Goal: Task Accomplishment & Management: Complete application form

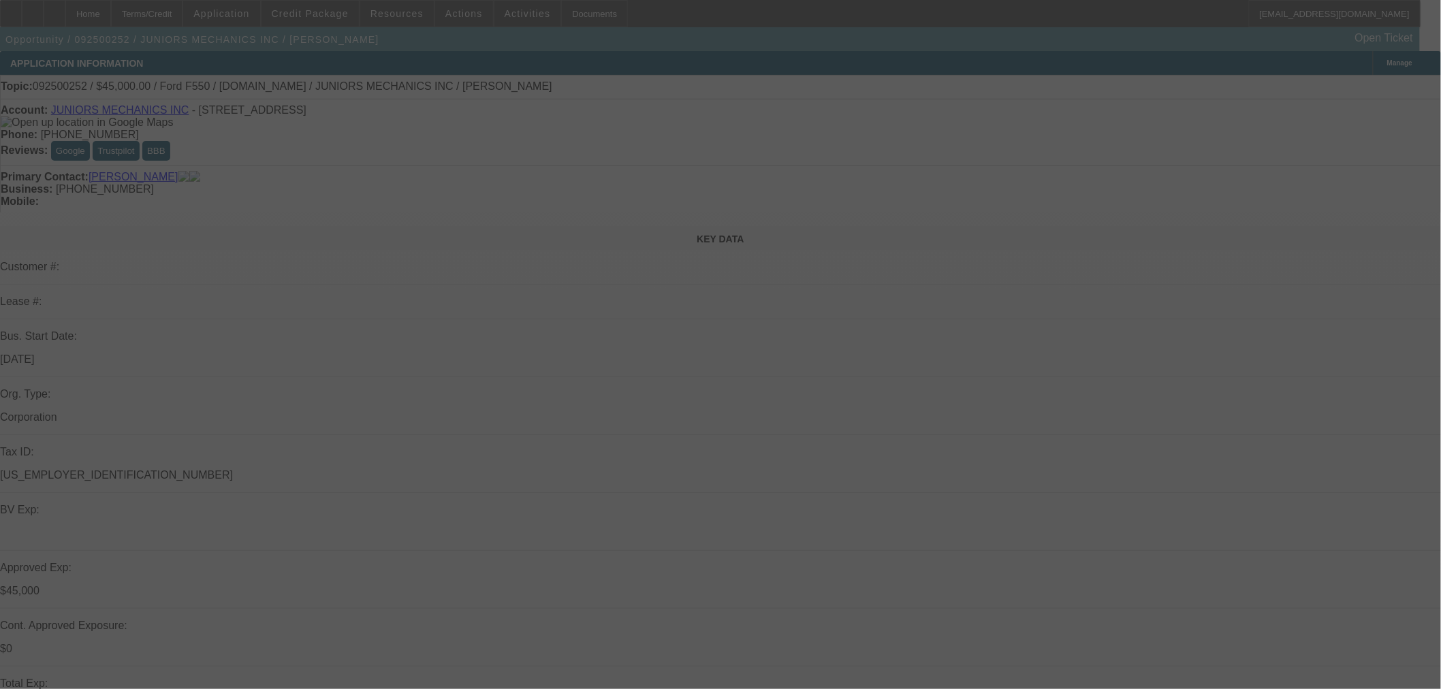
select select "0"
select select "2"
select select "0"
select select "6"
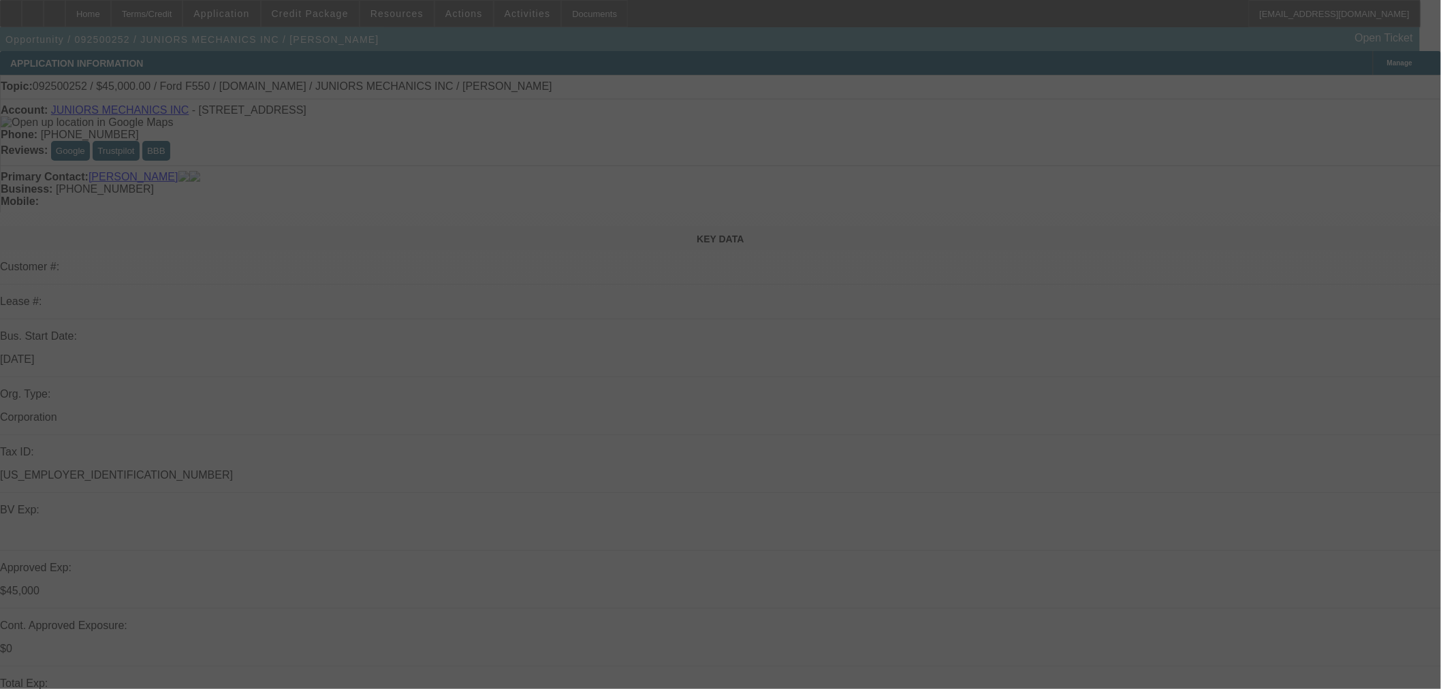
select select "0"
select select "2"
select select "0"
select select "6"
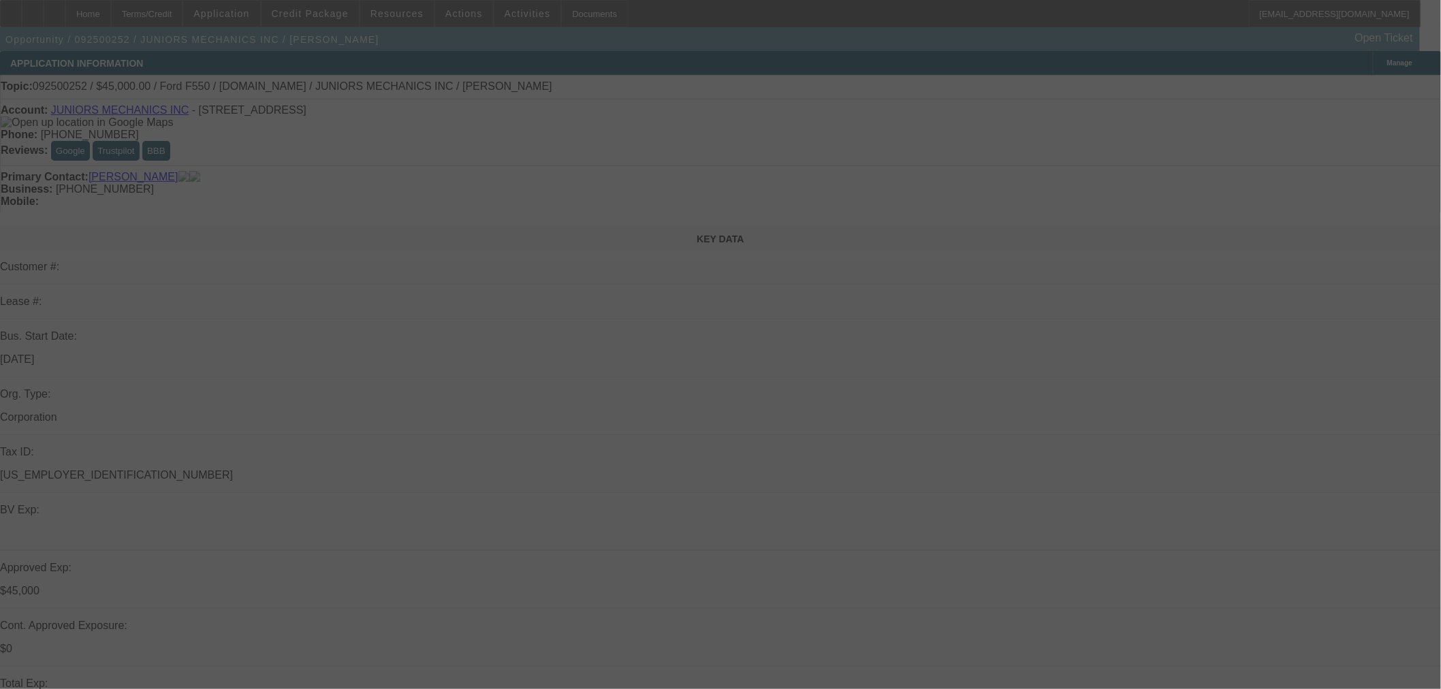
select select "0"
select select "2"
select select "0"
select select "6"
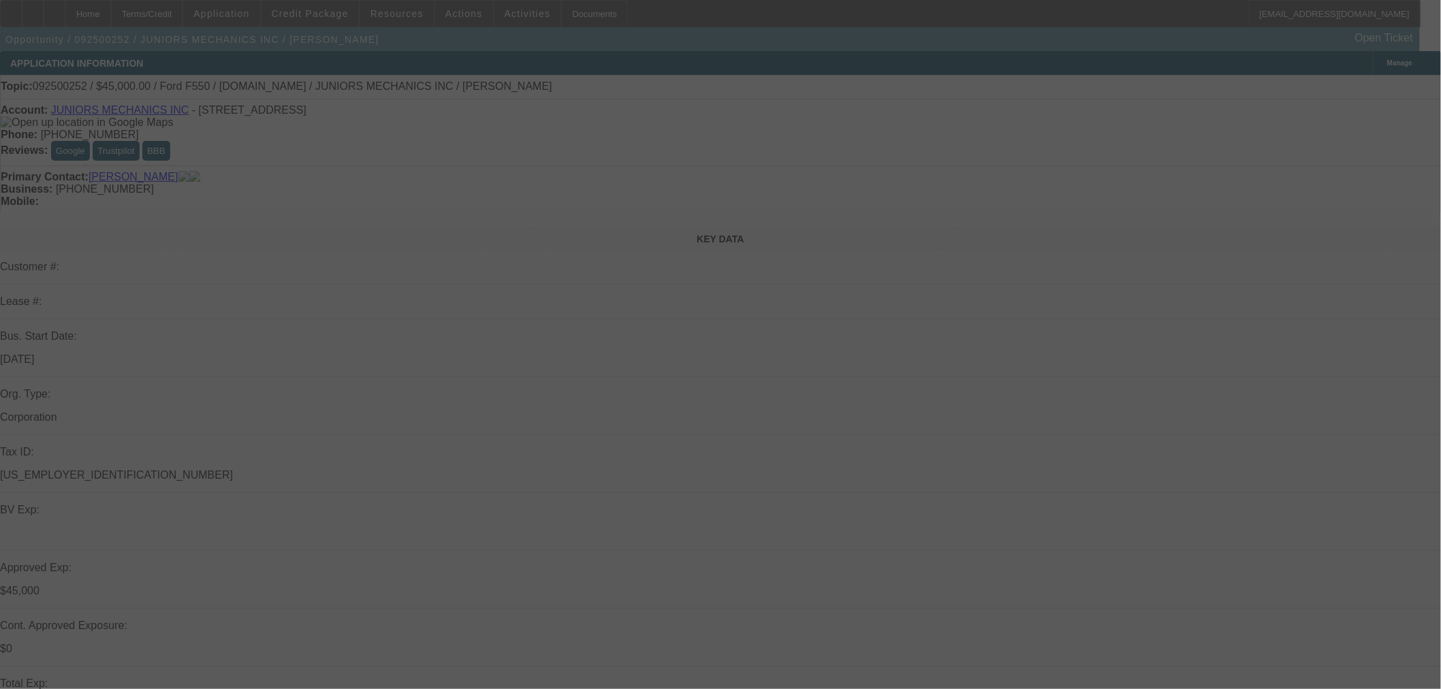
select select "0"
select select "2"
select select "0"
select select "6"
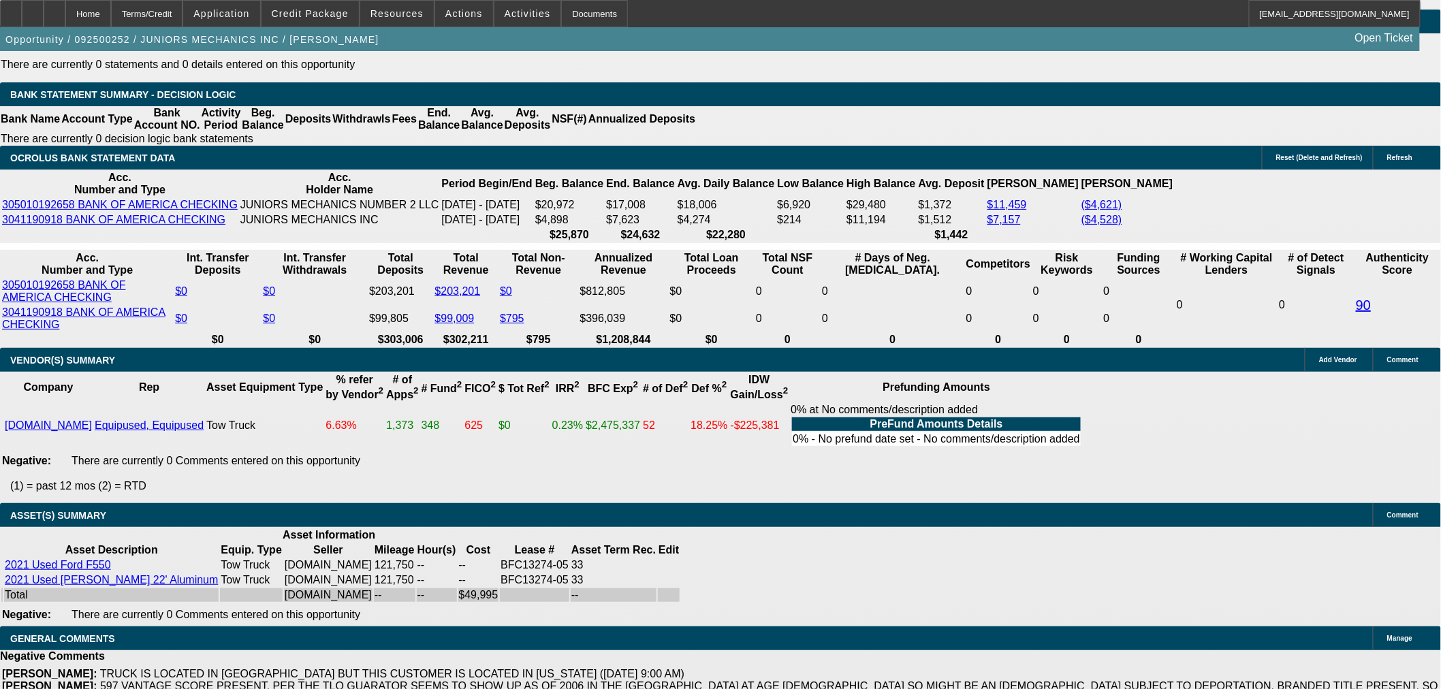
scroll to position [2521, 0]
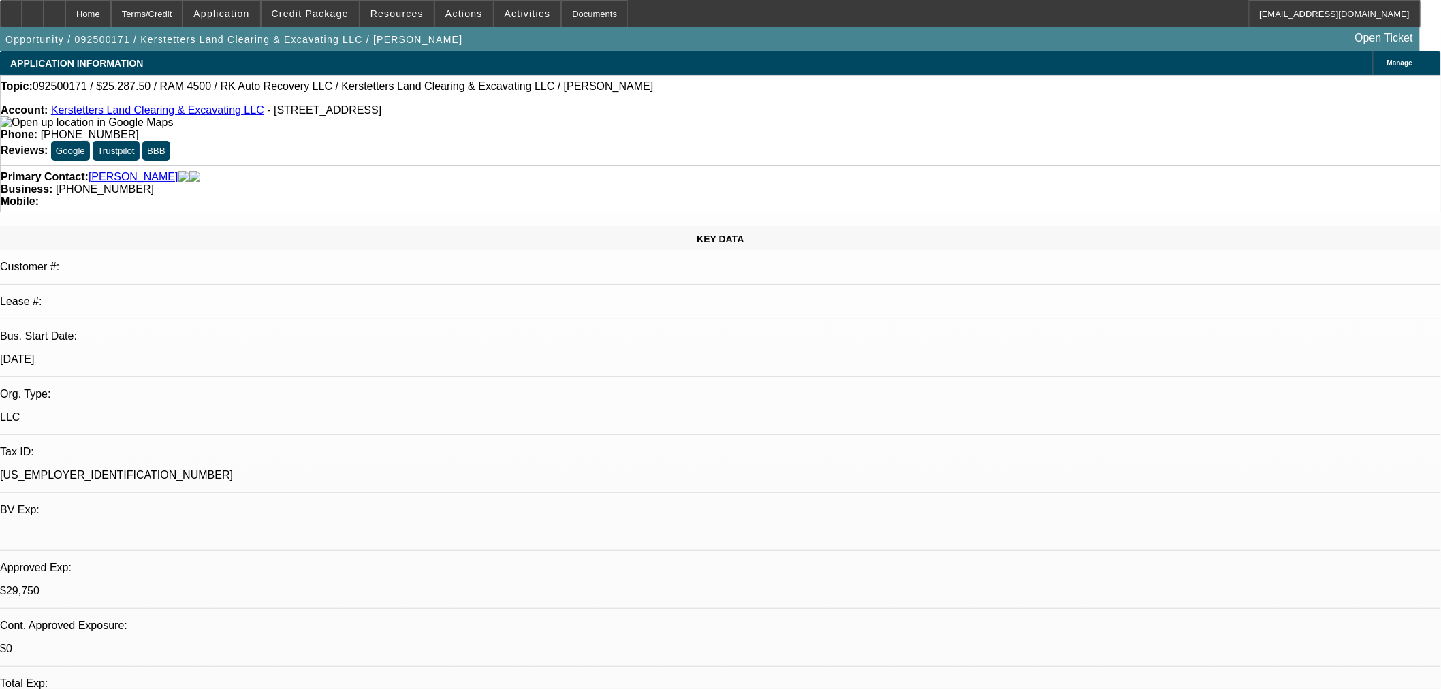
select select "0.15"
select select "2"
select select "0"
select select "6"
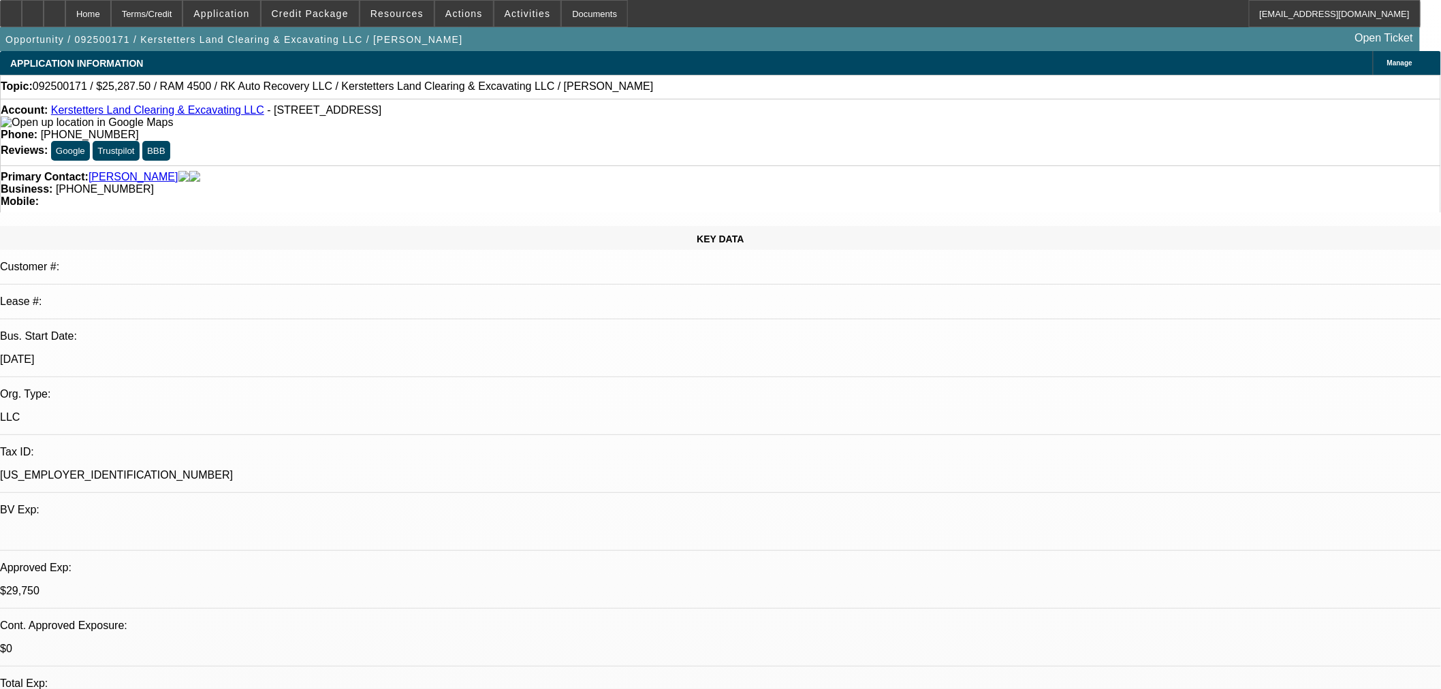
select select "0.15"
select select "2"
select select "0"
select select "6"
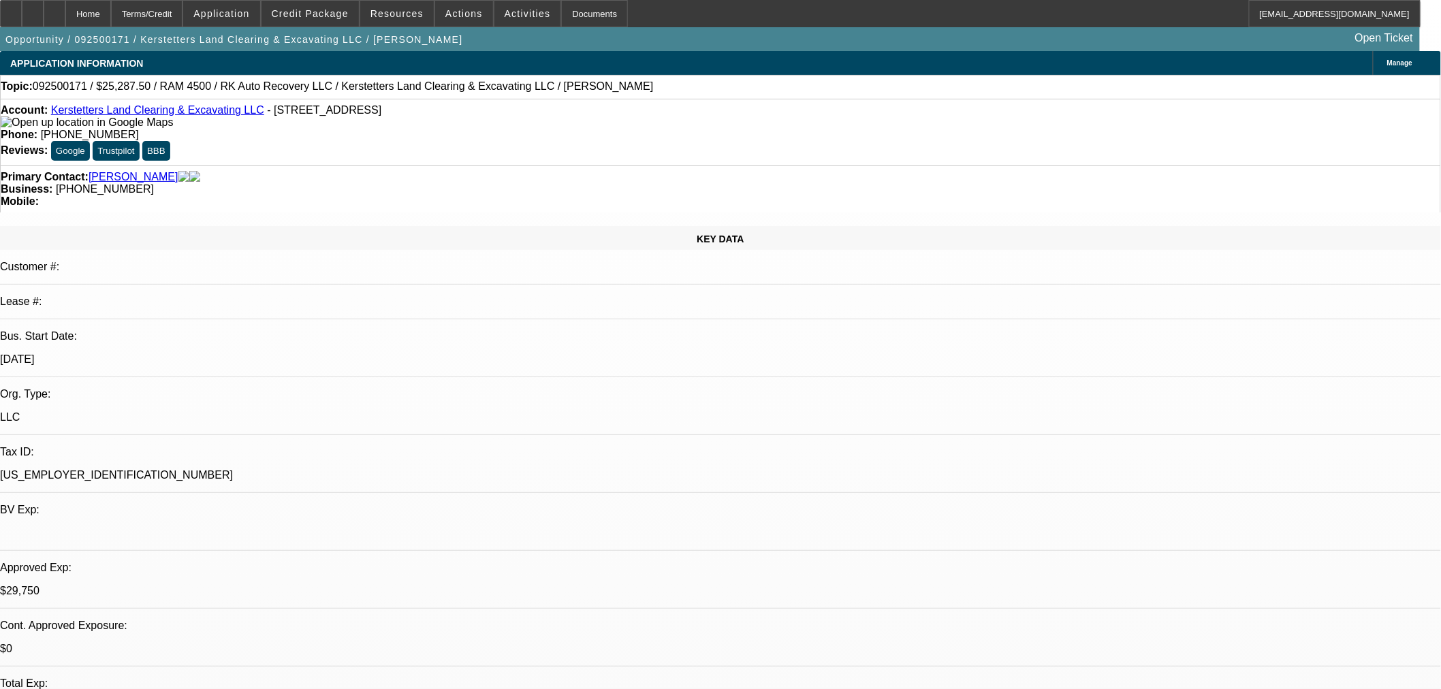
select select "0.15"
select select "2"
select select "0"
select select "6"
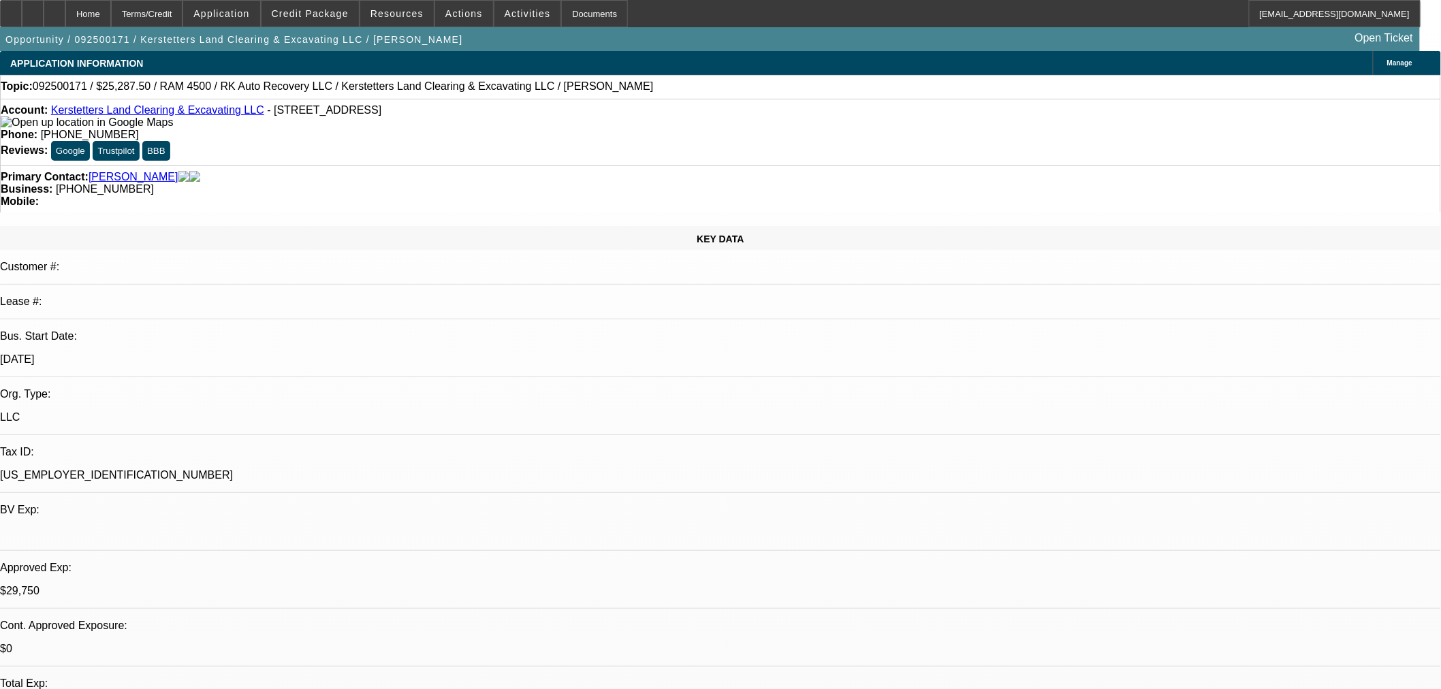
select select "0.15"
select select "2"
select select "0"
select select "6"
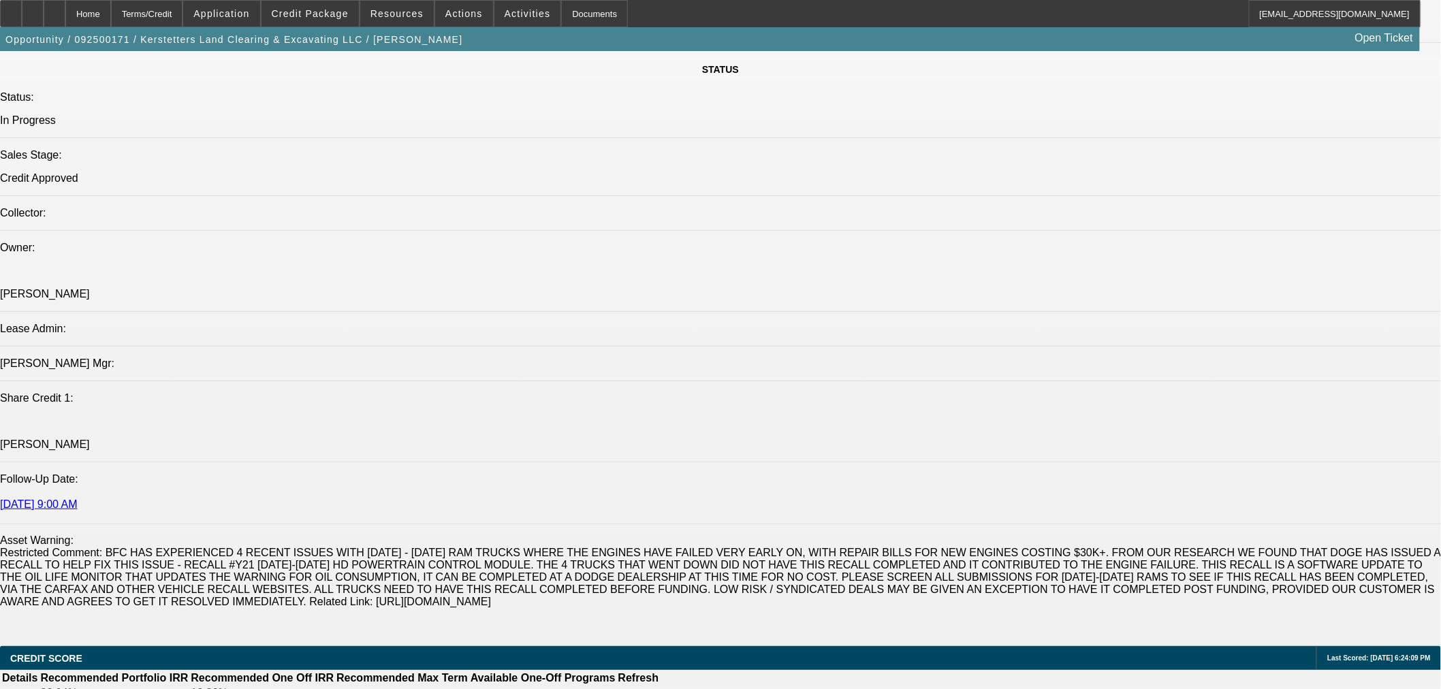
scroll to position [126, 0]
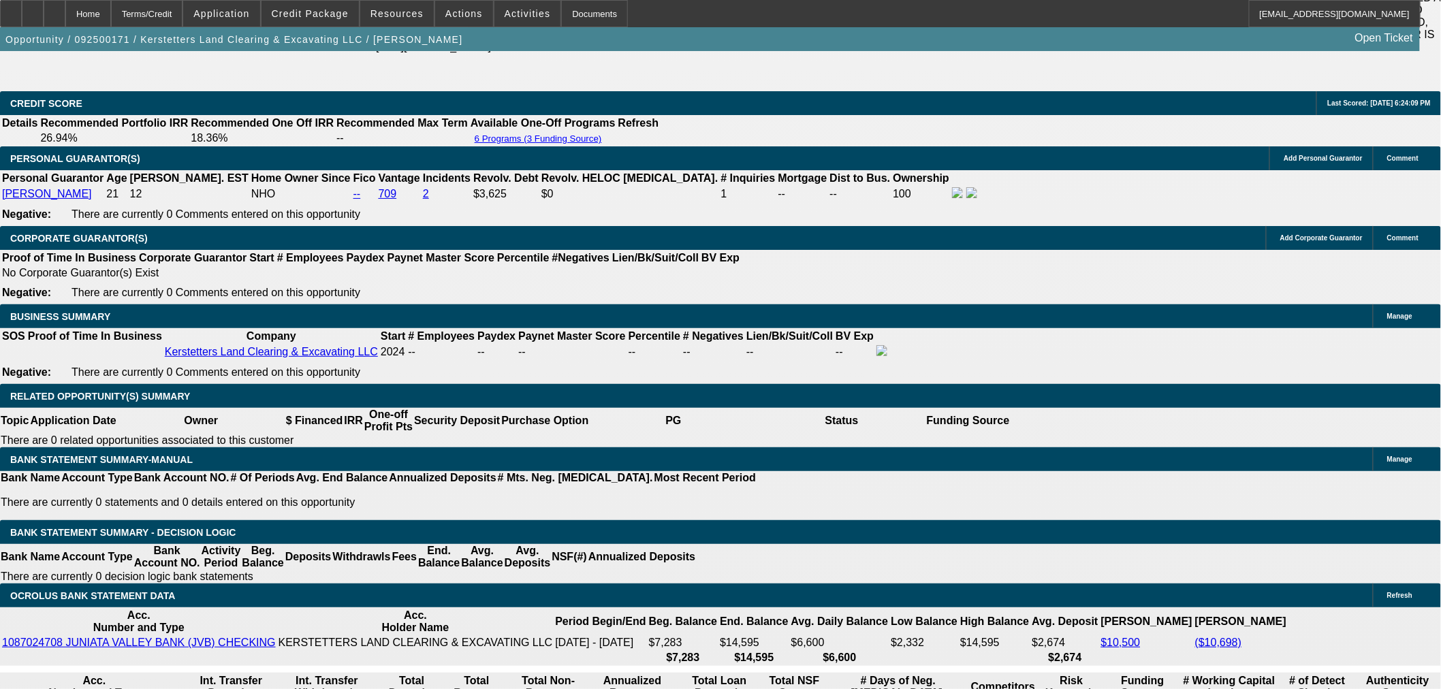
scroll to position [2018, 0]
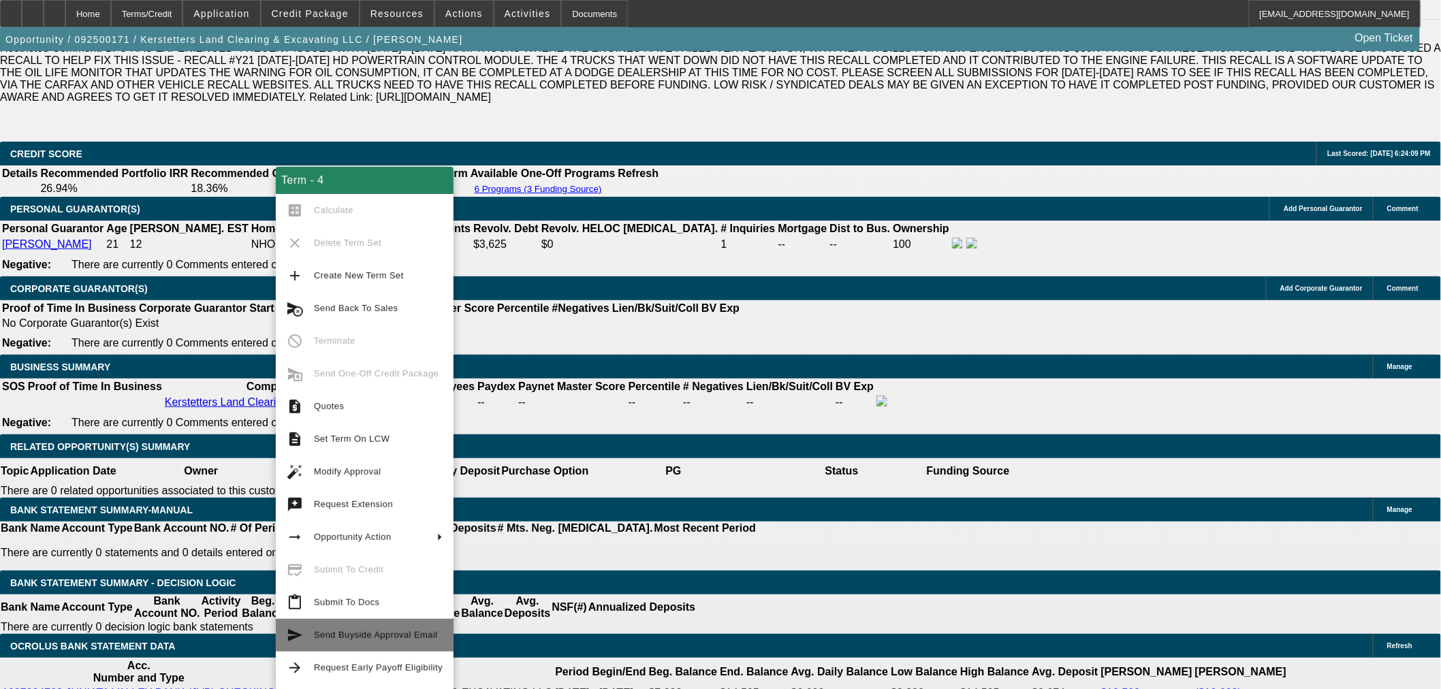
click at [427, 644] on button "send Send Buyside Approval Email" at bounding box center [365, 635] width 178 height 33
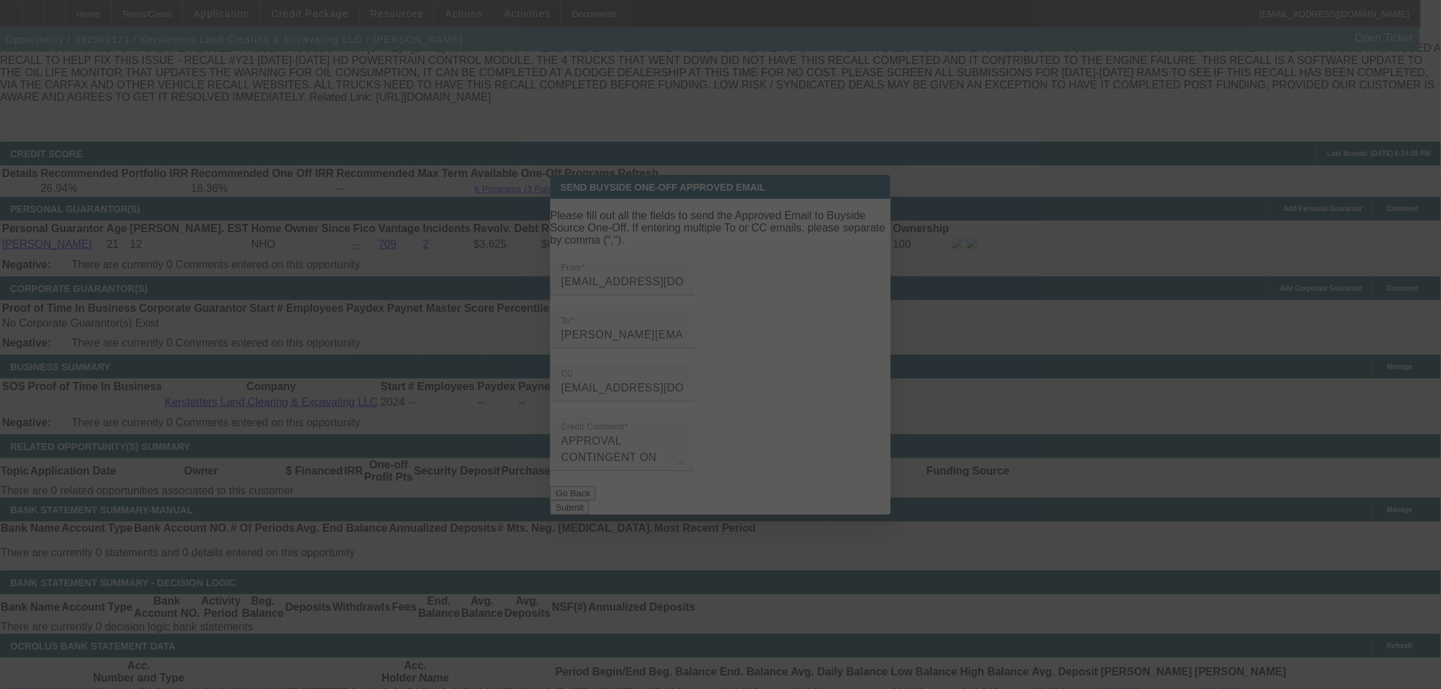
scroll to position [0, 0]
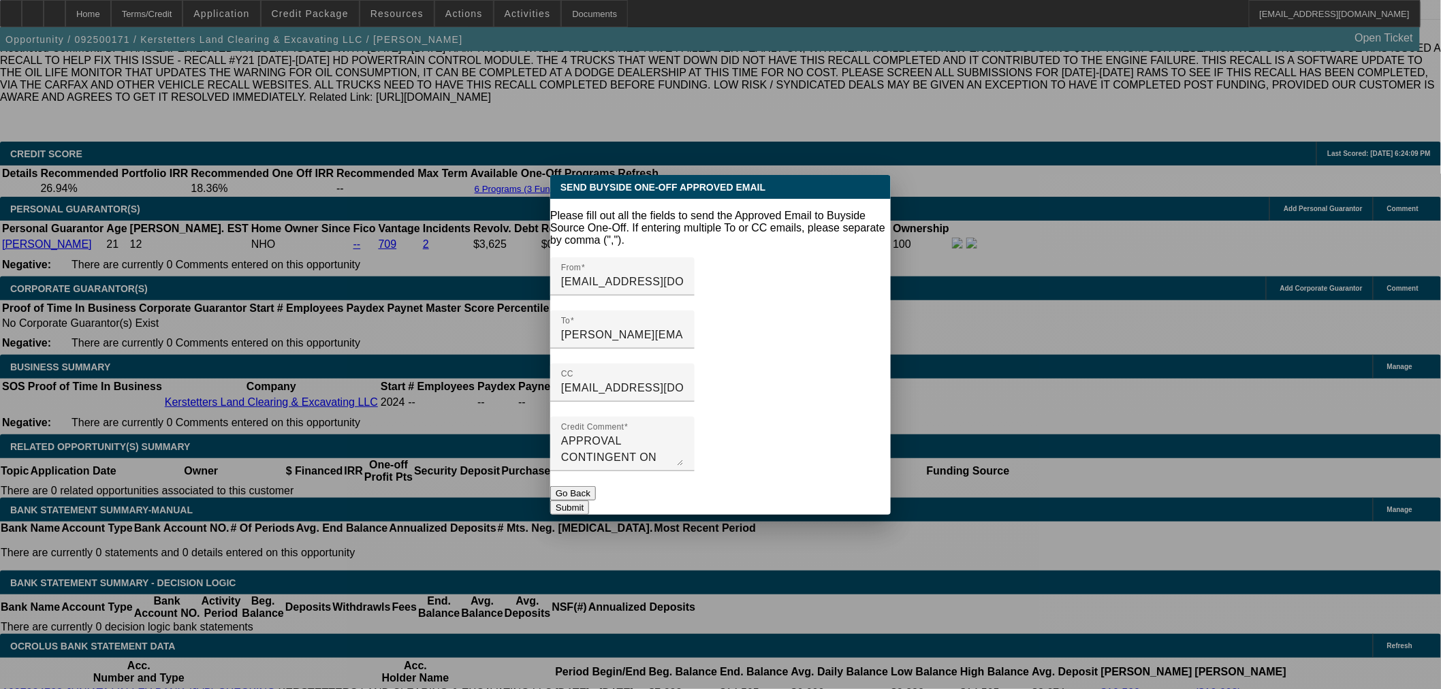
click at [596, 486] on button "Go Back" at bounding box center [573, 493] width 46 height 14
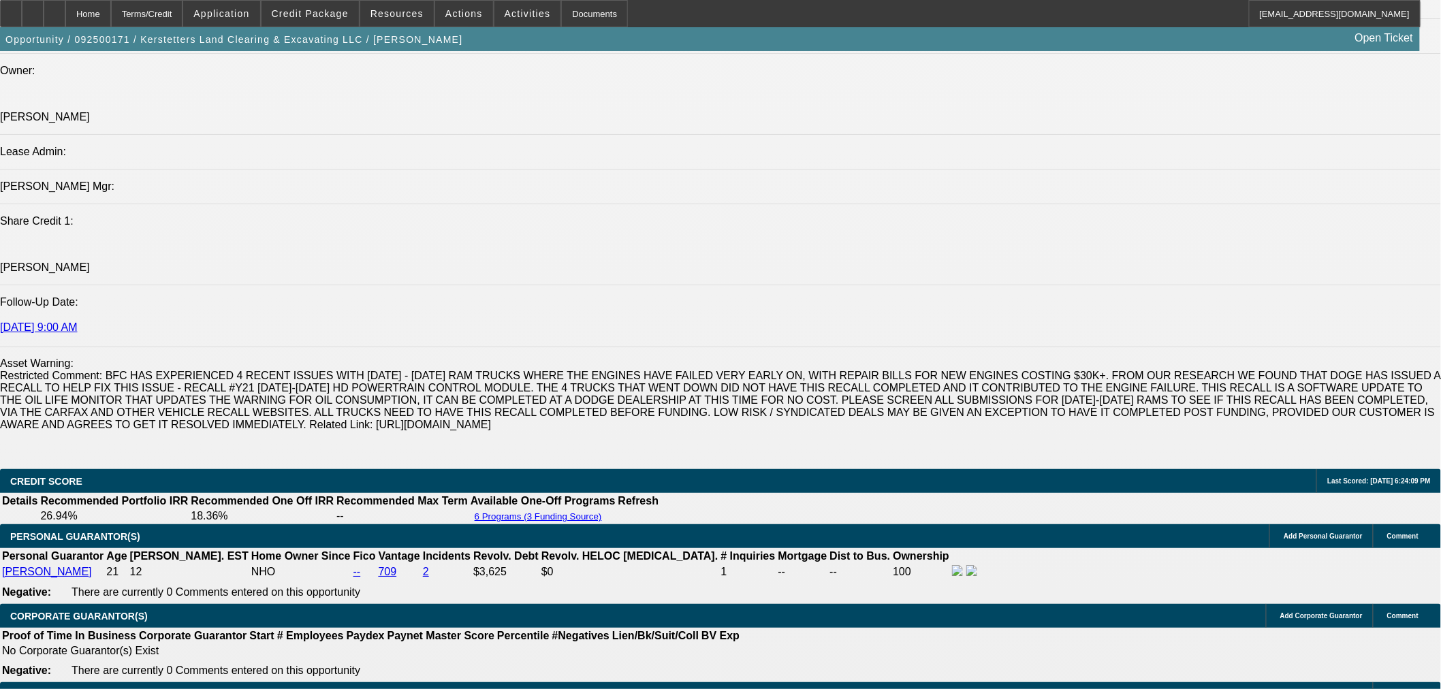
scroll to position [1639, 0]
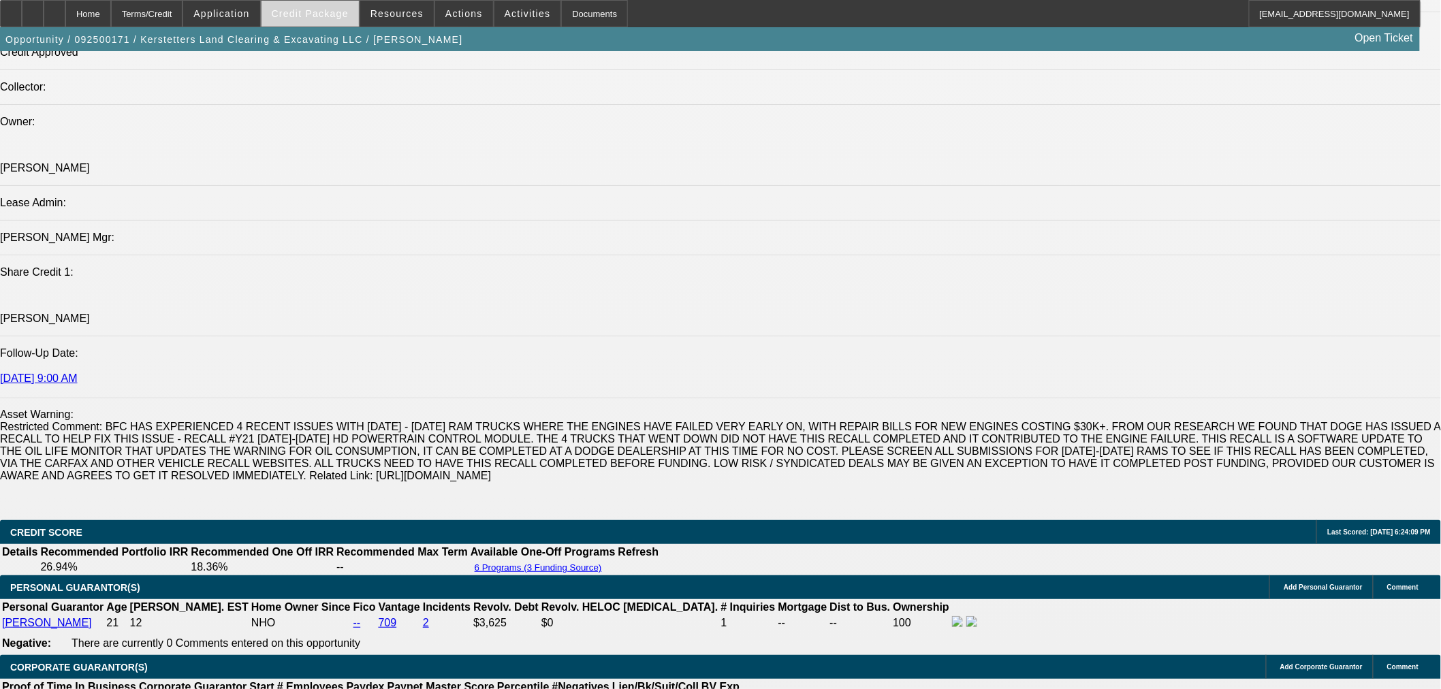
click at [325, 18] on span at bounding box center [309, 13] width 97 height 33
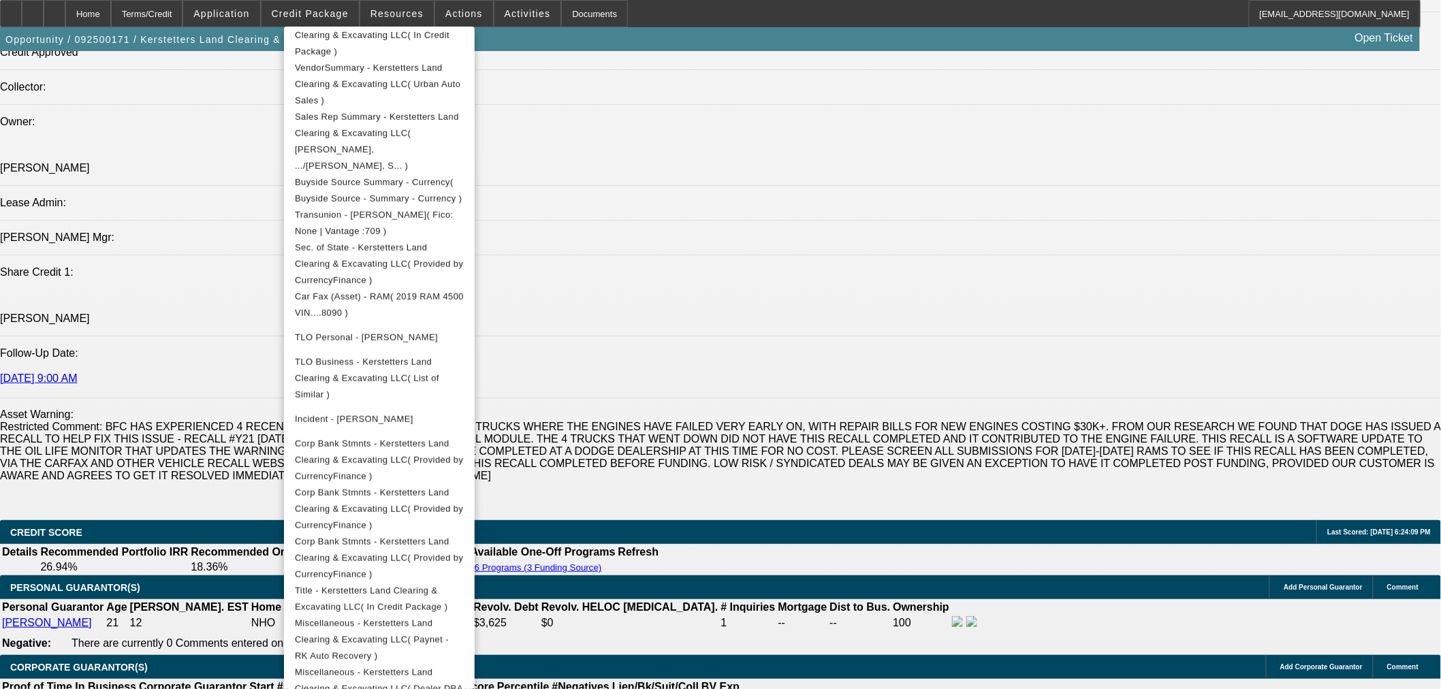
scroll to position [419, 0]
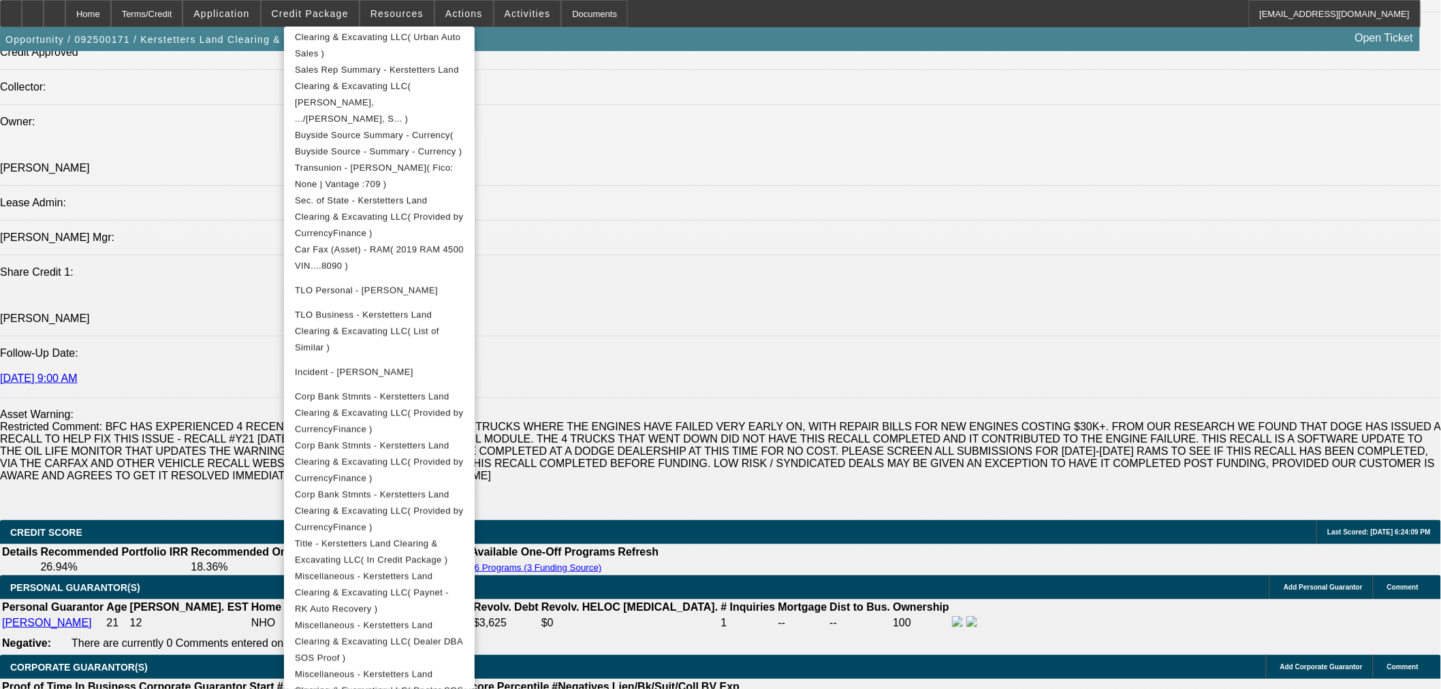
click at [1083, 125] on div at bounding box center [720, 344] width 1441 height 689
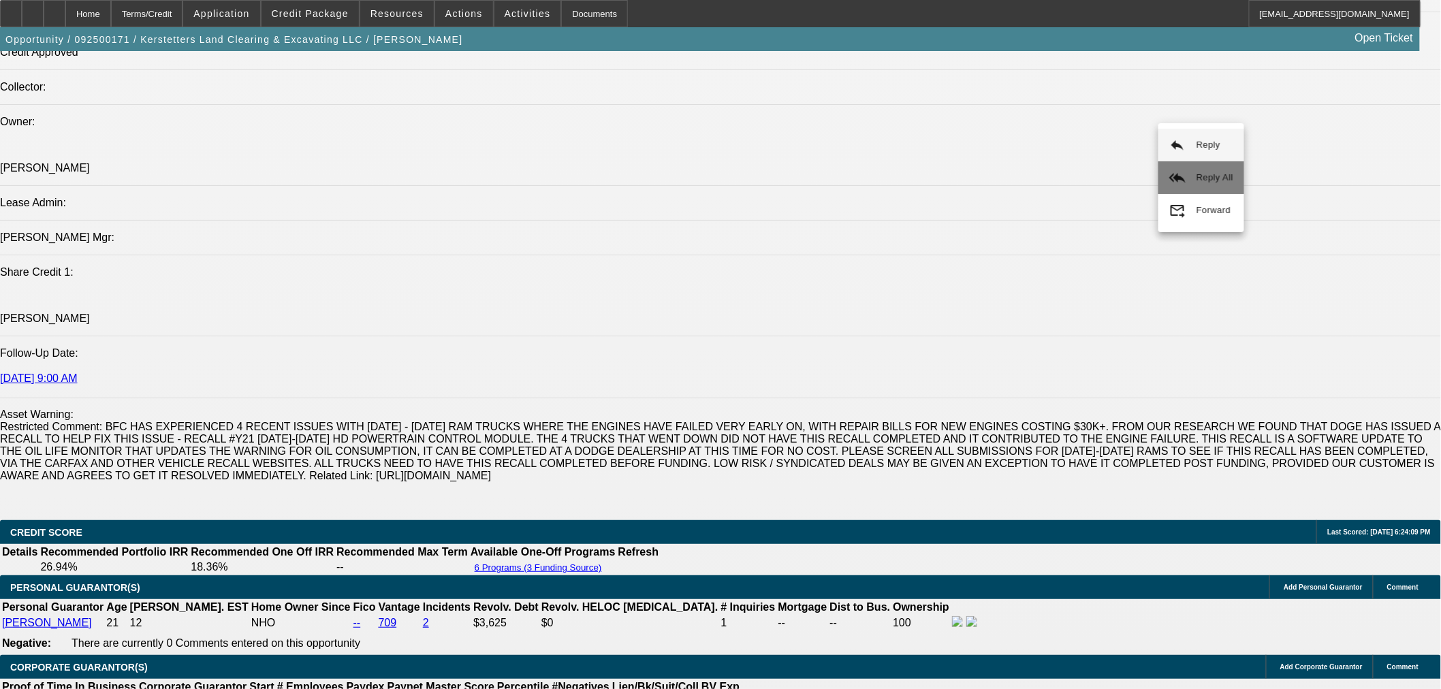
click at [1194, 176] on button "reply_all Reply All" at bounding box center [1201, 177] width 86 height 33
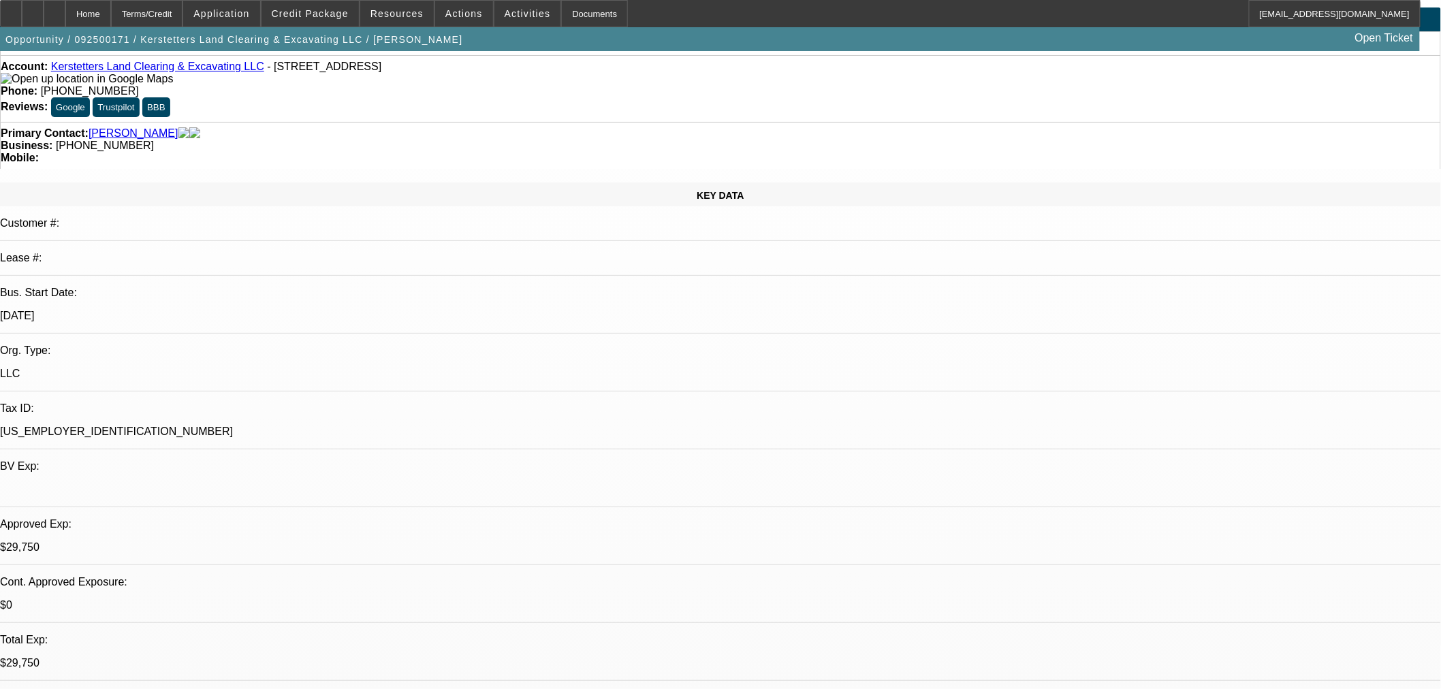
scroll to position [0, 0]
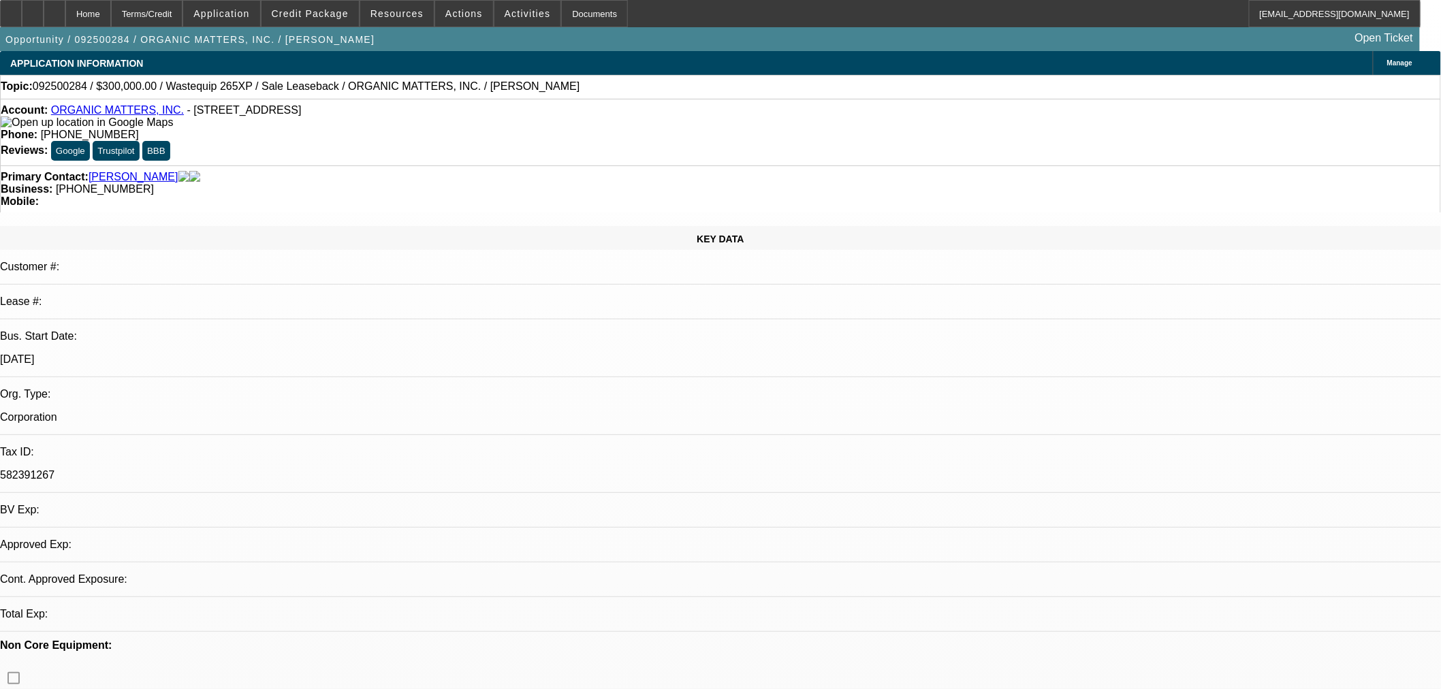
select select "0"
select select "2"
select select "0"
select select "6"
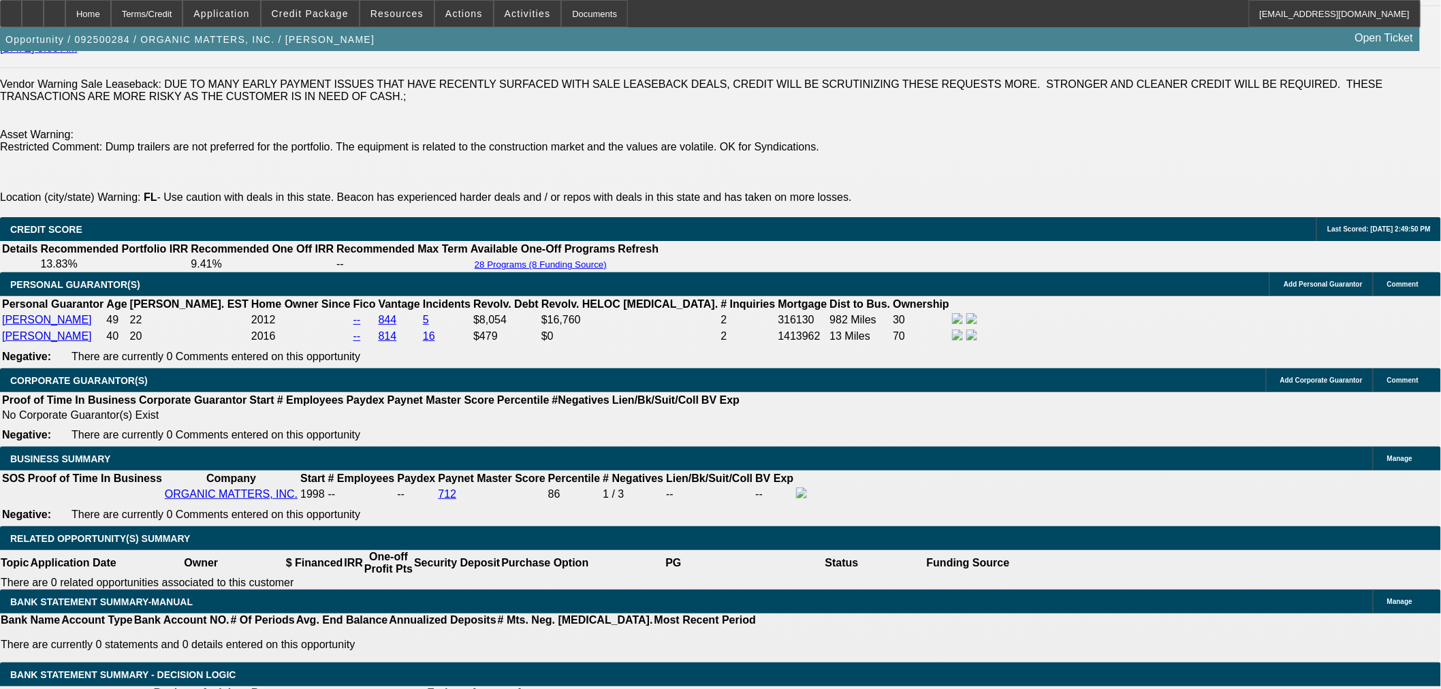
scroll to position [2018, 0]
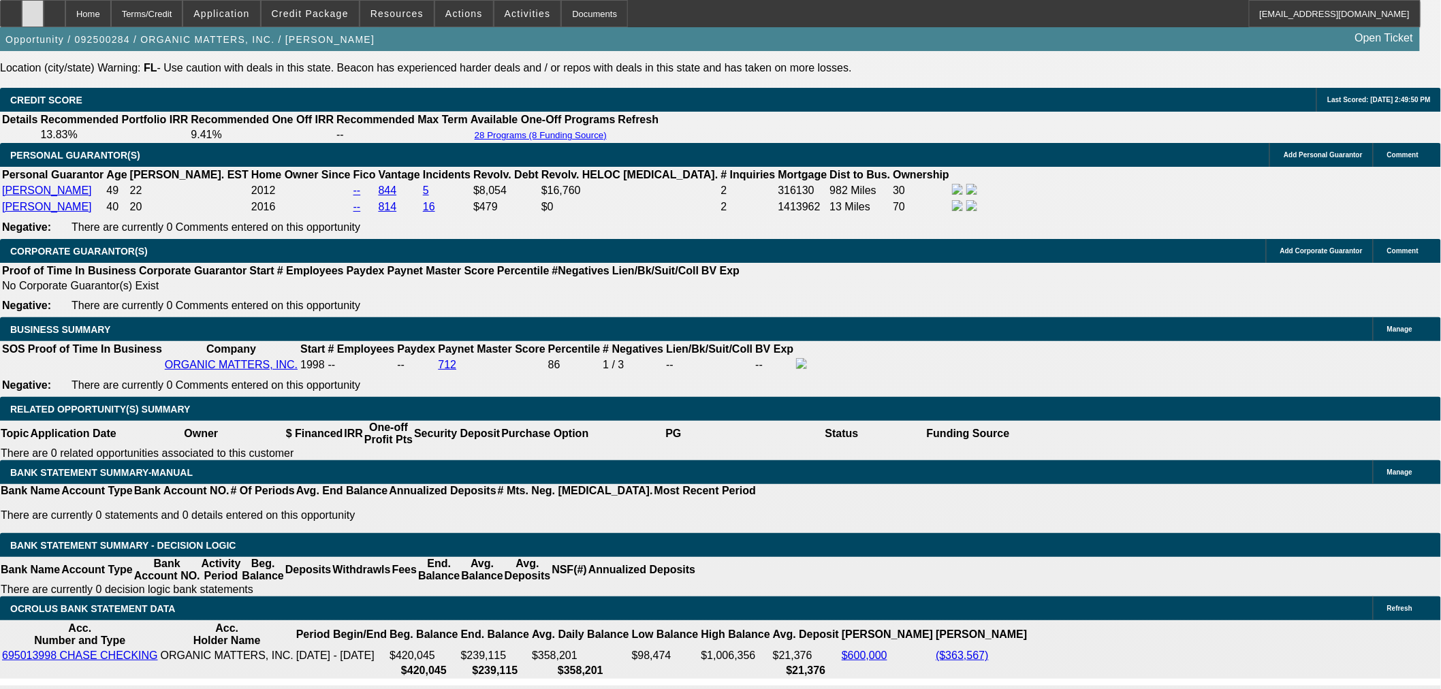
click at [44, 14] on div at bounding box center [33, 13] width 22 height 27
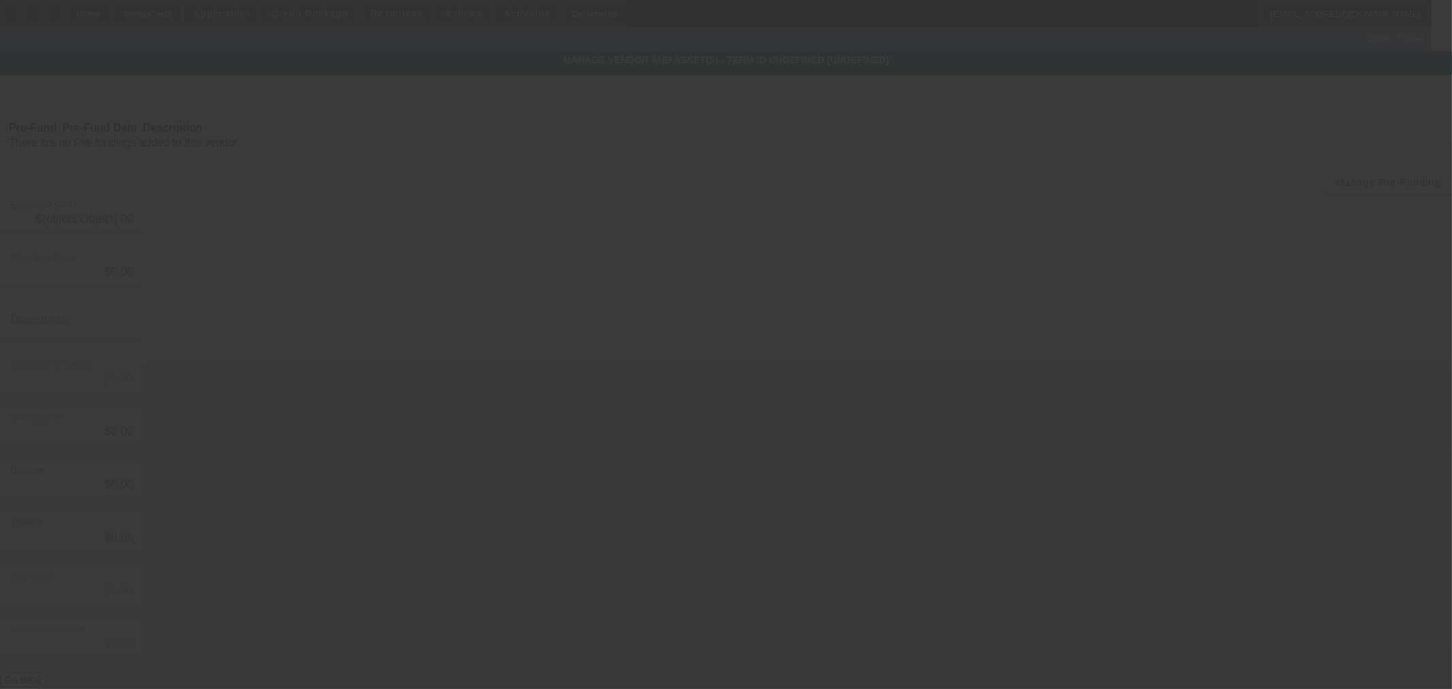
type input "$300,000.00"
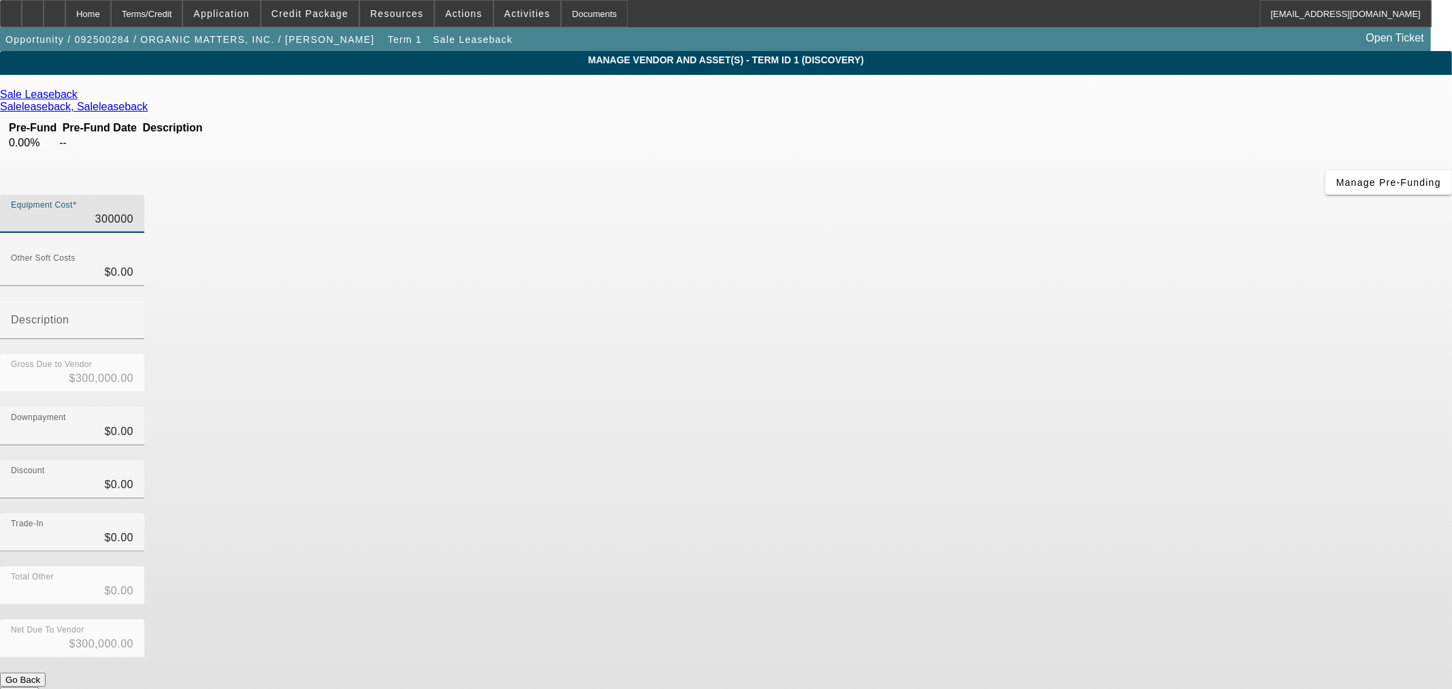
drag, startPoint x: 847, startPoint y: 116, endPoint x: 1034, endPoint y: 104, distance: 187.0
click at [1034, 195] on div "Equipment Cost 300000" at bounding box center [726, 221] width 1452 height 53
type input "2"
type input "$2.00"
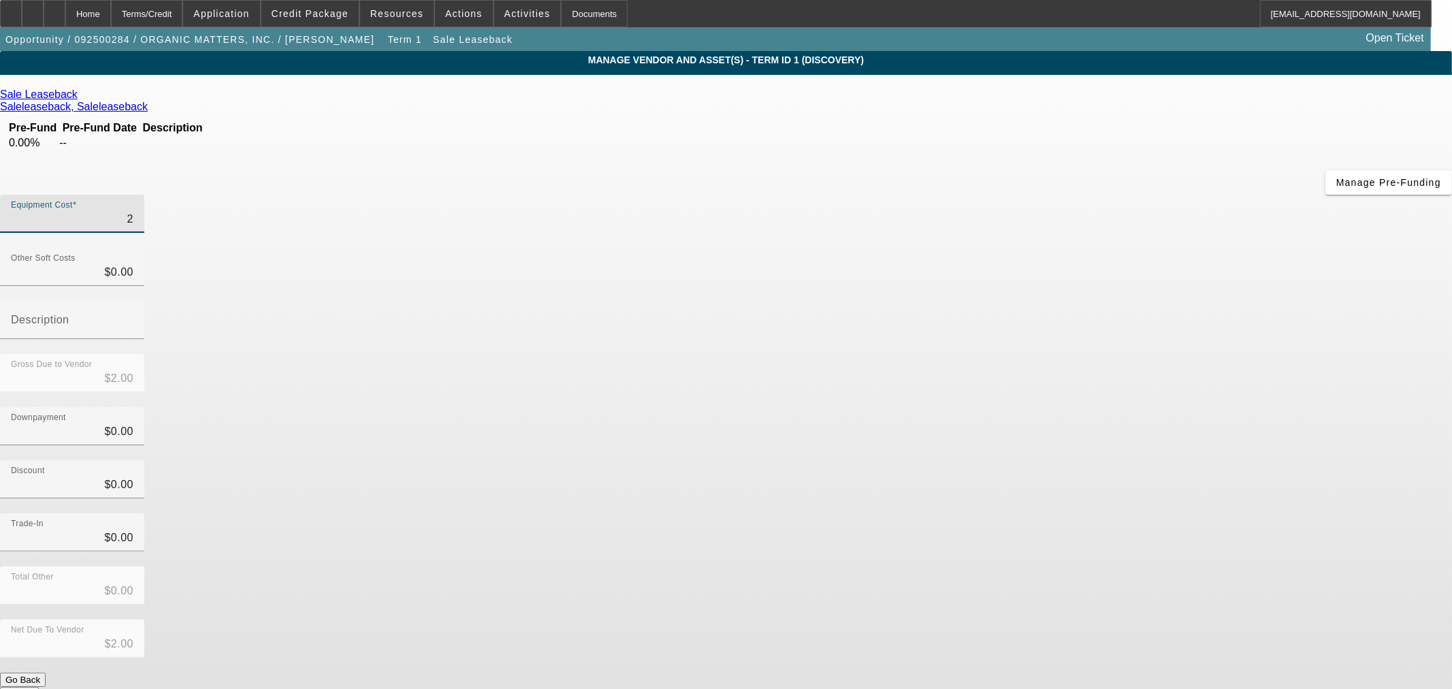
type input "20"
type input "$20.00"
type input "200"
type input "$200.00"
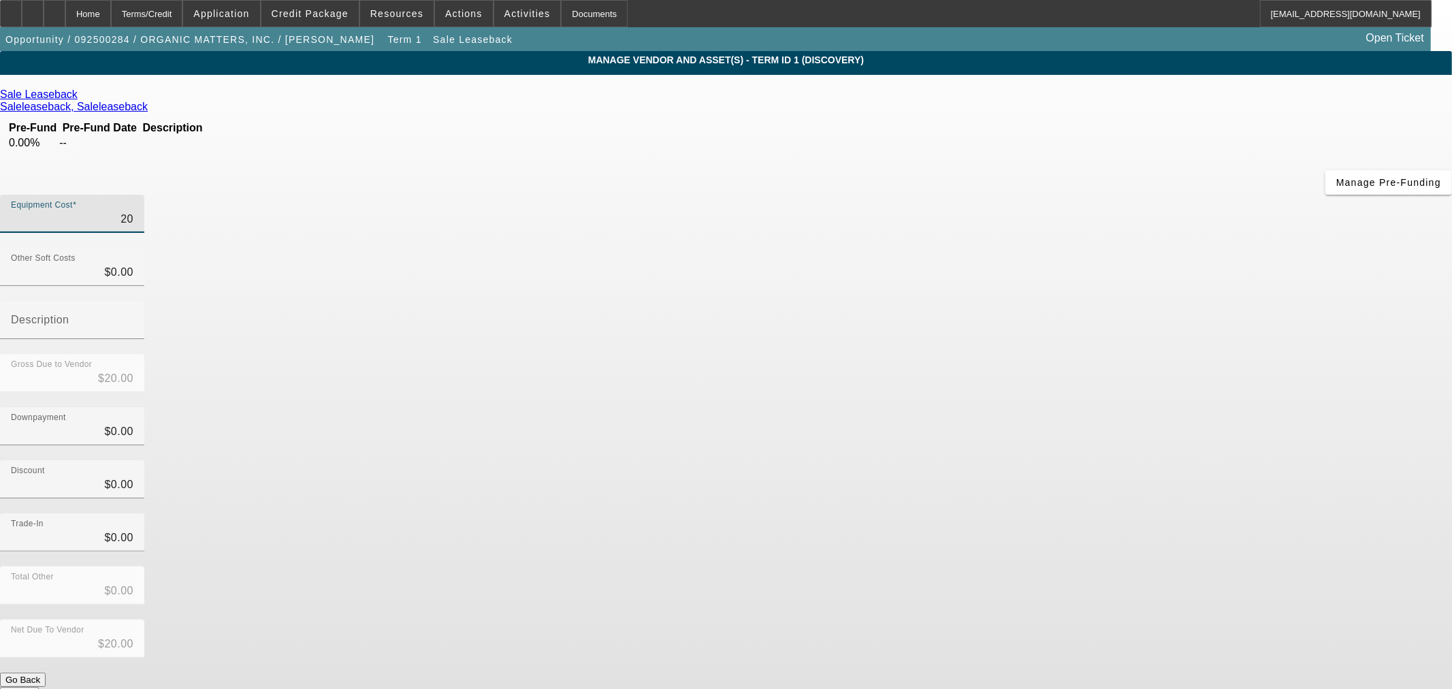
type input "$200.00"
type input "2000"
type input "$2,000.00"
type input "20000"
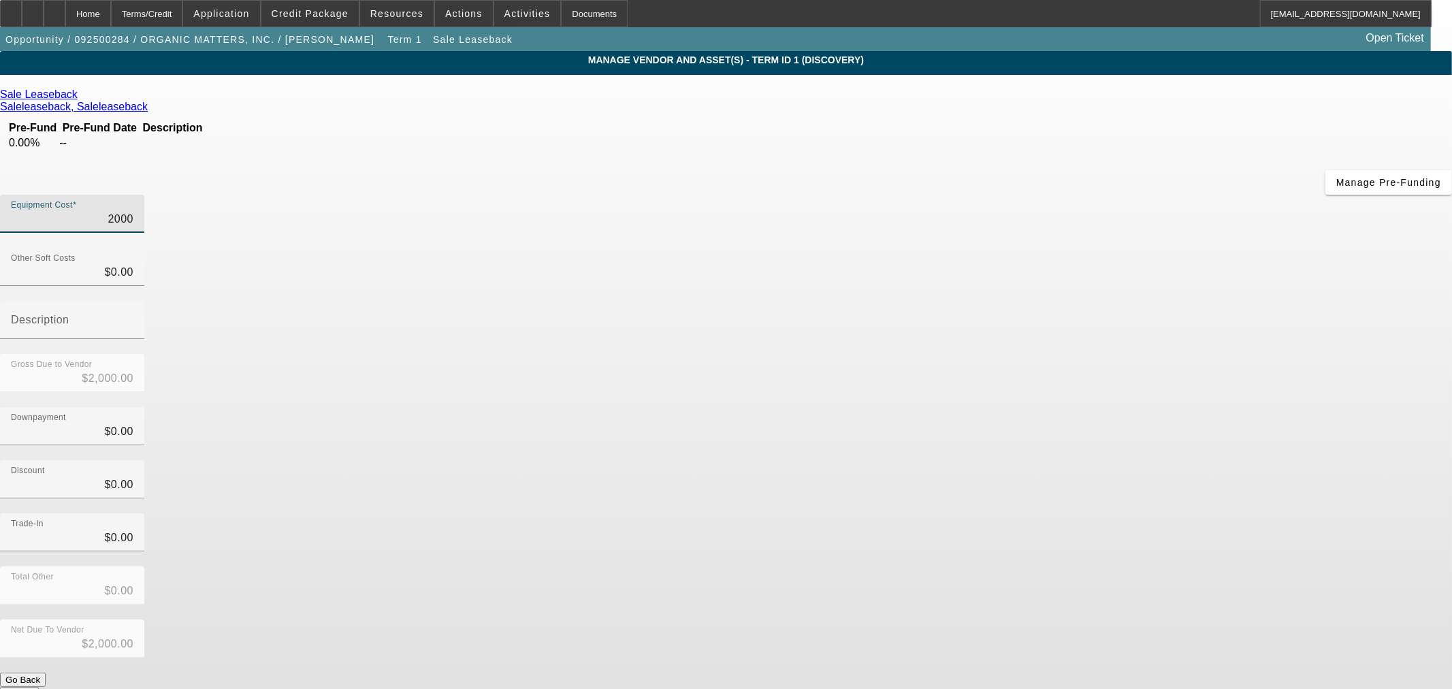
type input "$20,000.00"
type input "200000"
type input "$200,000.00"
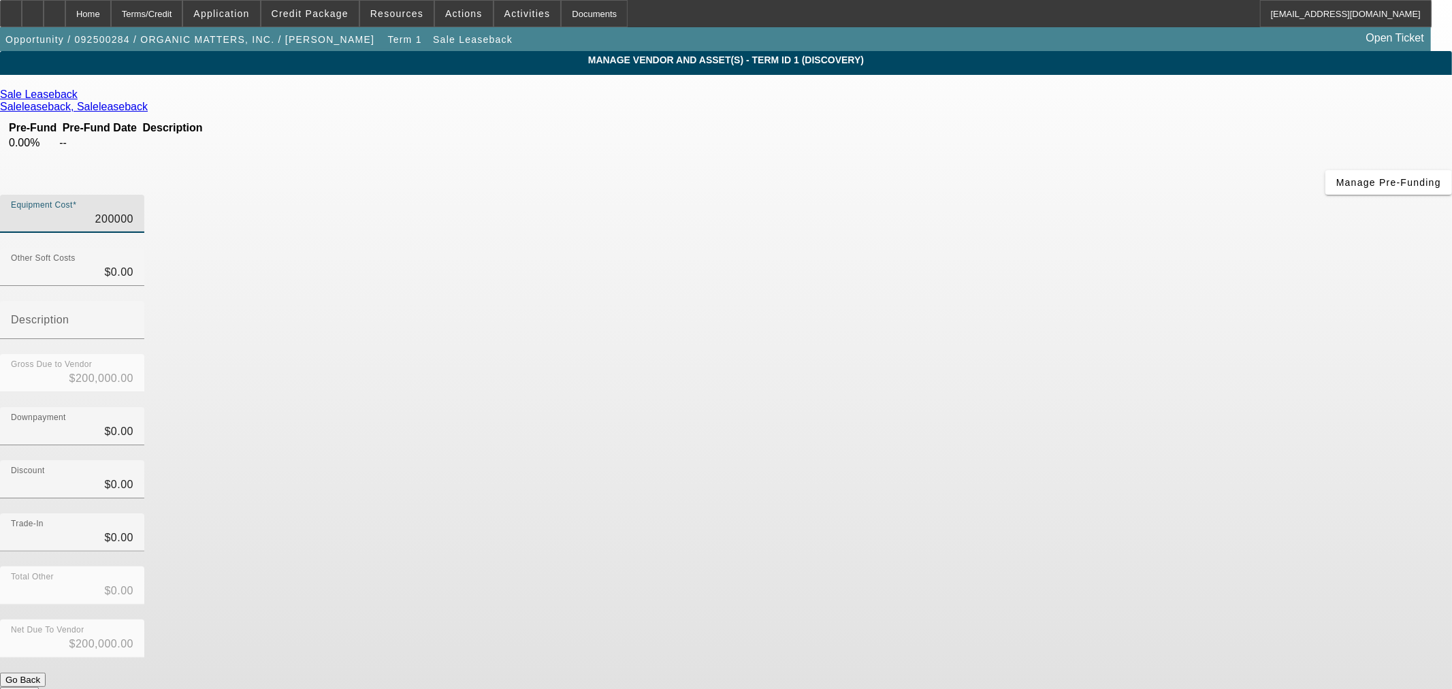
type input "$200,000.00"
click at [39, 687] on button "Submit" at bounding box center [19, 694] width 39 height 14
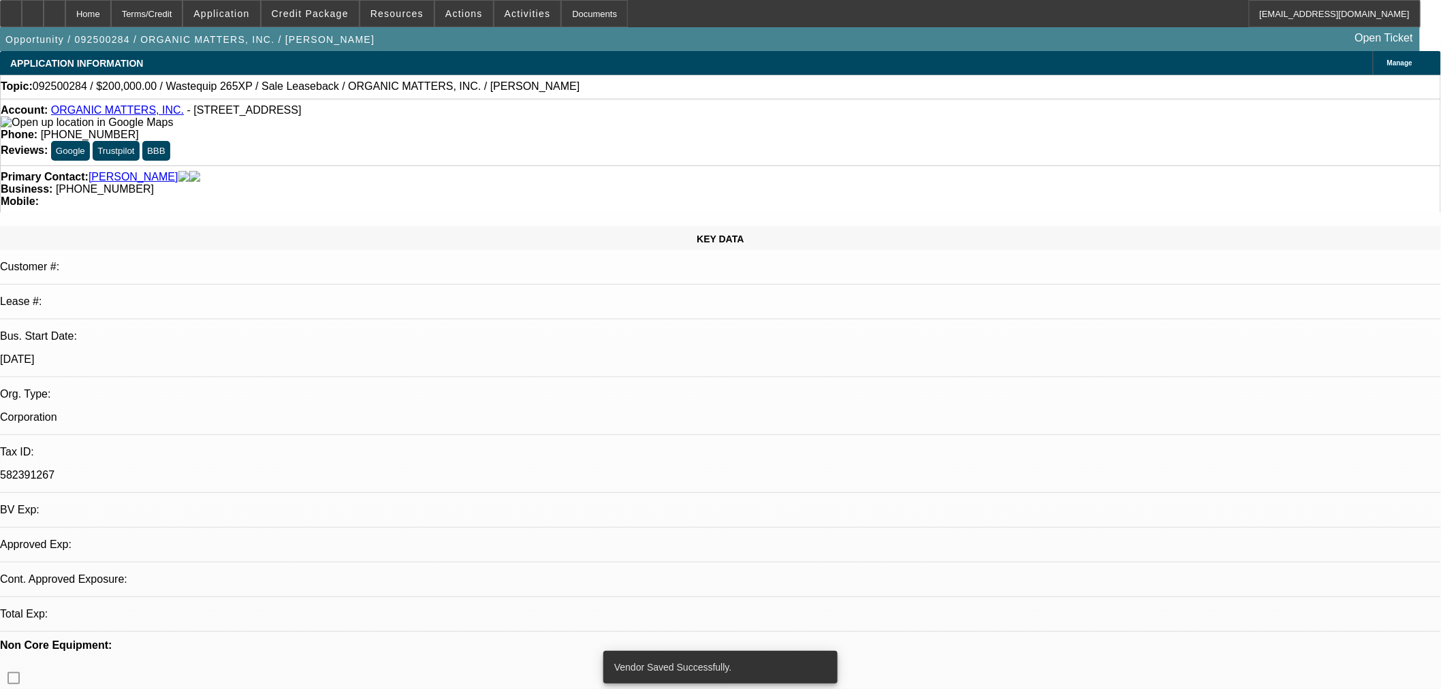
select select "0"
select select "2"
select select "0"
select select "6"
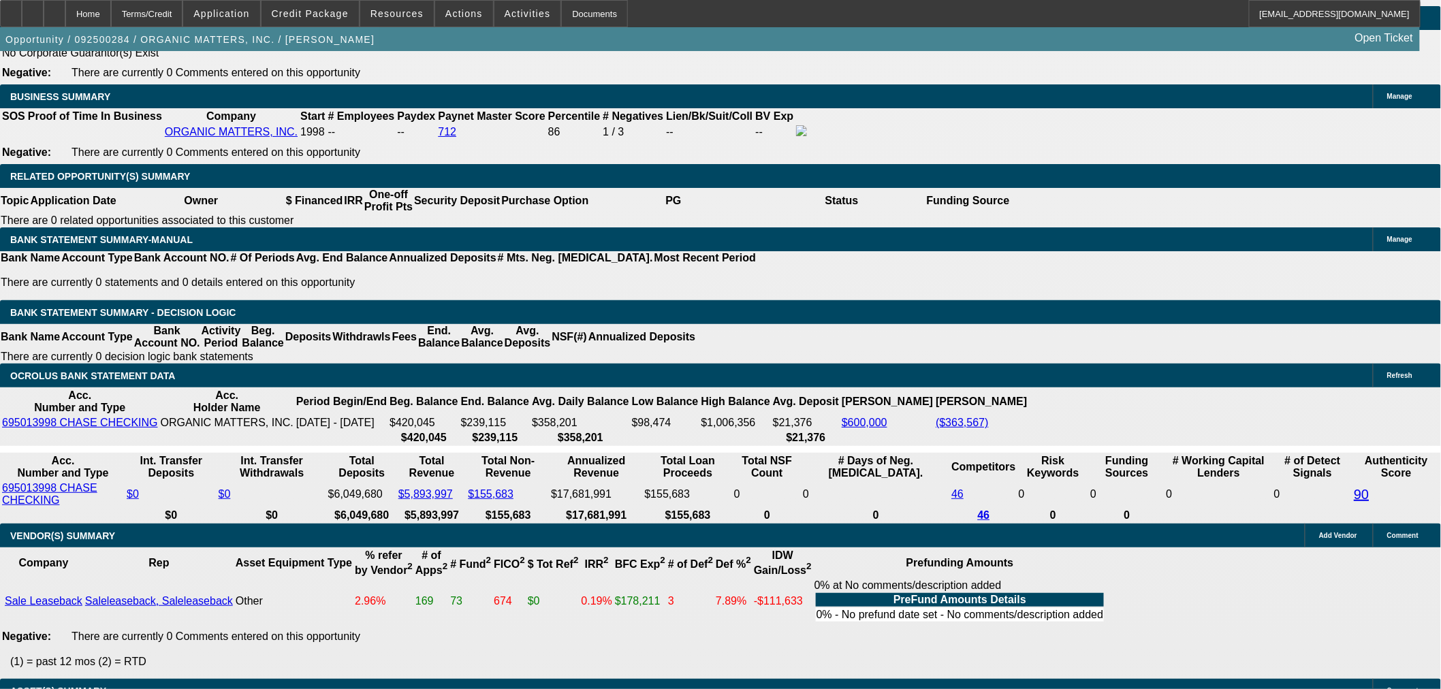
scroll to position [2395, 0]
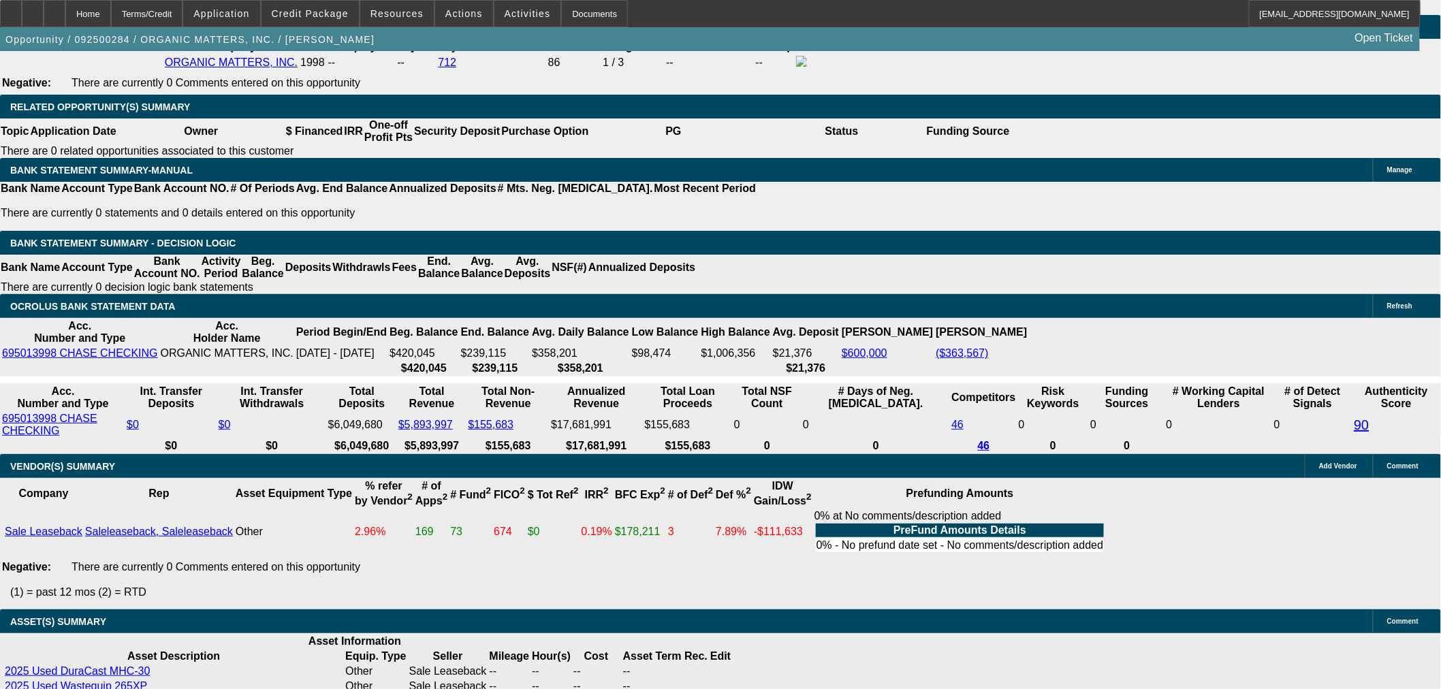
scroll to position [2270, 0]
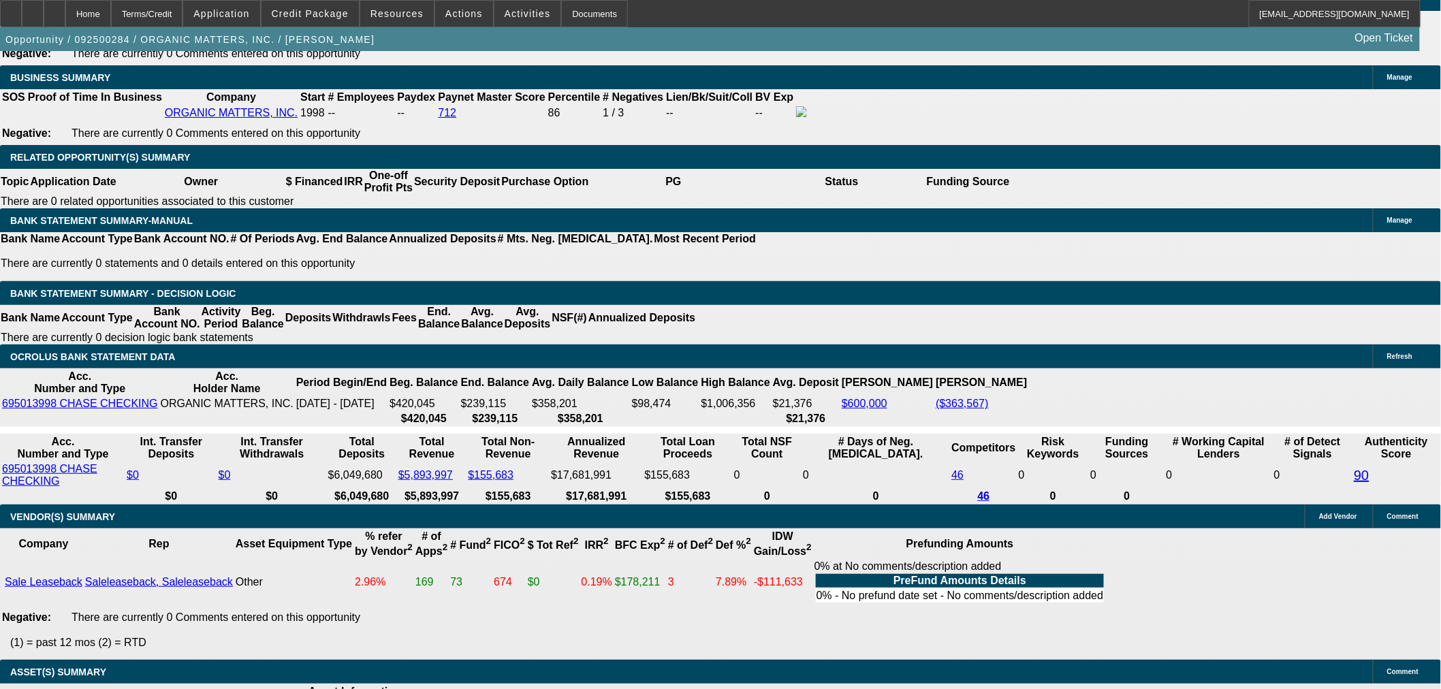
type input "UNKNOWN"
type input "4"
type input "$102,687.34"
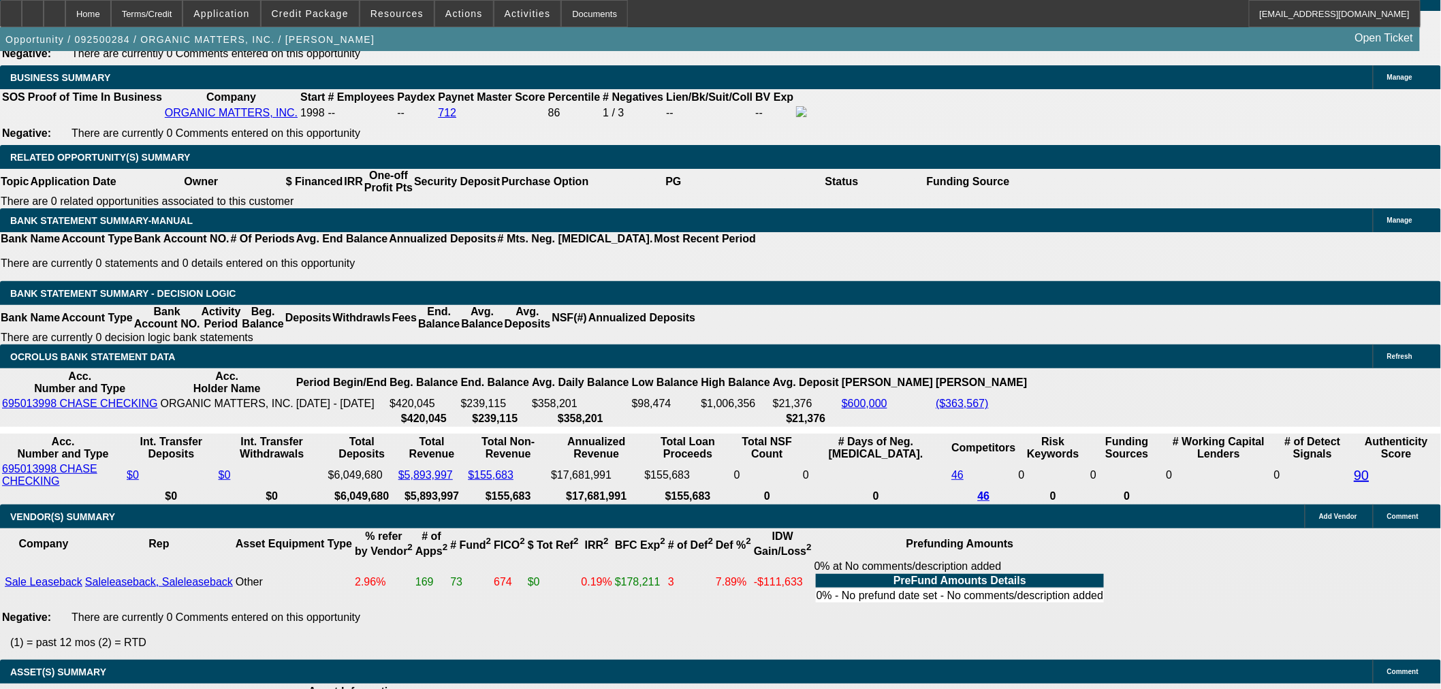
type input "$51,343.67"
type input "40"
type input "$12,343.04"
type input "$6,171.52"
type input "40"
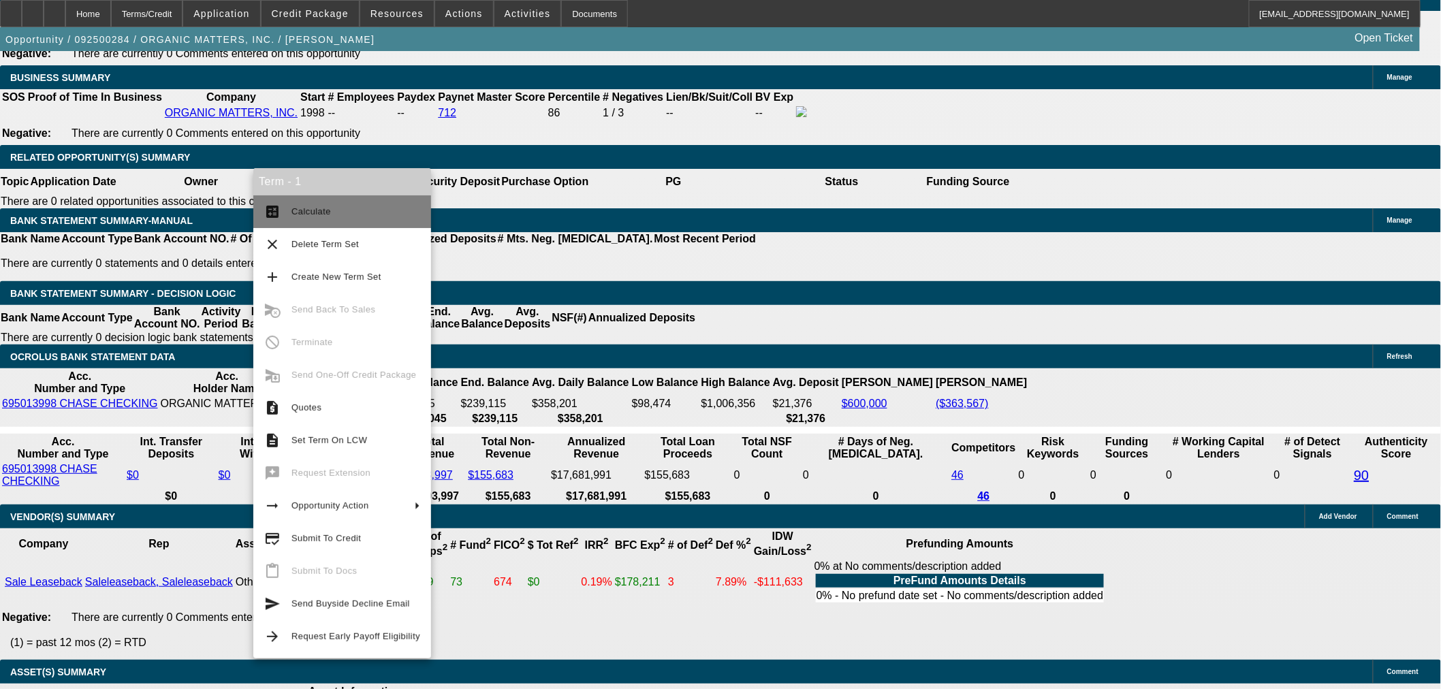
click at [330, 208] on span "Calculate" at bounding box center [355, 212] width 129 height 16
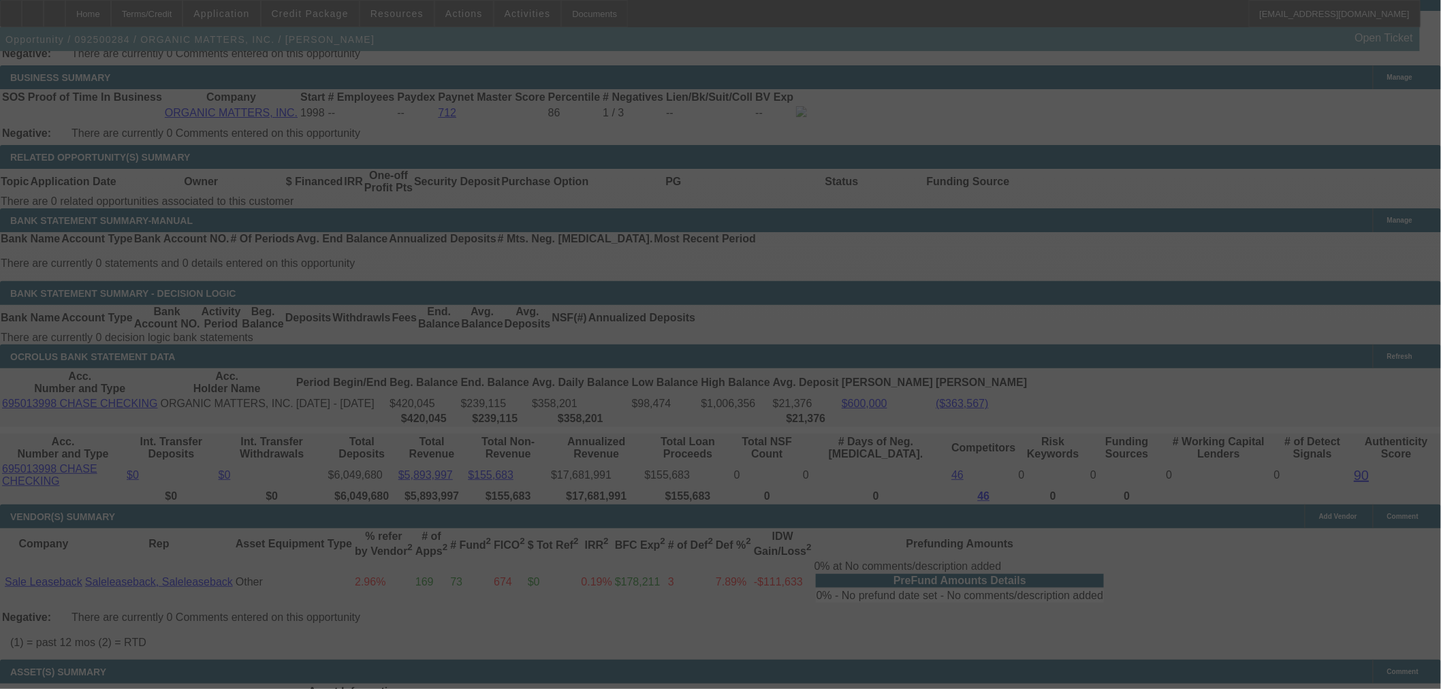
select select "0"
select select "2"
select select "0"
select select "6"
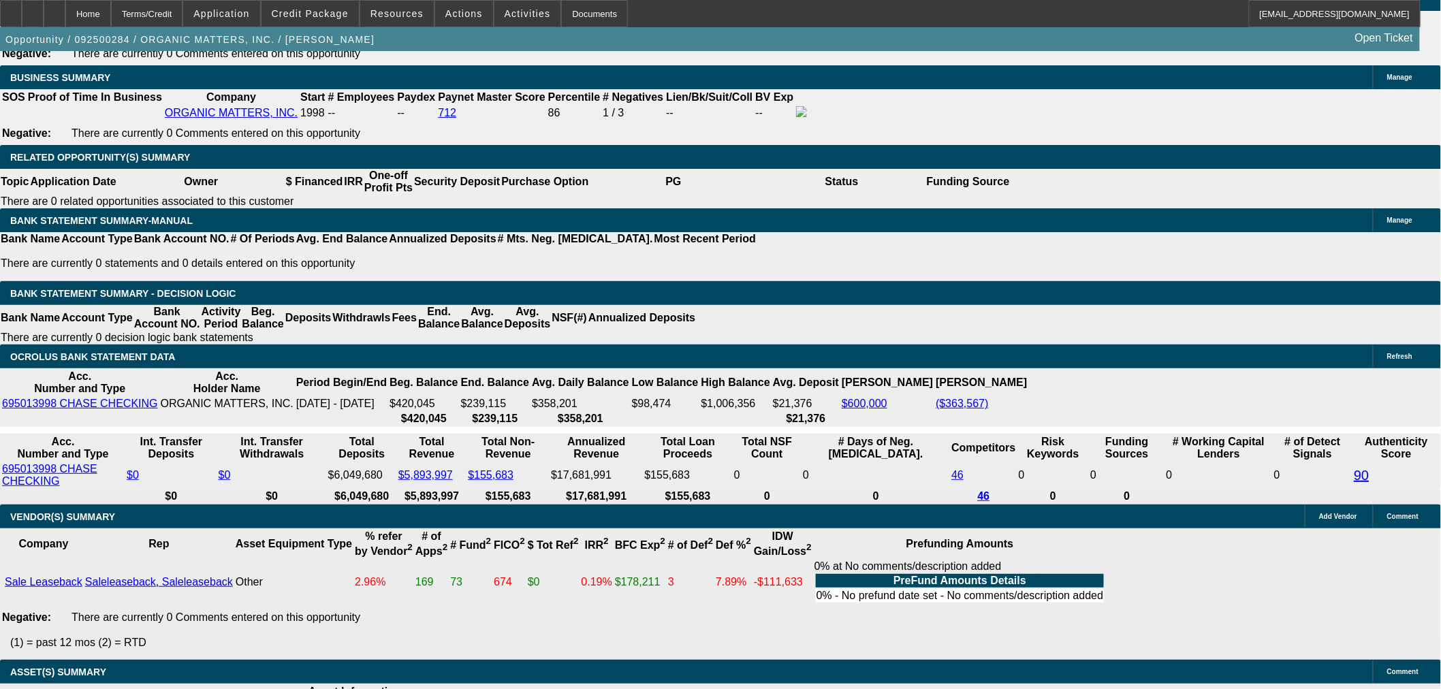
drag, startPoint x: 243, startPoint y: 331, endPoint x: 400, endPoint y: 324, distance: 157.4
type input "6175"
type input "$12,350.00"
type input "UNKNOWN"
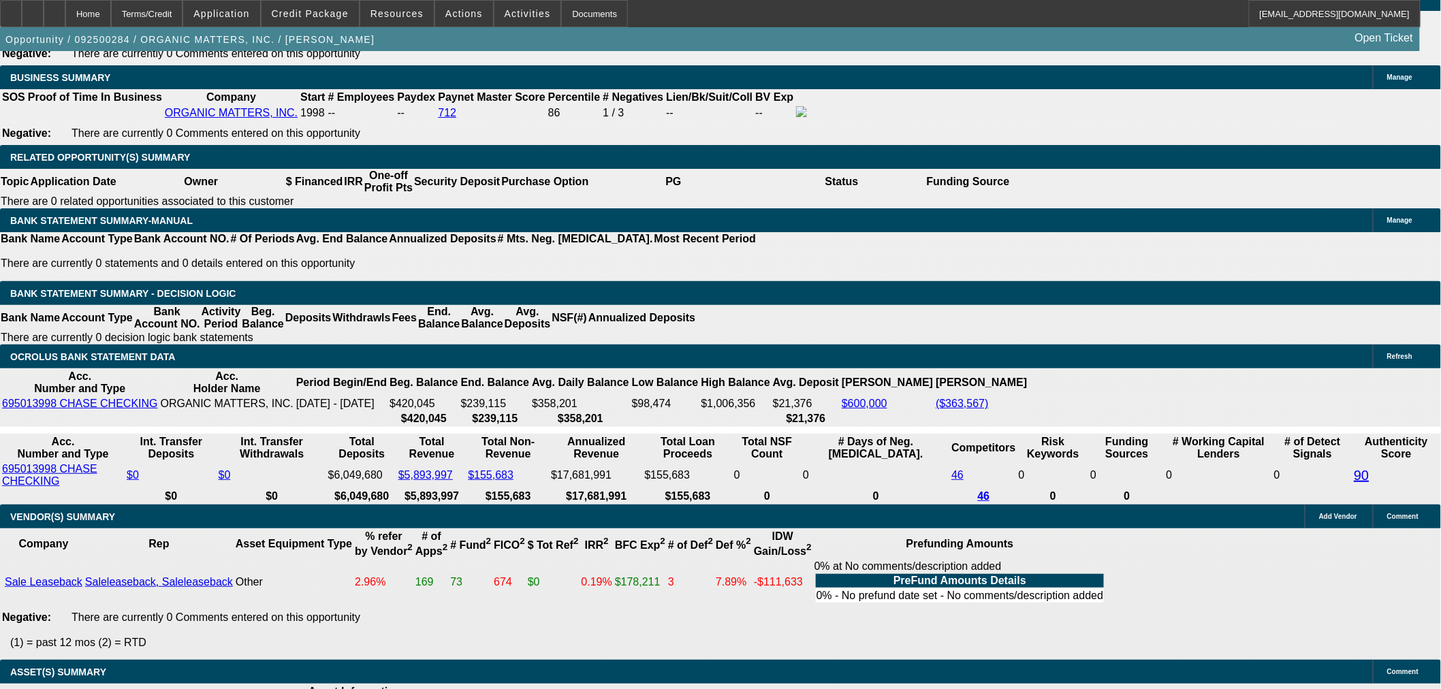
type input "12.9"
type input "$6,175.00"
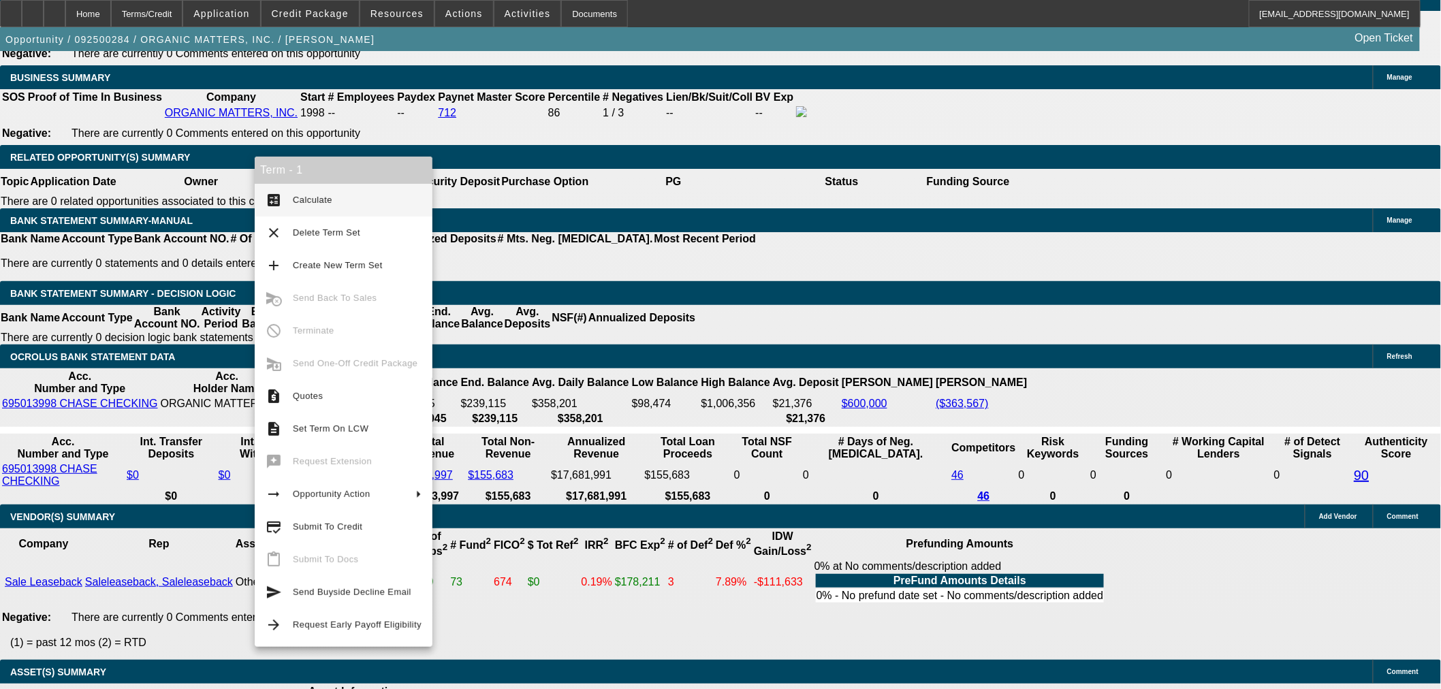
click at [315, 201] on span "Calculate" at bounding box center [312, 200] width 39 height 10
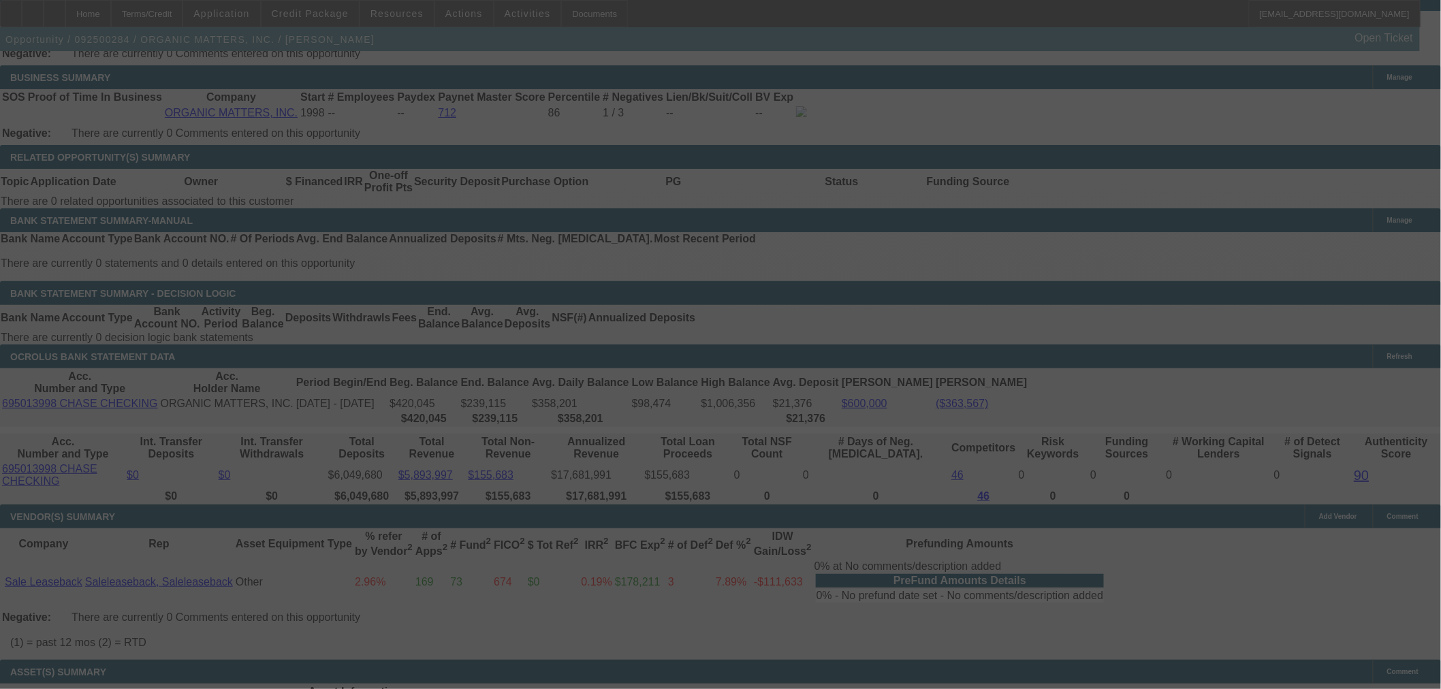
select select "0"
select select "2"
select select "0"
select select "6"
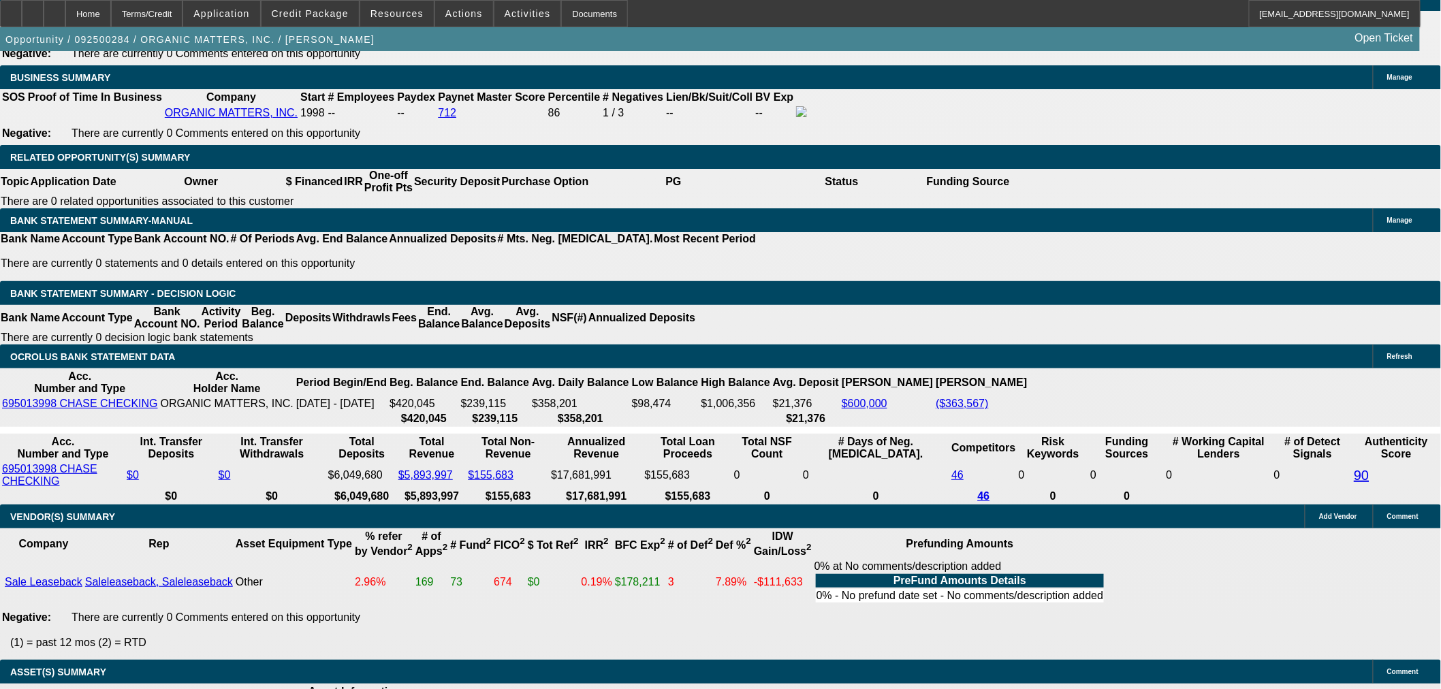
drag, startPoint x: 245, startPoint y: 328, endPoint x: 539, endPoint y: 304, distance: 294.4
type input "61"
type input "$122.00"
type input "UNKNOWN"
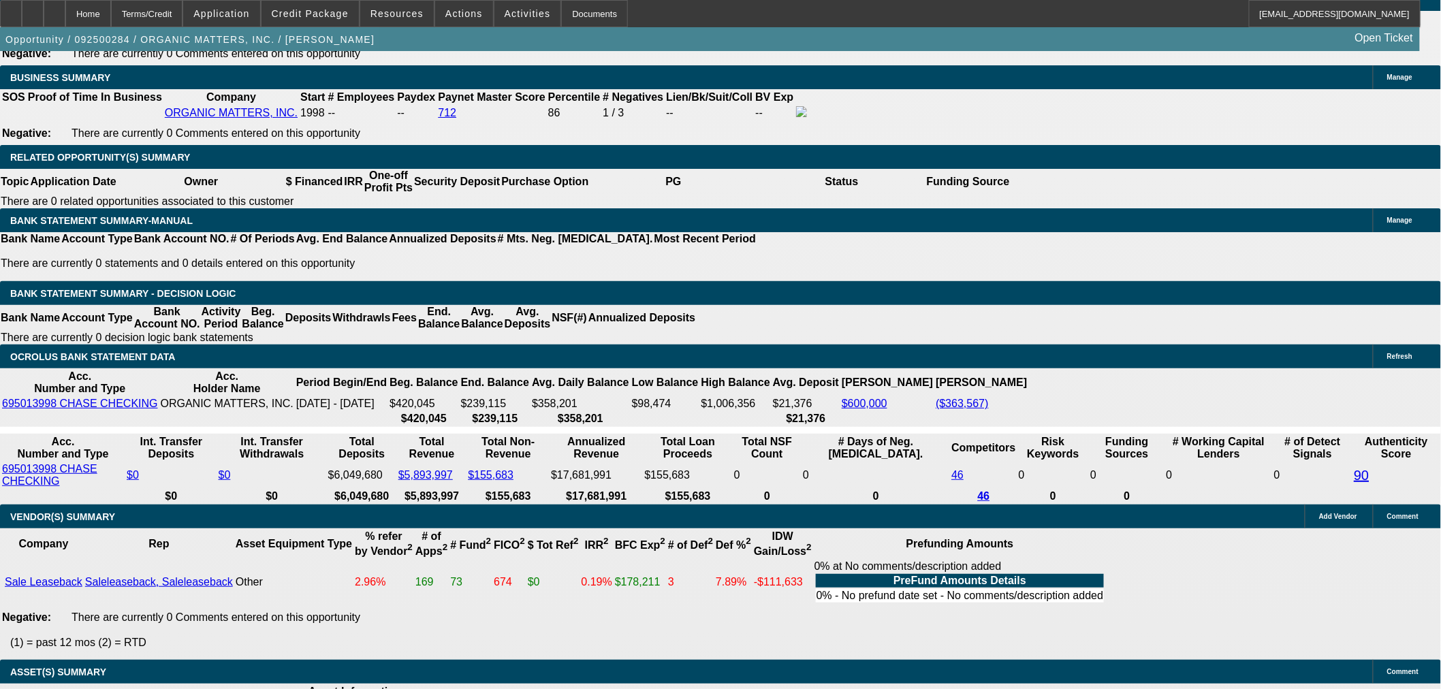
type input "6150"
type input "$12,300.00"
type input "12.6"
type input "$6,150.00"
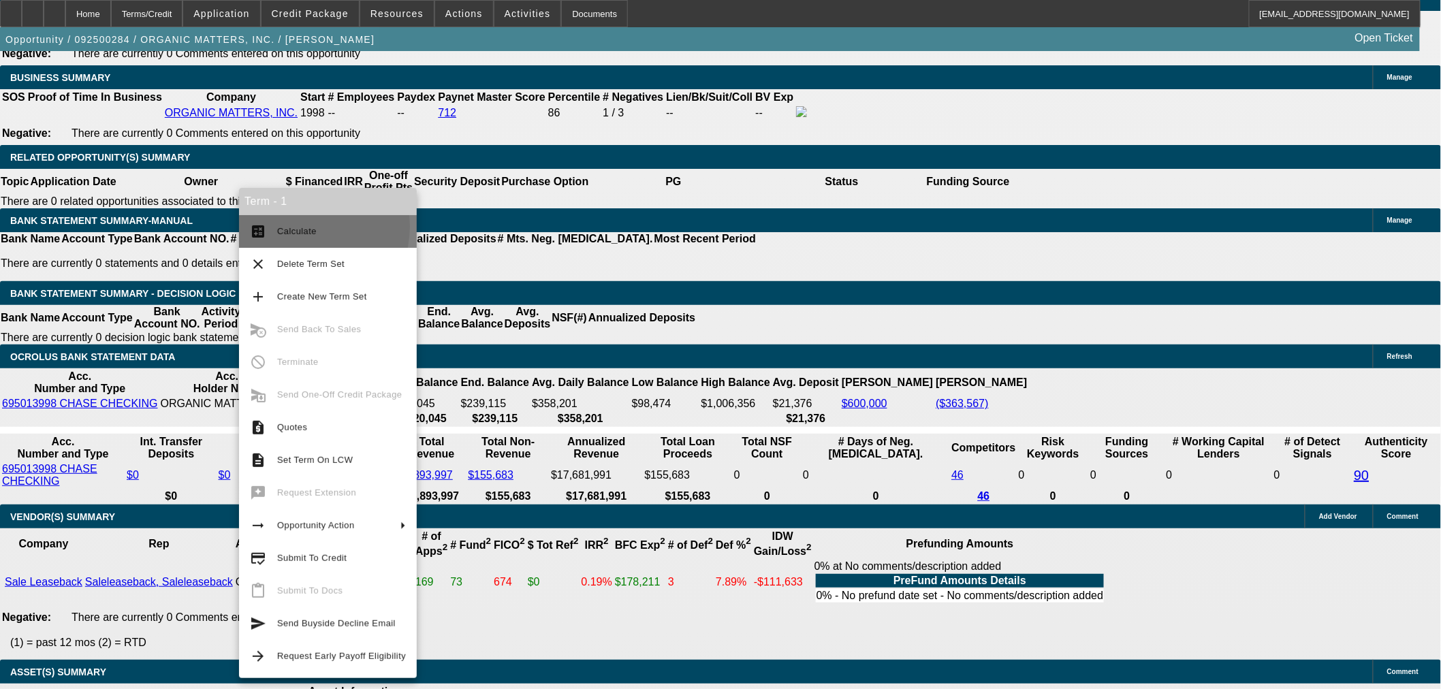
click at [296, 227] on span "Calculate" at bounding box center [296, 231] width 39 height 10
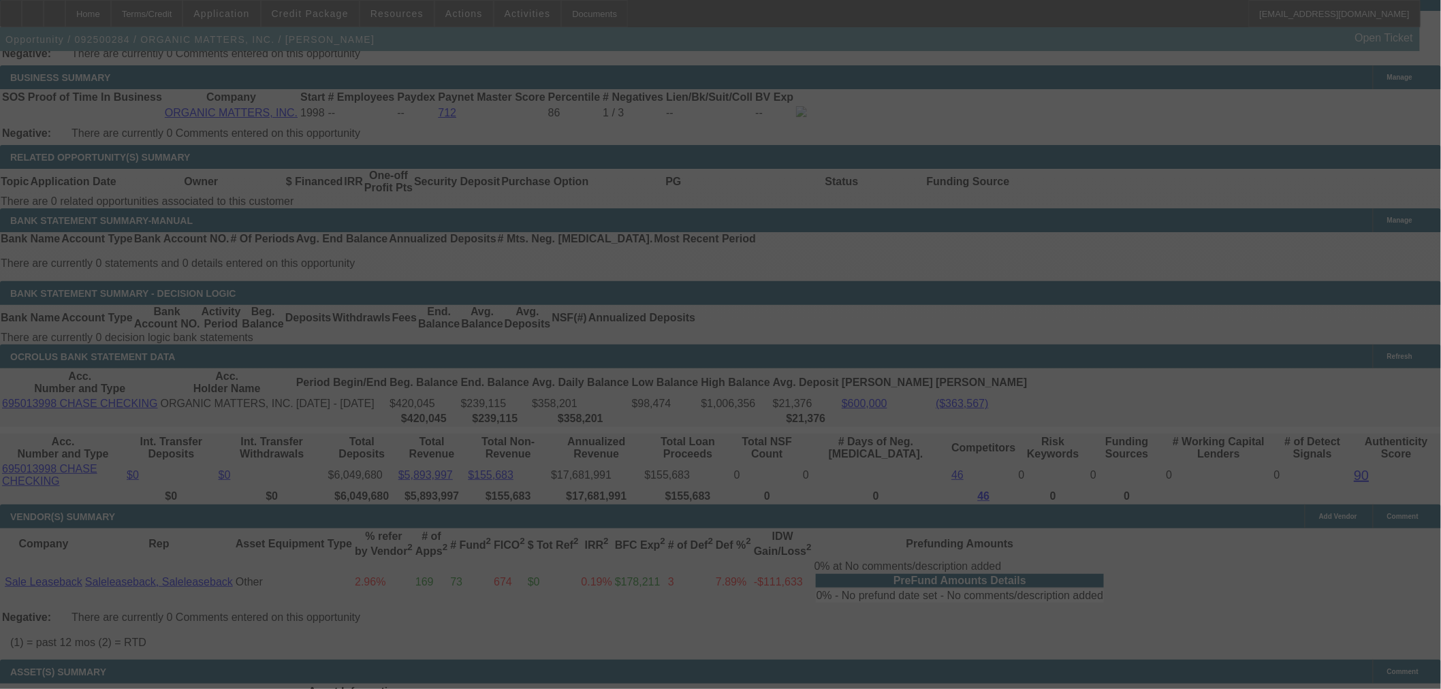
select select "0"
select select "2"
select select "0"
select select "6"
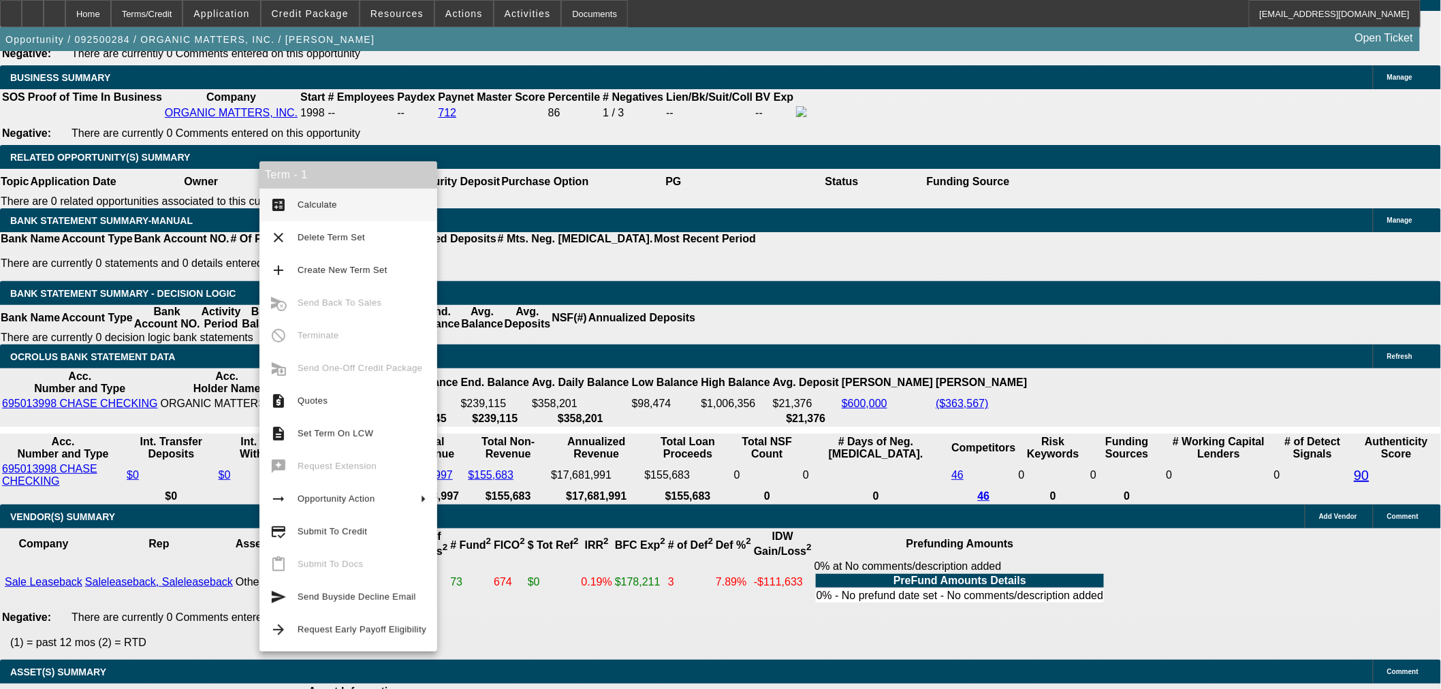
drag, startPoint x: 366, startPoint y: 529, endPoint x: 453, endPoint y: 520, distance: 87.7
click at [375, 529] on span "Submit To Credit" at bounding box center [362, 532] width 129 height 16
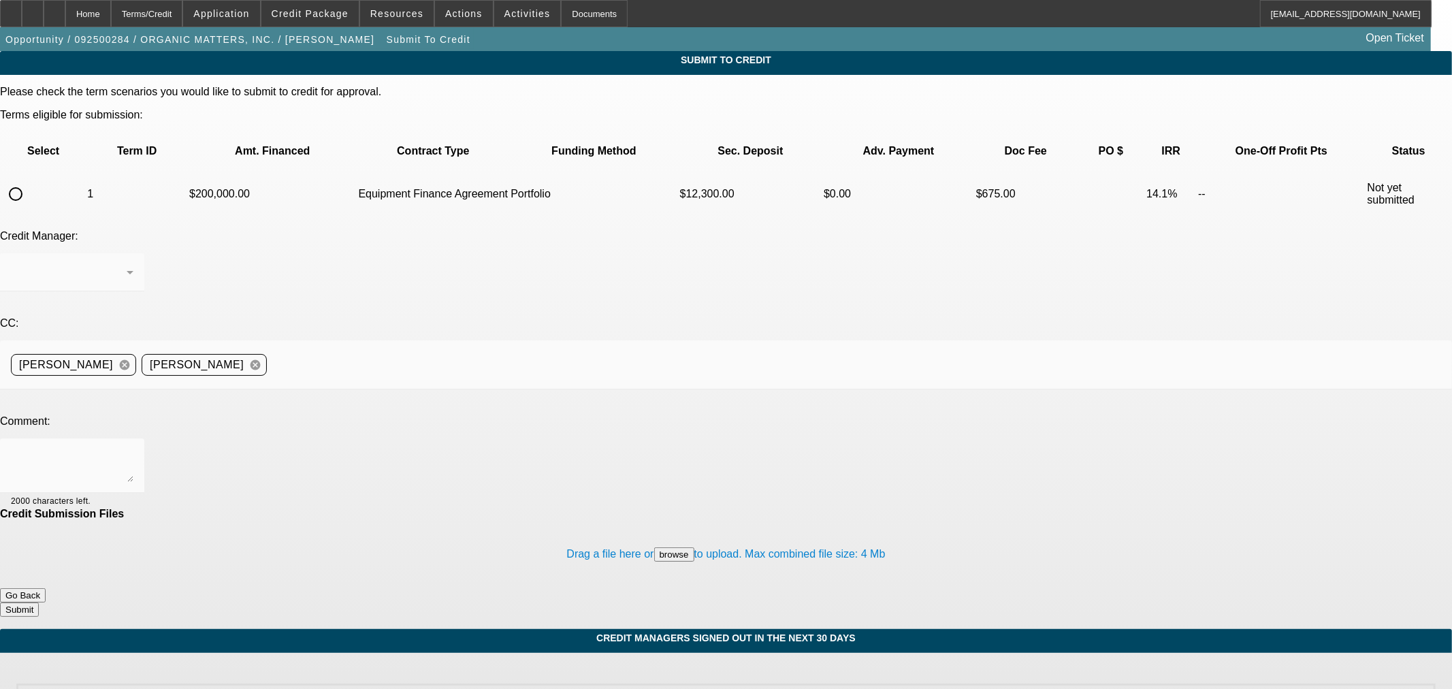
click at [46, 588] on button "Go Back" at bounding box center [23, 595] width 46 height 14
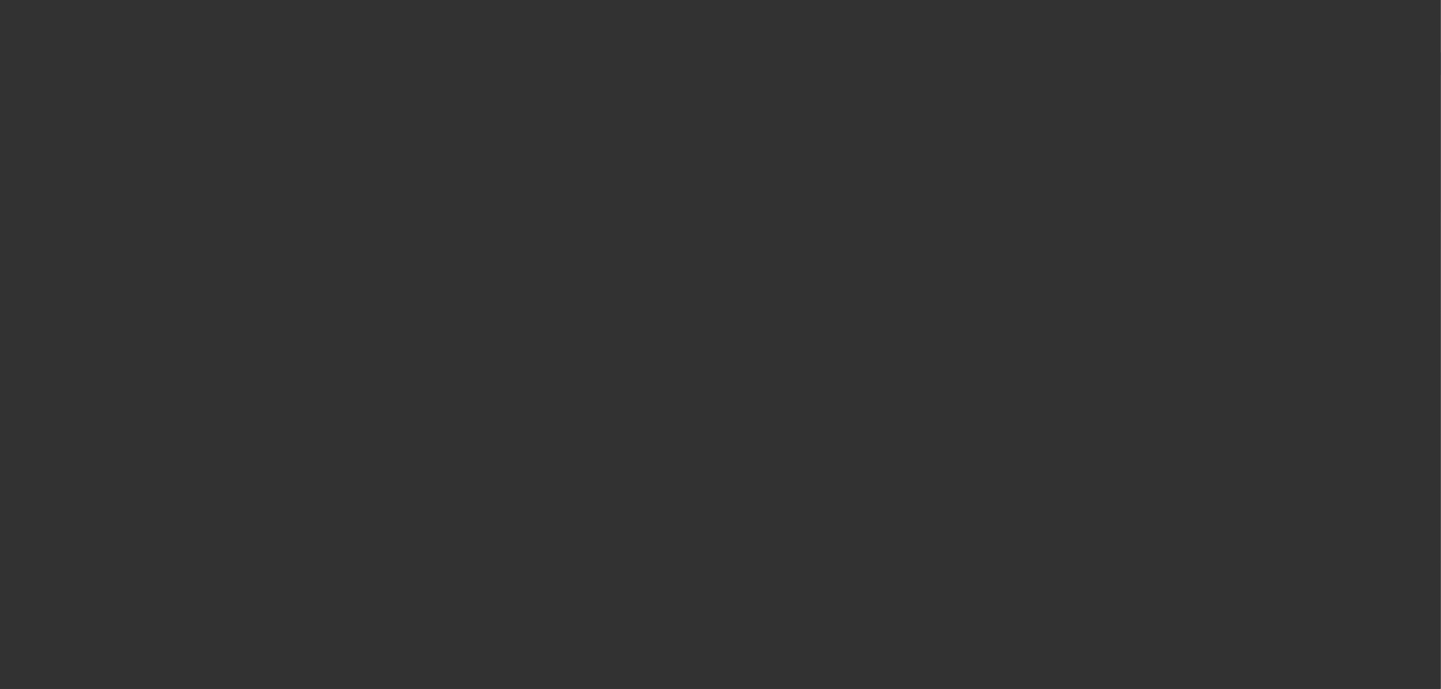
select select "0"
select select "2"
select select "0"
select select "6"
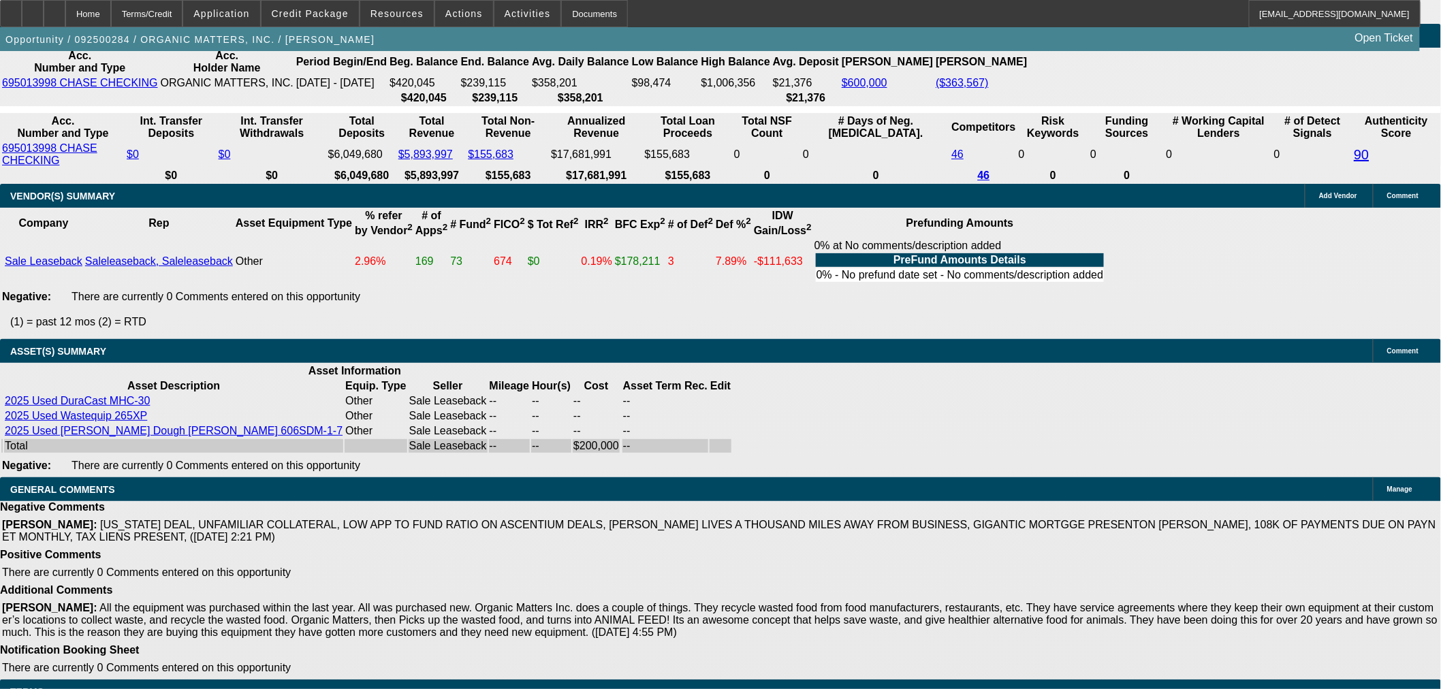
scroll to position [2086, 0]
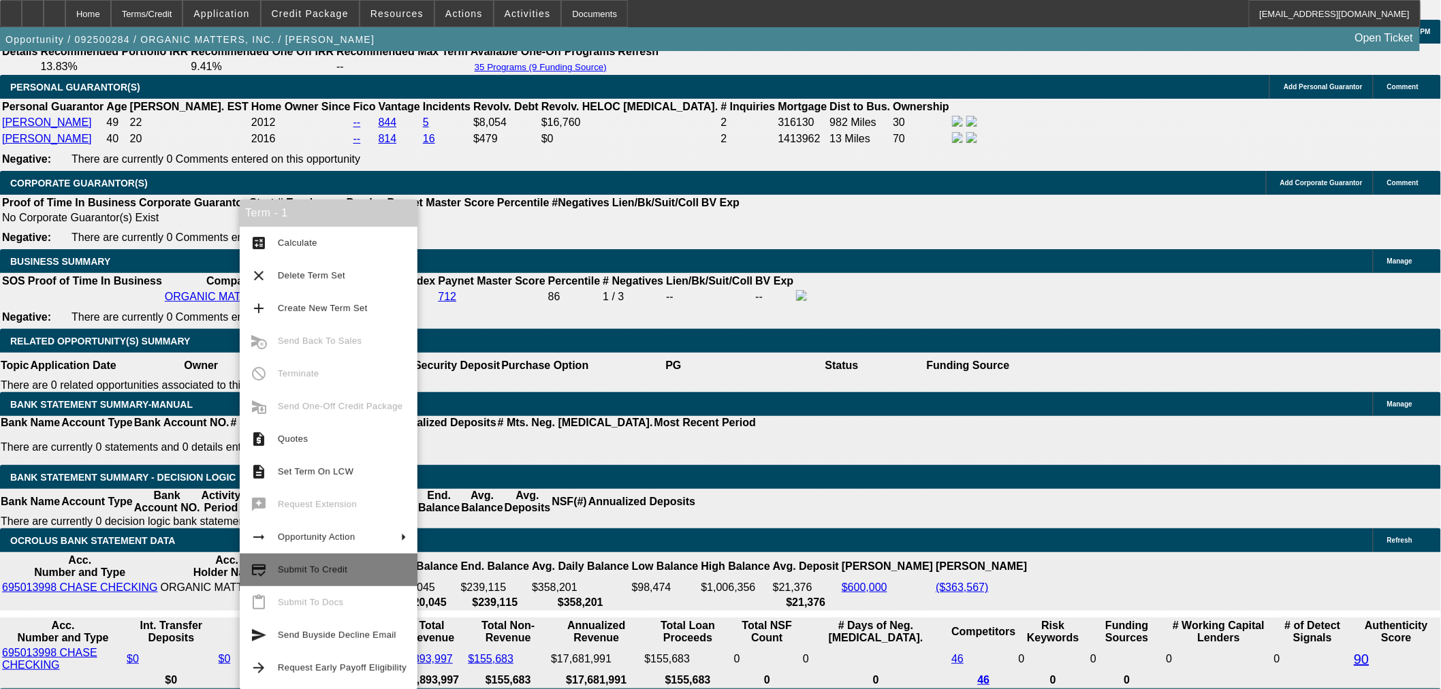
click at [362, 575] on span "Submit To Credit" at bounding box center [342, 570] width 129 height 16
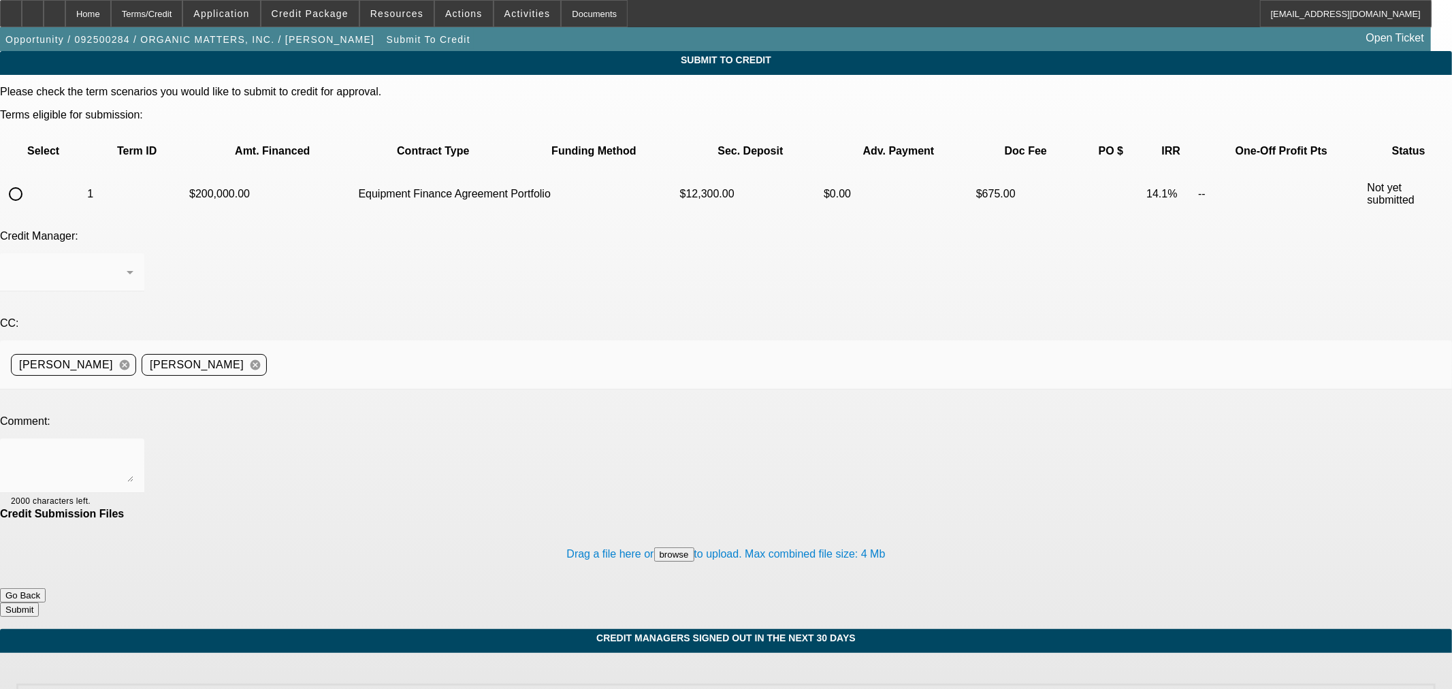
click at [29, 180] on input "radio" at bounding box center [15, 193] width 27 height 27
radio input "true"
click at [127, 264] on div "Arida, George" at bounding box center [69, 272] width 116 height 16
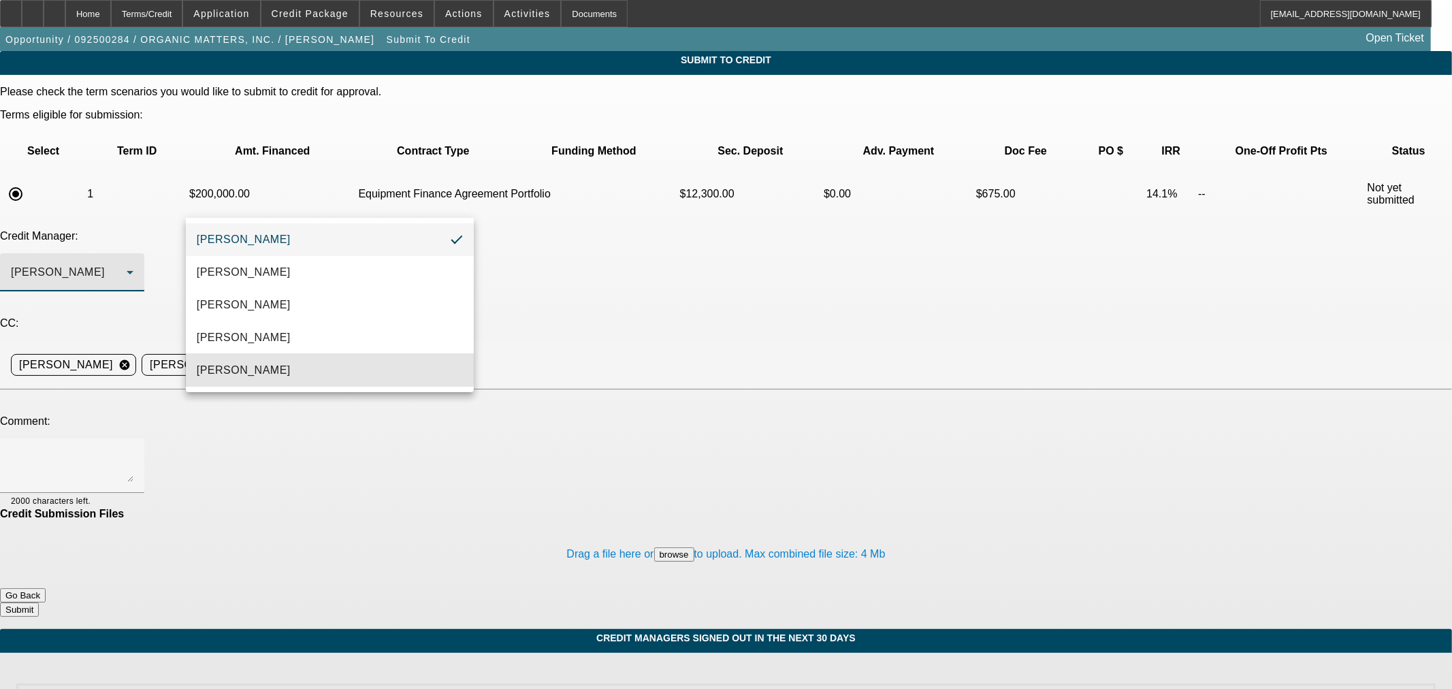
drag, startPoint x: 327, startPoint y: 365, endPoint x: 424, endPoint y: 290, distance: 122.3
click at [327, 366] on mat-option "[PERSON_NAME]" at bounding box center [330, 370] width 288 height 33
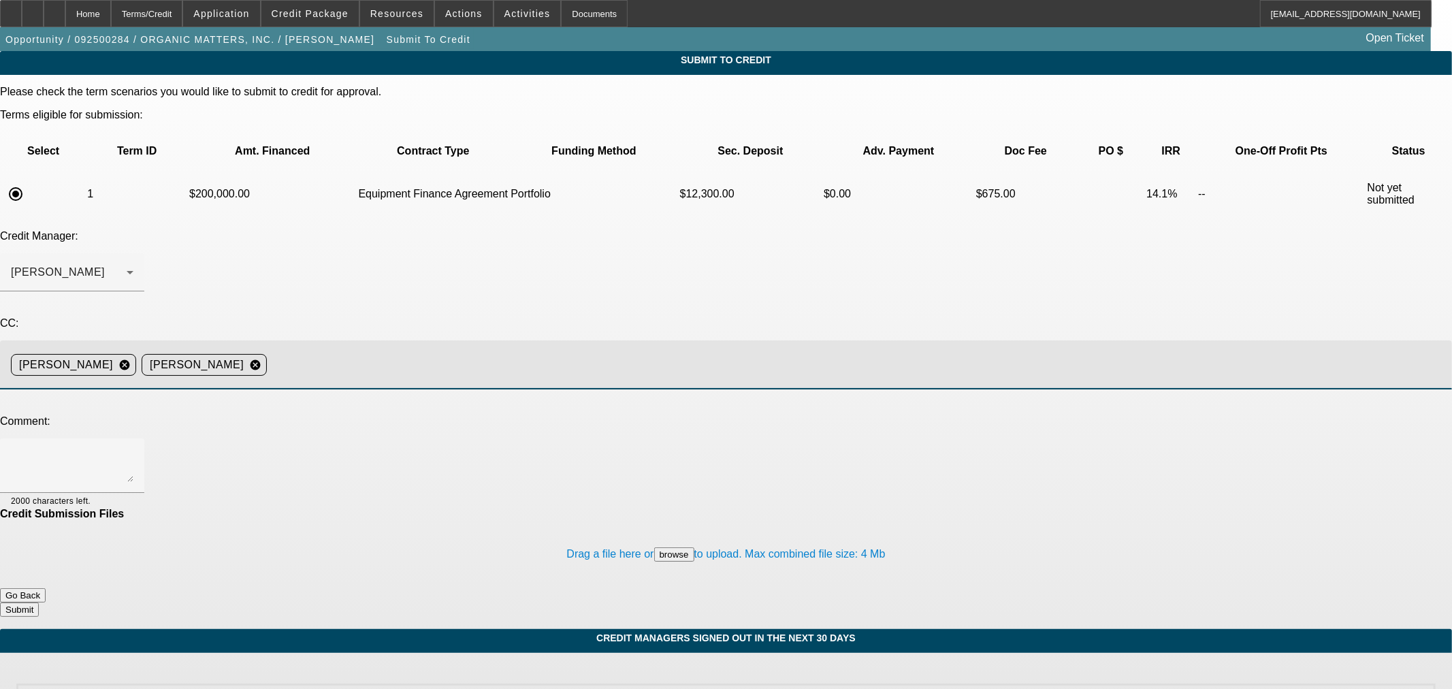
click at [496, 351] on input at bounding box center [854, 364] width 1164 height 27
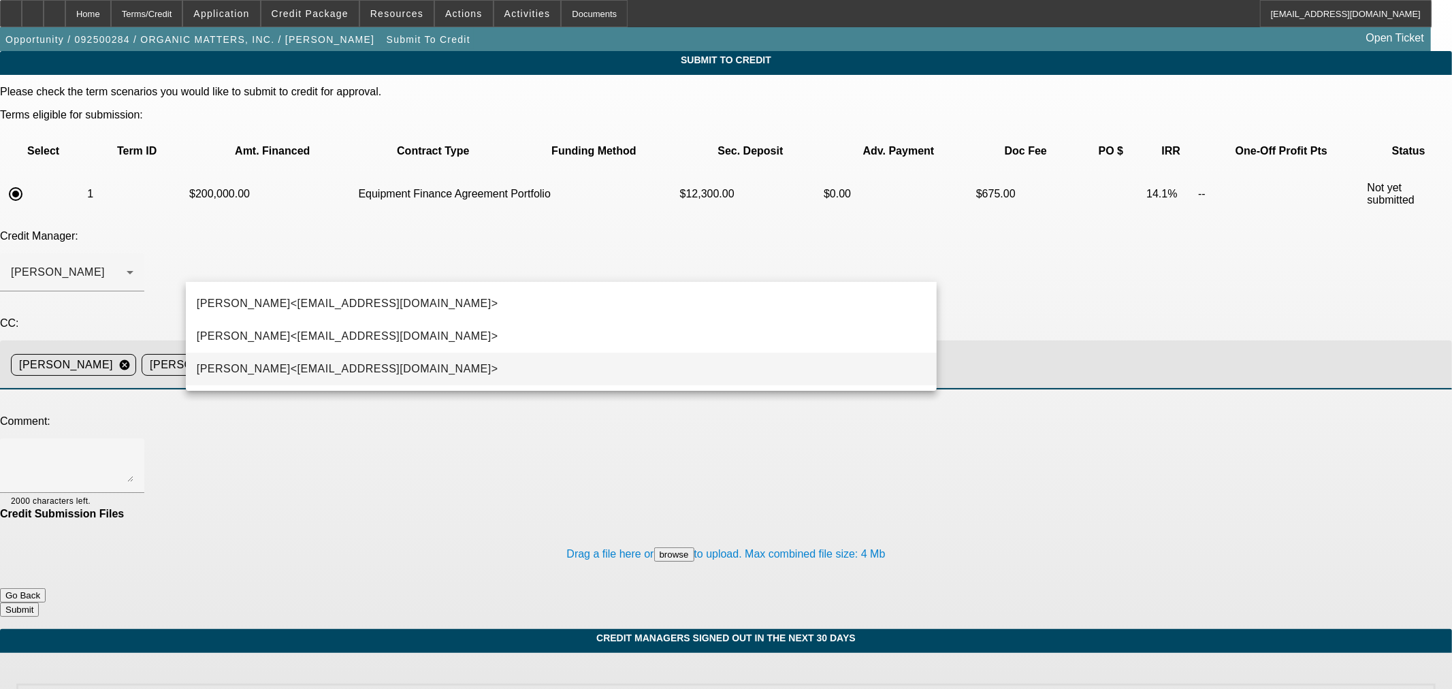
type input "kev"
click at [470, 362] on mat-option "Kevin O'Connor<koconnor@beaconfunding.com>" at bounding box center [561, 369] width 751 height 33
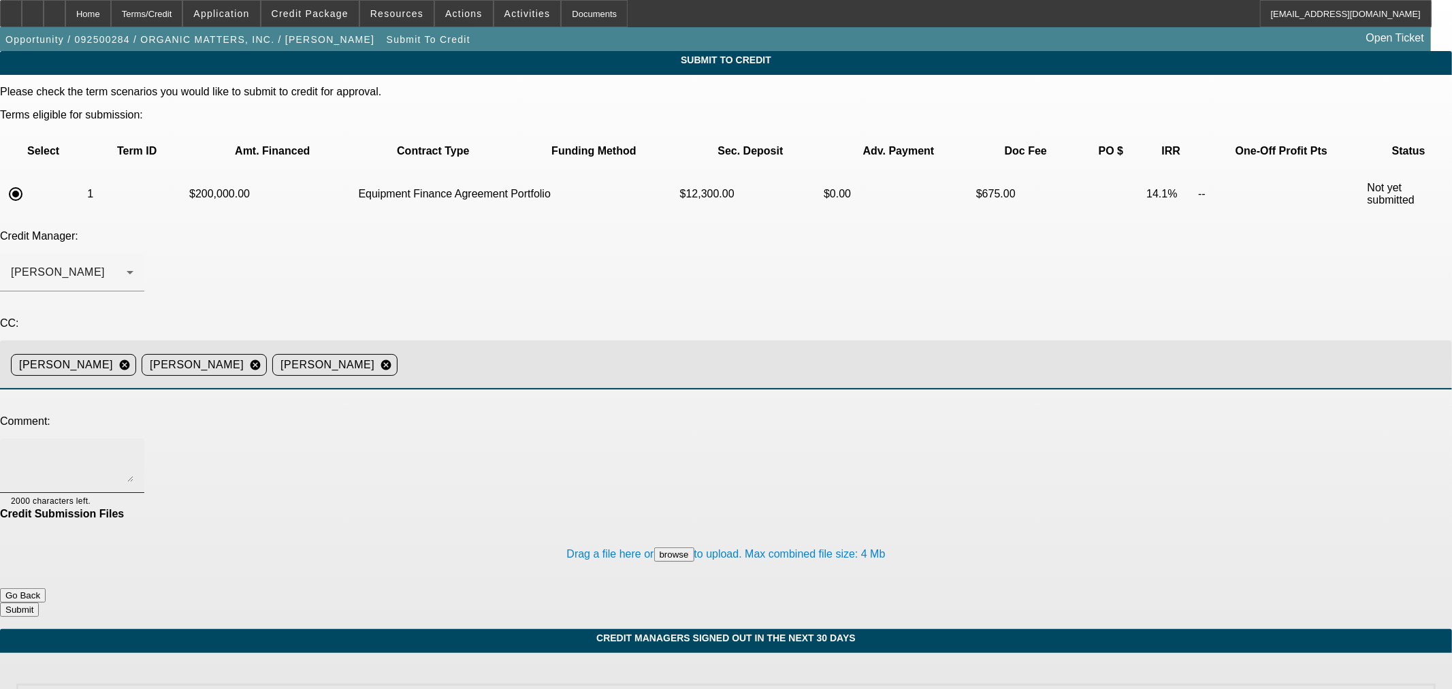
click at [133, 449] on textarea at bounding box center [72, 465] width 123 height 33
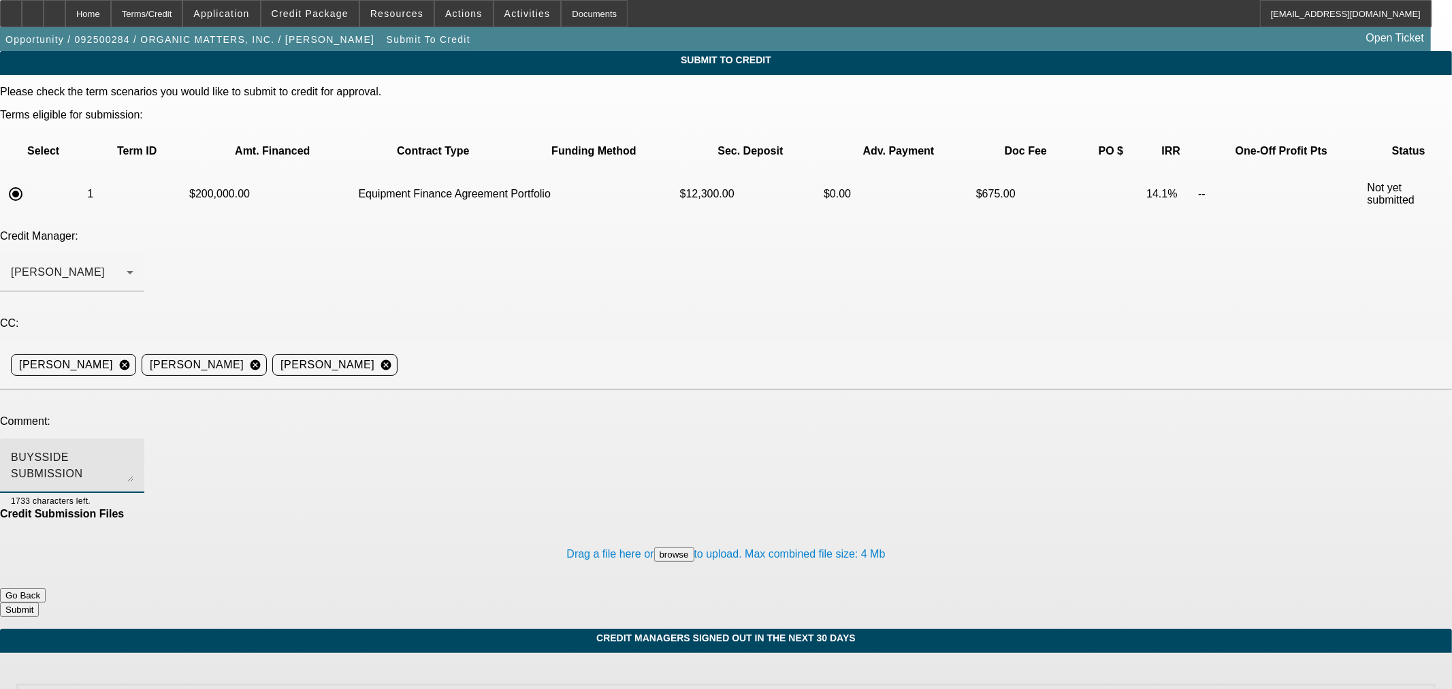
paste textarea "Ocrolus has one detect signal. I don't think it is correct. It is saying the en…"
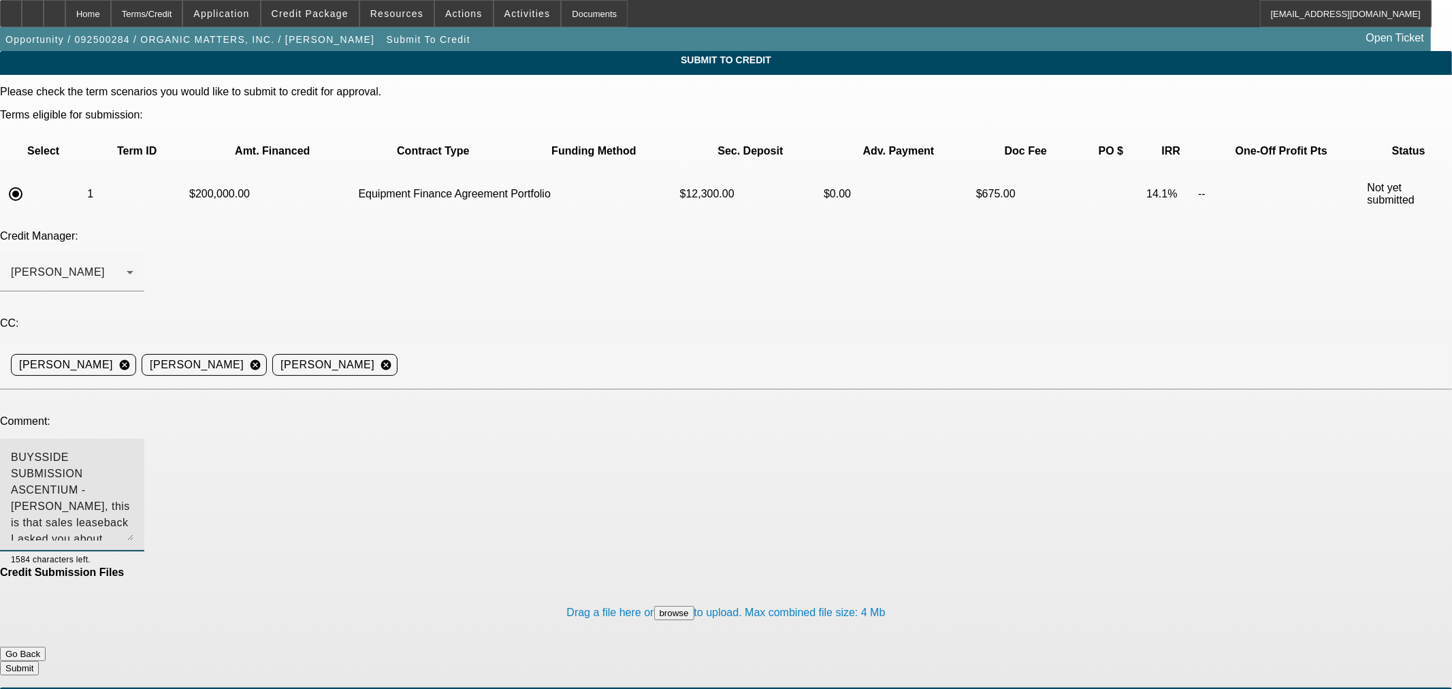
drag, startPoint x: 923, startPoint y: 334, endPoint x: 913, endPoint y: 393, distance: 60.0
click at [133, 449] on textarea "BUYSSIDE SUBMISSION ASCENTIUM - Sam, this is that sales leaseback I asked you a…" at bounding box center [72, 494] width 123 height 91
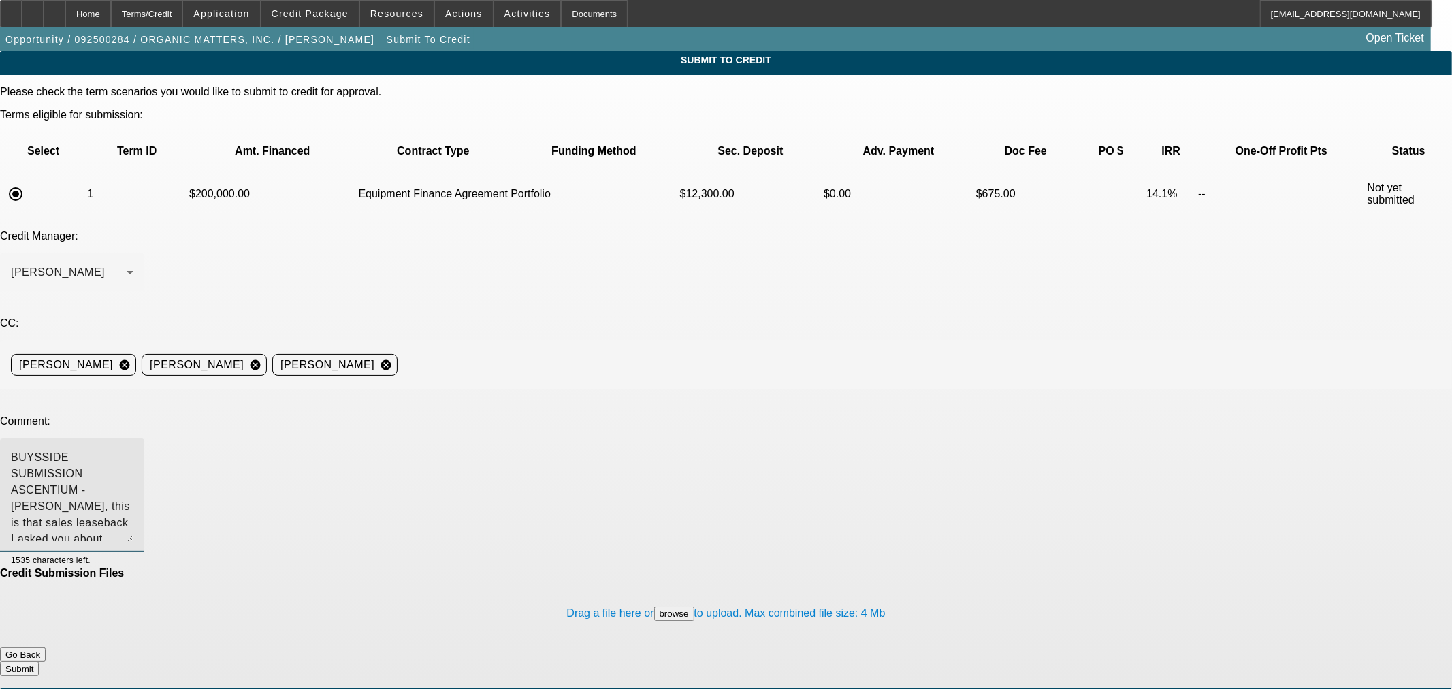
type textarea "BUYSSIDE SUBMISSION ASCENTIUM - Sam, this is that sales leaseback I asked you a…"
click at [39, 662] on button "Submit" at bounding box center [19, 669] width 39 height 14
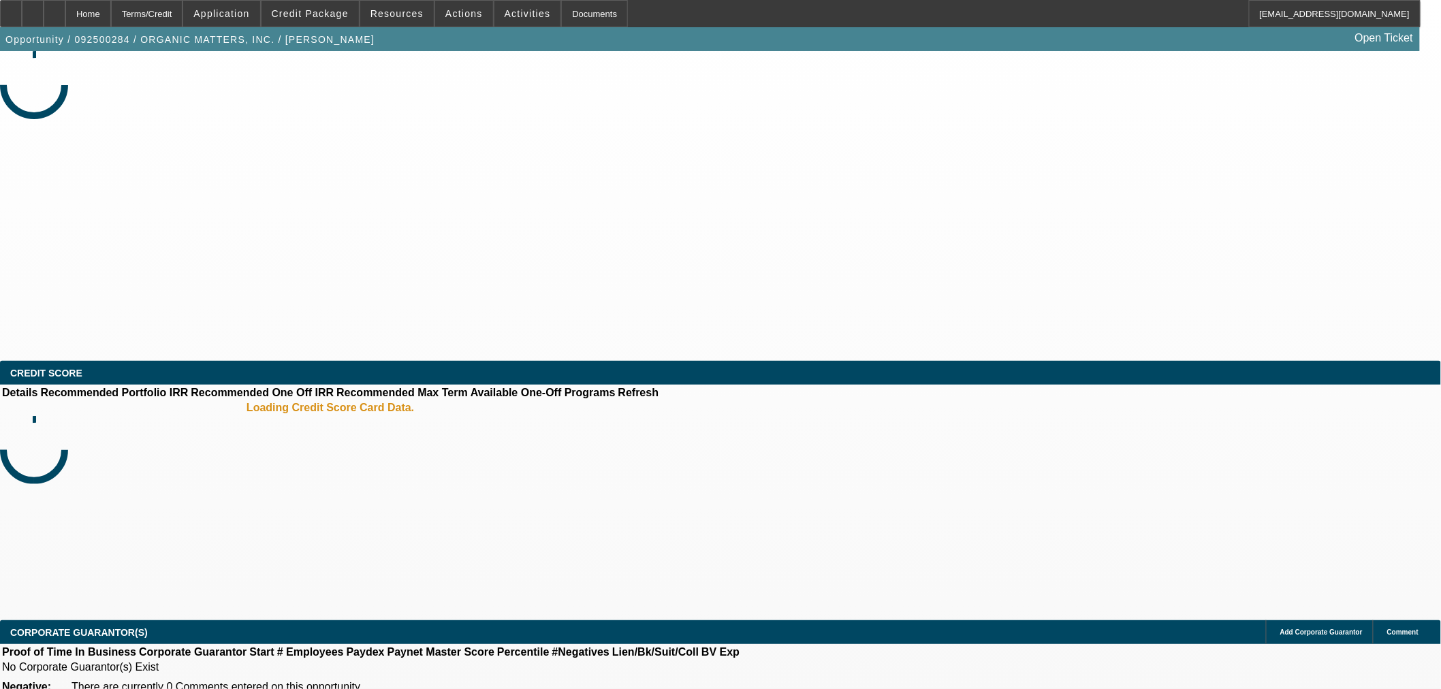
select select "0"
select select "2"
select select "0"
select select "6"
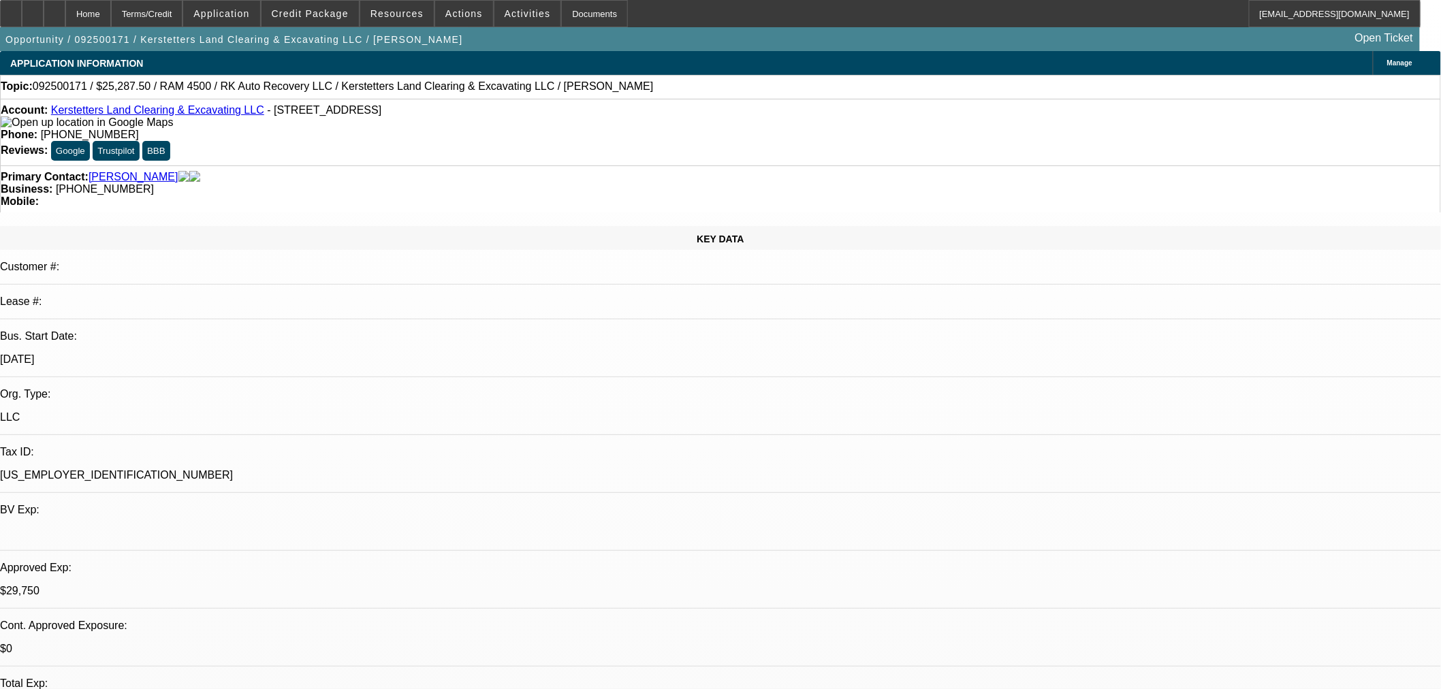
select select "0.15"
select select "2"
select select "0"
select select "6"
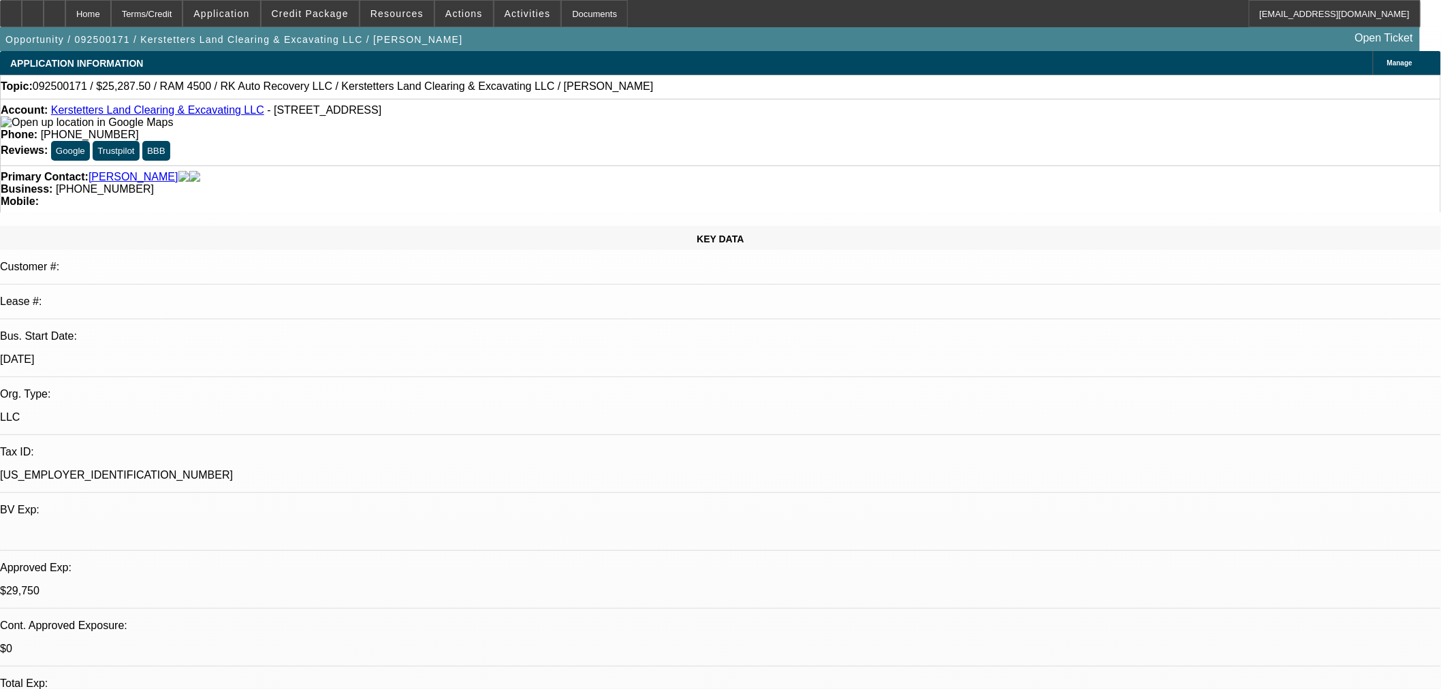
select select "0.15"
select select "2"
select select "0"
select select "6"
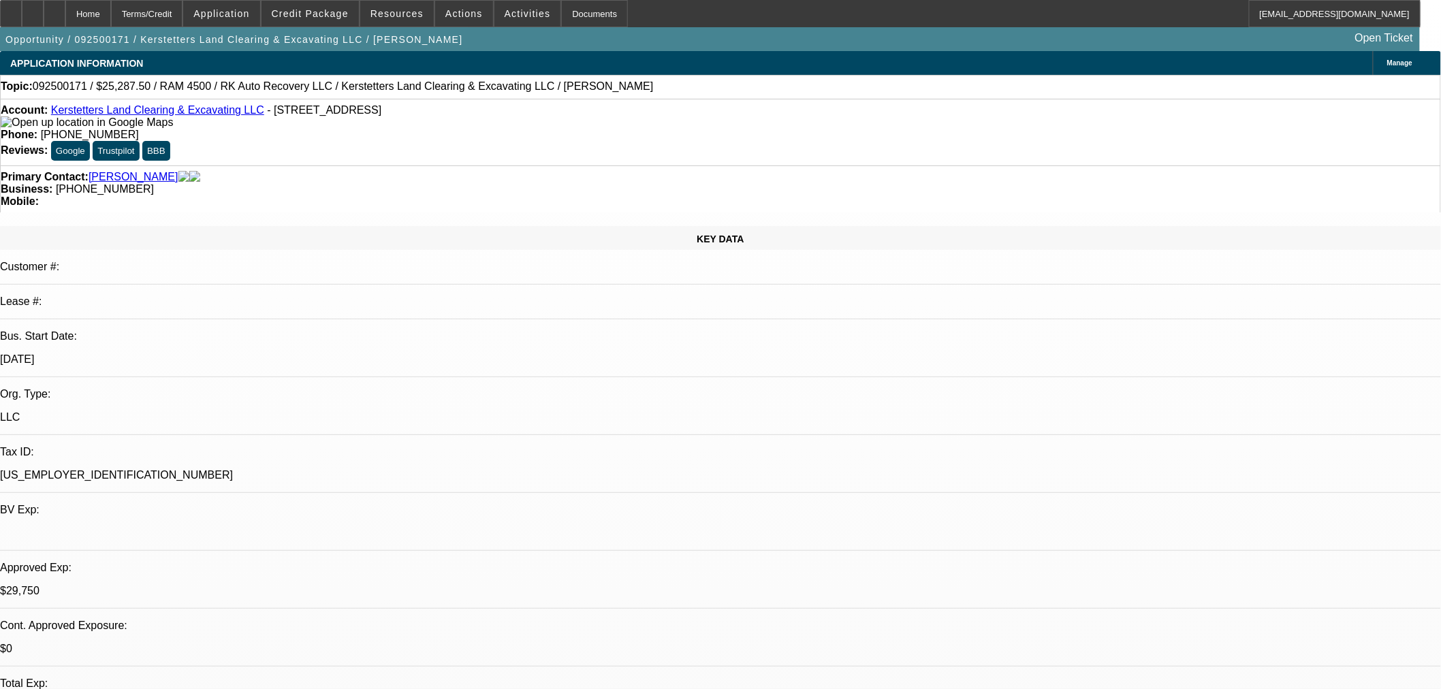
select select "0.15"
select select "2"
select select "0"
select select "6"
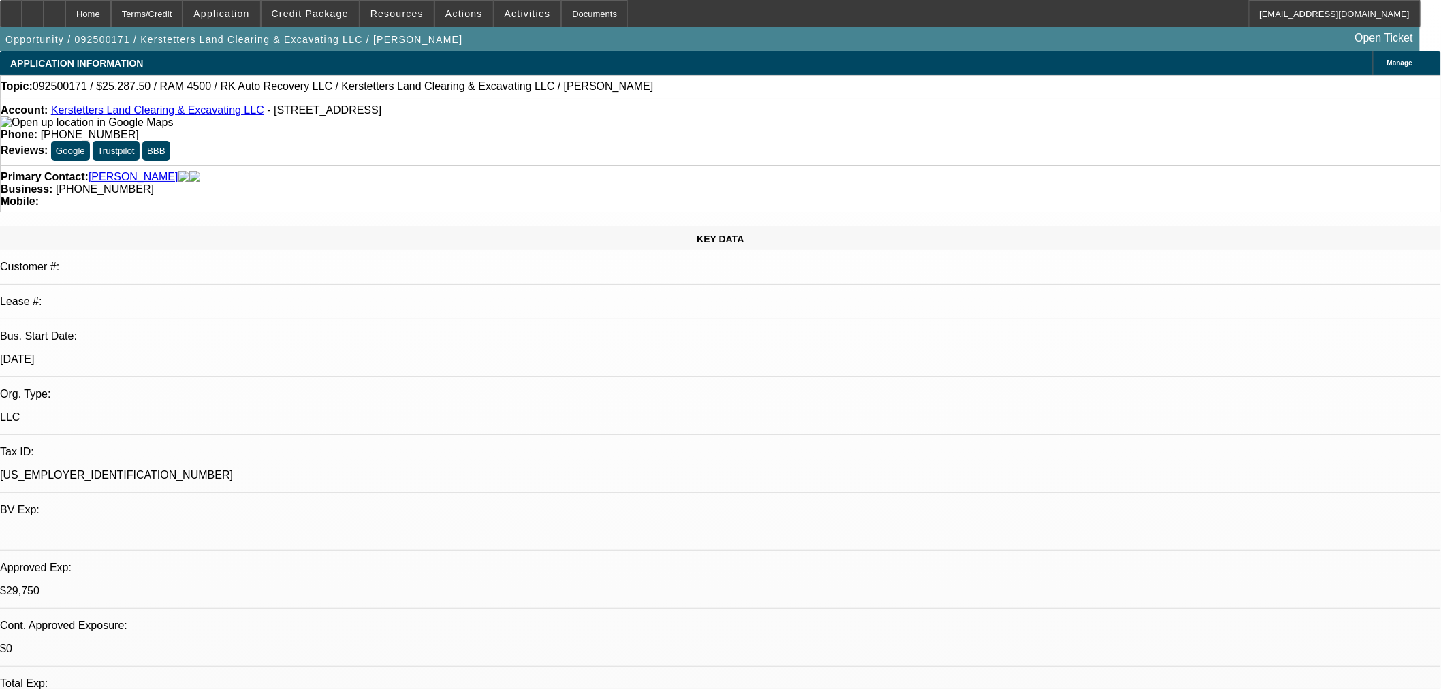
select select "0.15"
select select "2"
select select "0"
select select "6"
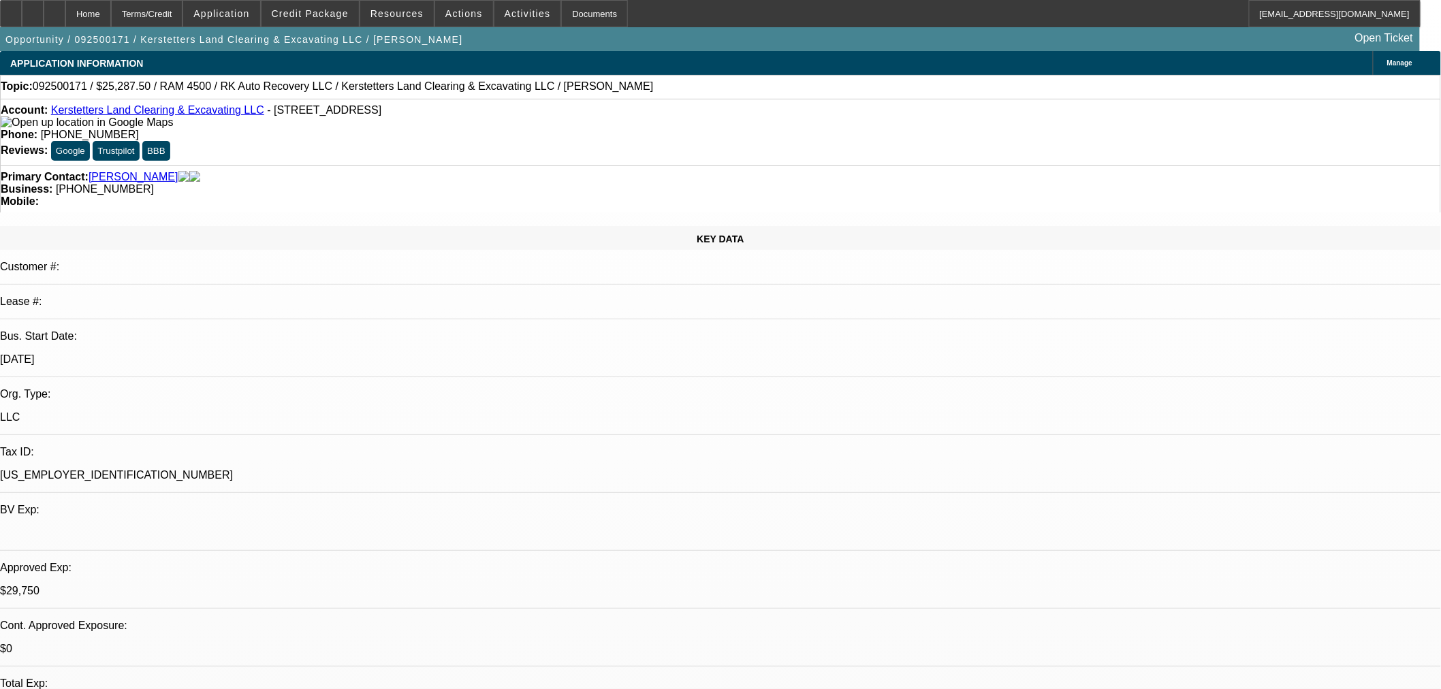
scroll to position [650, 0]
drag, startPoint x: 1194, startPoint y: 312, endPoint x: 1204, endPoint y: 312, distance: 10.2
drag, startPoint x: 1211, startPoint y: 582, endPoint x: 1162, endPoint y: 582, distance: 49.0
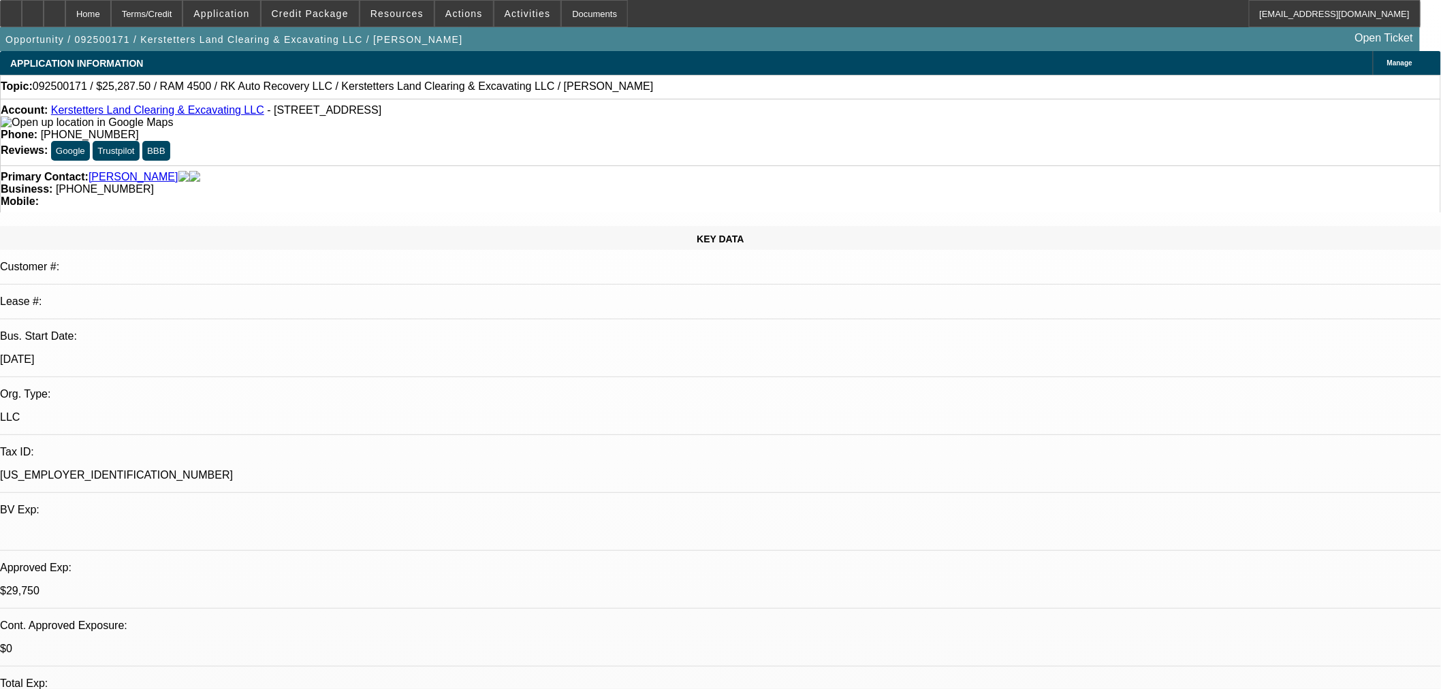
drag, startPoint x: 1213, startPoint y: 575, endPoint x: 1127, endPoint y: 570, distance: 86.6
copy td "(402) 458-4538"
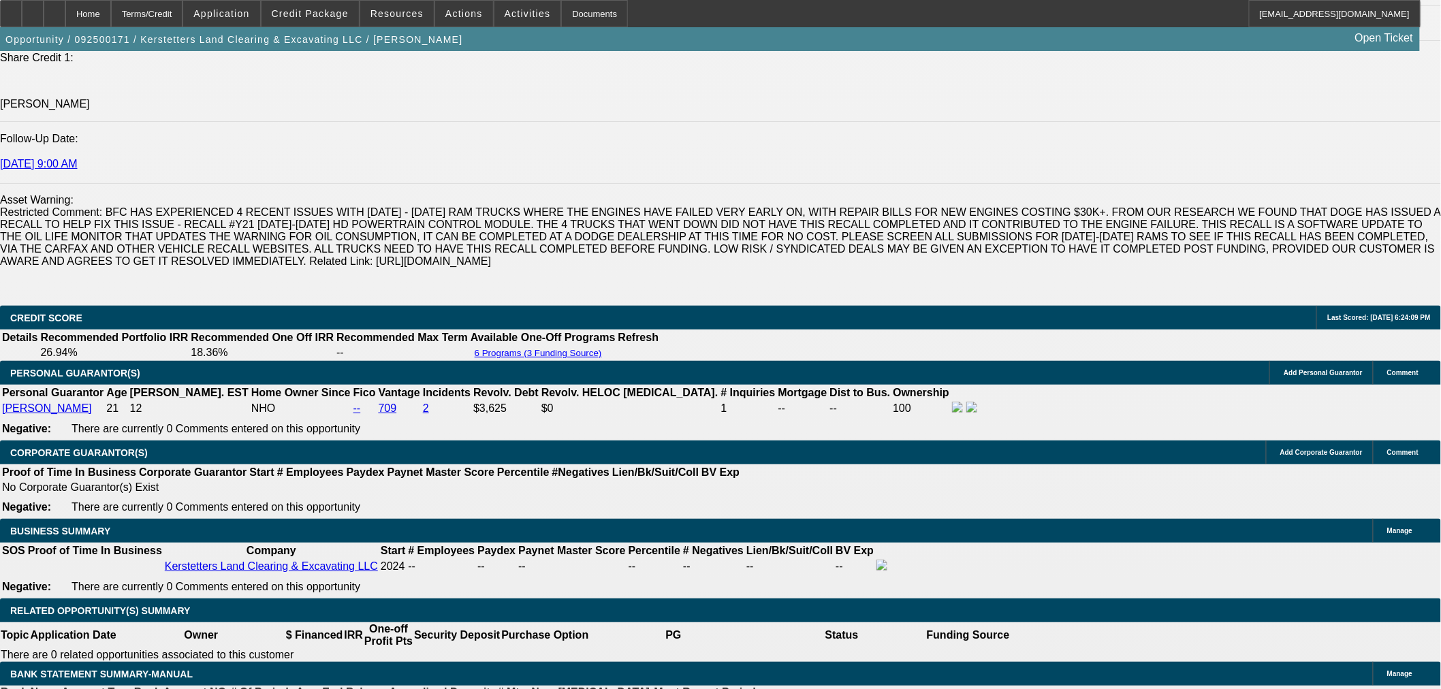
scroll to position [1891, 0]
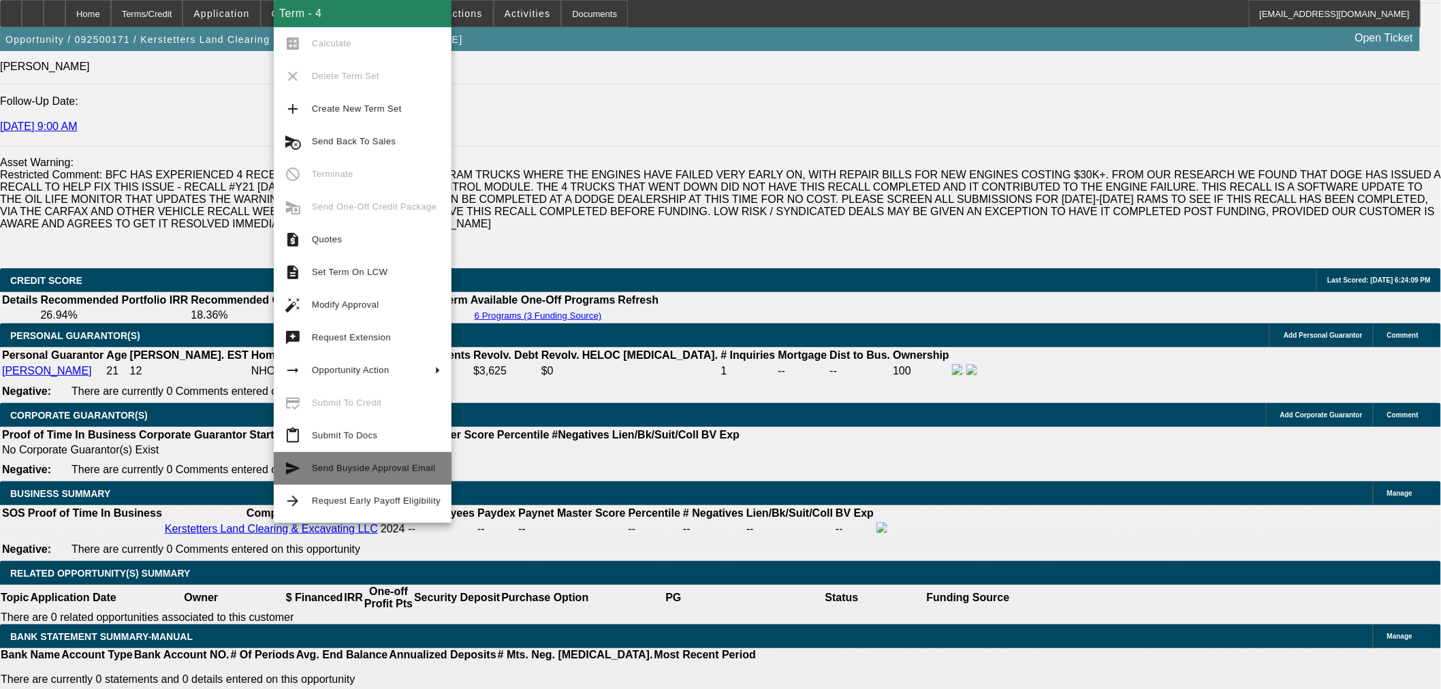
click at [398, 472] on span "Send Buyside Approval Email" at bounding box center [374, 468] width 124 height 10
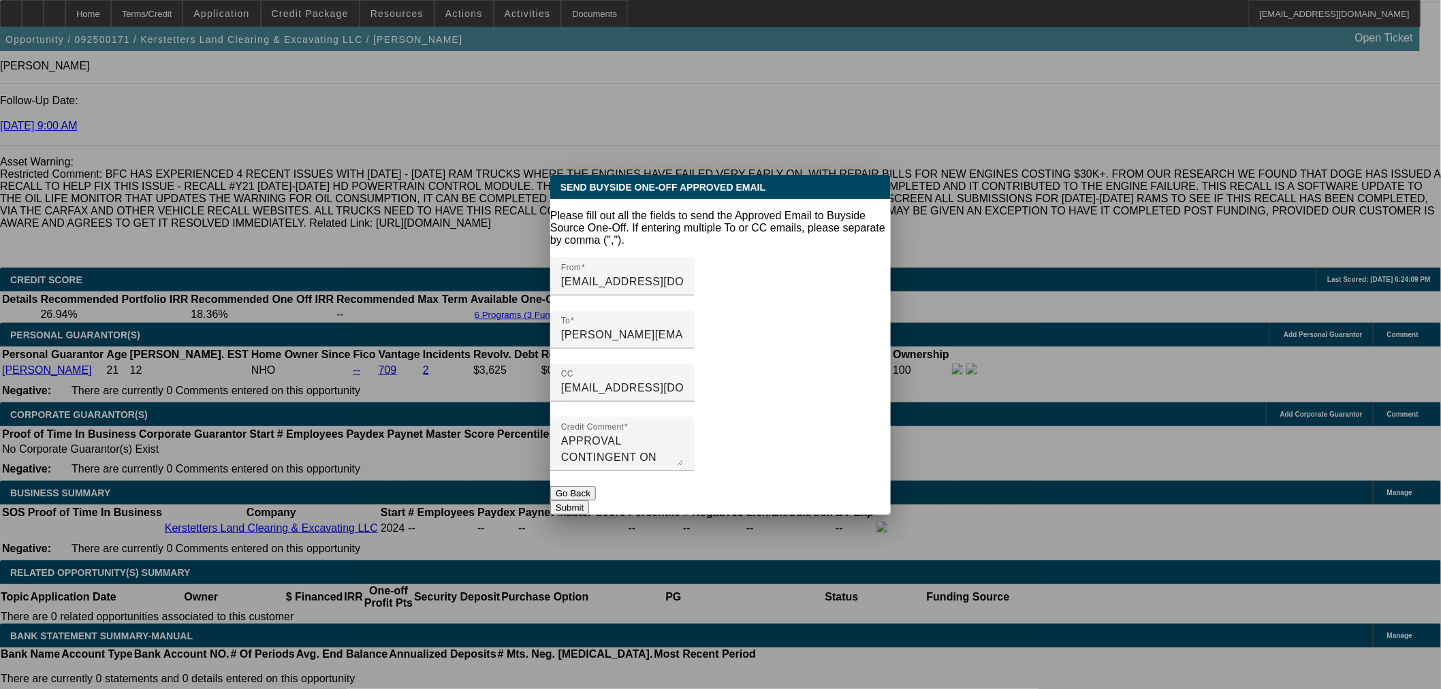
scroll to position [0, 0]
click at [589, 500] on button "Submit" at bounding box center [569, 507] width 39 height 14
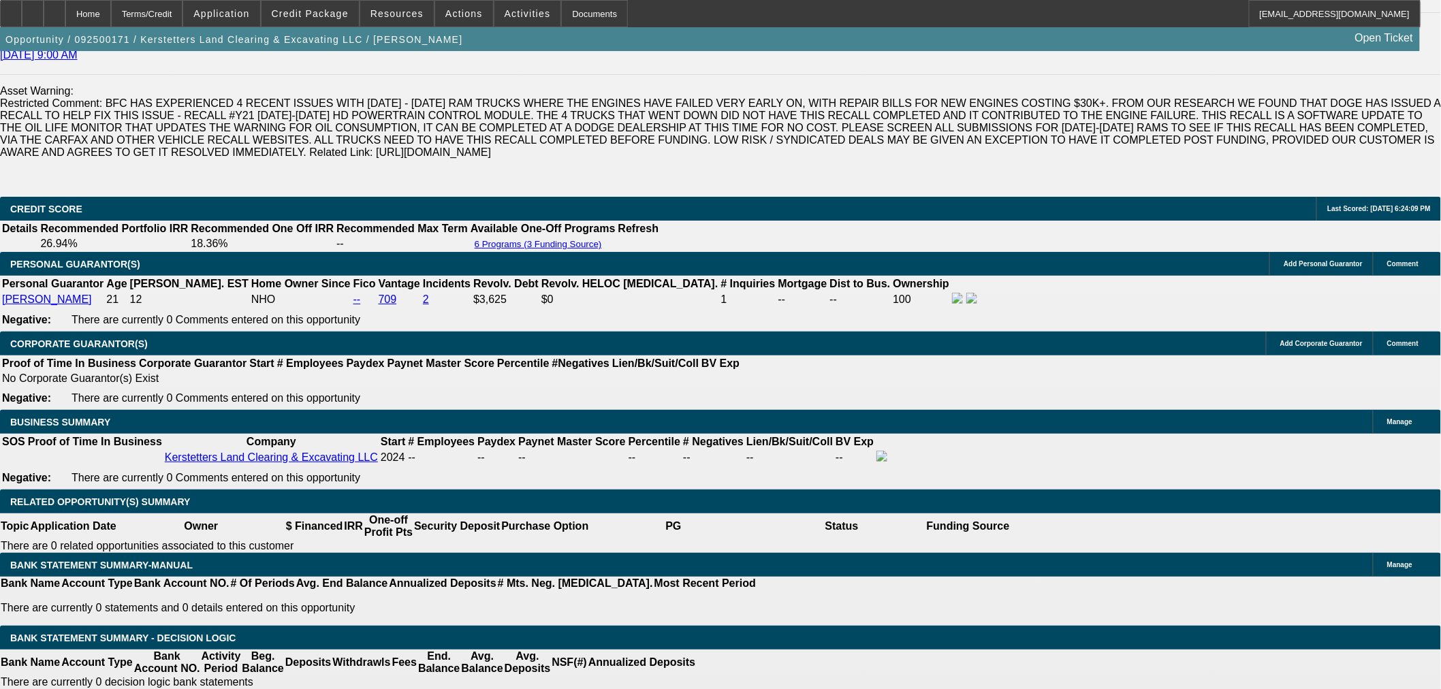
scroll to position [2018, 0]
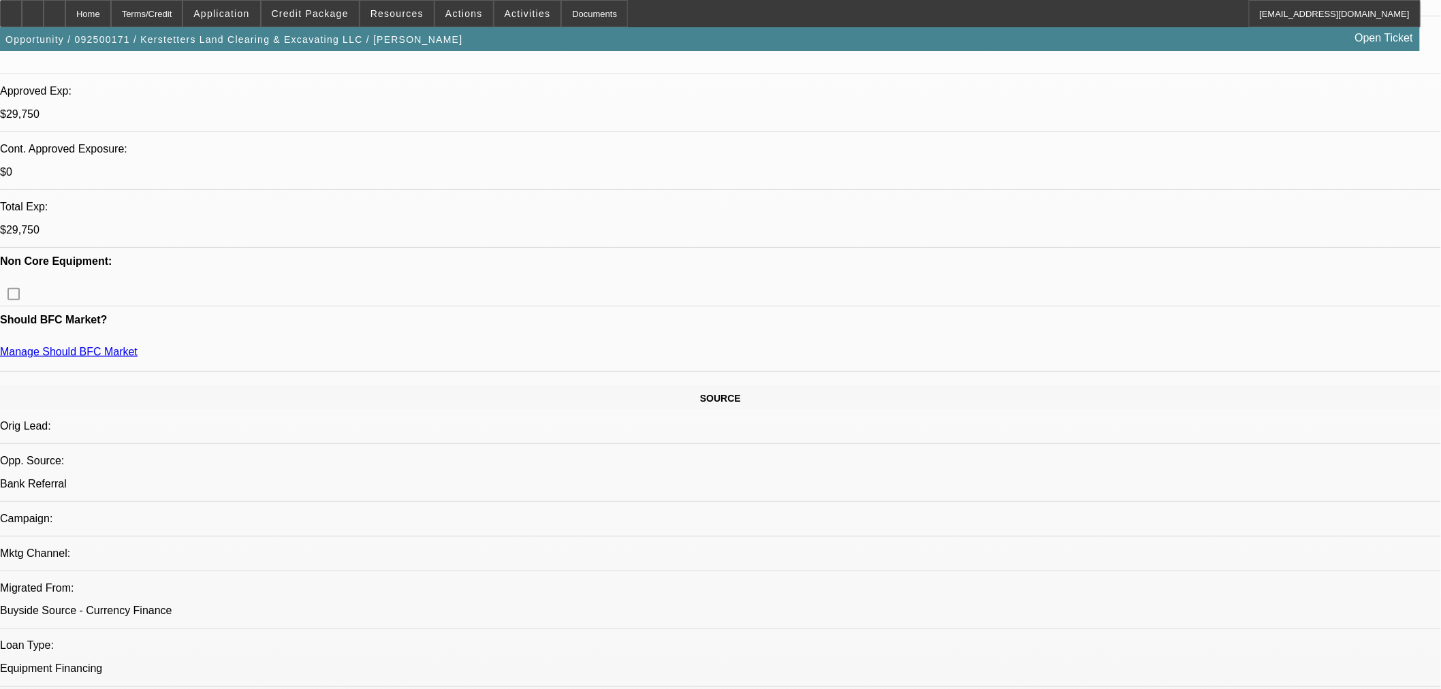
scroll to position [0, 0]
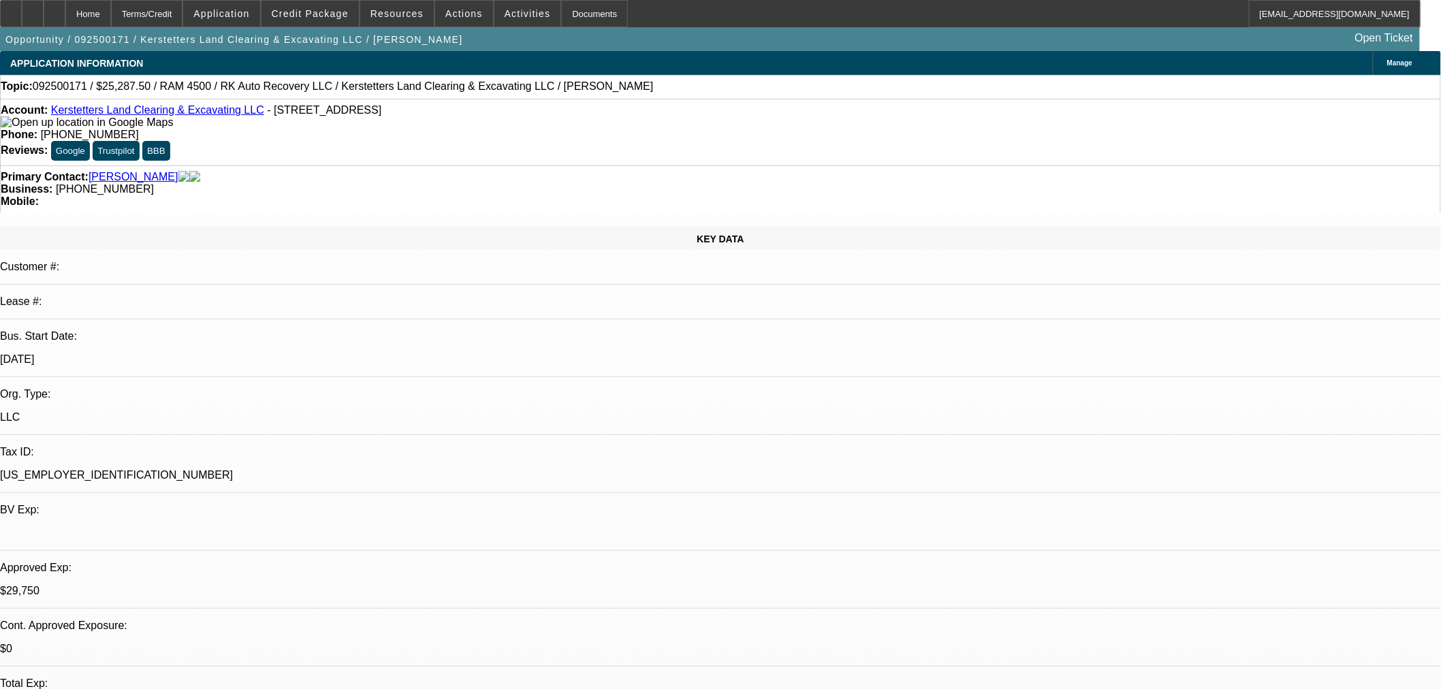
drag, startPoint x: 506, startPoint y: 89, endPoint x: 297, endPoint y: 90, distance: 209.0
click at [297, 90] on div "Topic: 092500171 / $25,287.50 / RAM 4500 / RK Auto Recovery LLC / Kerstetters L…" at bounding box center [720, 86] width 1439 height 12
copy span "Kerstetters Land Clearing & Excavating LLC / Kerstetter, Nathan"
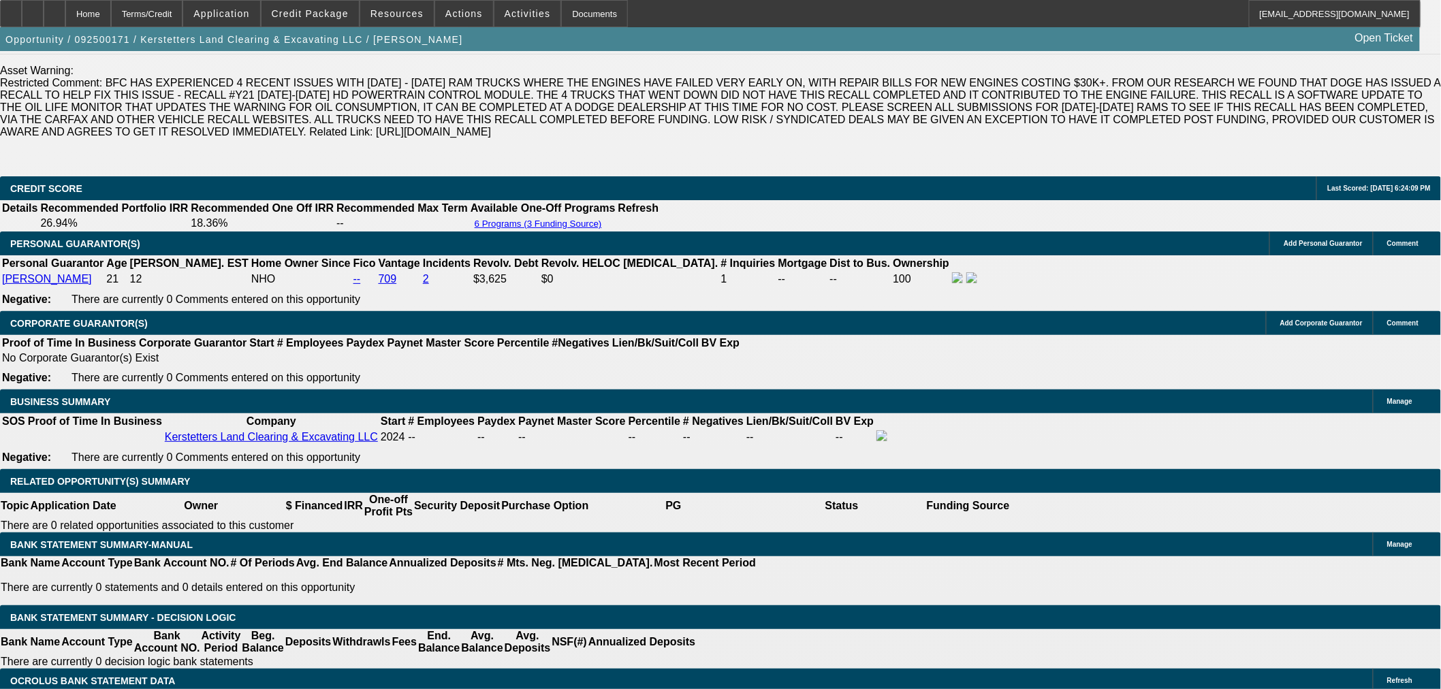
scroll to position [2018, 0]
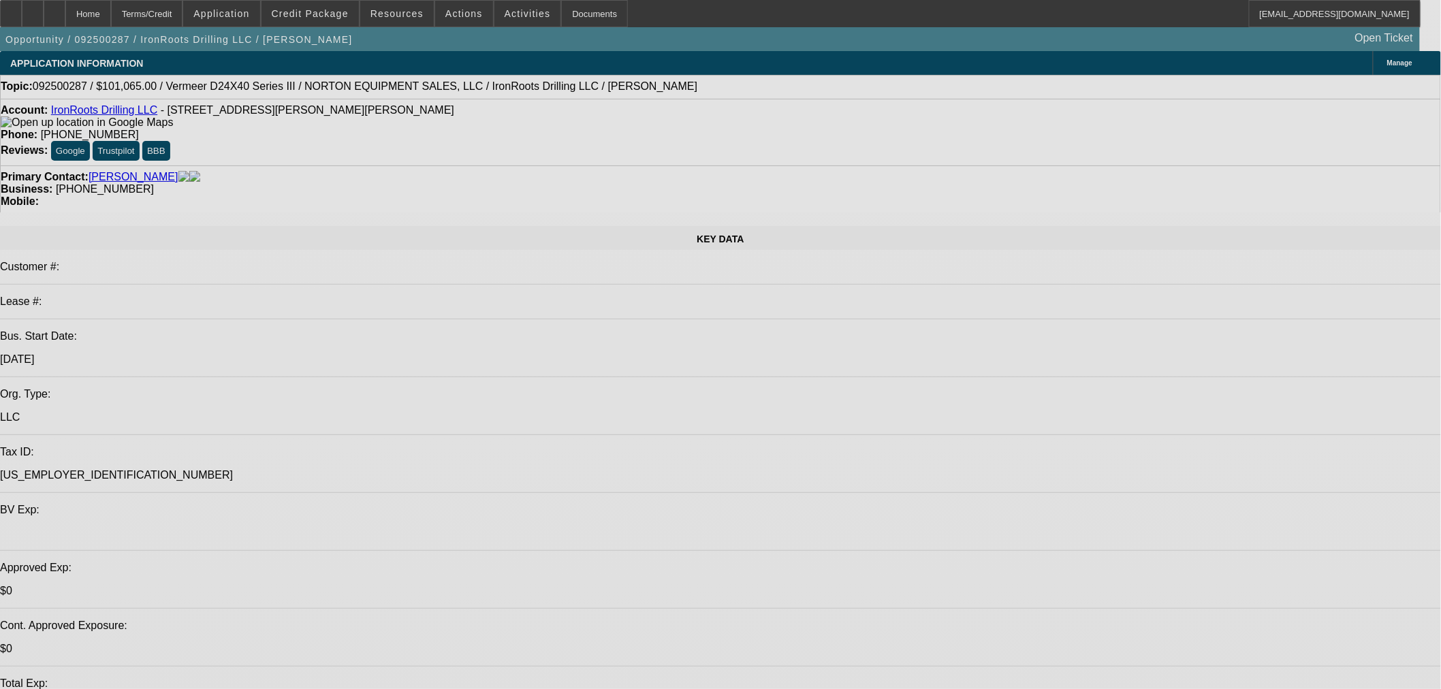
select select "0.15"
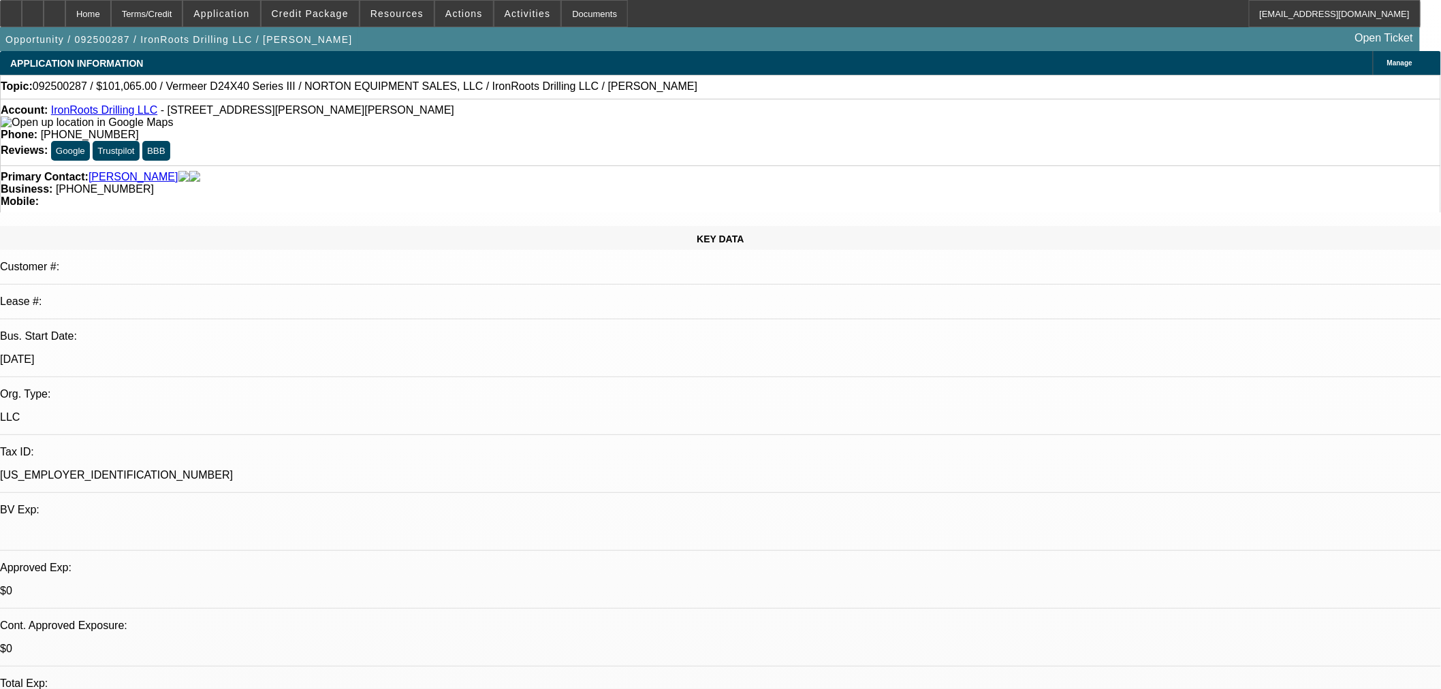
select select "2"
select select "0"
select select "6"
drag, startPoint x: 1207, startPoint y: 178, endPoint x: 1277, endPoint y: 269, distance: 114.7
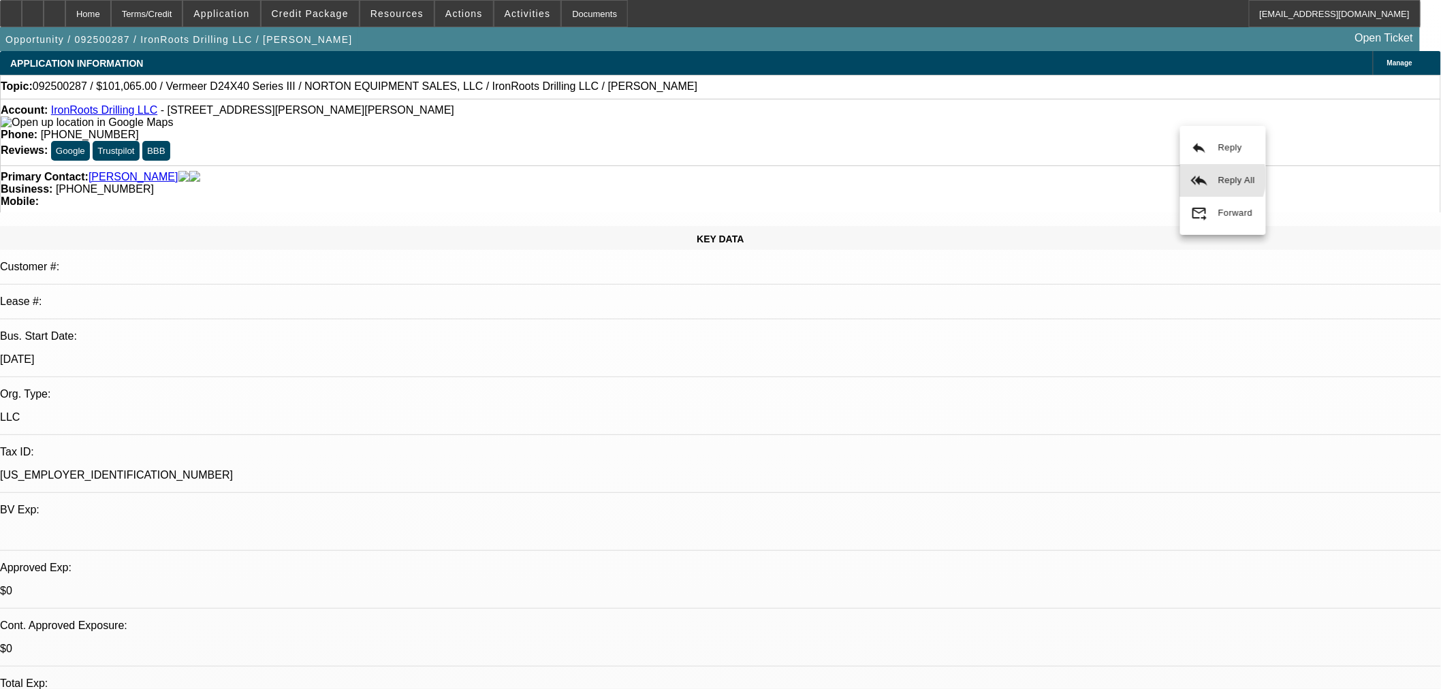
click at [1209, 178] on button "reply_all Reply All" at bounding box center [1223, 180] width 86 height 33
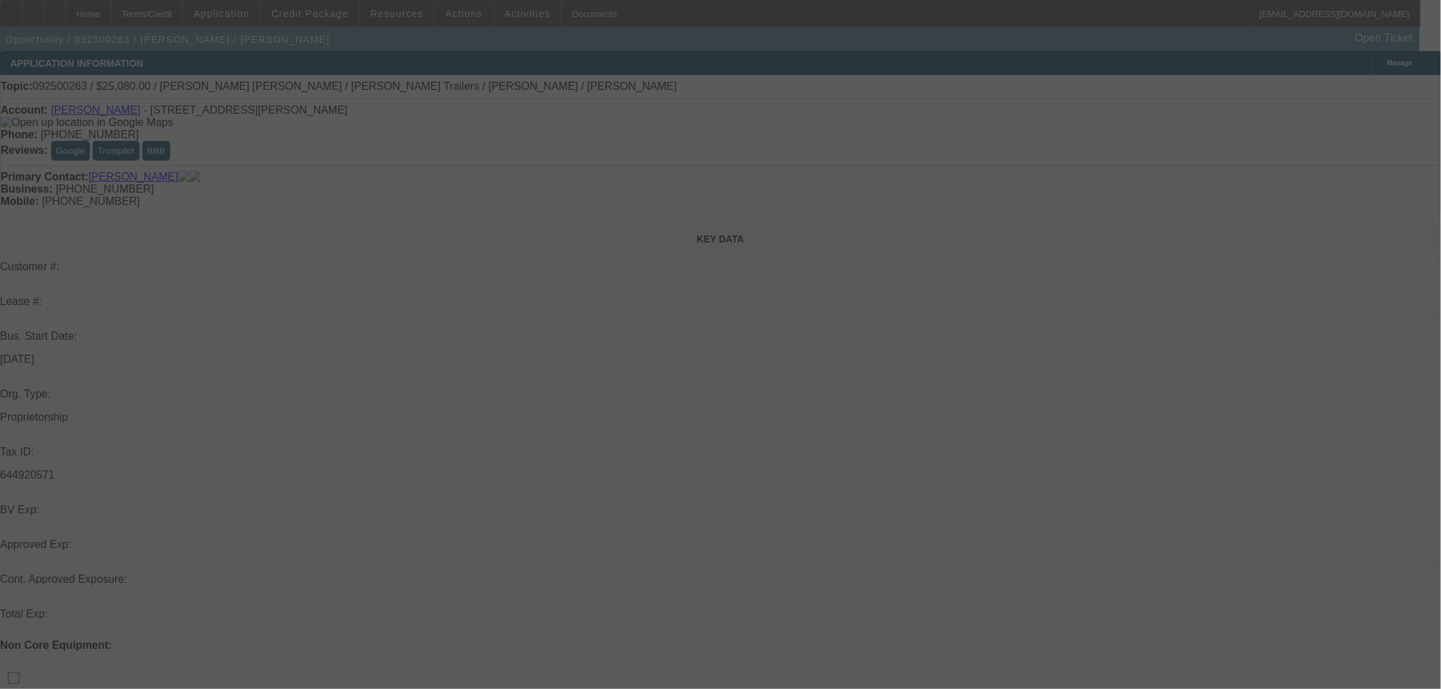
select select "0"
select select "2"
select select "0"
select select "6"
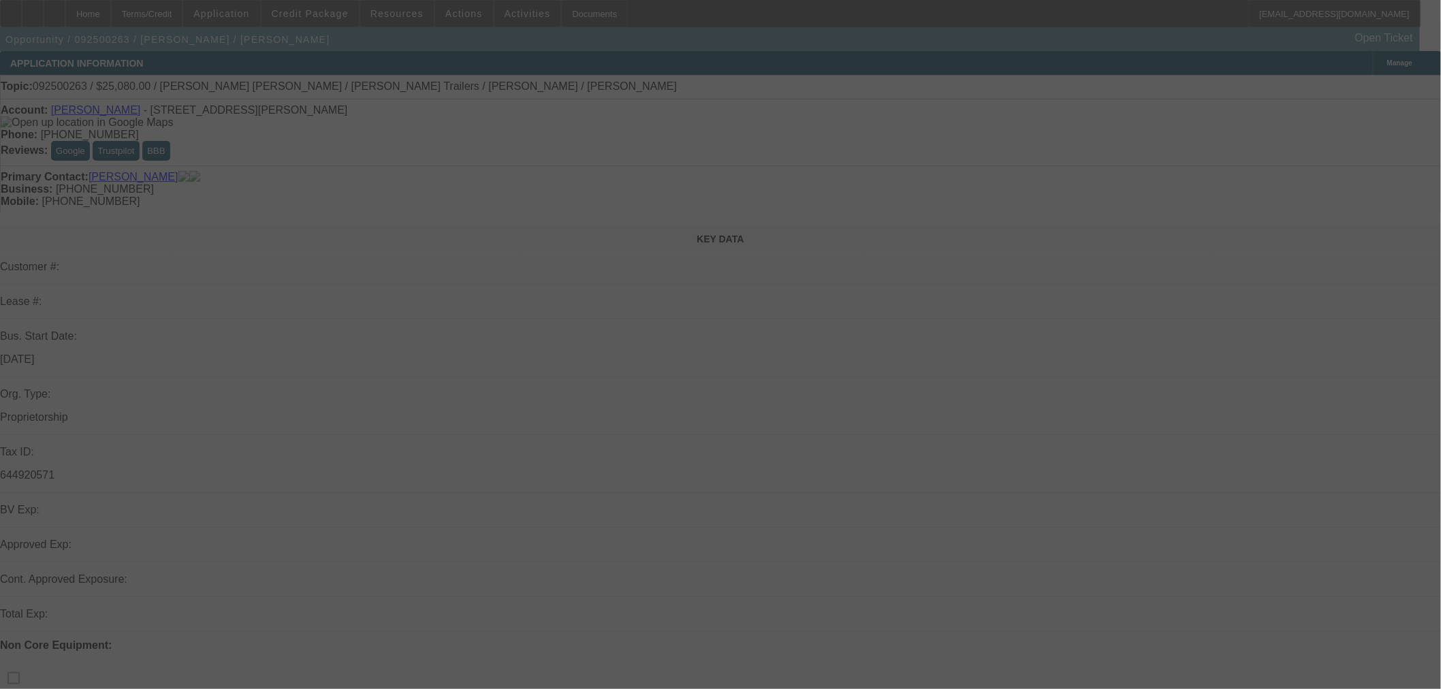
select select "0"
select select "2"
select select "0"
select select "6"
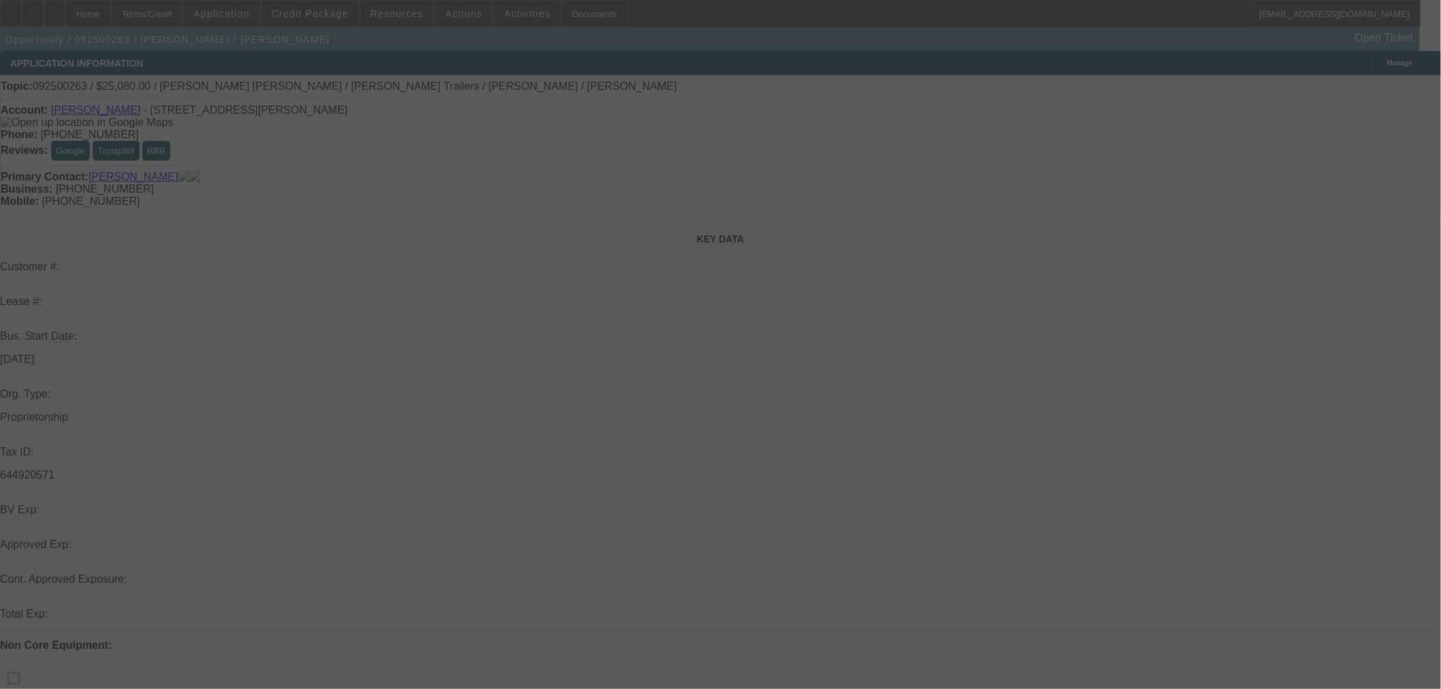
select select "0.2"
select select "2"
select select "0"
select select "6"
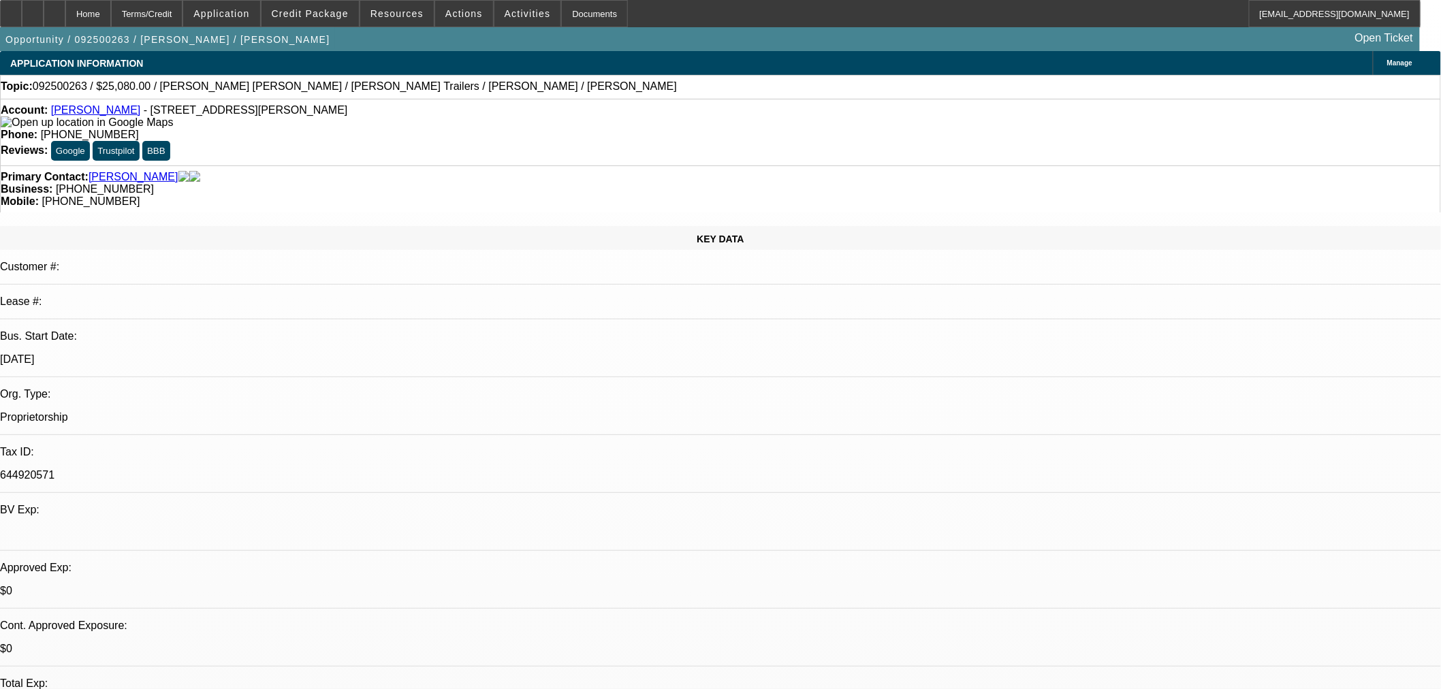
scroll to position [39, 0]
click at [11, 9] on icon at bounding box center [11, 9] width 0 height 0
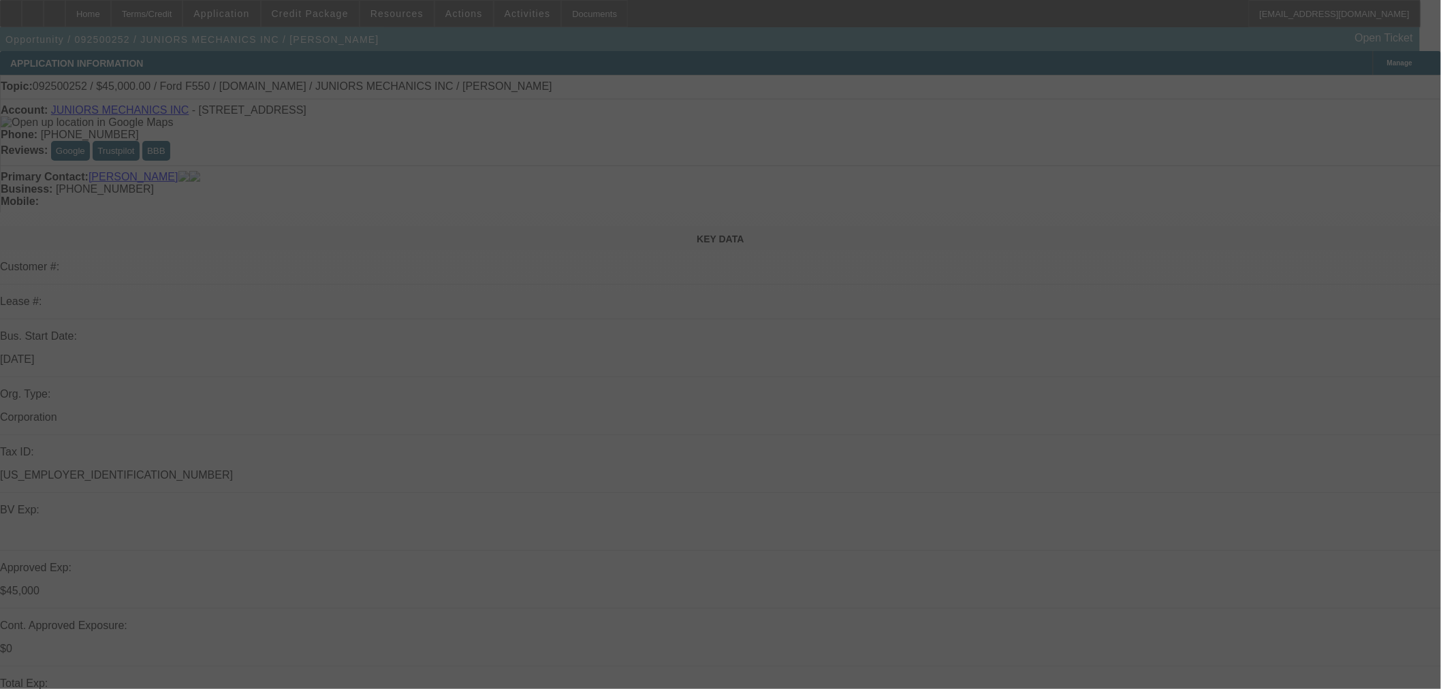
select select "0"
select select "2"
select select "0"
select select "6"
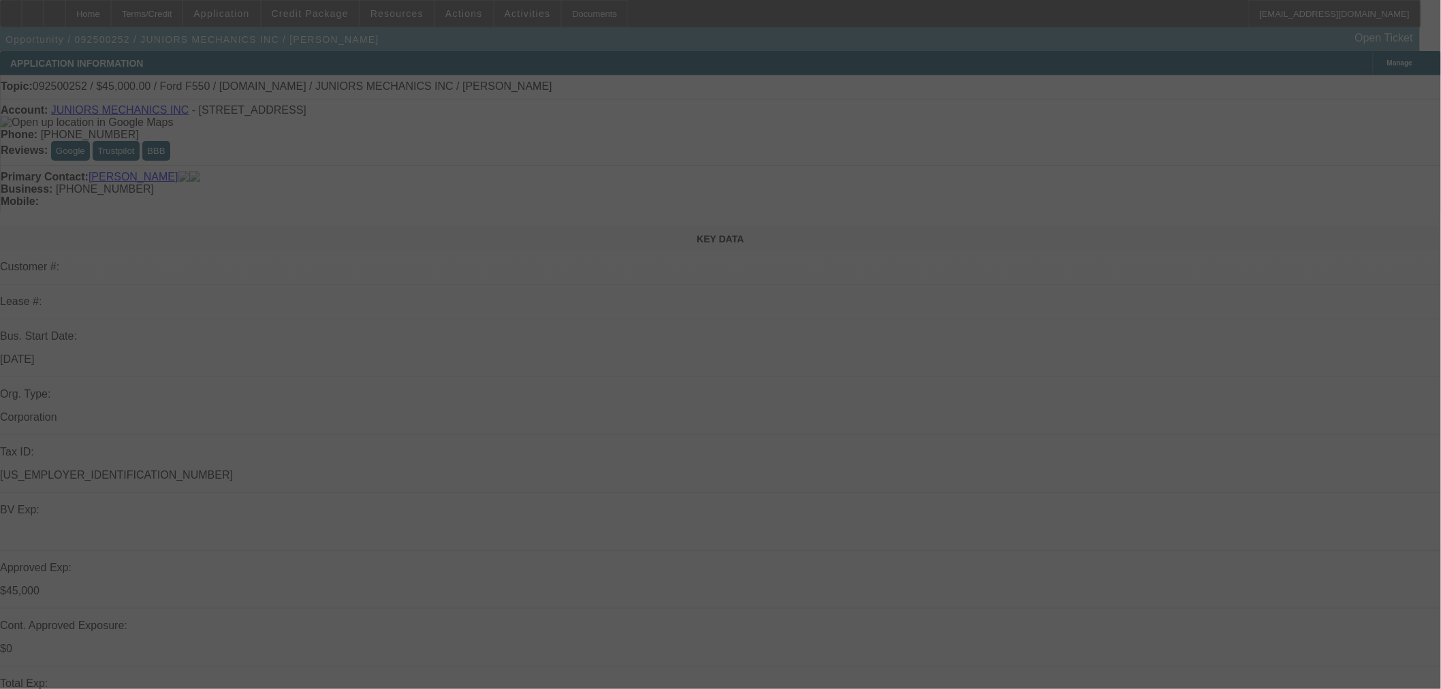
select select "0"
select select "2"
select select "0"
select select "6"
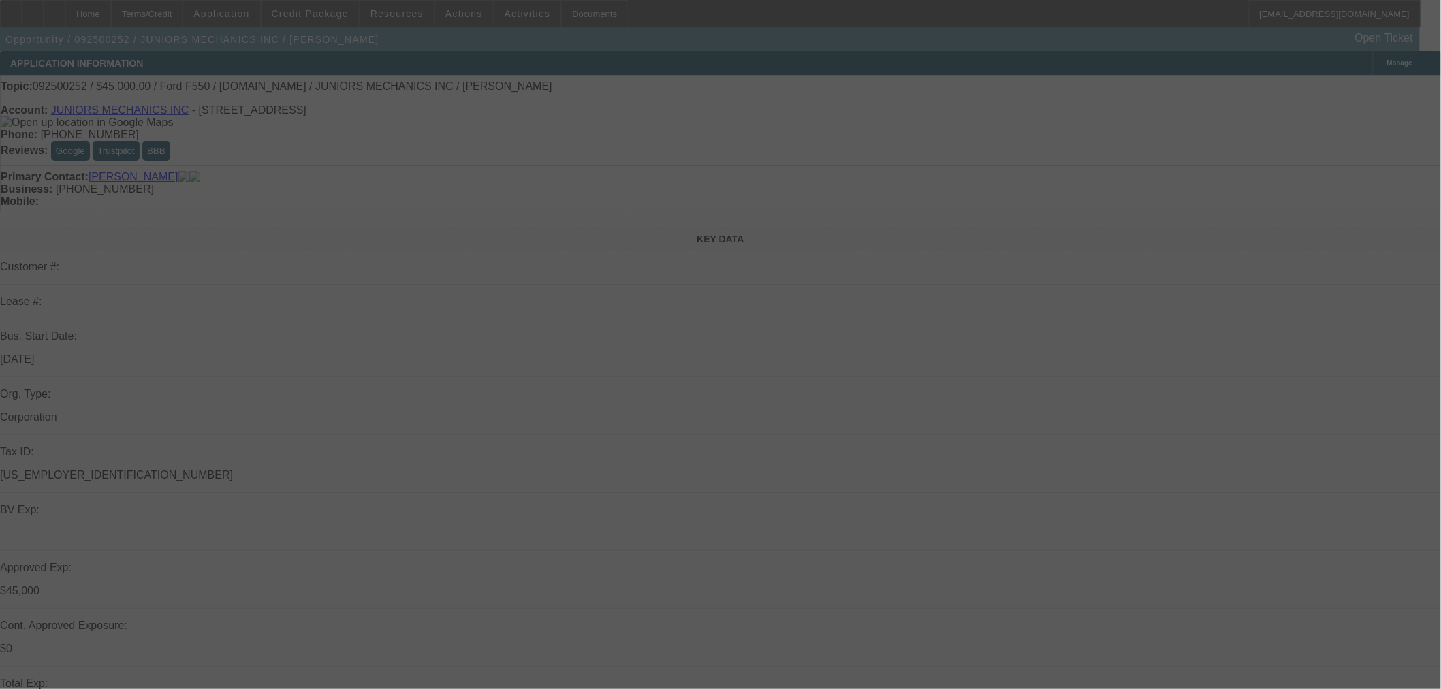
select select "0"
select select "2"
select select "0"
select select "6"
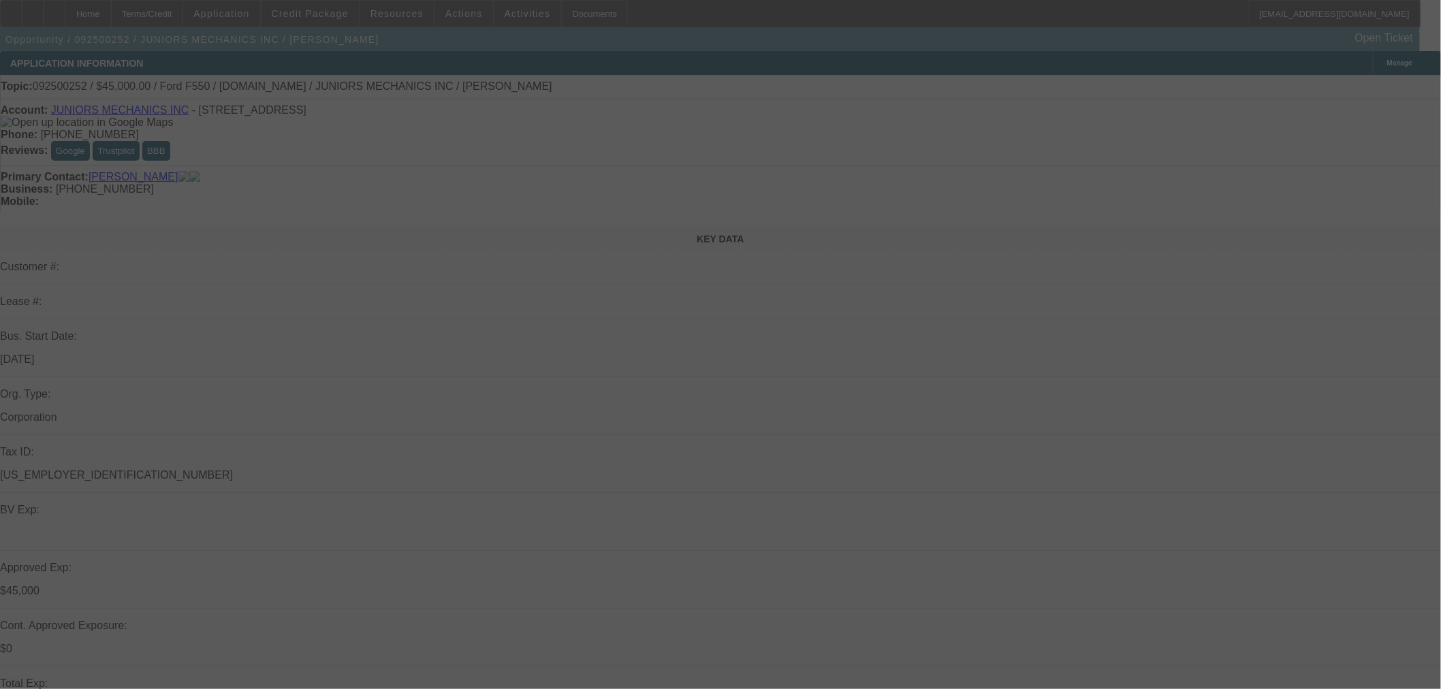
select select "0"
select select "2"
select select "0"
select select "6"
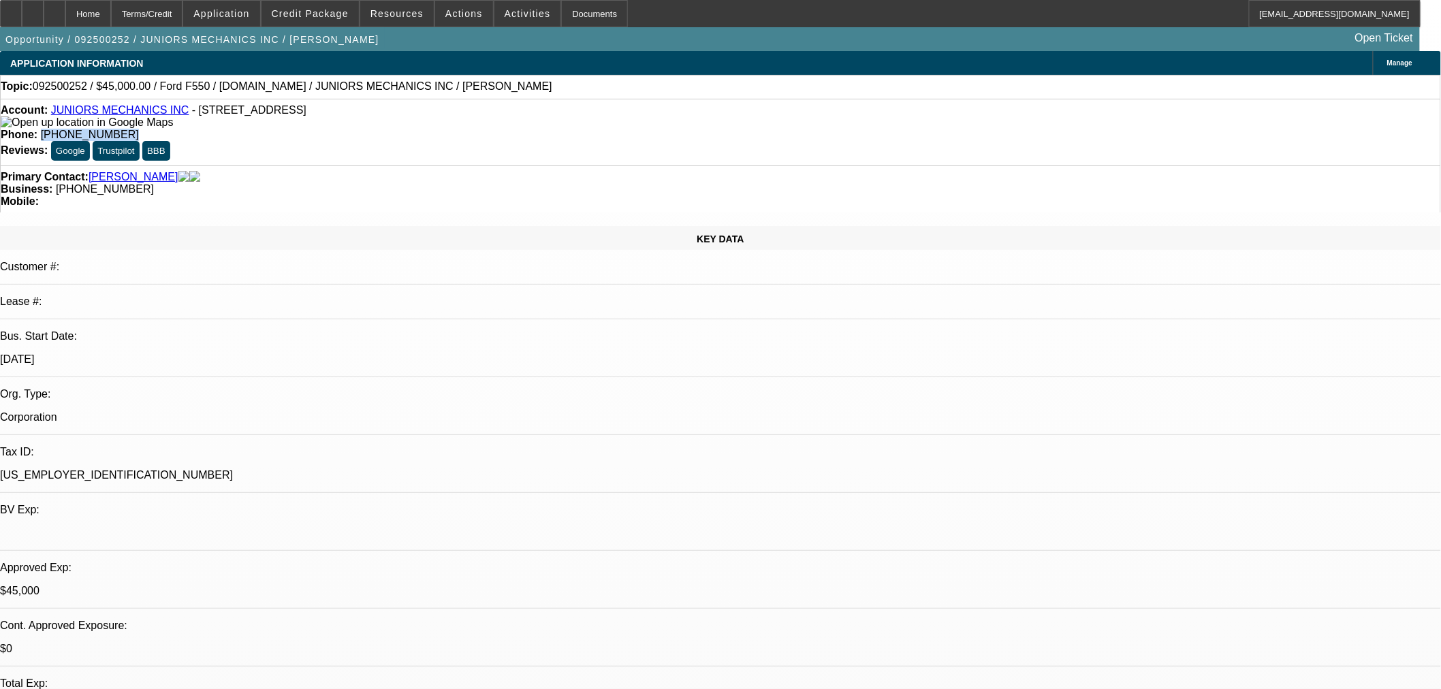
drag, startPoint x: 586, startPoint y: 114, endPoint x: 524, endPoint y: 114, distance: 61.3
click at [524, 129] on div "Phone: (405) 812-7589" at bounding box center [720, 135] width 1439 height 12
copy span "(405) 812-7589"
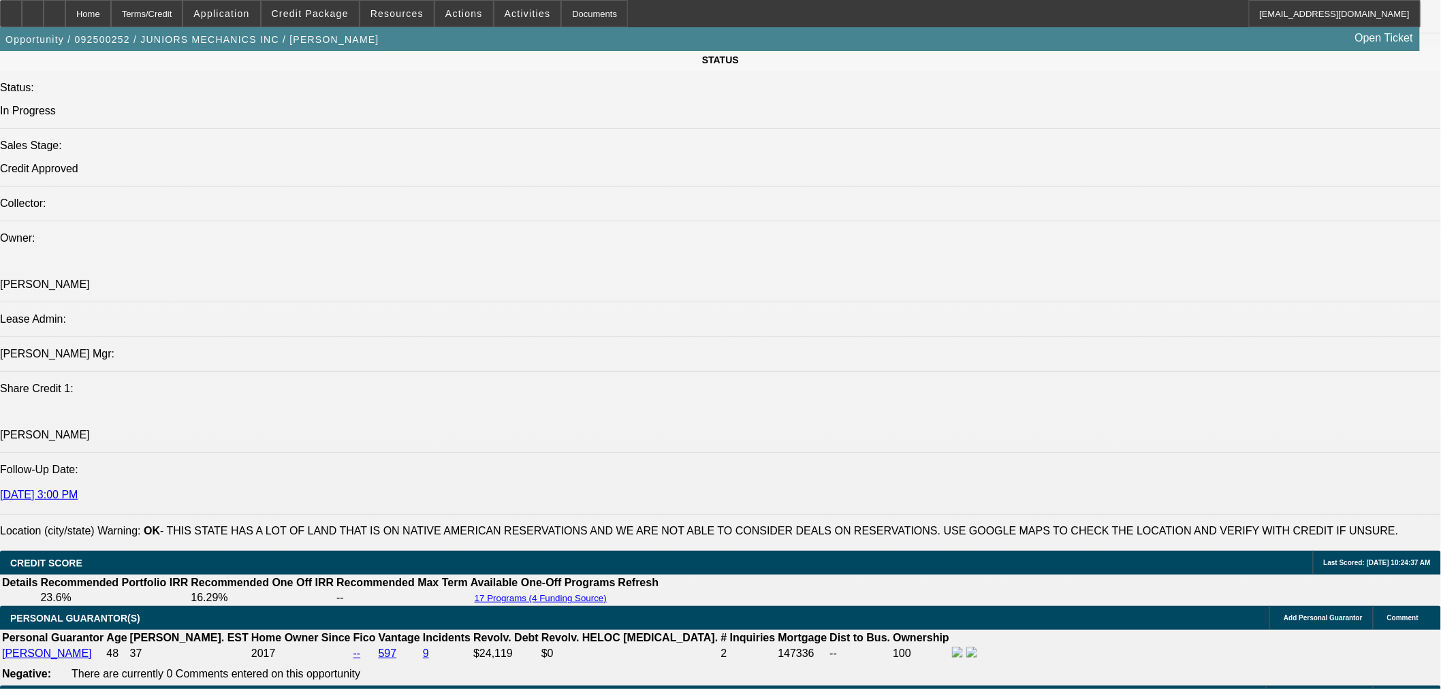
scroll to position [1513, 0]
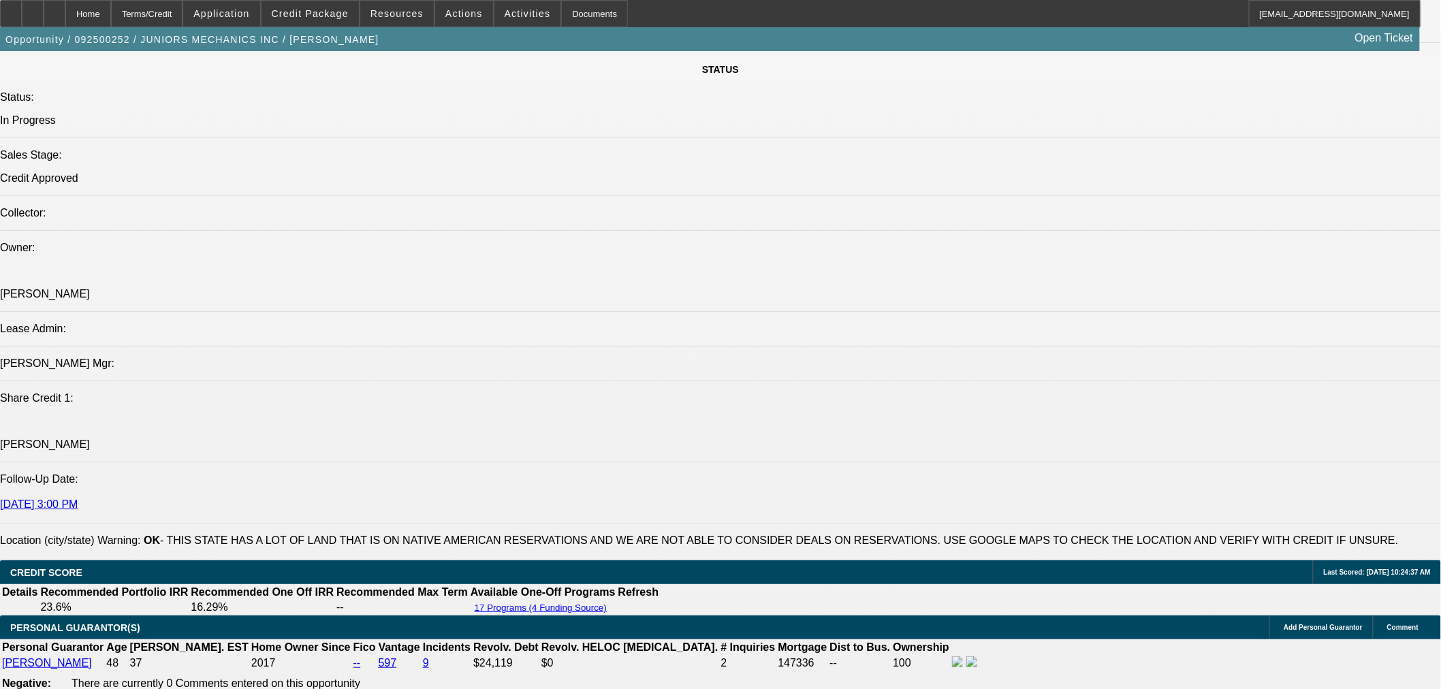
radio input "true"
type textarea "Went over approval. Wants to learn more about the truck."
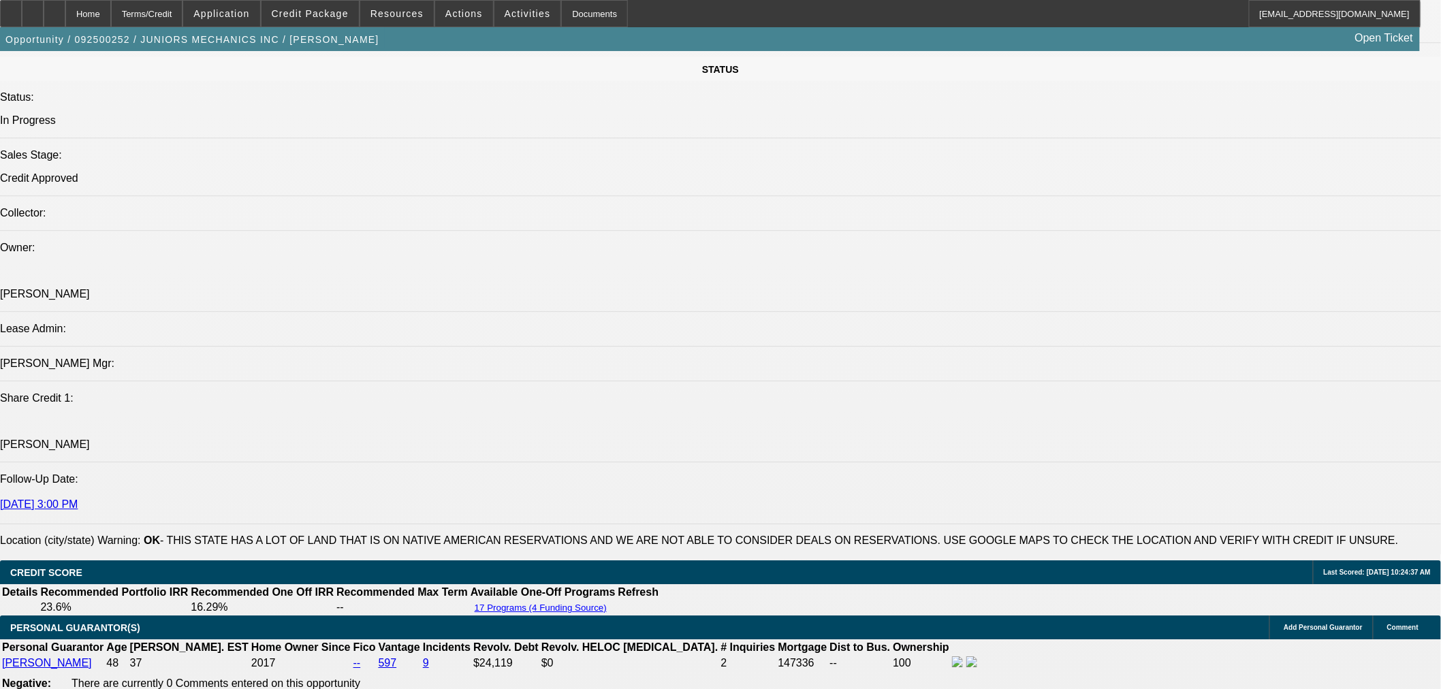
radio input "true"
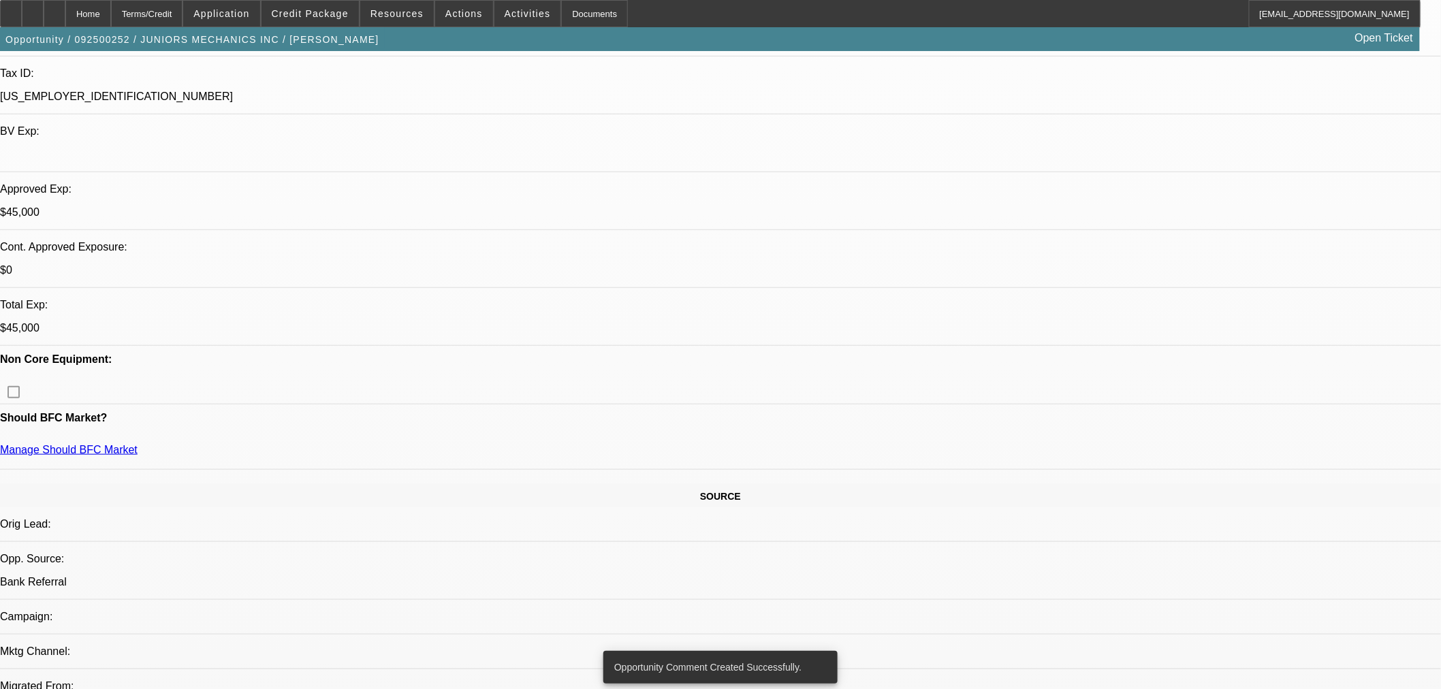
scroll to position [0, 0]
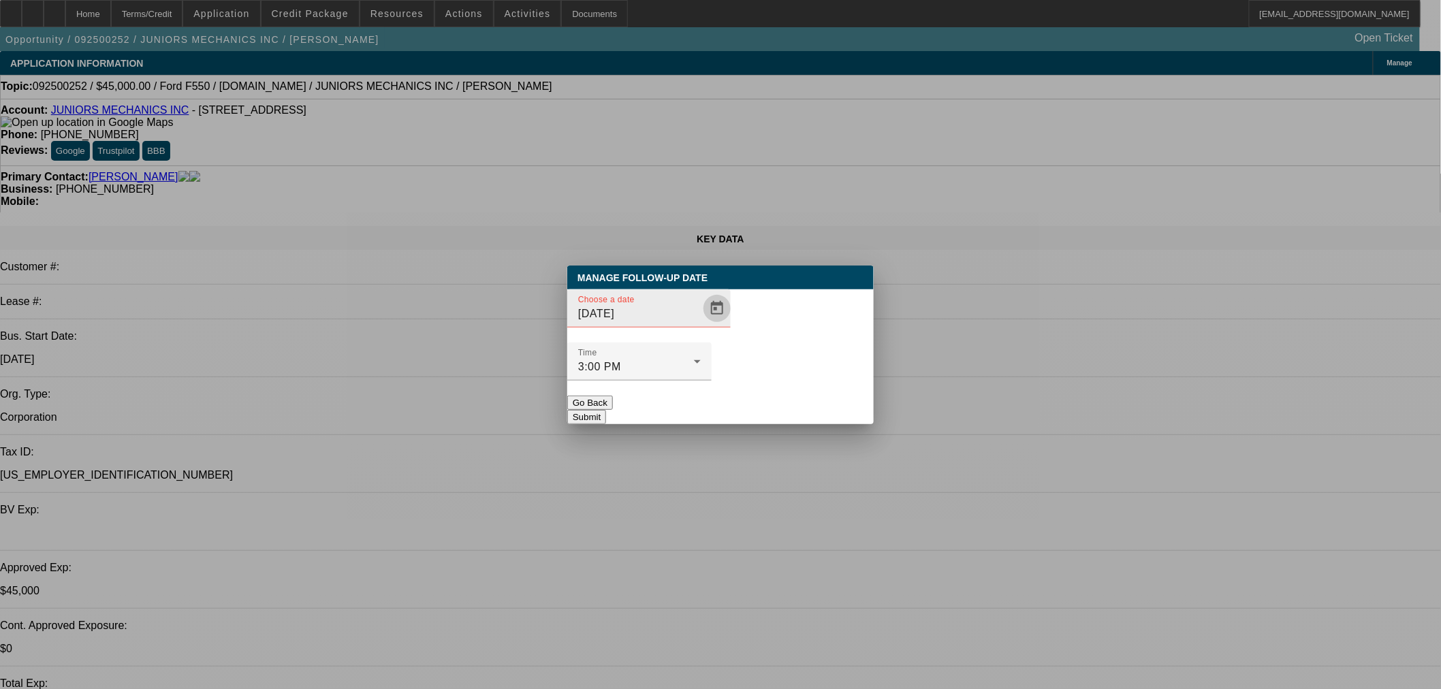
click at [701, 325] on span "Open calendar" at bounding box center [717, 308] width 33 height 33
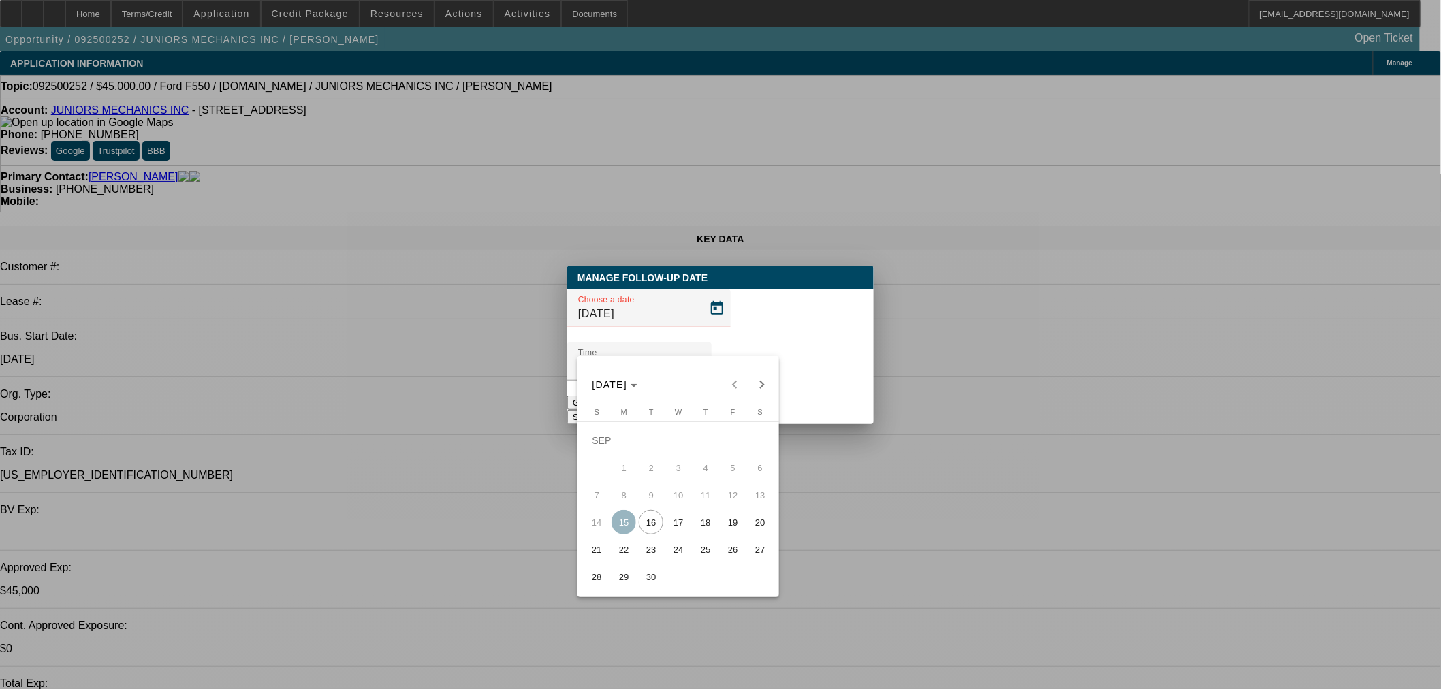
click at [675, 528] on span "17" at bounding box center [678, 522] width 25 height 25
type input "9/17/2025"
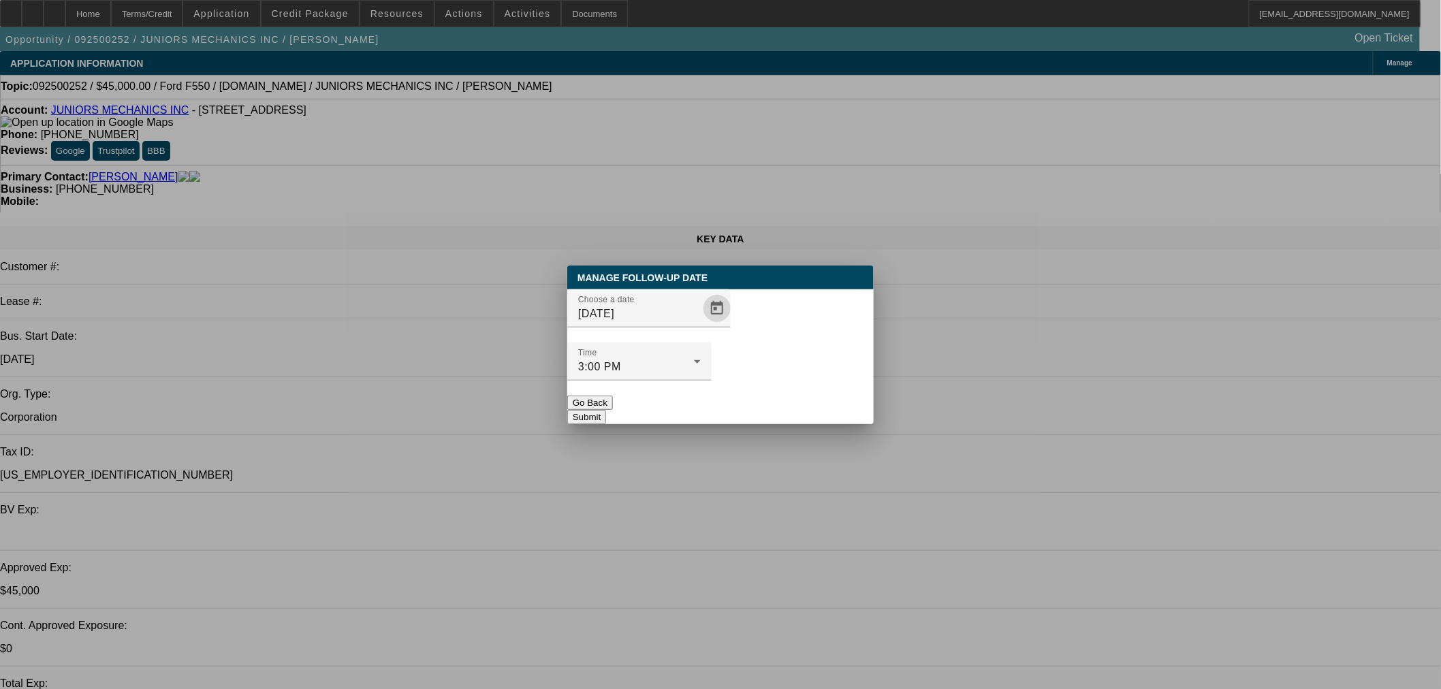
drag, startPoint x: 778, startPoint y: 375, endPoint x: 1039, endPoint y: 375, distance: 261.5
click at [606, 410] on button "Submit" at bounding box center [586, 417] width 39 height 14
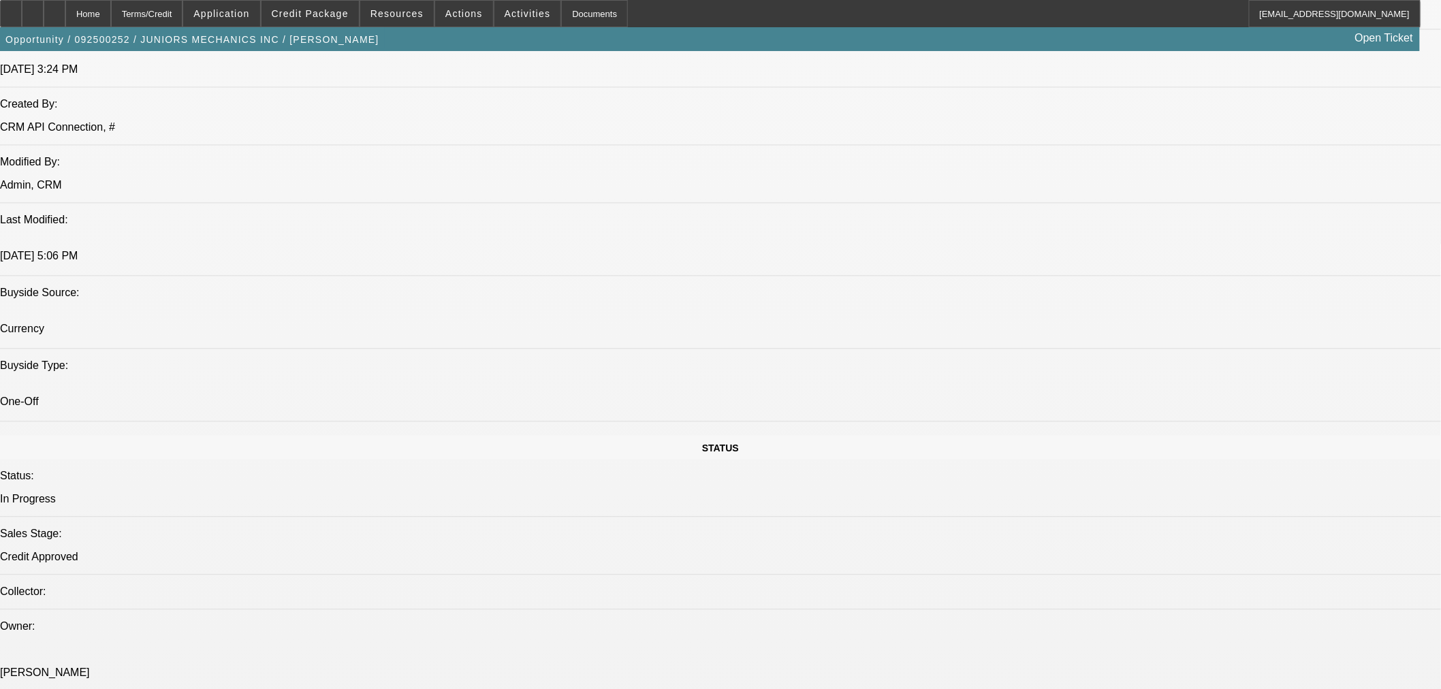
scroll to position [1261, 0]
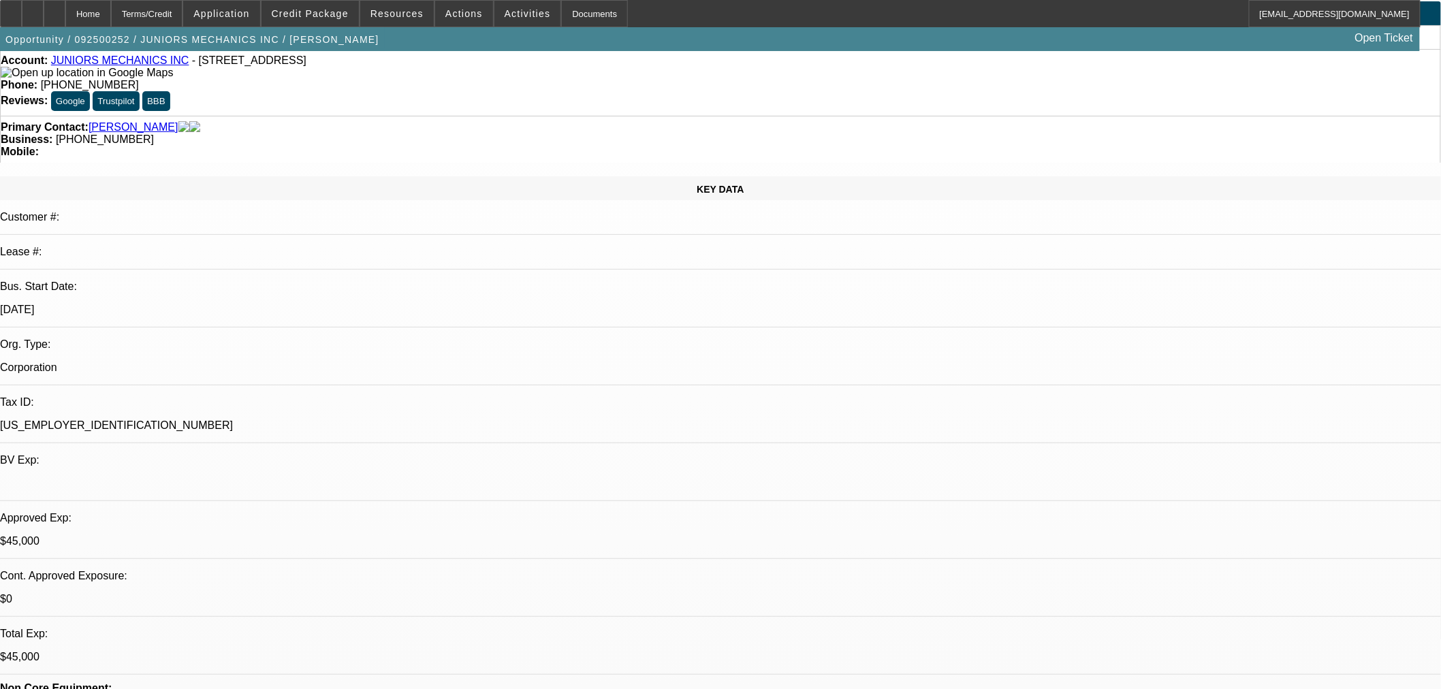
scroll to position [0, 0]
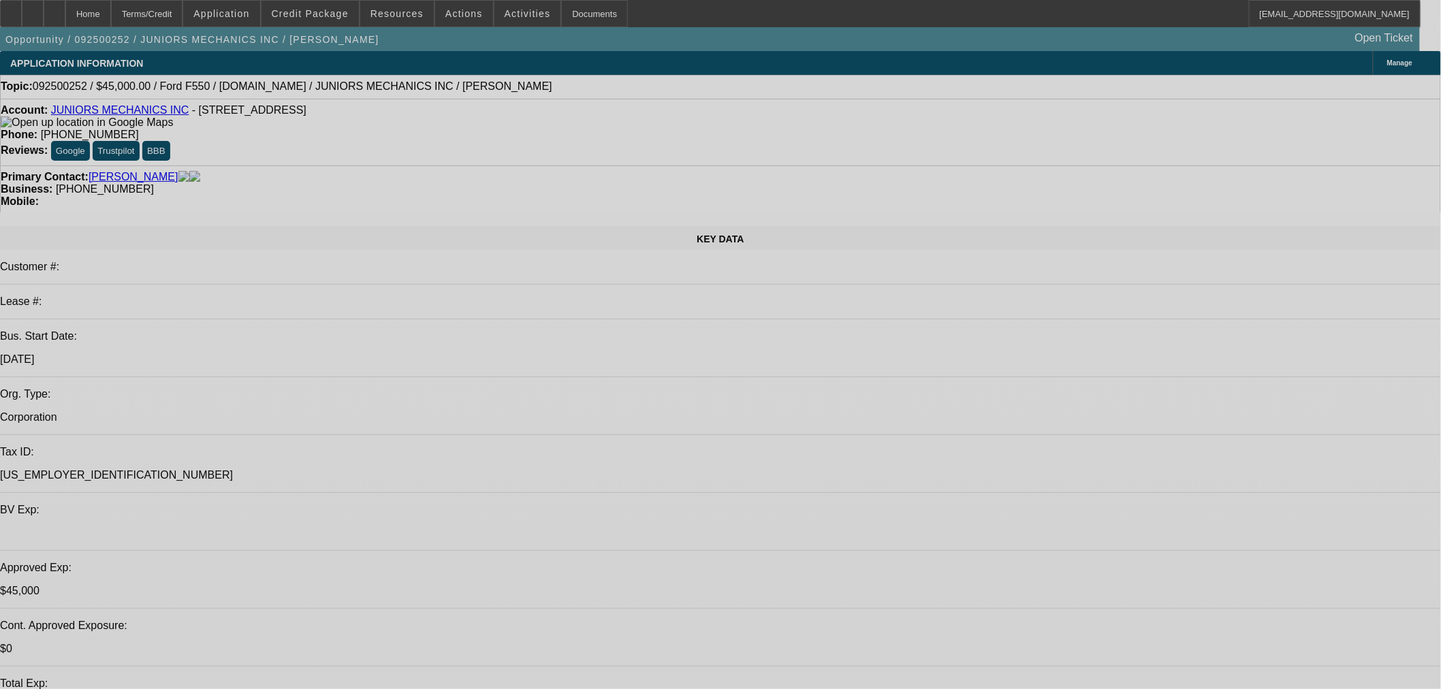
select select "0"
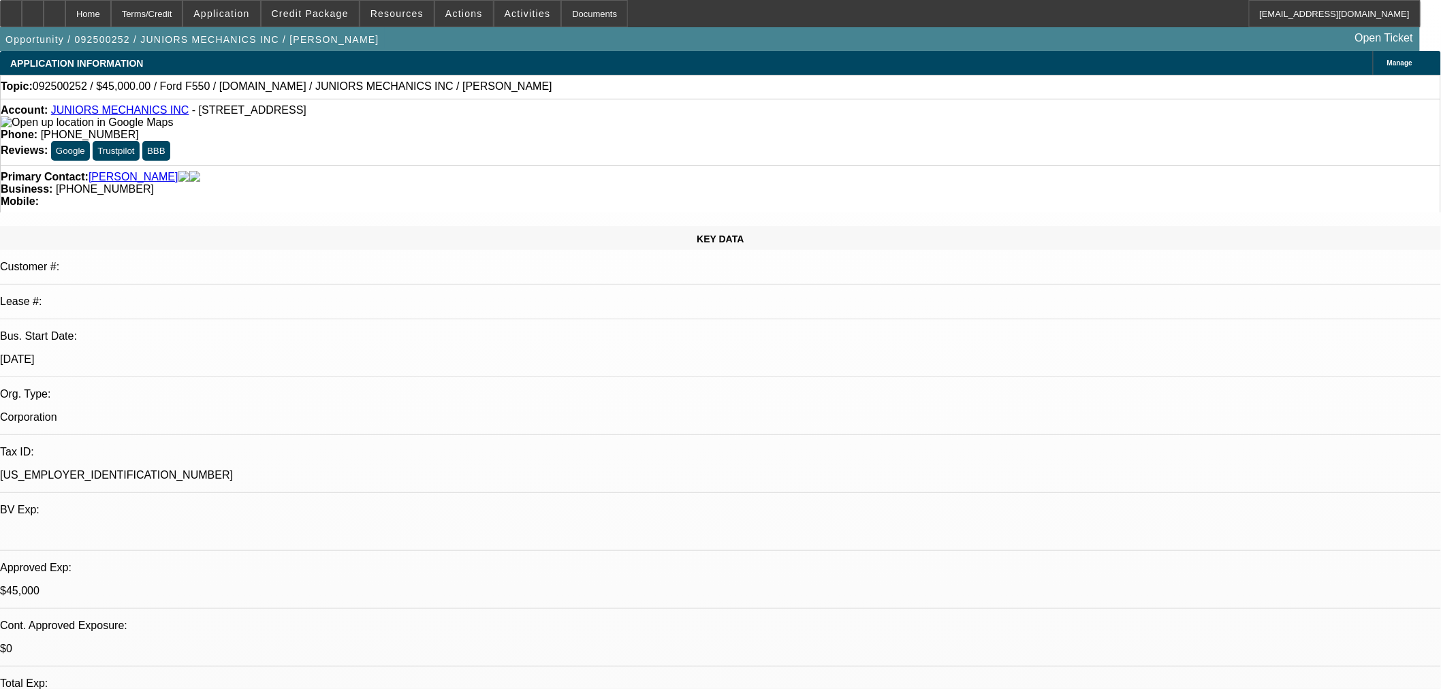
select select "2"
select select "0"
select select "6"
select select "0"
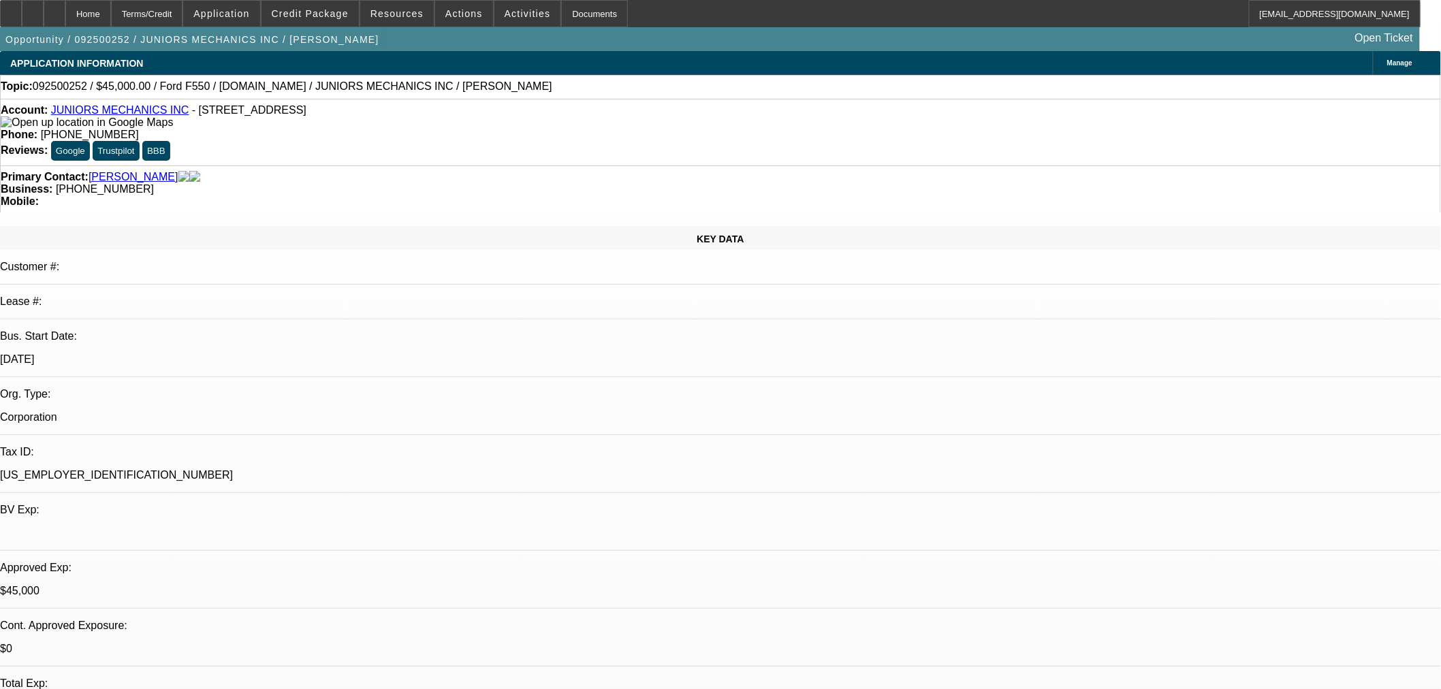
select select "2"
select select "0"
select select "6"
select select "0"
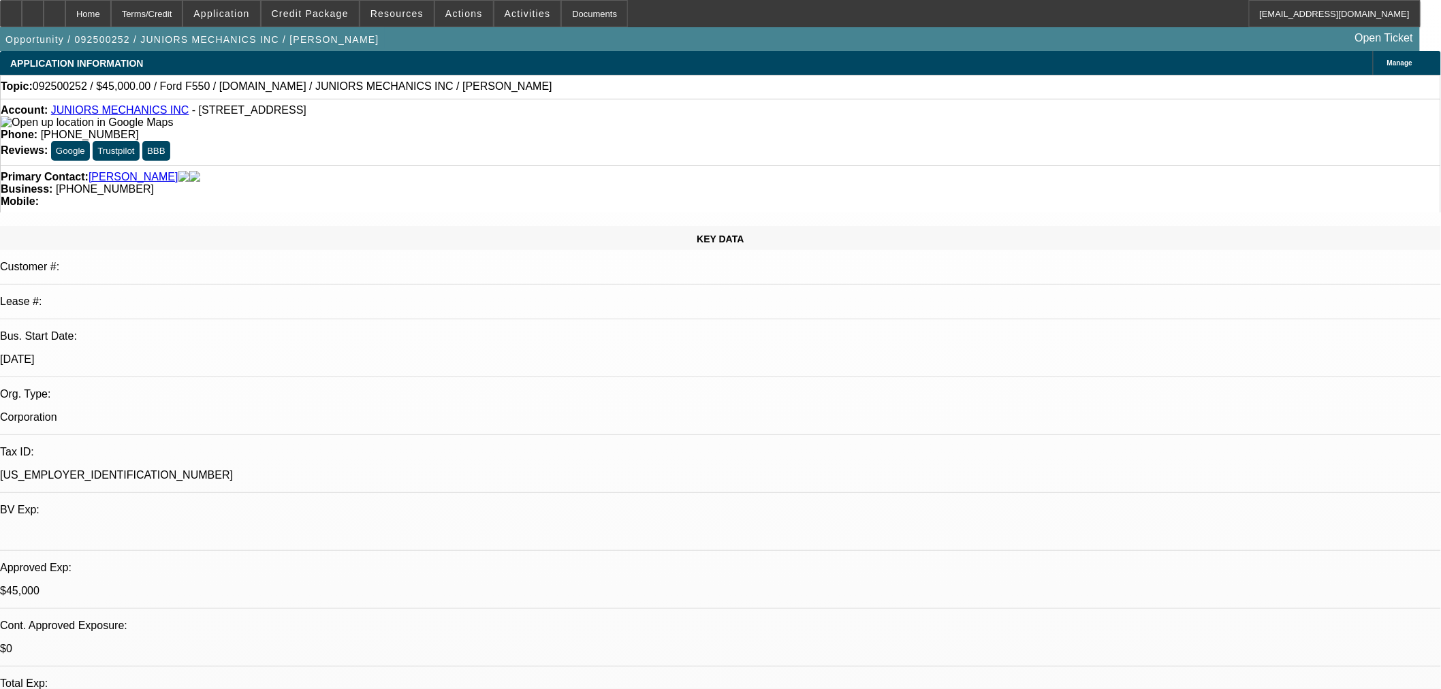
select select "2"
select select "0"
select select "6"
select select "0"
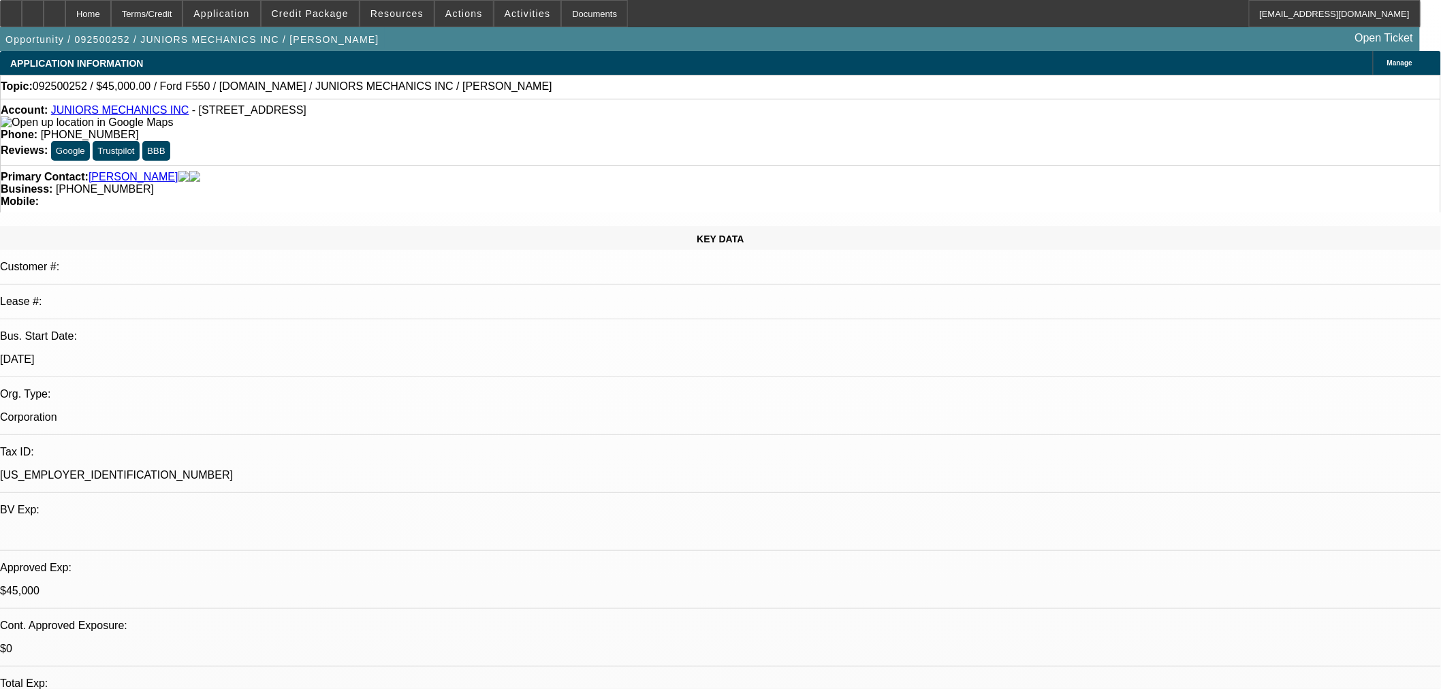
select select "2"
select select "0"
select select "6"
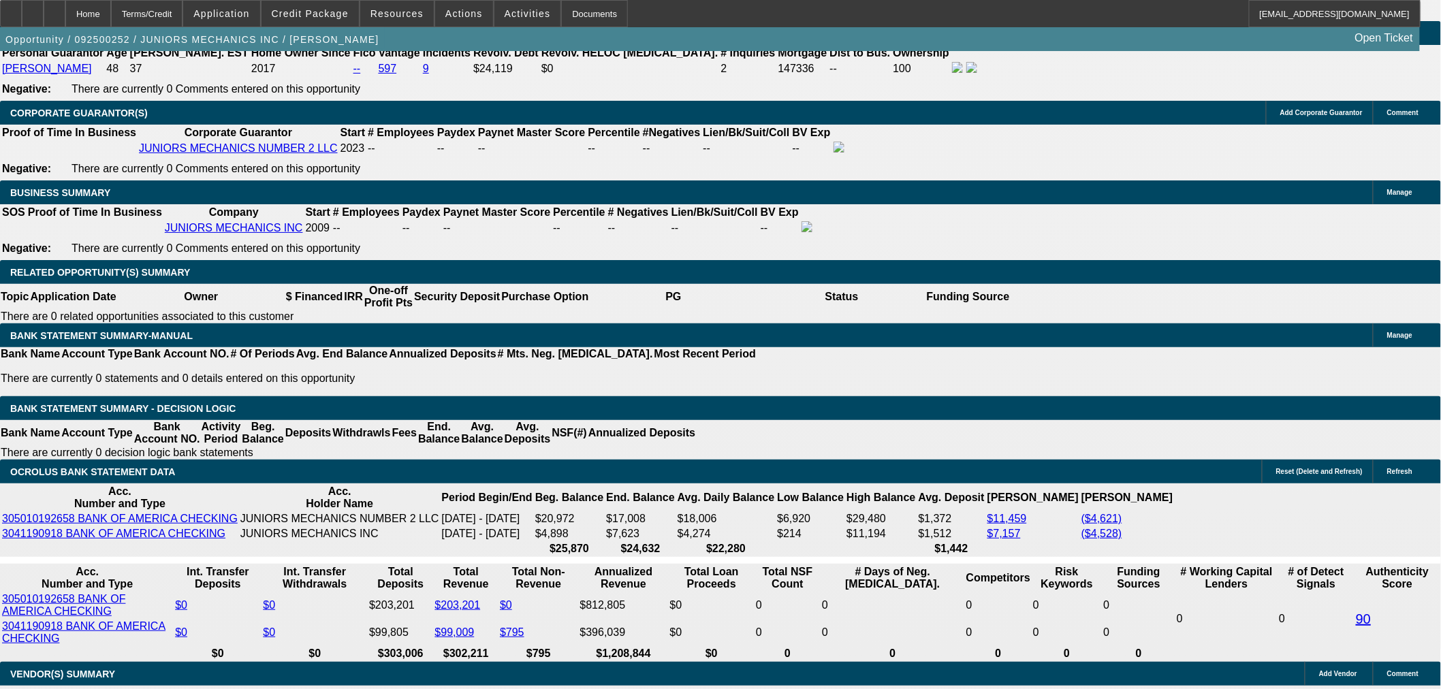
scroll to position [2143, 0]
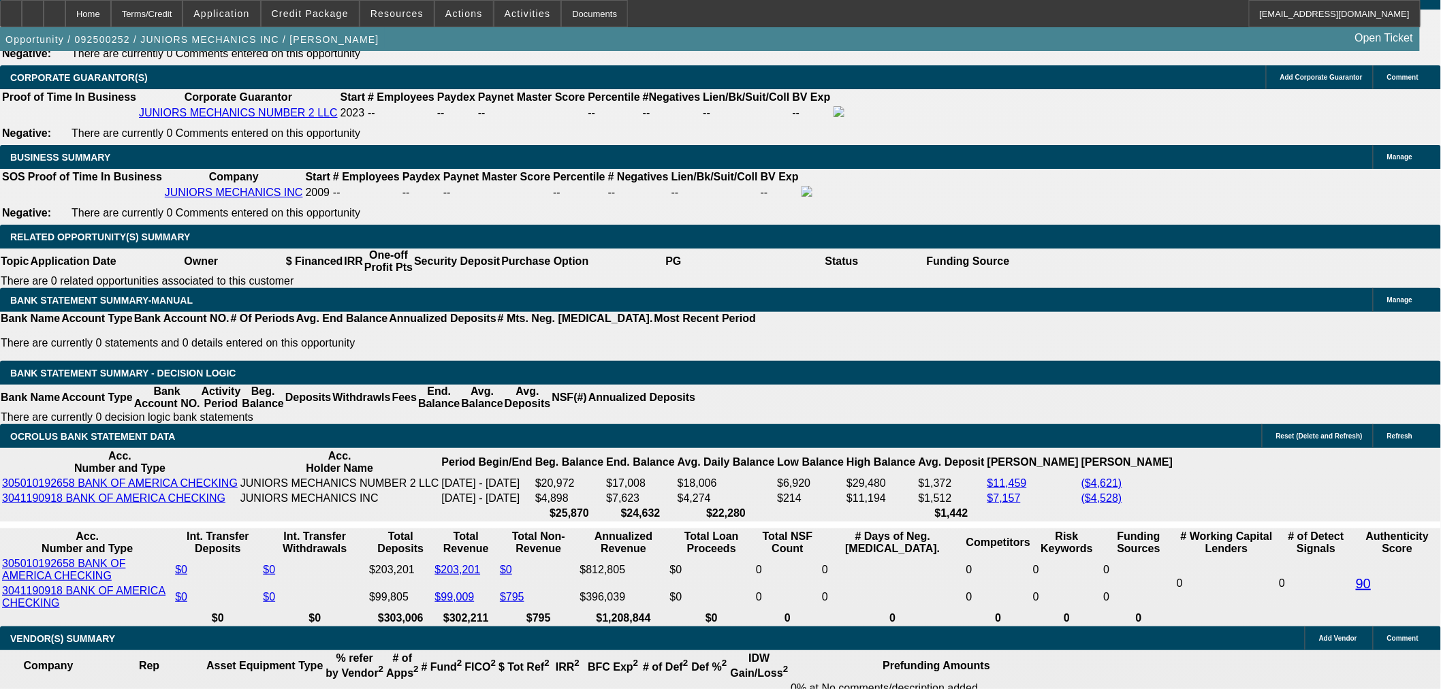
drag, startPoint x: 1158, startPoint y: 218, endPoint x: 1162, endPoint y: 249, distance: 31.6
radio input "true"
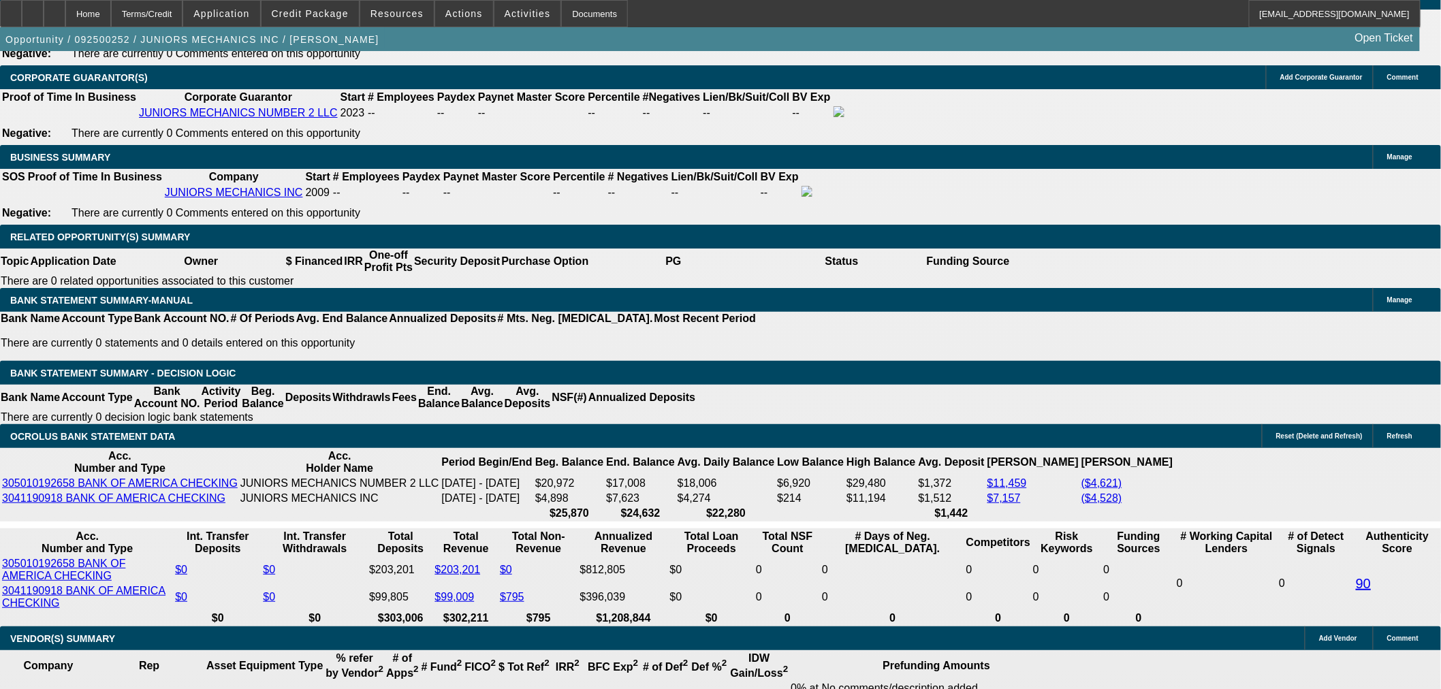
drag, startPoint x: 1019, startPoint y: 266, endPoint x: 968, endPoint y: 266, distance: 51.1
type textarea "$592.72 in financing charges per month."
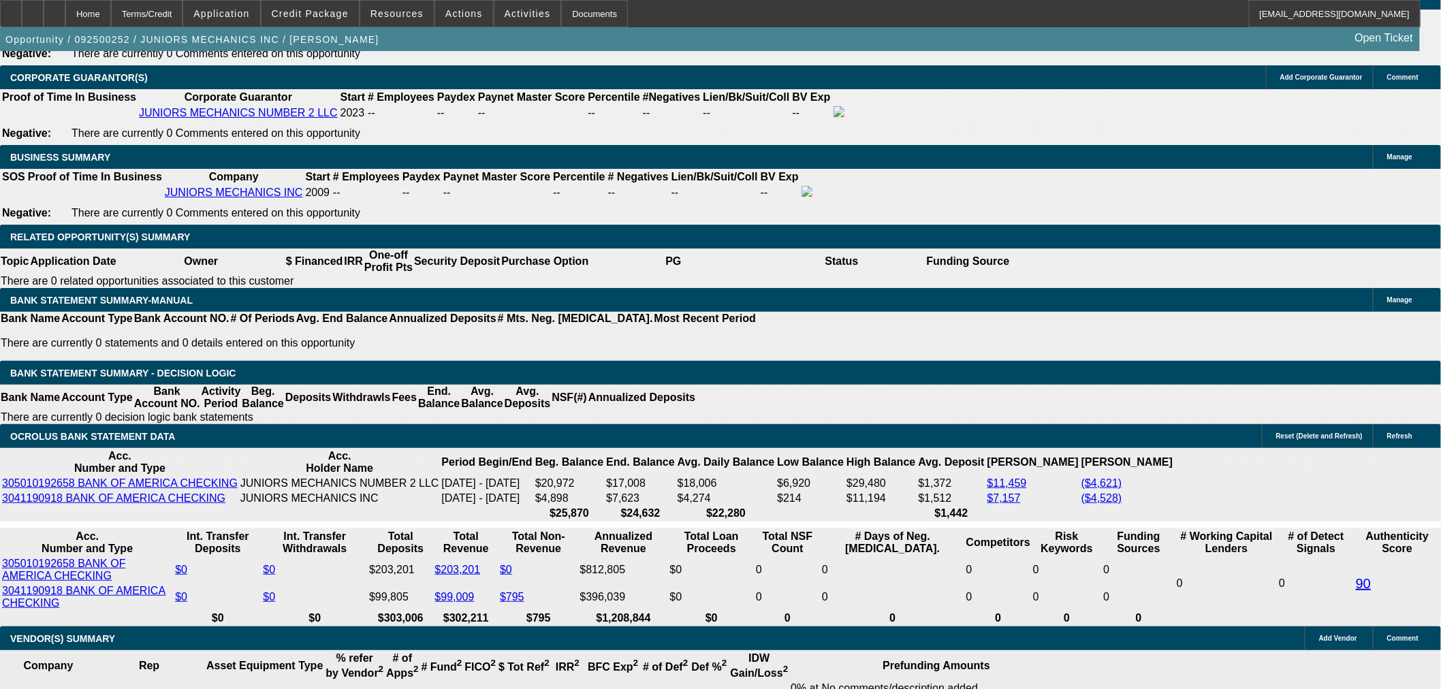
radio input "true"
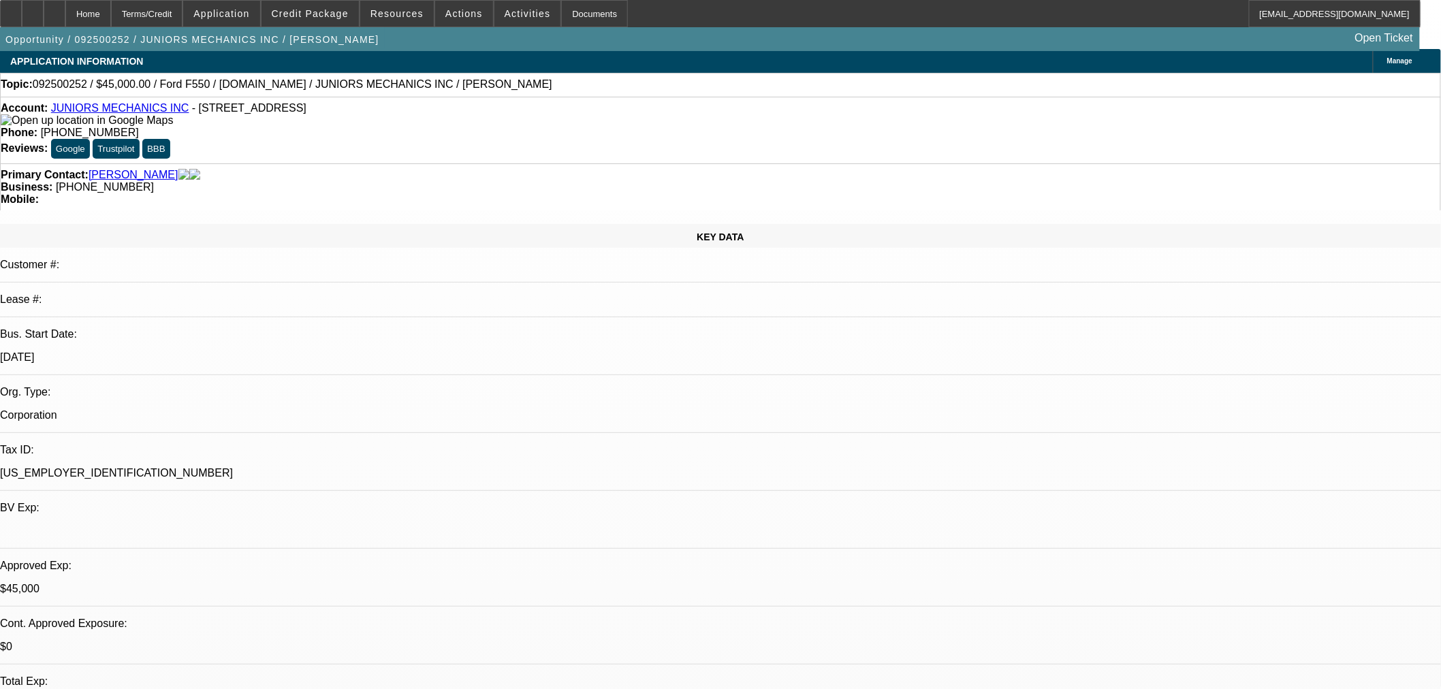
scroll to position [0, 0]
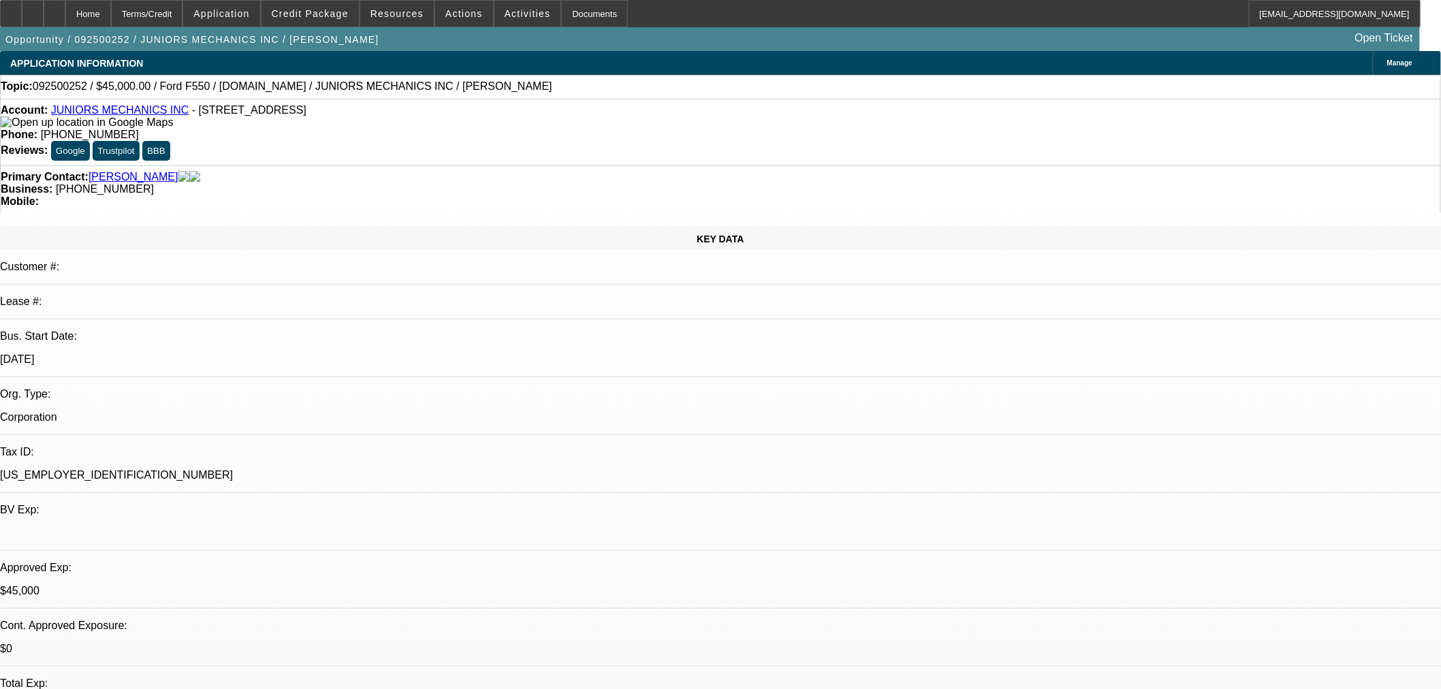
drag, startPoint x: 1178, startPoint y: 598, endPoint x: 1096, endPoint y: 603, distance: 81.9
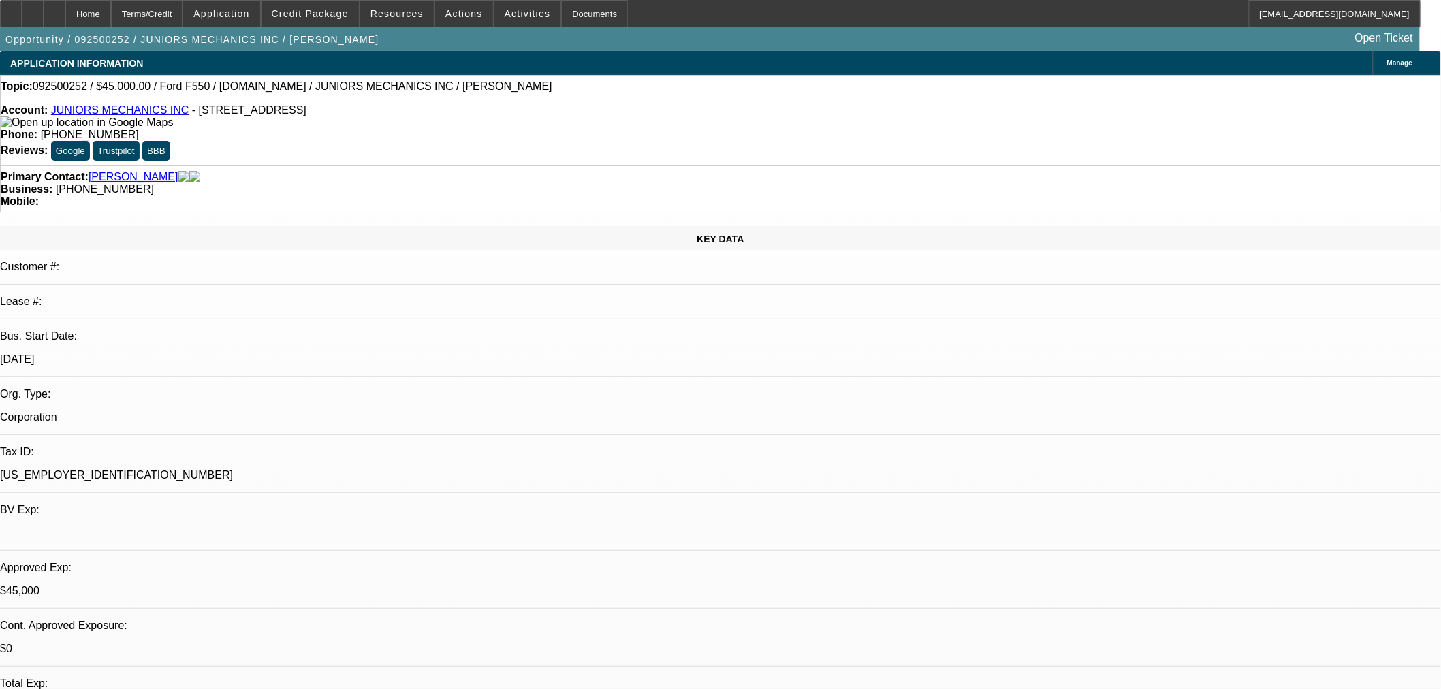
copy td "(402) 458-4768"
drag, startPoint x: 447, startPoint y: 84, endPoint x: 272, endPoint y: 91, distance: 175.1
click at [272, 91] on div "Topic: 092500252 / $45,000.00 / Ford F550 / Equip-Used.com / JUNIORS MECHANICS …" at bounding box center [720, 86] width 1439 height 12
copy span "JUNIORS MECHANICS INC / Rubio, Carlos"
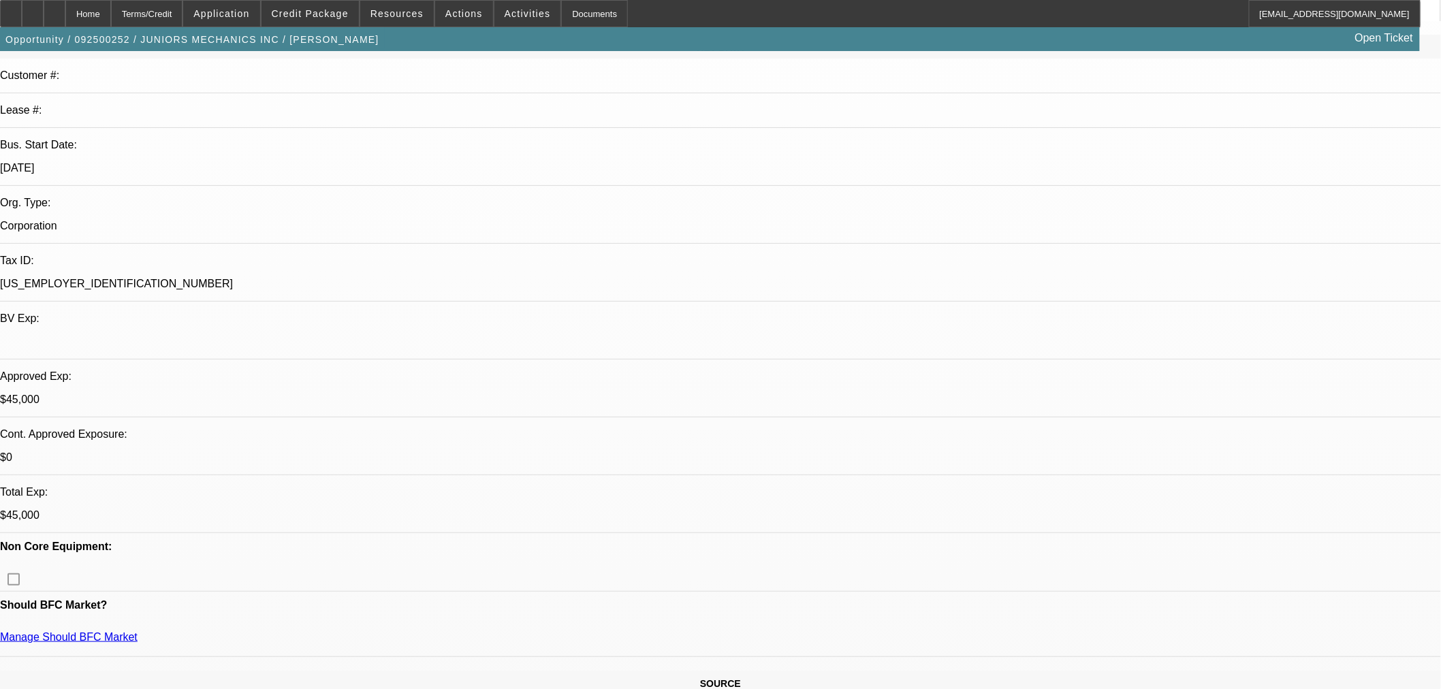
scroll to position [126, 0]
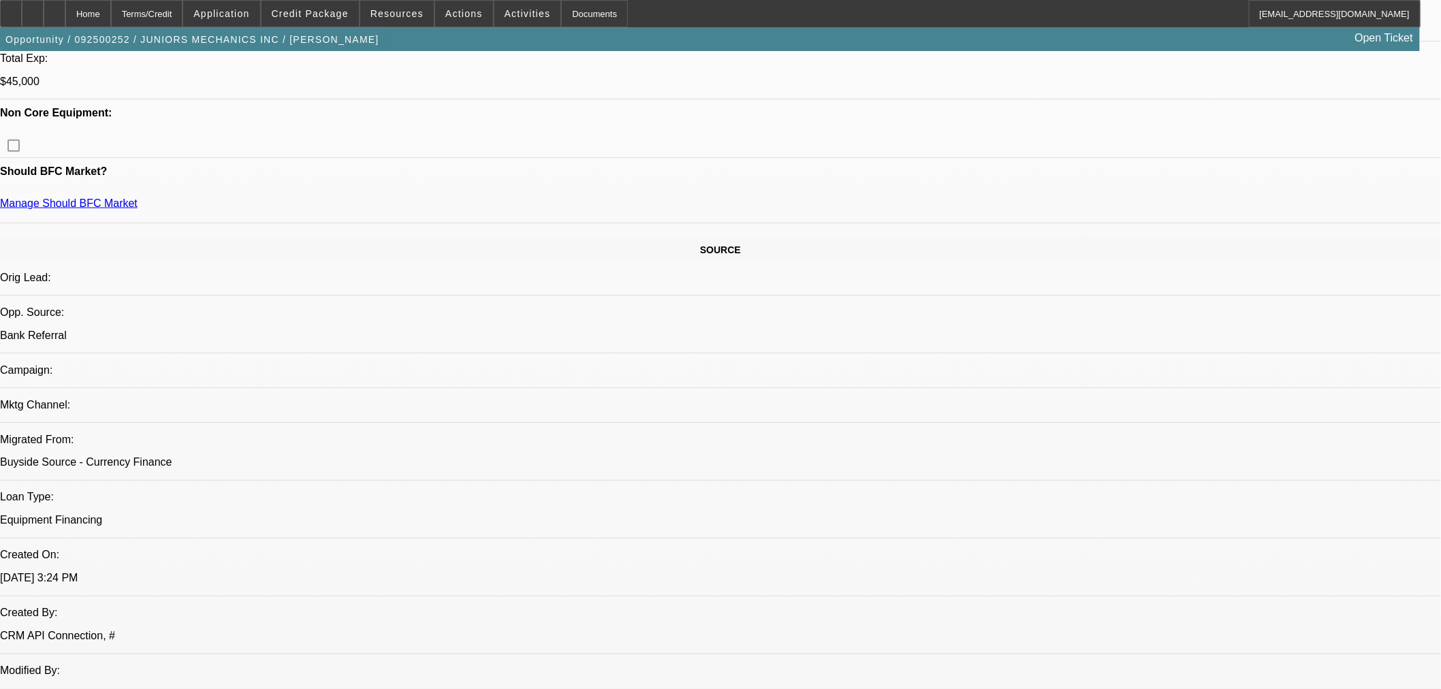
scroll to position [630, 0]
drag, startPoint x: 1121, startPoint y: 63, endPoint x: 1452, endPoint y: 170, distance: 347.8
drag, startPoint x: 1168, startPoint y: 223, endPoint x: 1149, endPoint y: 259, distance: 39.9
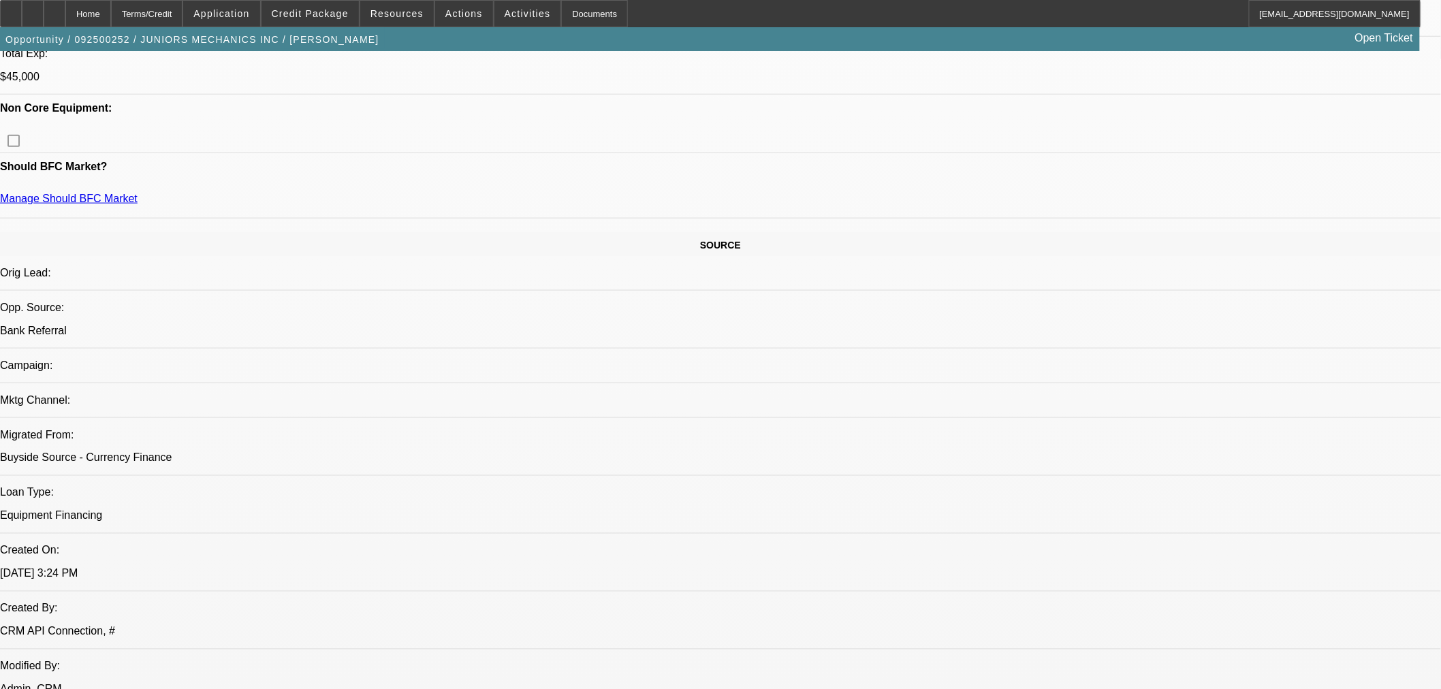
radio input "false"
radio input "true"
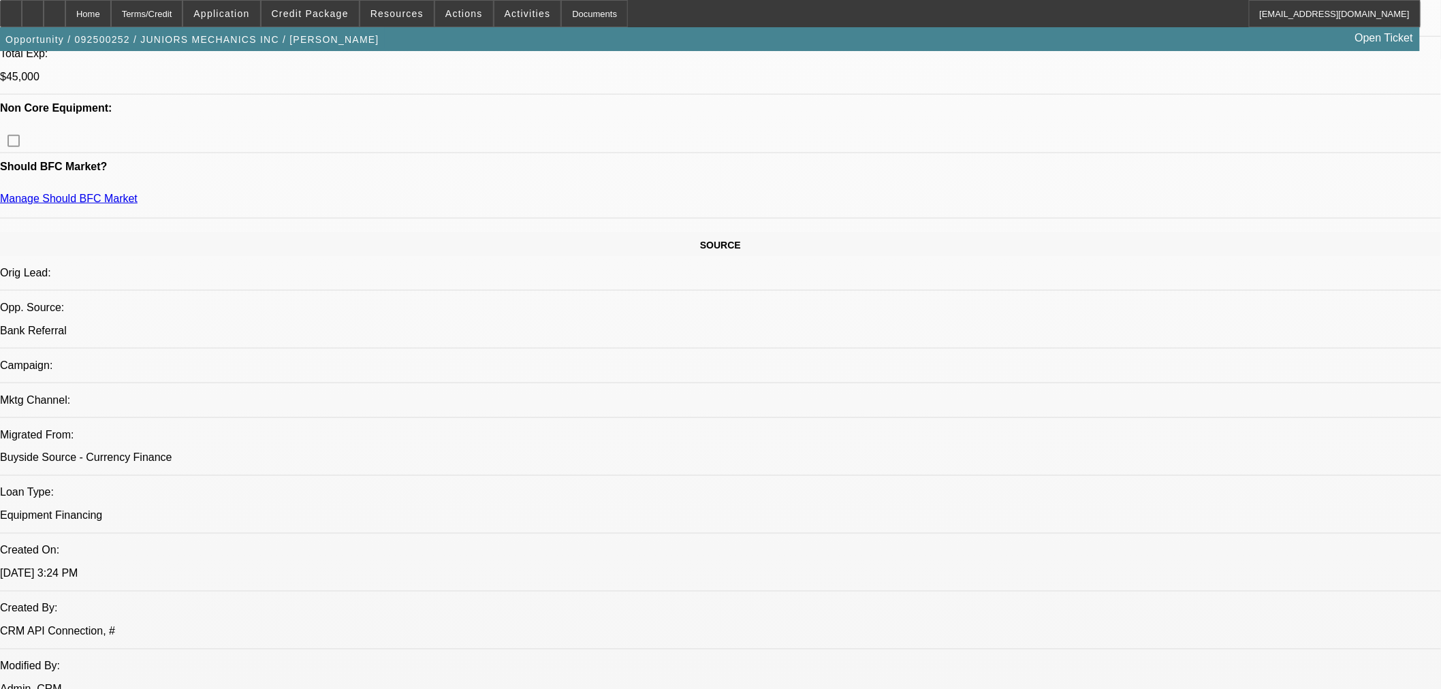
type textarea "$24K in cc debt. - - no business credit - - New venture."
radio input "true"
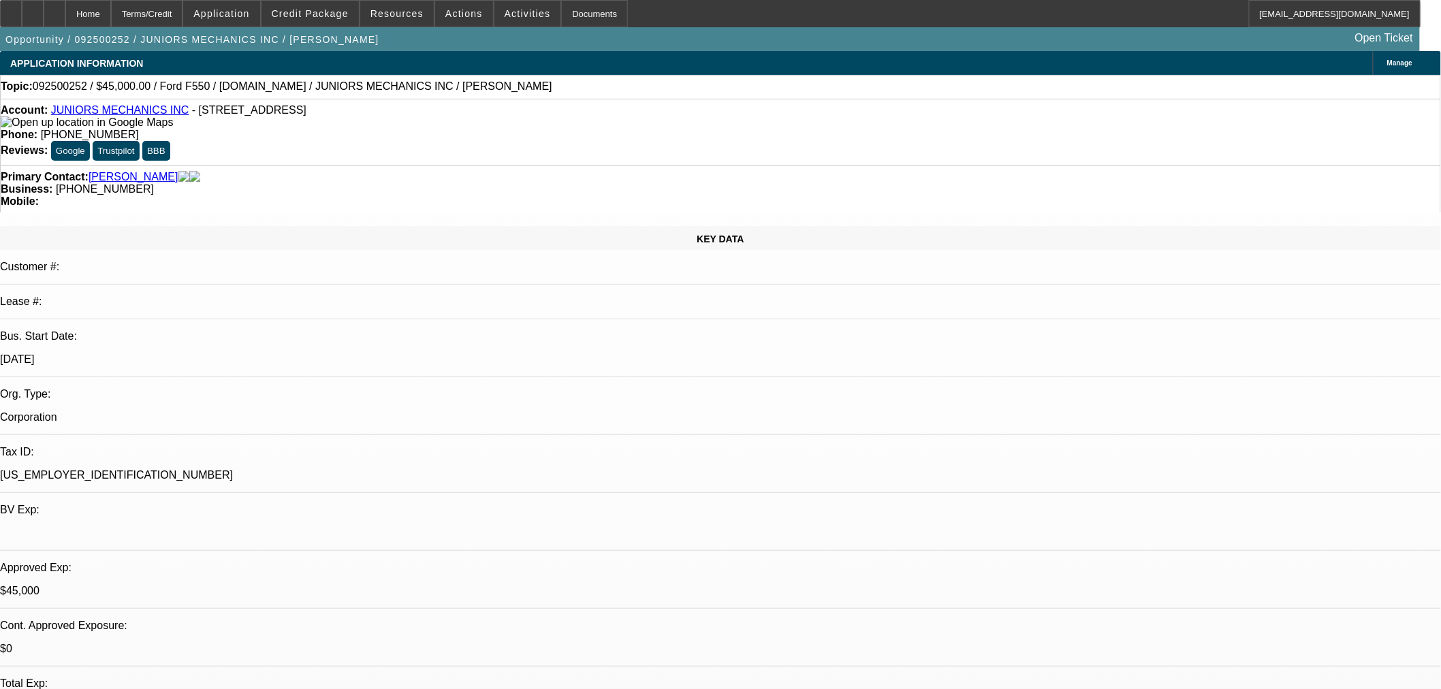
drag, startPoint x: 977, startPoint y: 64, endPoint x: 1006, endPoint y: 129, distance: 71.6
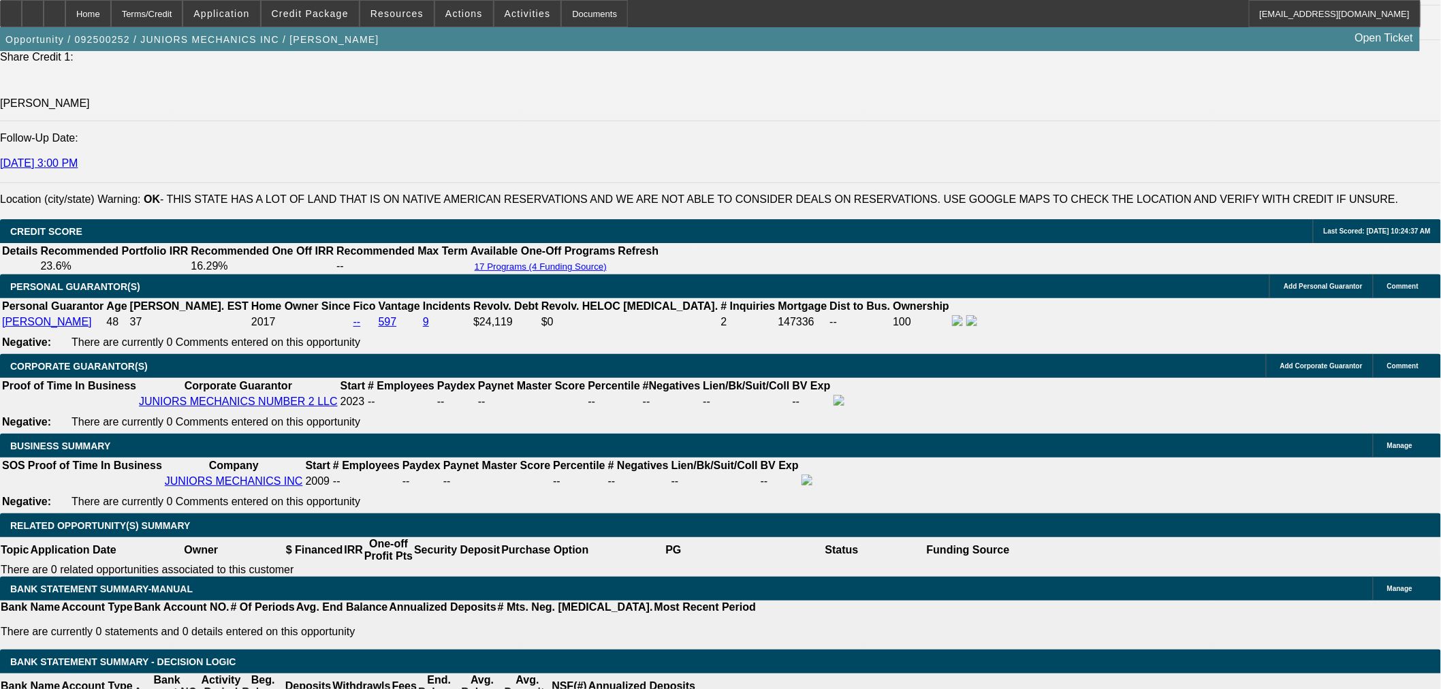
scroll to position [2018, 0]
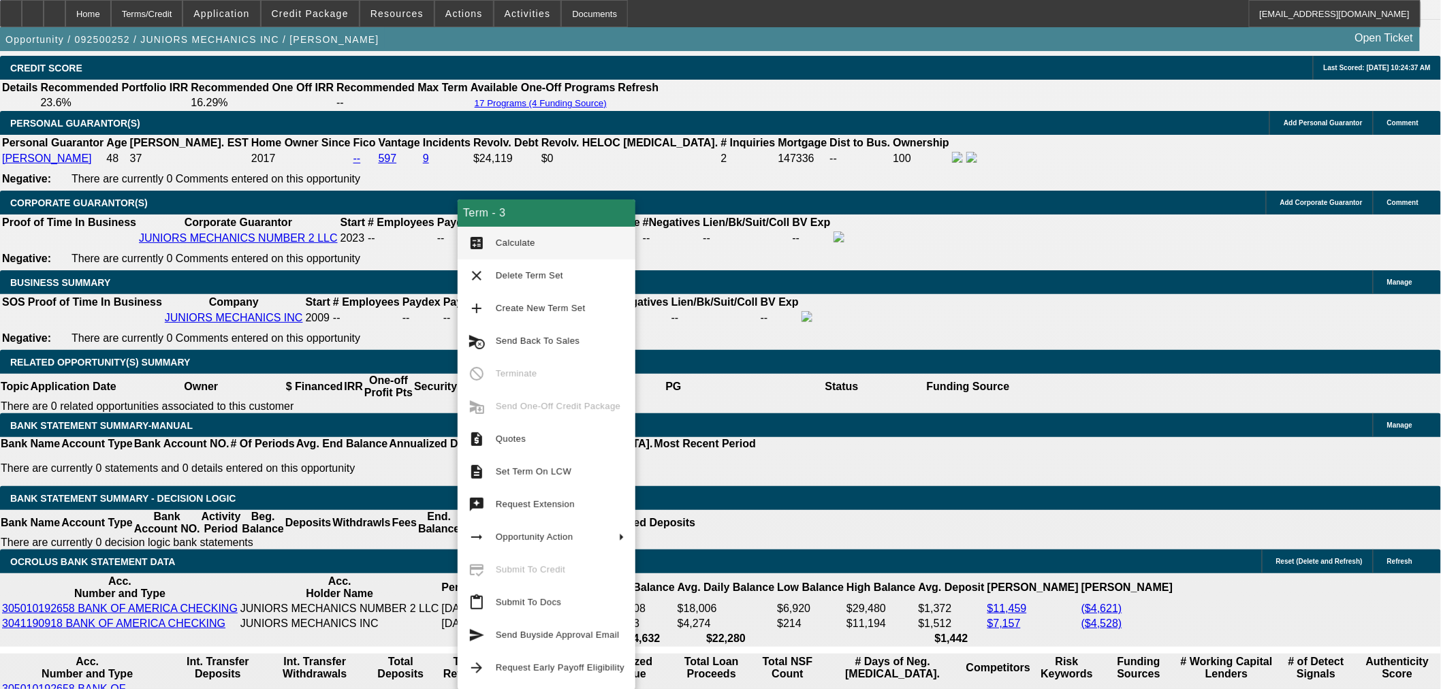
drag, startPoint x: 1110, startPoint y: 321, endPoint x: 1115, endPoint y: 308, distance: 14.4
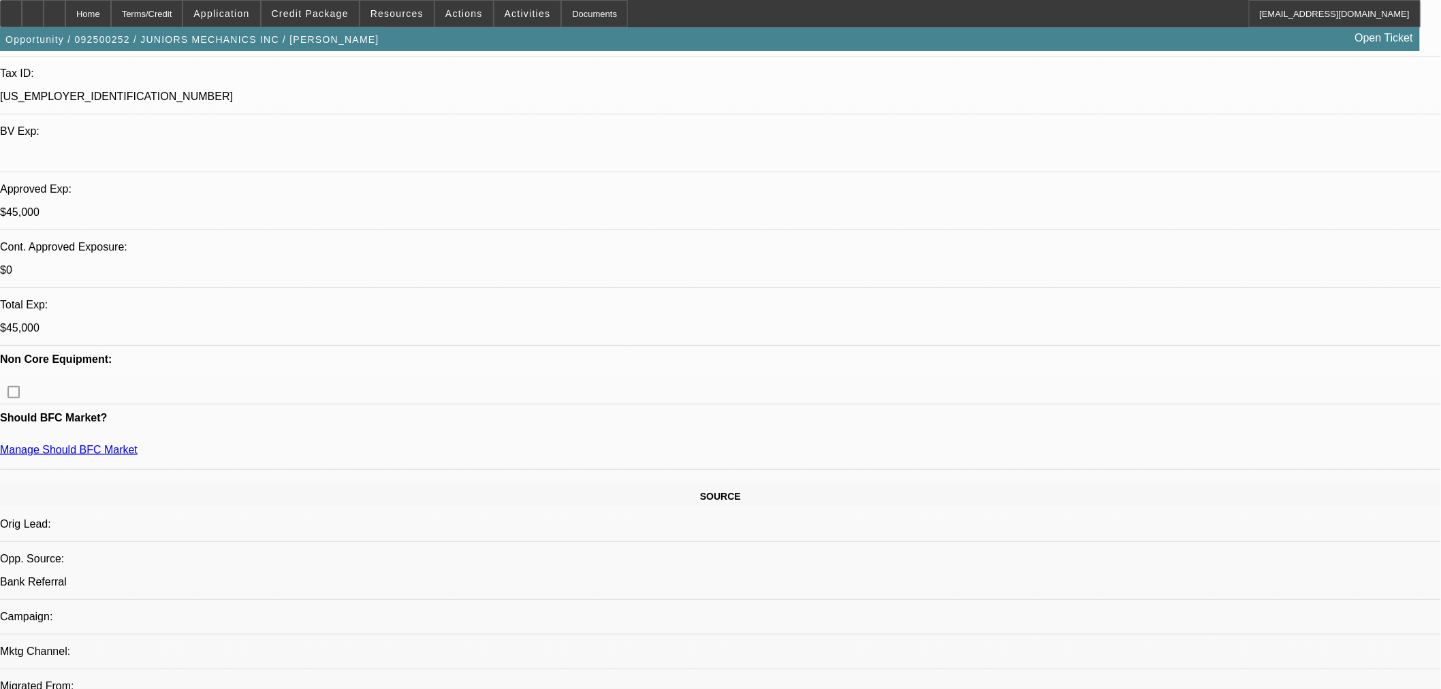
scroll to position [378, 0]
click at [21, 15] on div at bounding box center [11, 13] width 22 height 27
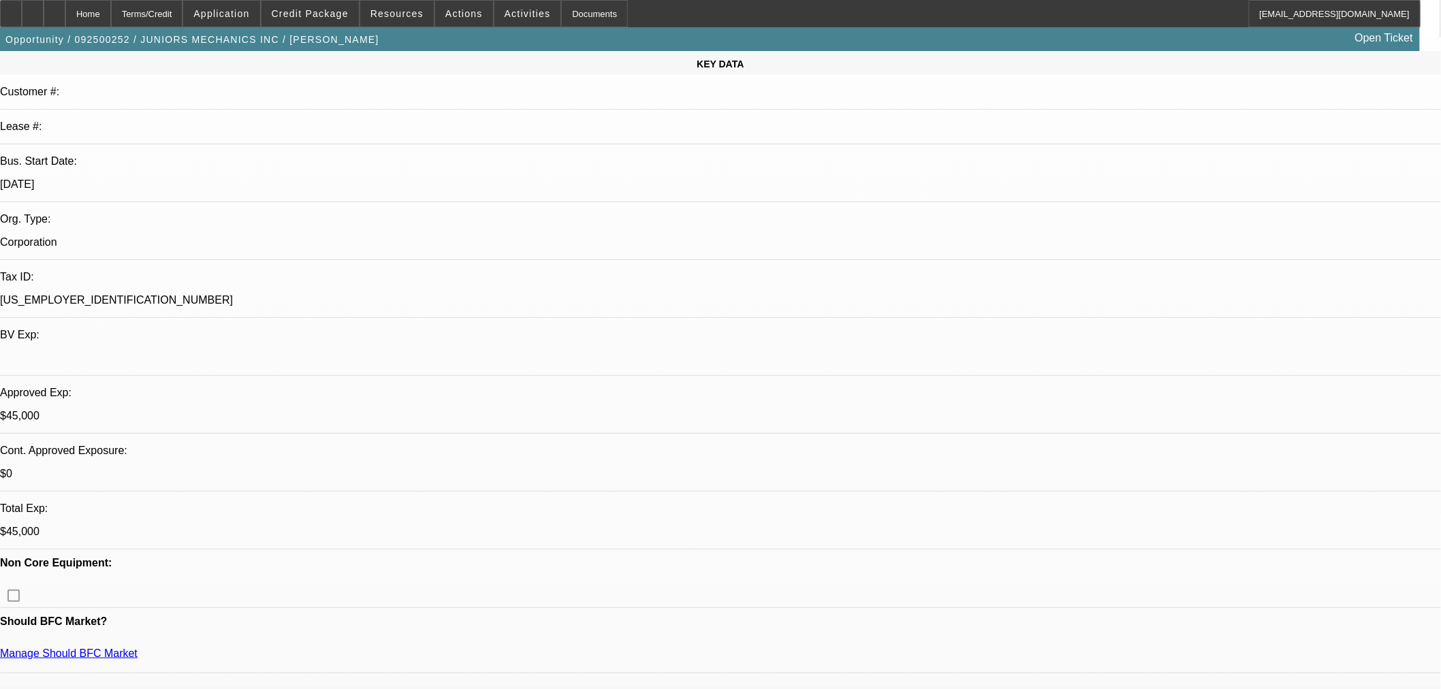
scroll to position [0, 0]
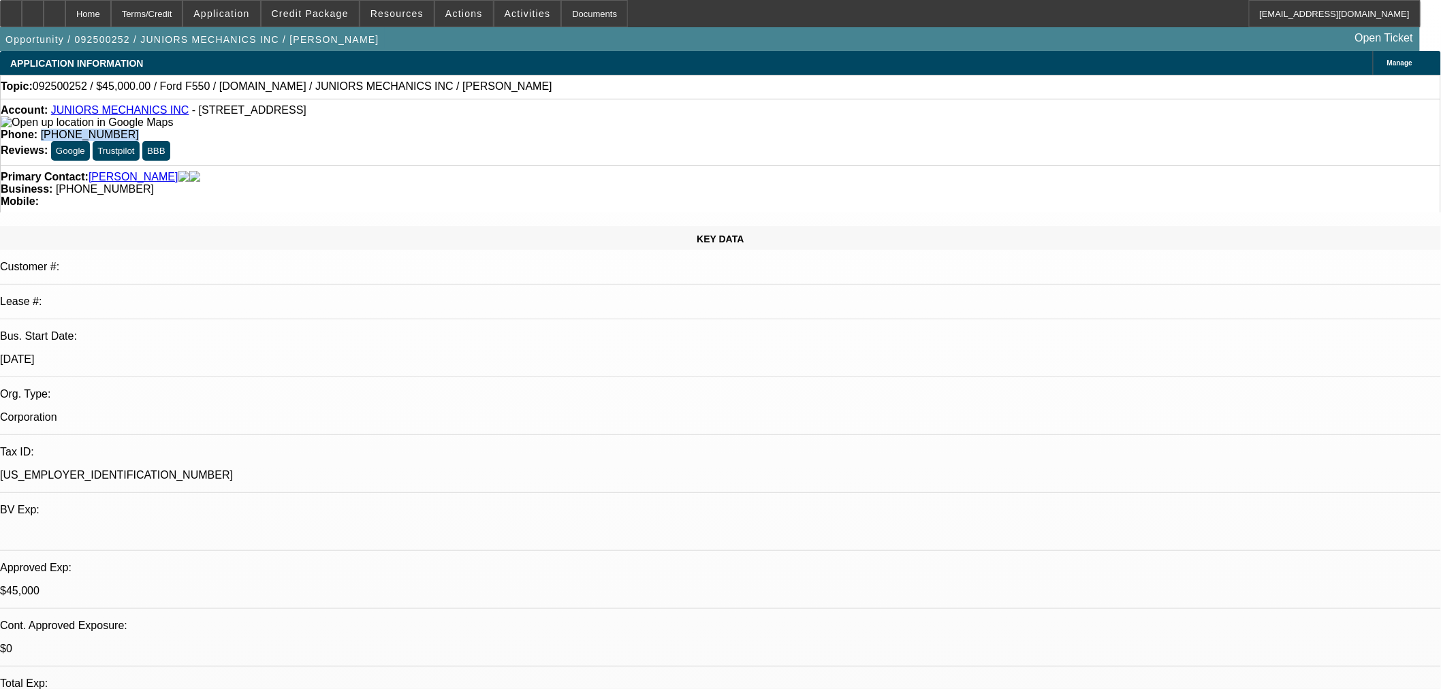
drag, startPoint x: 586, startPoint y: 112, endPoint x: 522, endPoint y: 119, distance: 64.4
click at [522, 119] on div "Account: JUNIORS MECHANICS INC - 2855 Blackoak Rd, Guthrie, OK 73044 Phone: (40…" at bounding box center [720, 132] width 1441 height 67
copy span "[PHONE_NUMBER]"
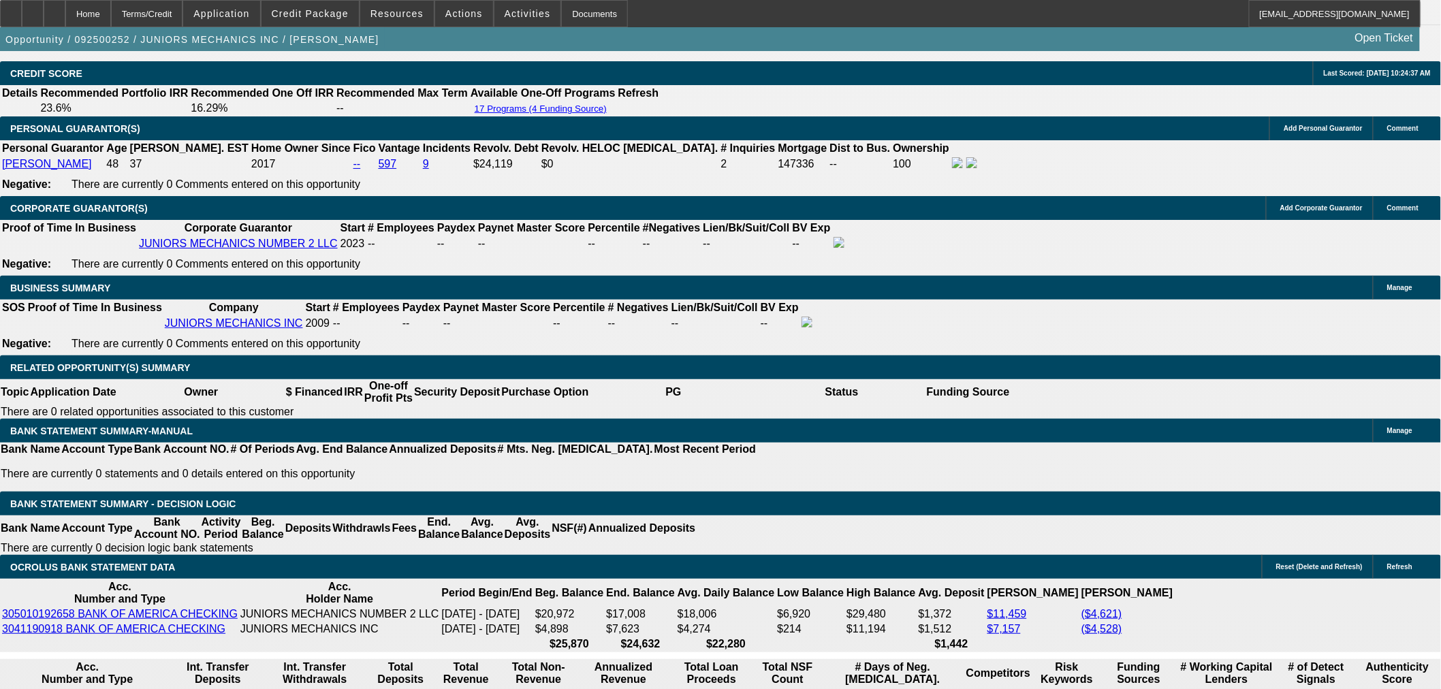
scroll to position [2143, 0]
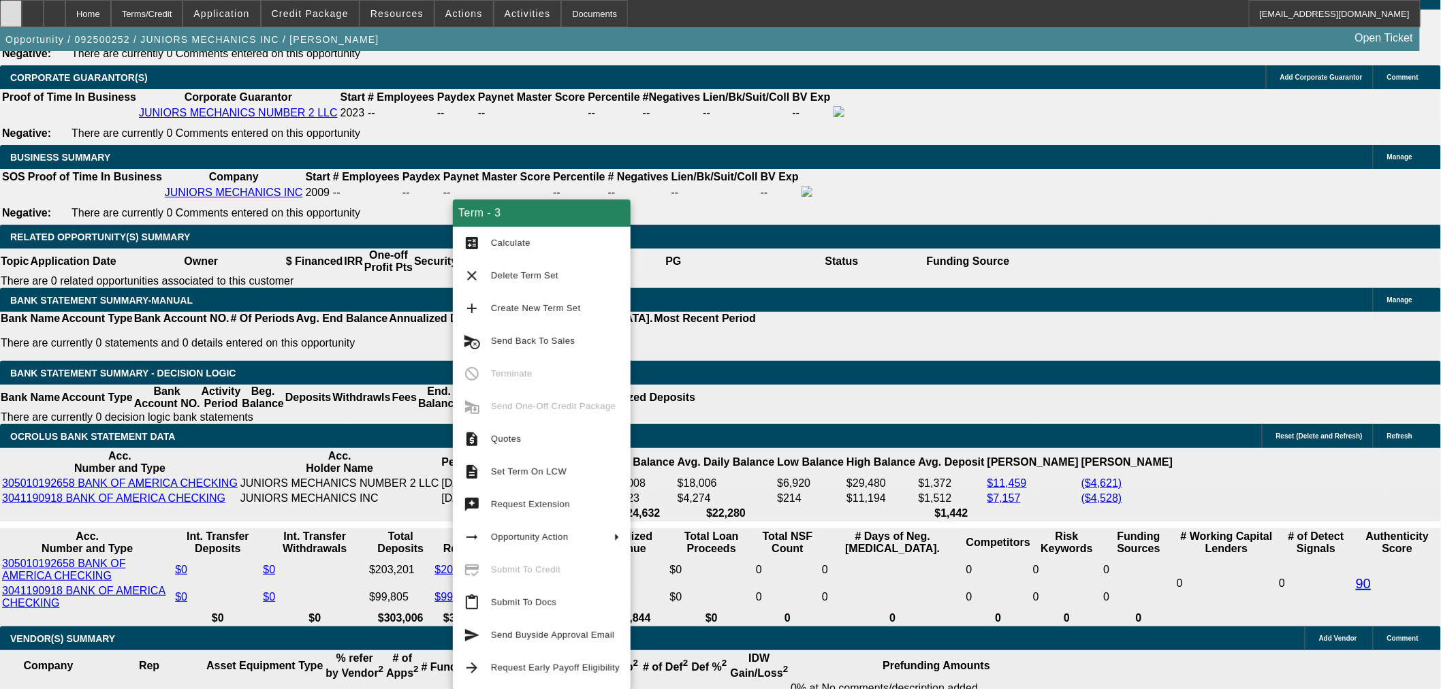
click at [22, 11] on div at bounding box center [11, 13] width 22 height 27
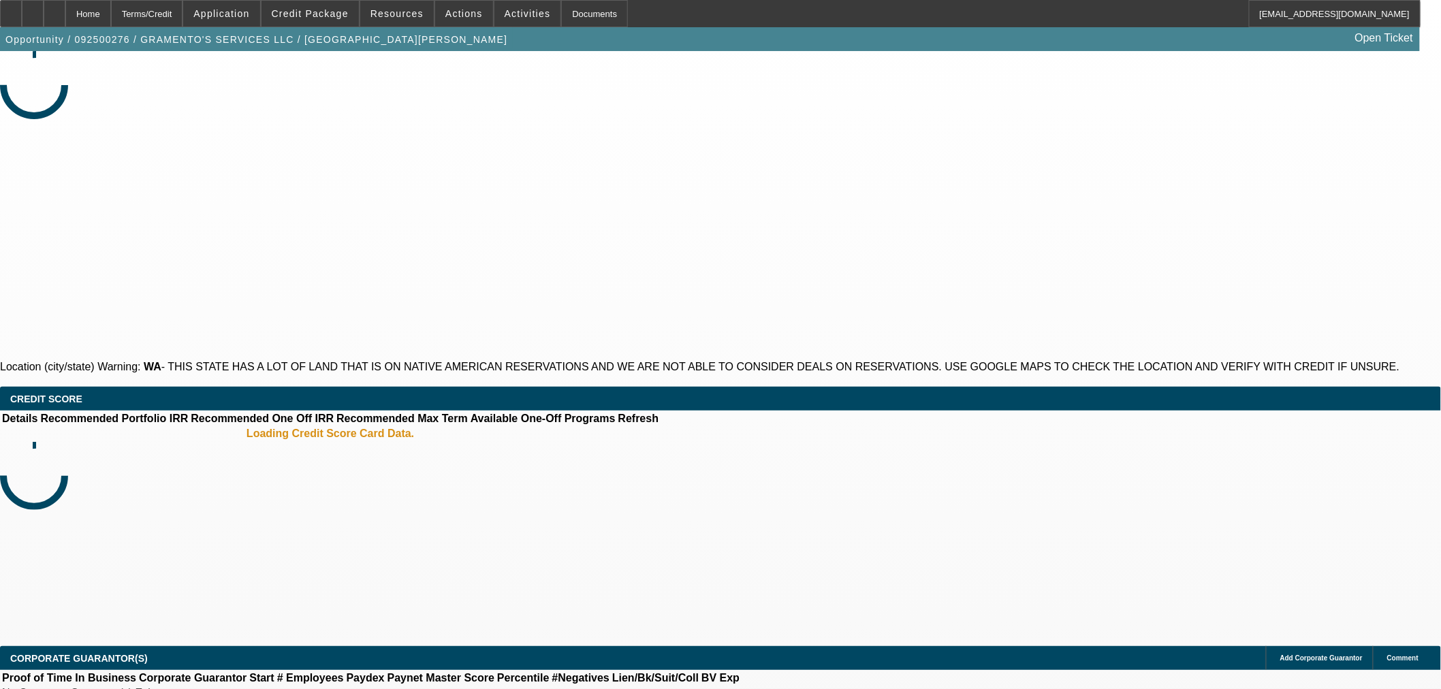
select select "0"
select select "2"
select select "0"
select select "6"
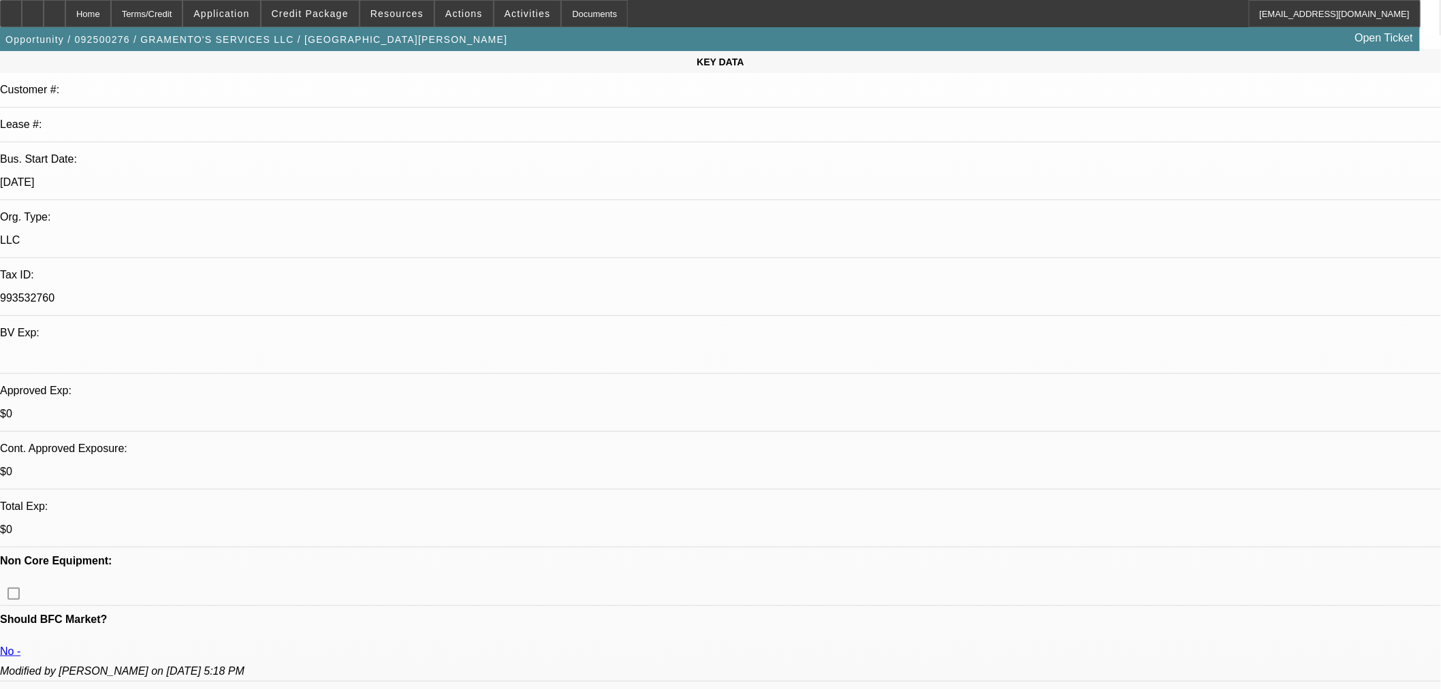
scroll to position [126, 0]
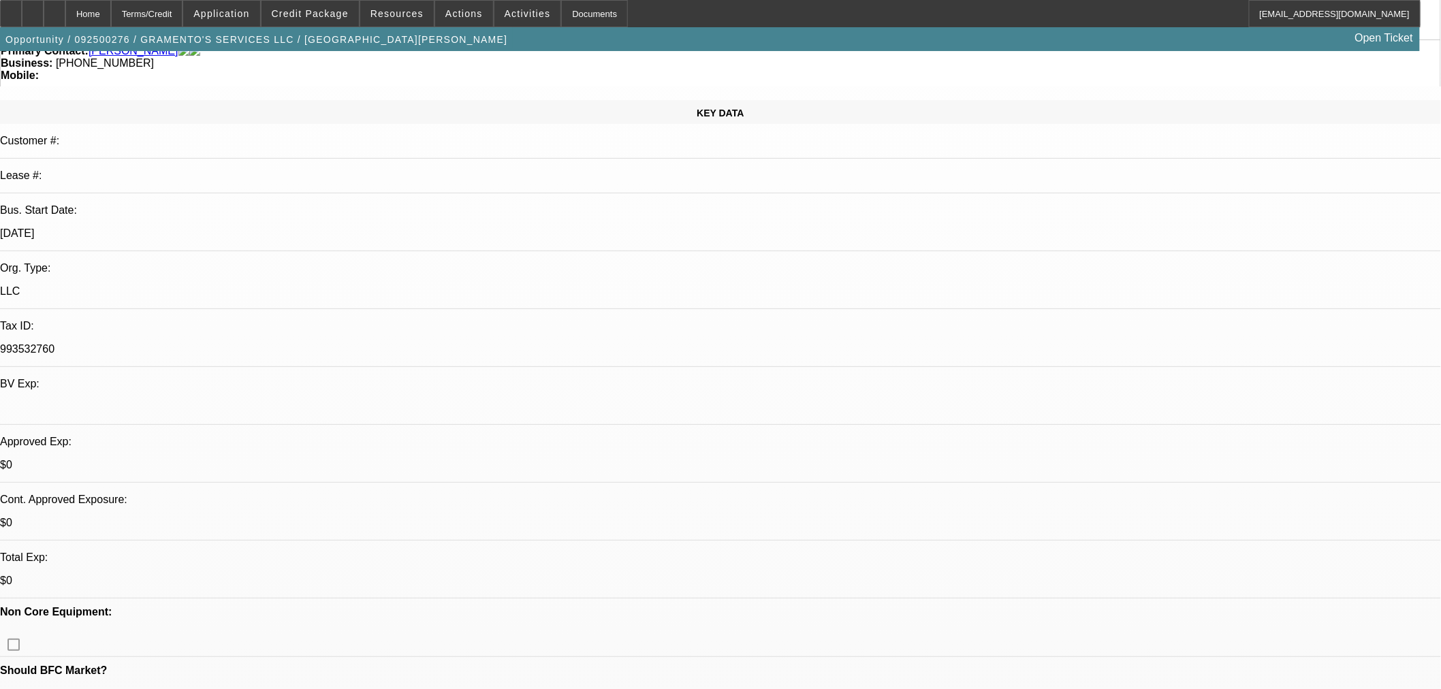
click at [44, 12] on div at bounding box center [33, 13] width 22 height 27
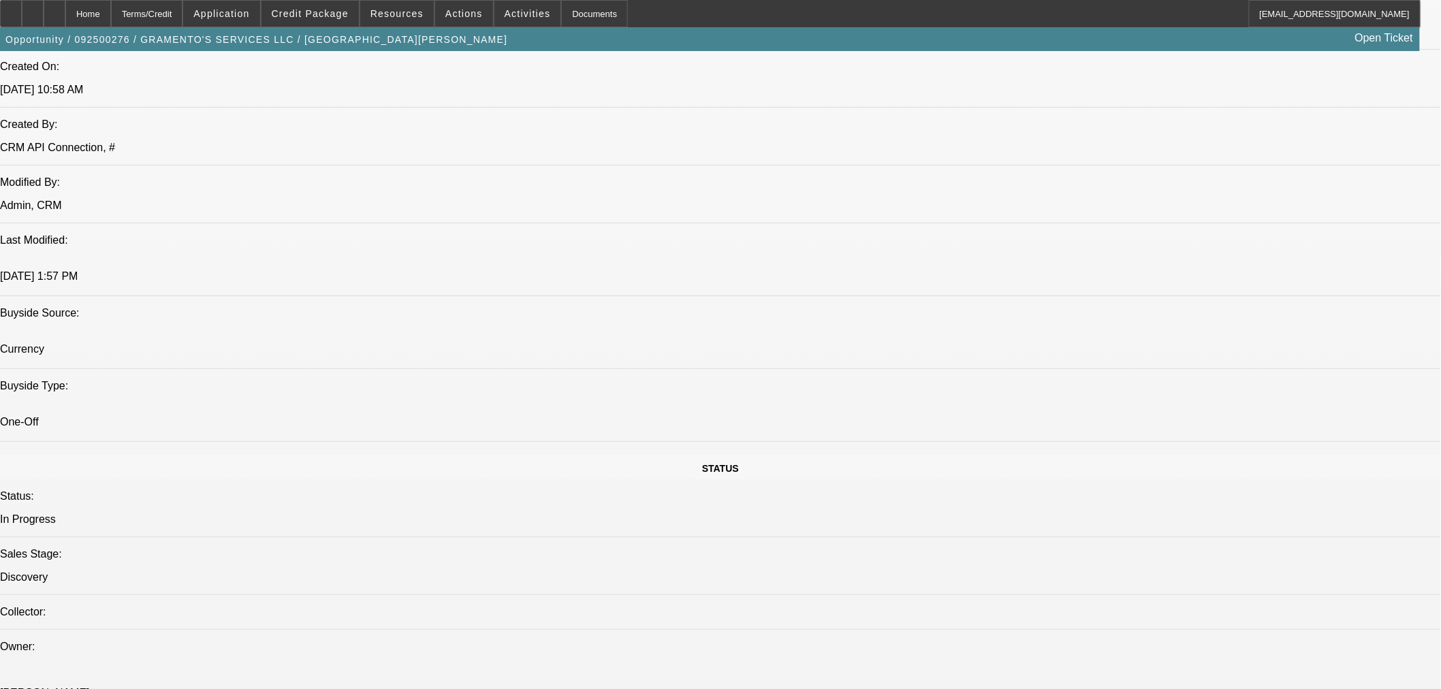
scroll to position [1386, 0]
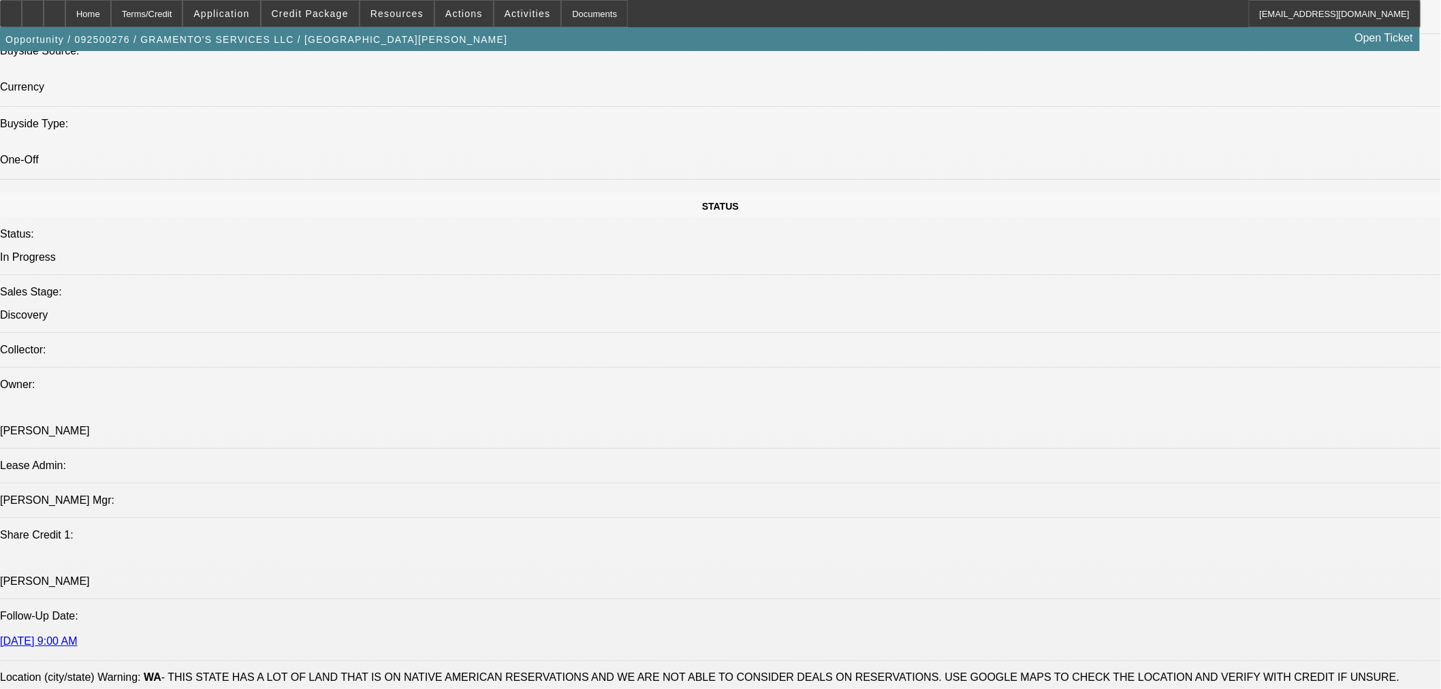
drag, startPoint x: 924, startPoint y: 396, endPoint x: 915, endPoint y: 400, distance: 9.7
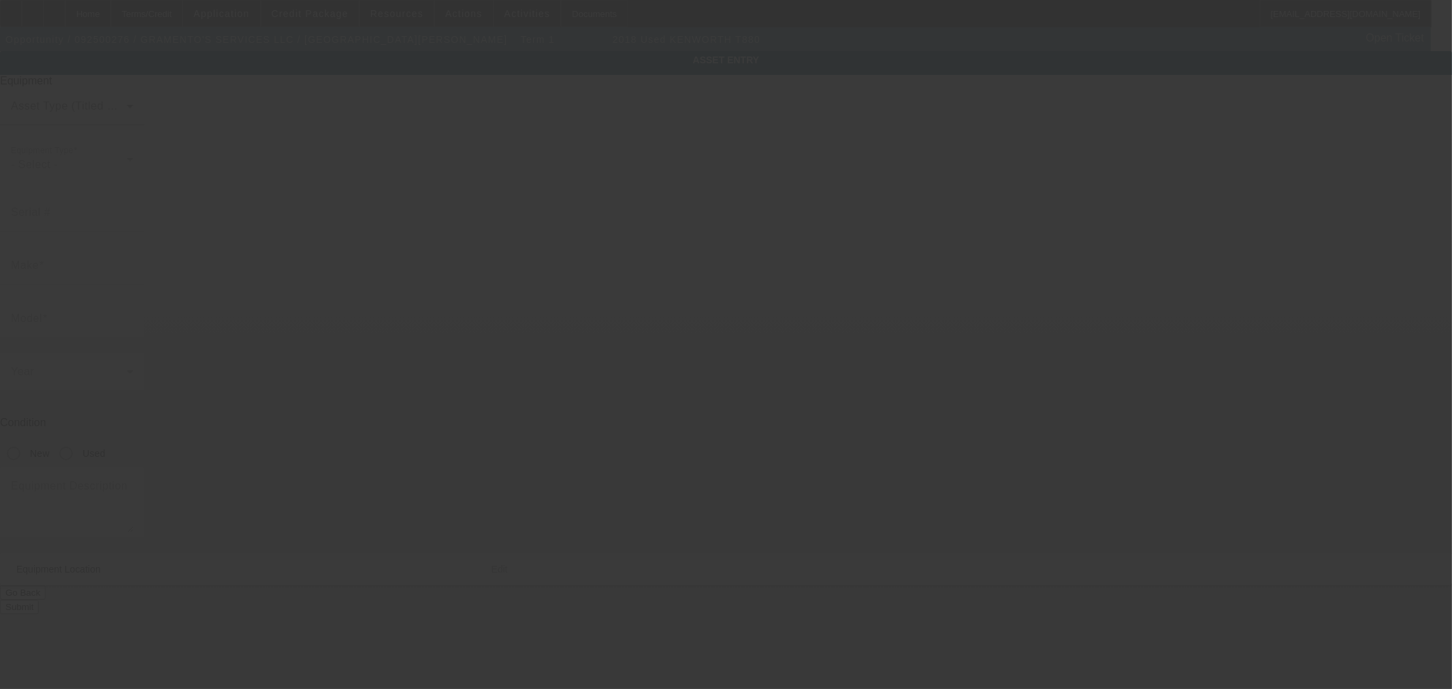
type input "Kenworth"
type input "T880"
radio input "true"
type textarea "Tandem, 28' JerrDan Rollback w/JerrDan Transmitter, 100" Wide, Ramsey Winch, Hy…"
type input "5111 80th Ave W"
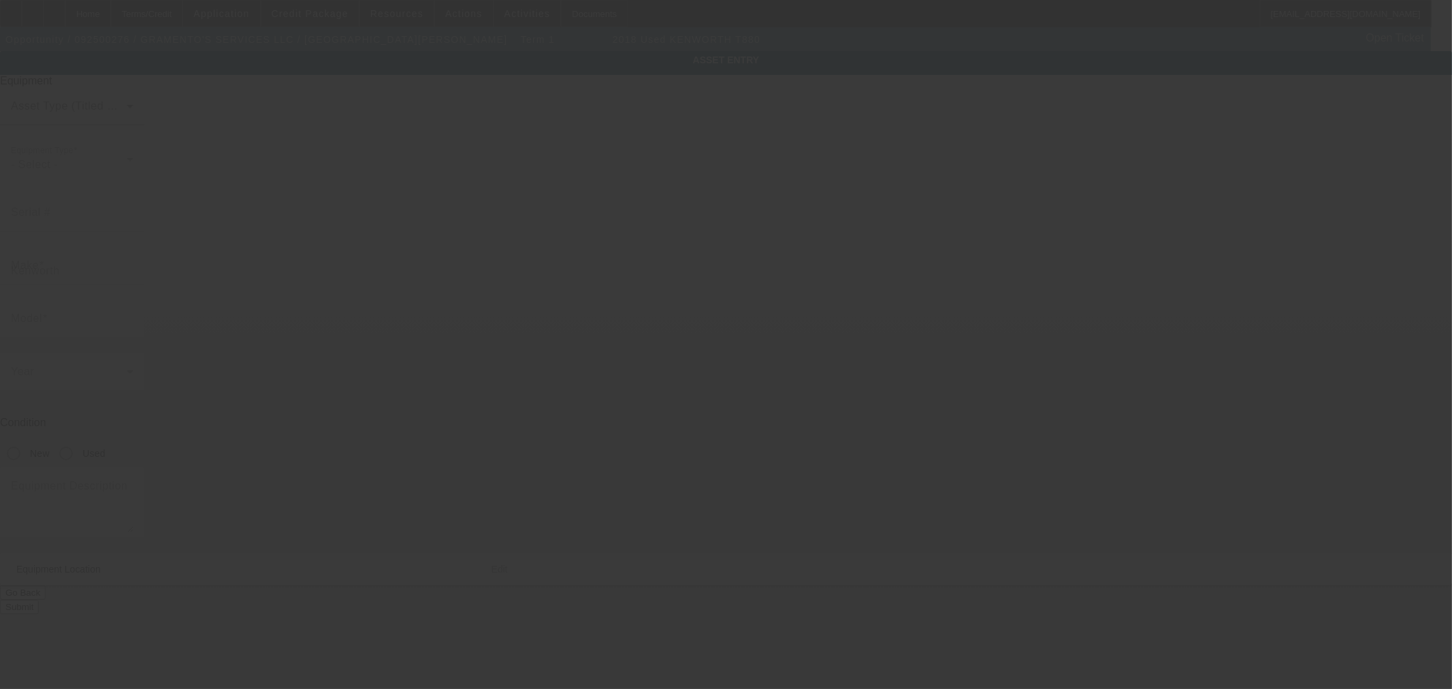
type input "University Place"
type input "98467"
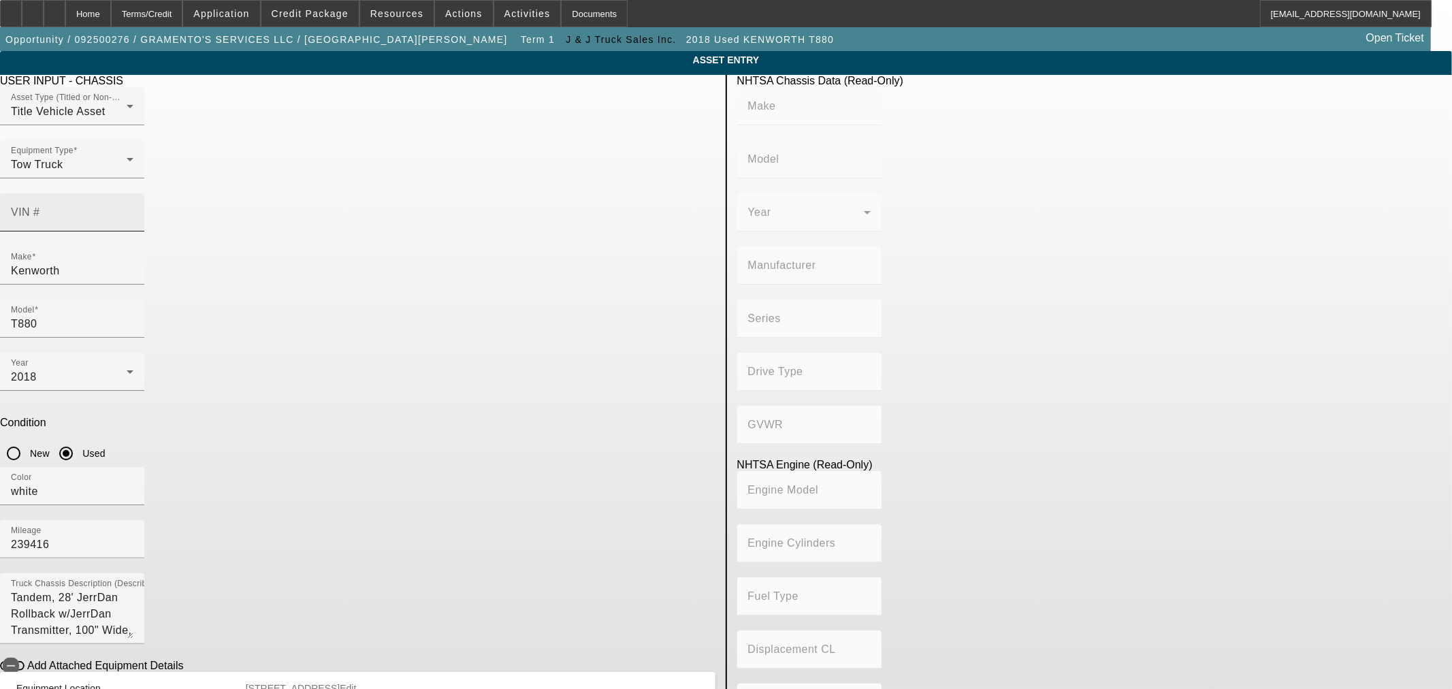
click at [133, 210] on input "VIN #" at bounding box center [72, 218] width 123 height 16
paste input "1NKZL40X5JJ181027"
type input "1NKZL40X5JJ181027"
type input "KENWORTH"
type input "T880"
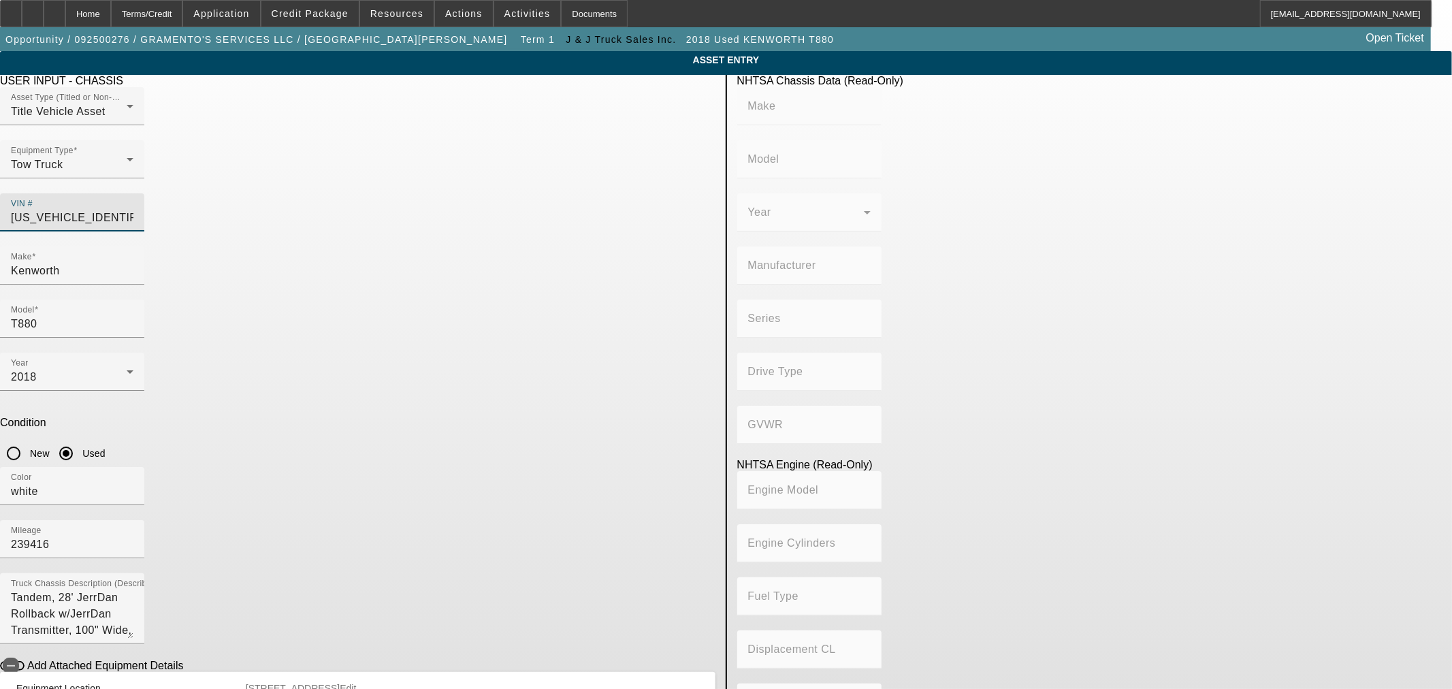
type input "KENWORTH TRUCK COMPANY"
type input "6x4"
type input "Class 8: 33,001 lb and above (14,969 kg and above)"
type input "ISX"
type input "6"
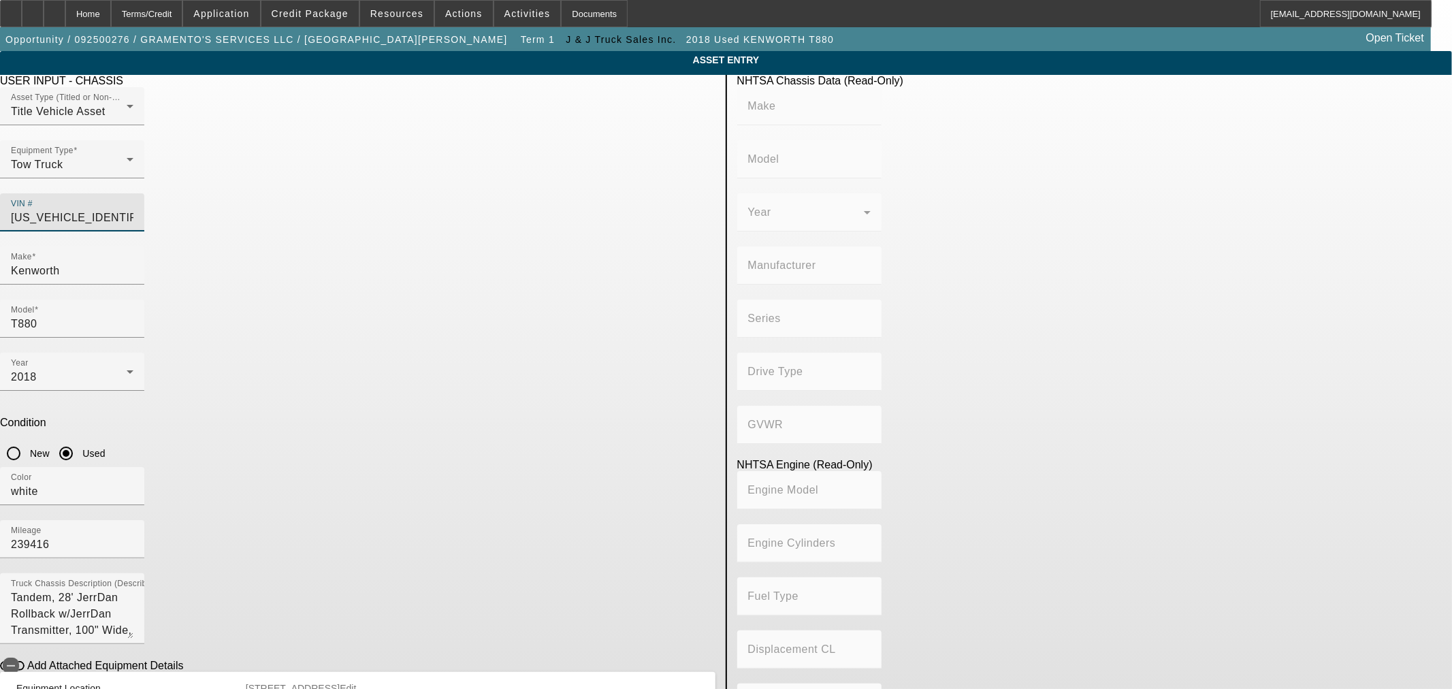
type input "Diesel"
type input "915.3561614209"
type input "15"
type input "1NKZL40X5JJ181027"
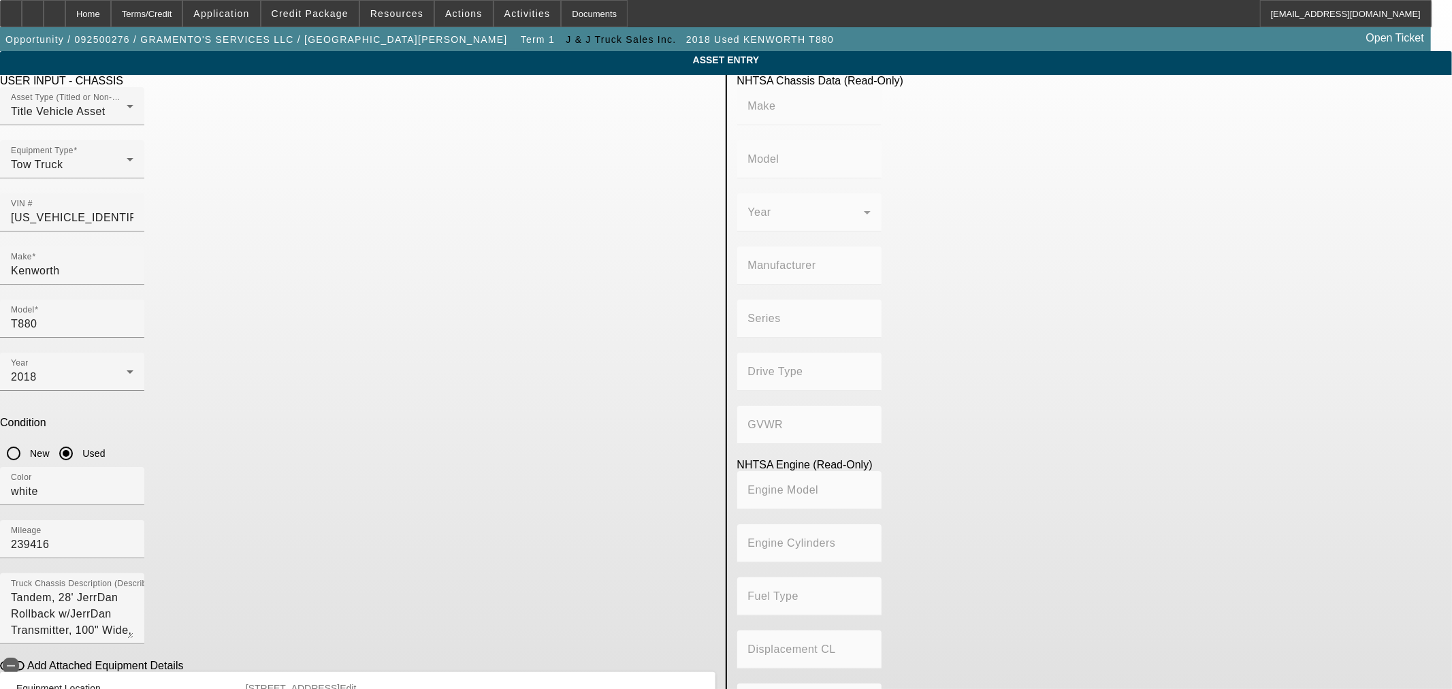
type input "KENWORTH"
type input "T880"
type input "KENWORTH TRUCK COMPANY"
type input "6x4"
type input "Class 8: 33,001 lb and above (14,969 kg and above)"
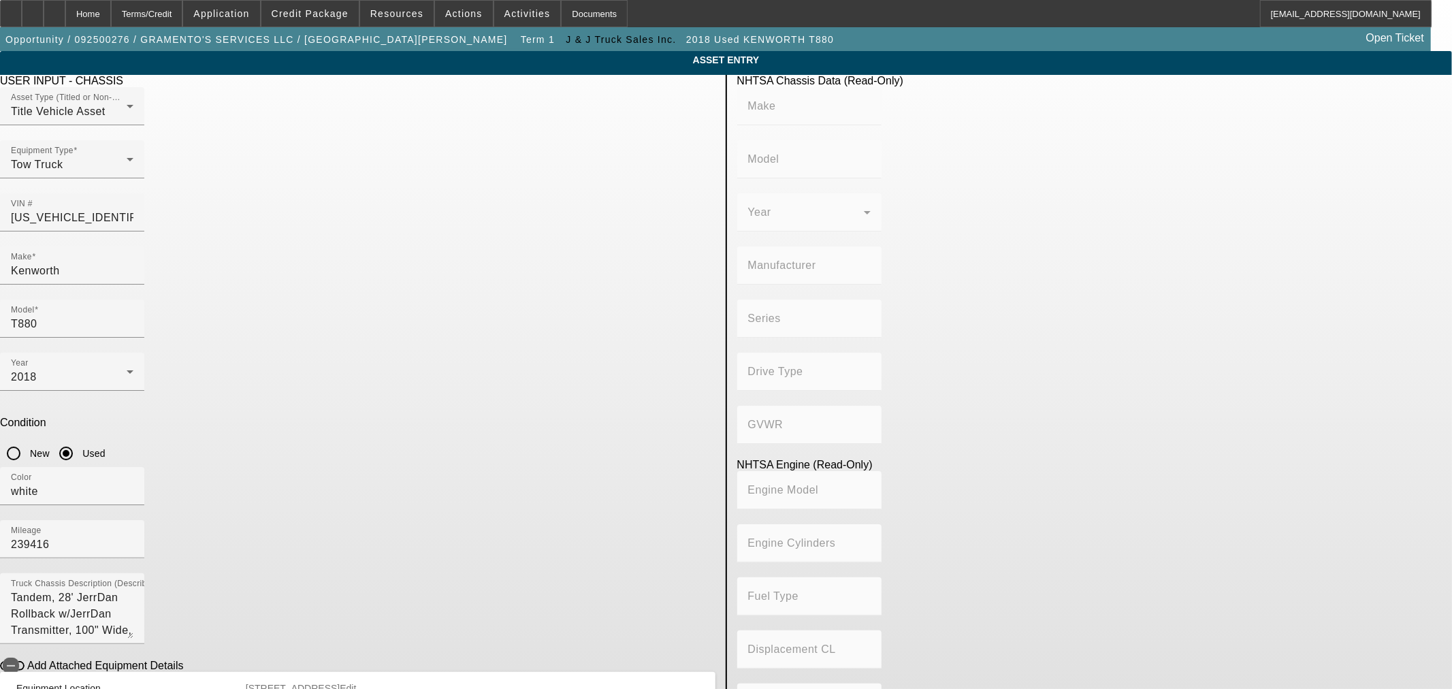
type input "ISX"
type input "6"
type input "Diesel"
type input "915.3561614209"
type input "15"
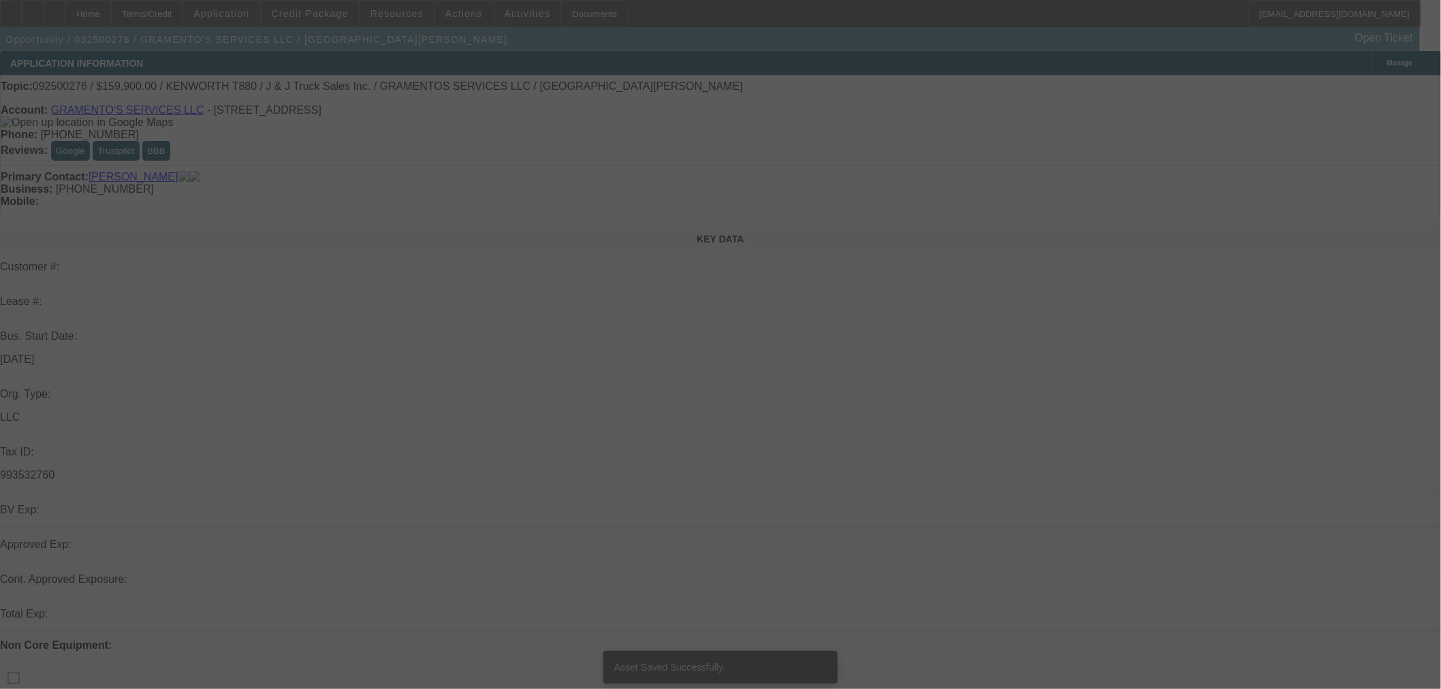
select select "0"
select select "2"
select select "0"
select select "6"
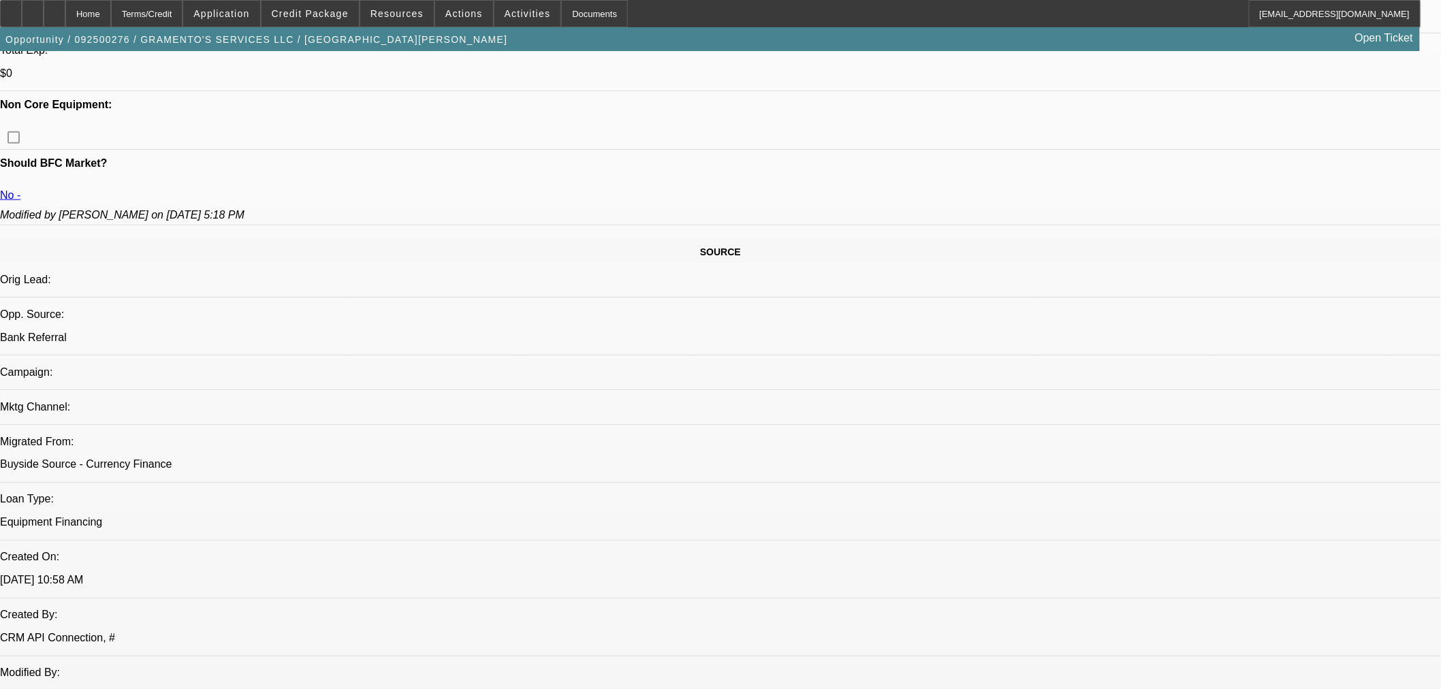
scroll to position [630, 0]
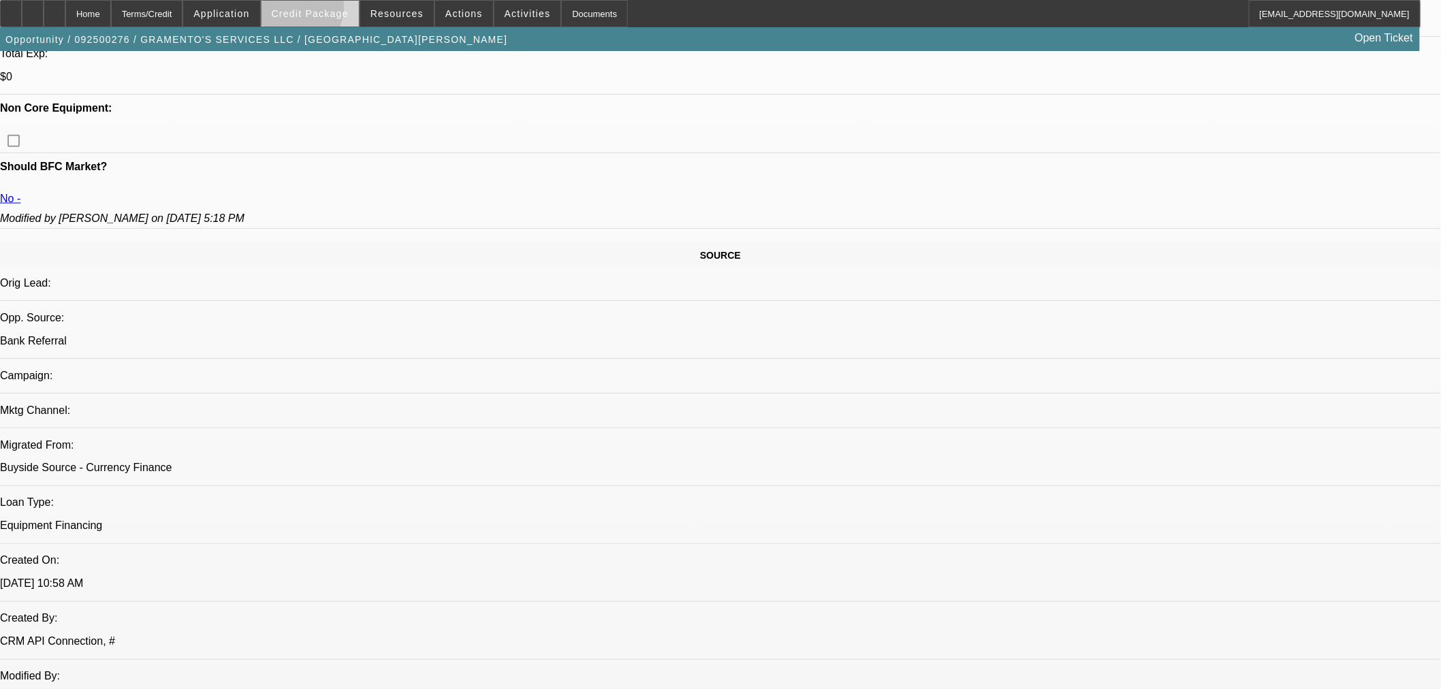
click at [312, 10] on span "Credit Package" at bounding box center [310, 13] width 77 height 11
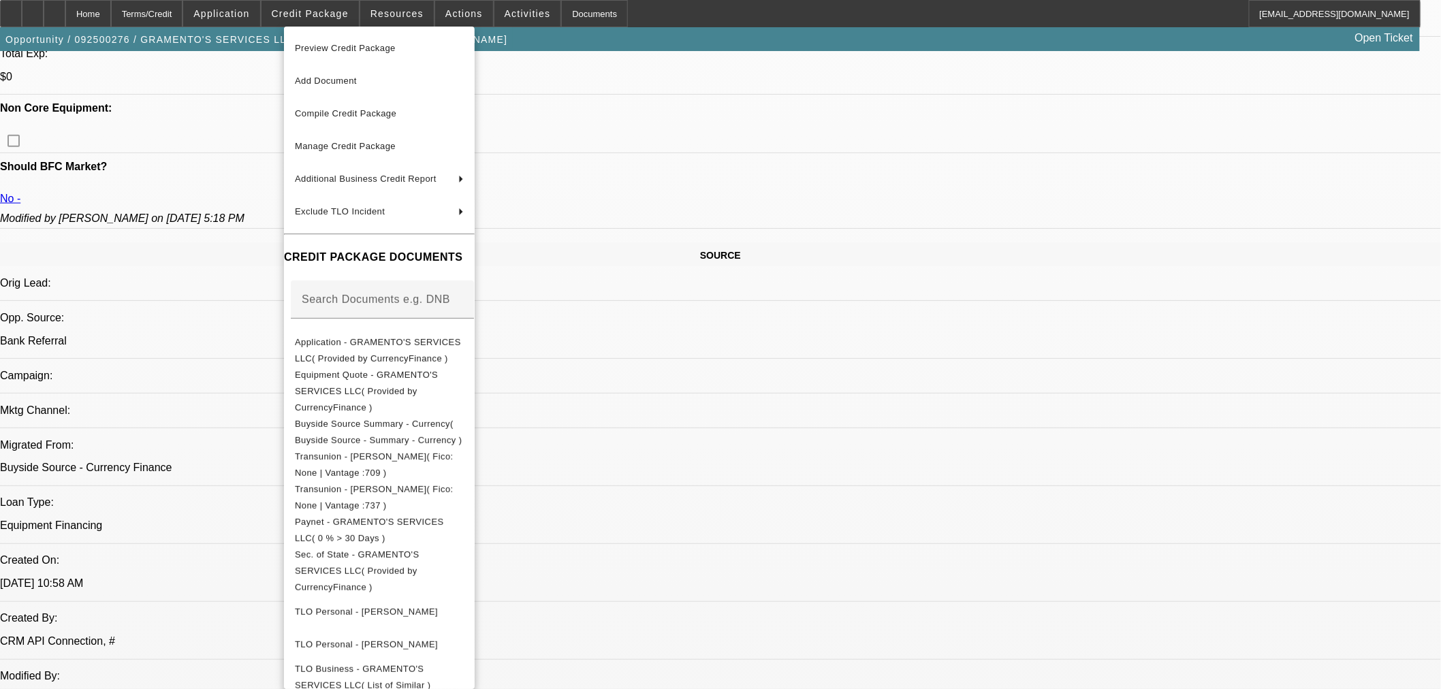
click at [746, 525] on div at bounding box center [720, 344] width 1441 height 689
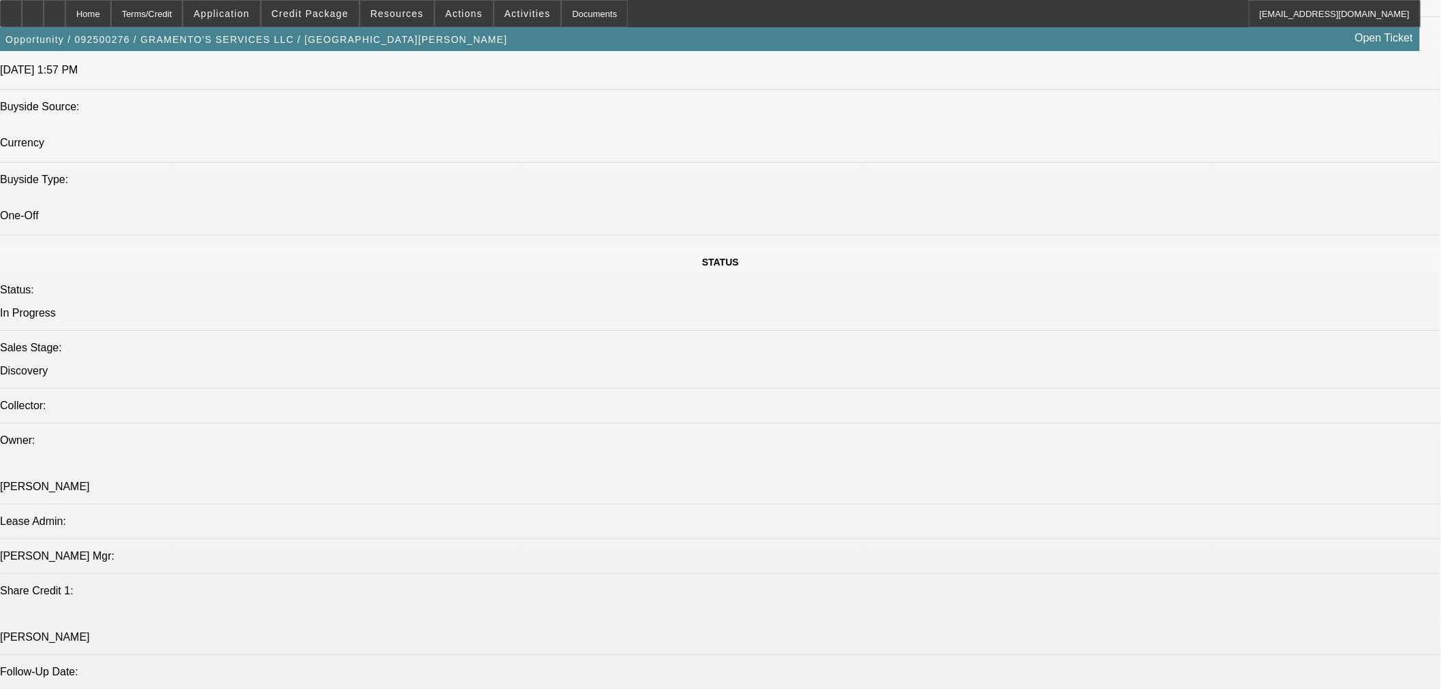
scroll to position [1134, 0]
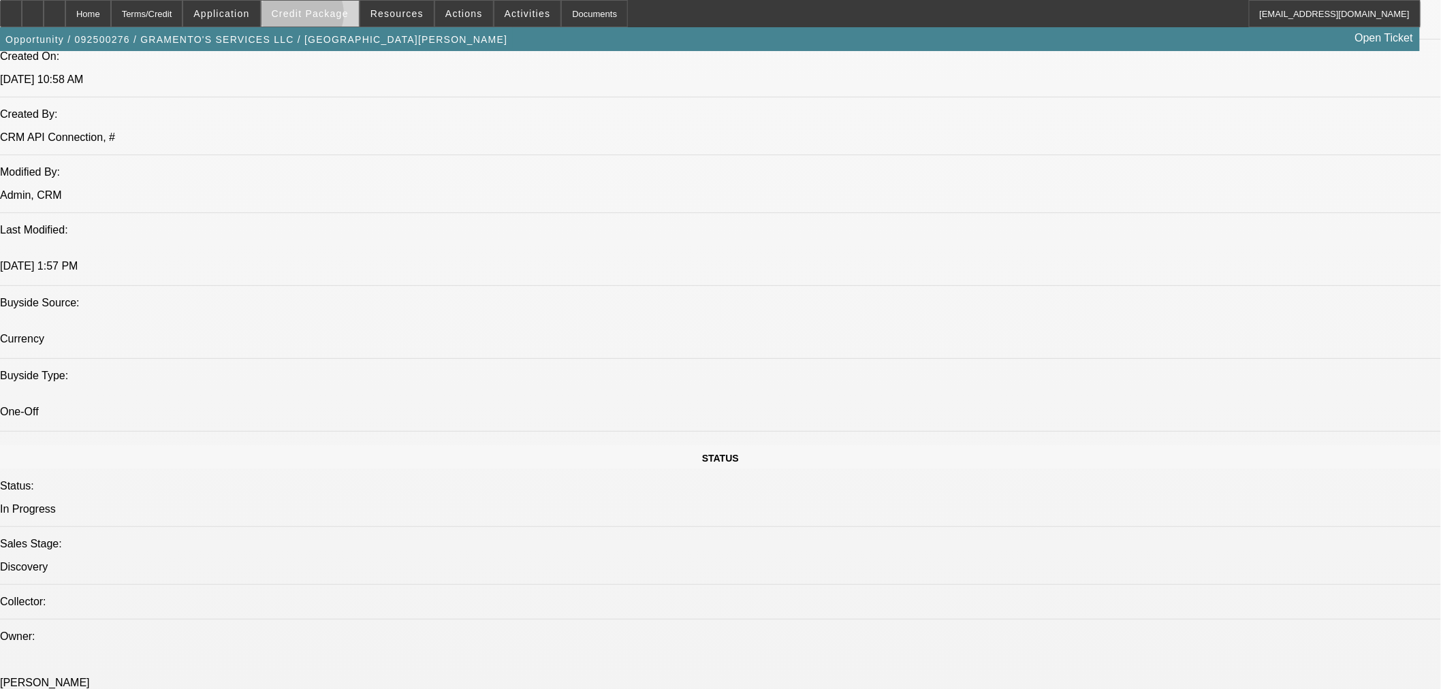
click at [322, 17] on span "Credit Package" at bounding box center [310, 13] width 77 height 11
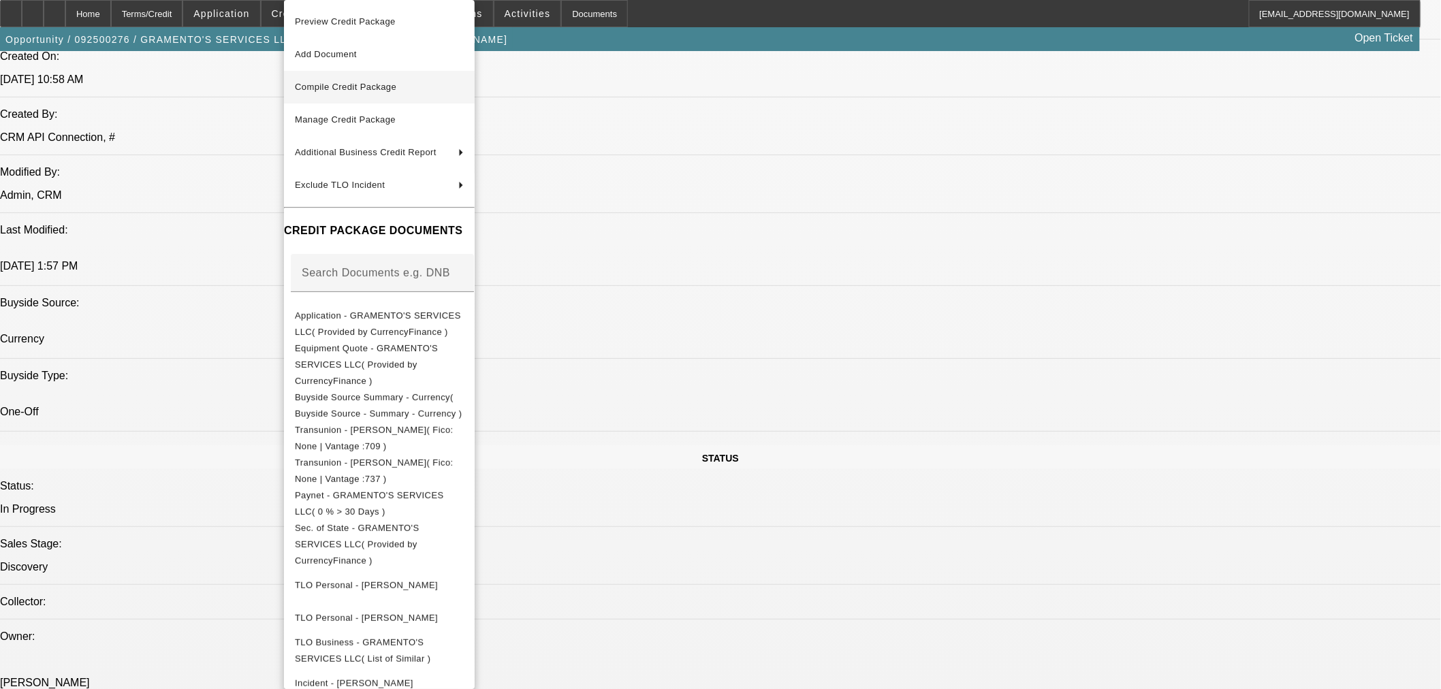
click at [353, 91] on span "Compile Credit Package" at bounding box center [345, 87] width 101 height 10
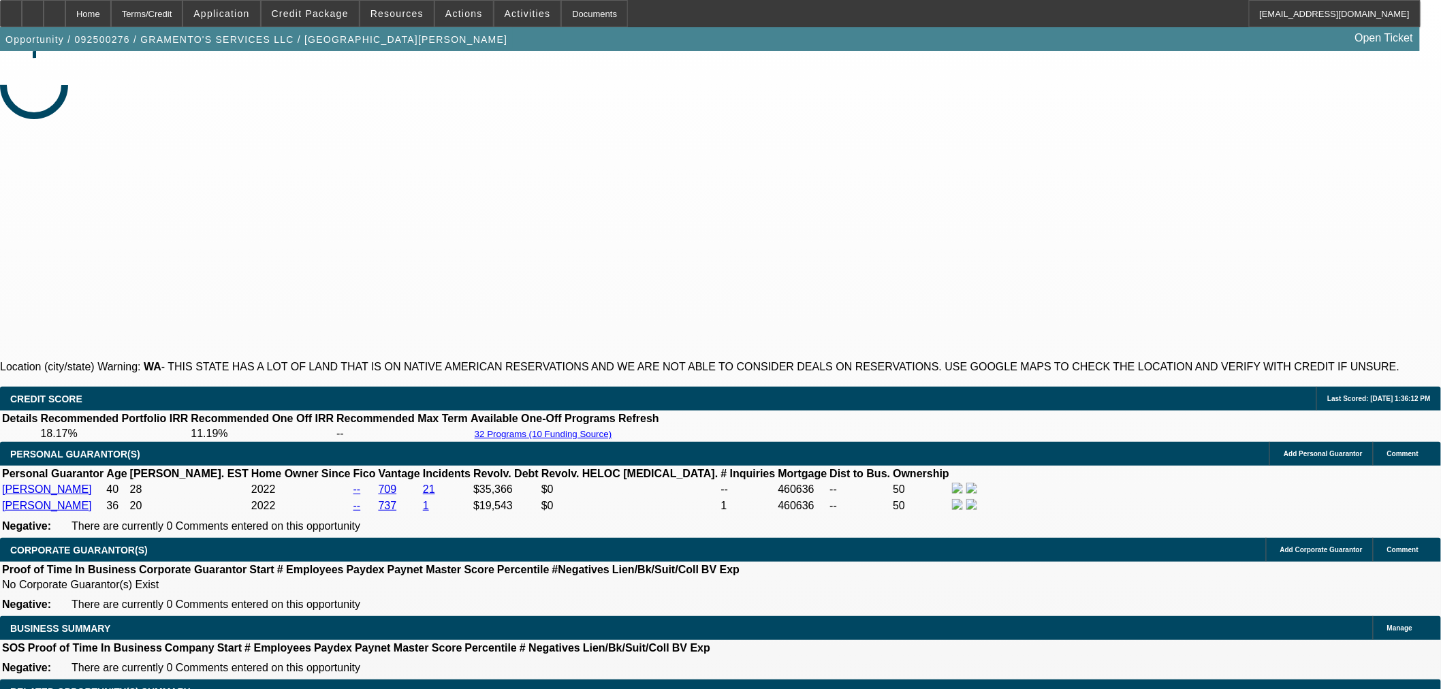
select select "0"
select select "2"
select select "0"
select select "6"
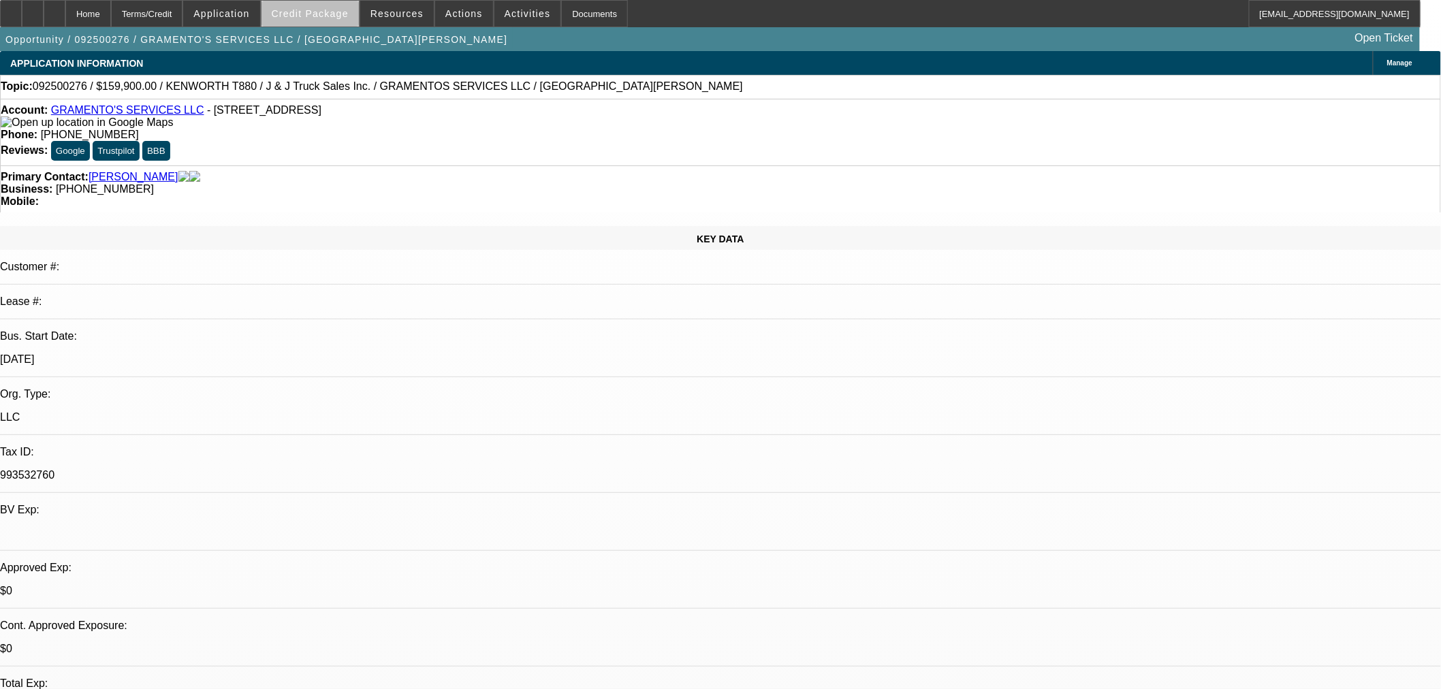
click at [337, 19] on span at bounding box center [309, 13] width 97 height 33
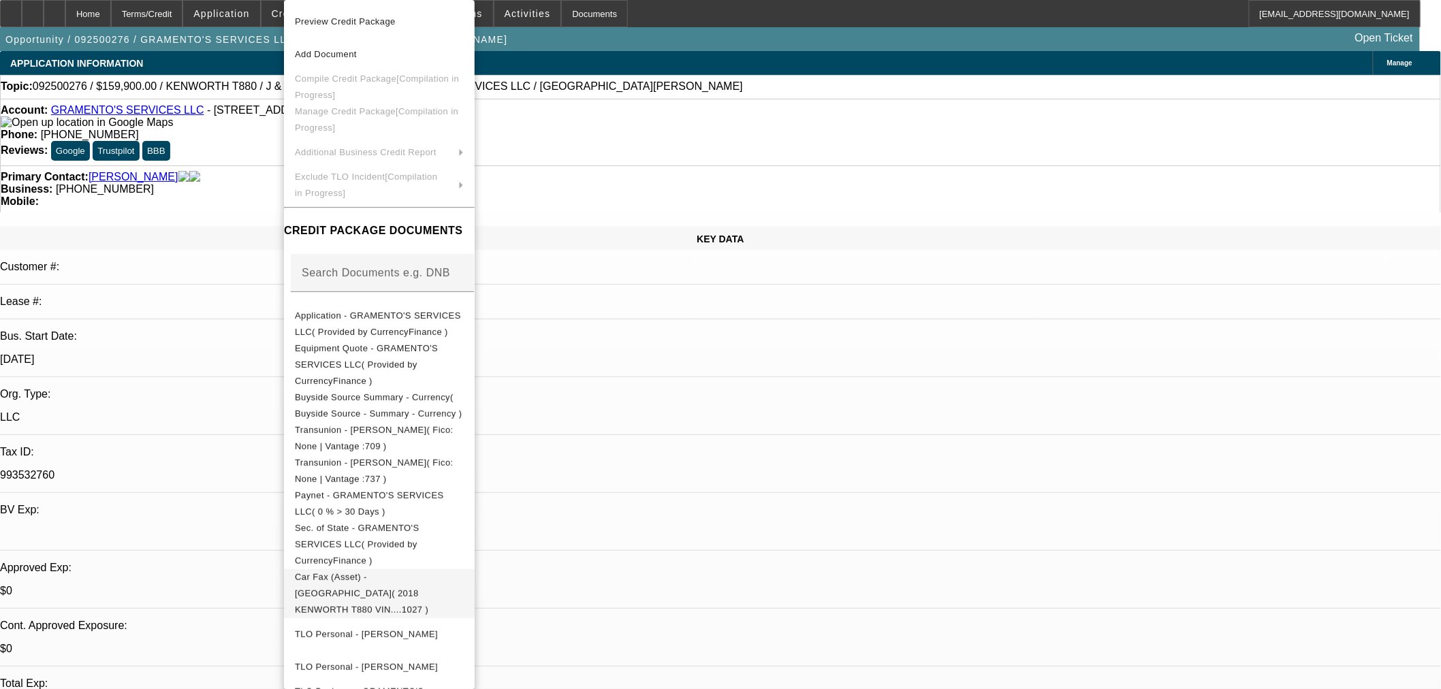
click at [392, 569] on span "Car Fax (Asset) - KENWORTH( 2018 KENWORTH T880 VIN....1027 )" at bounding box center [379, 593] width 169 height 49
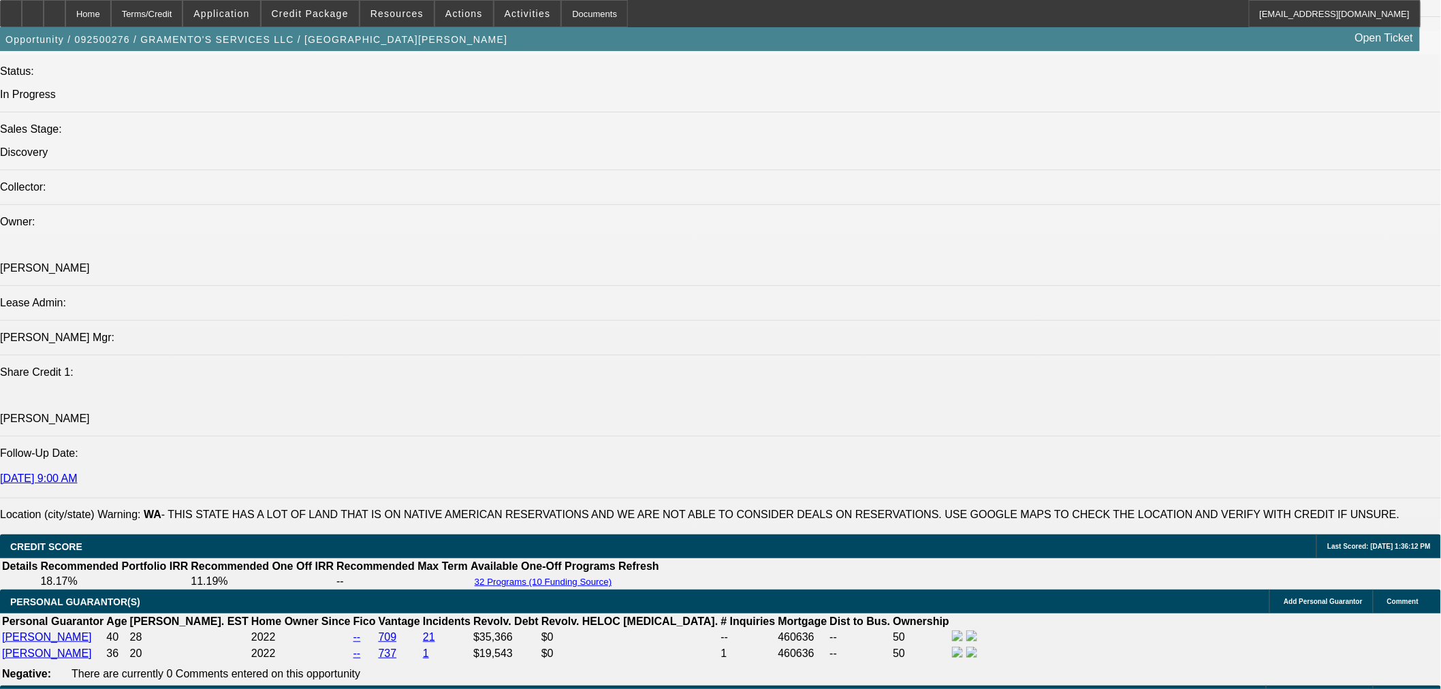
scroll to position [1513, 0]
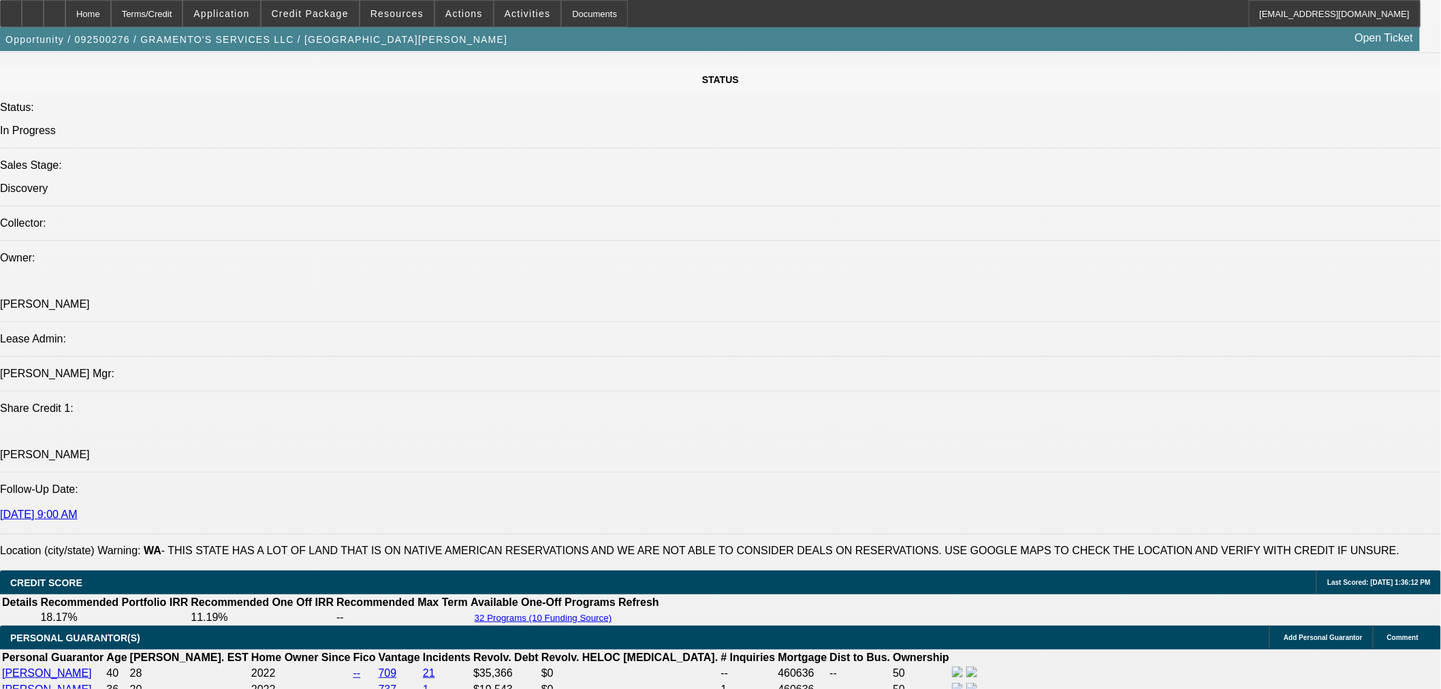
drag, startPoint x: 1267, startPoint y: 477, endPoint x: 1105, endPoint y: 451, distance: 163.3
copy tr "PG runs a repair and maintenance business. EQ will be used to help get broken d…"
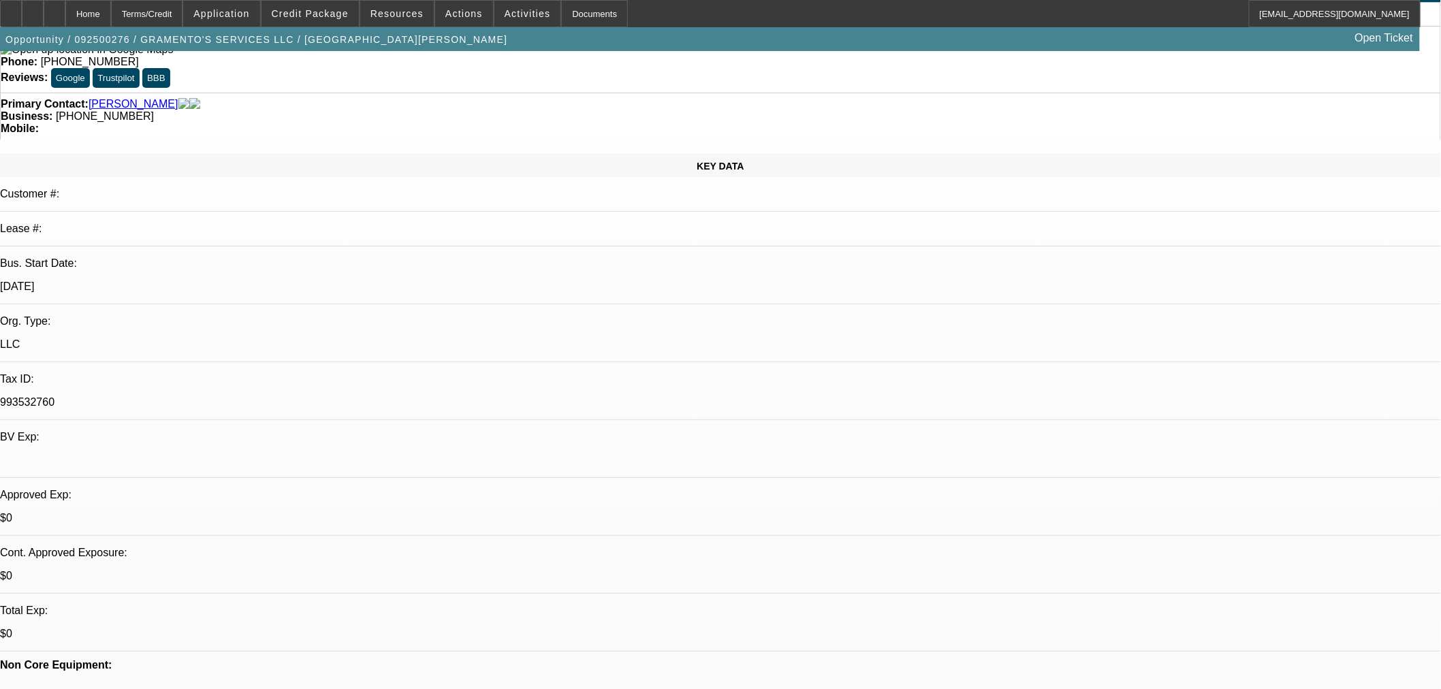
scroll to position [21, 0]
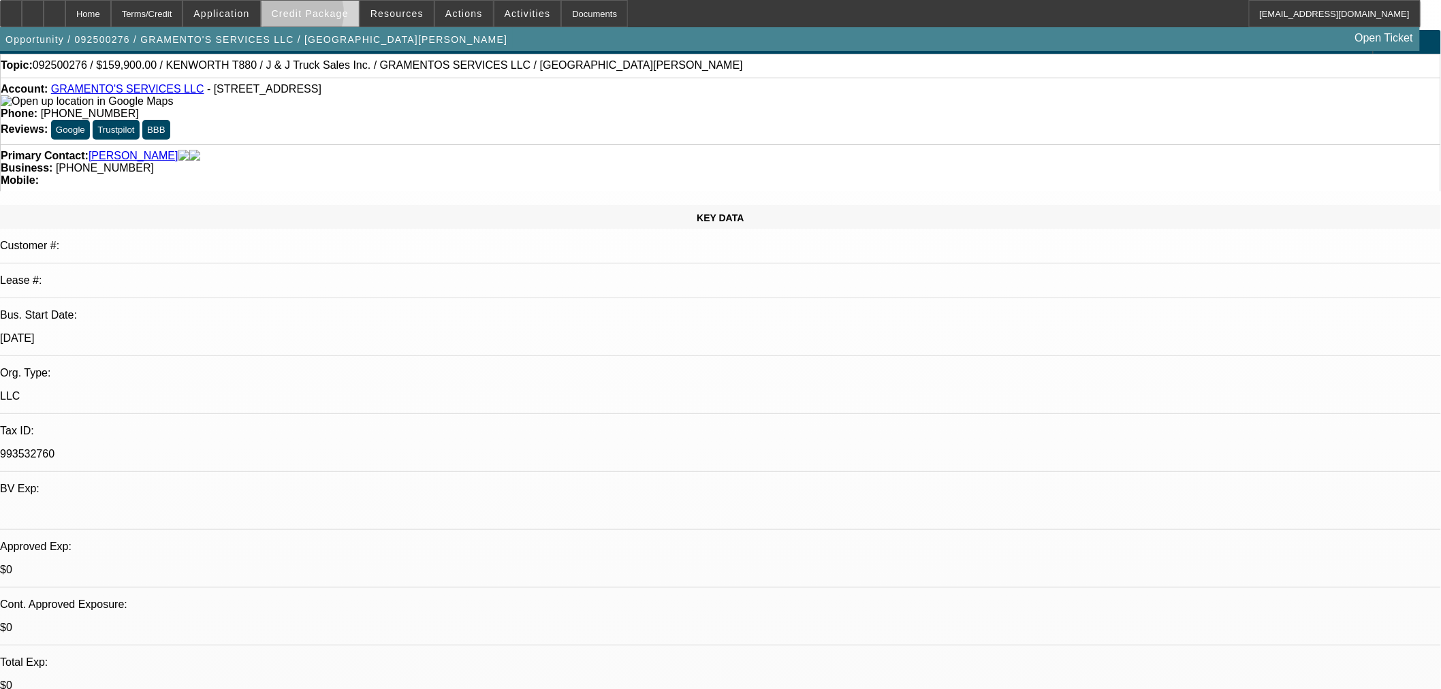
click at [317, 16] on span "Credit Package" at bounding box center [310, 13] width 77 height 11
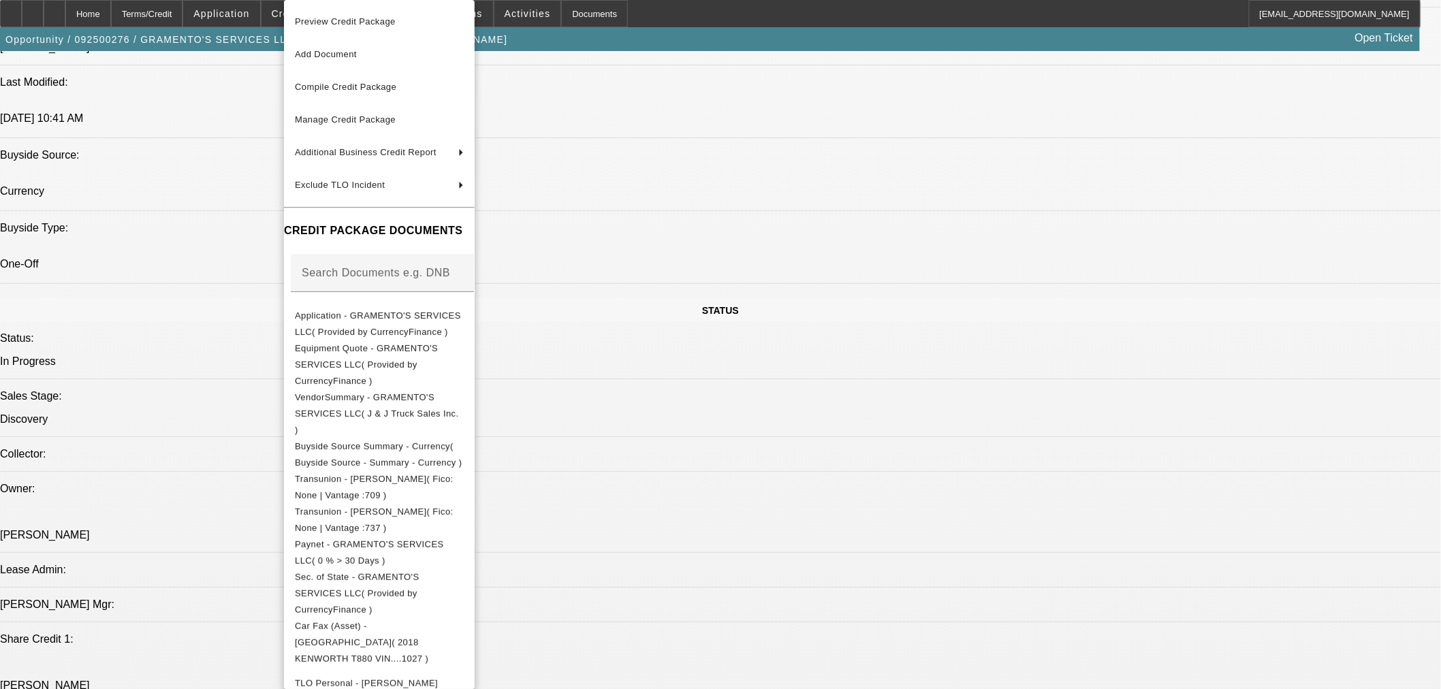
scroll to position [1407, 0]
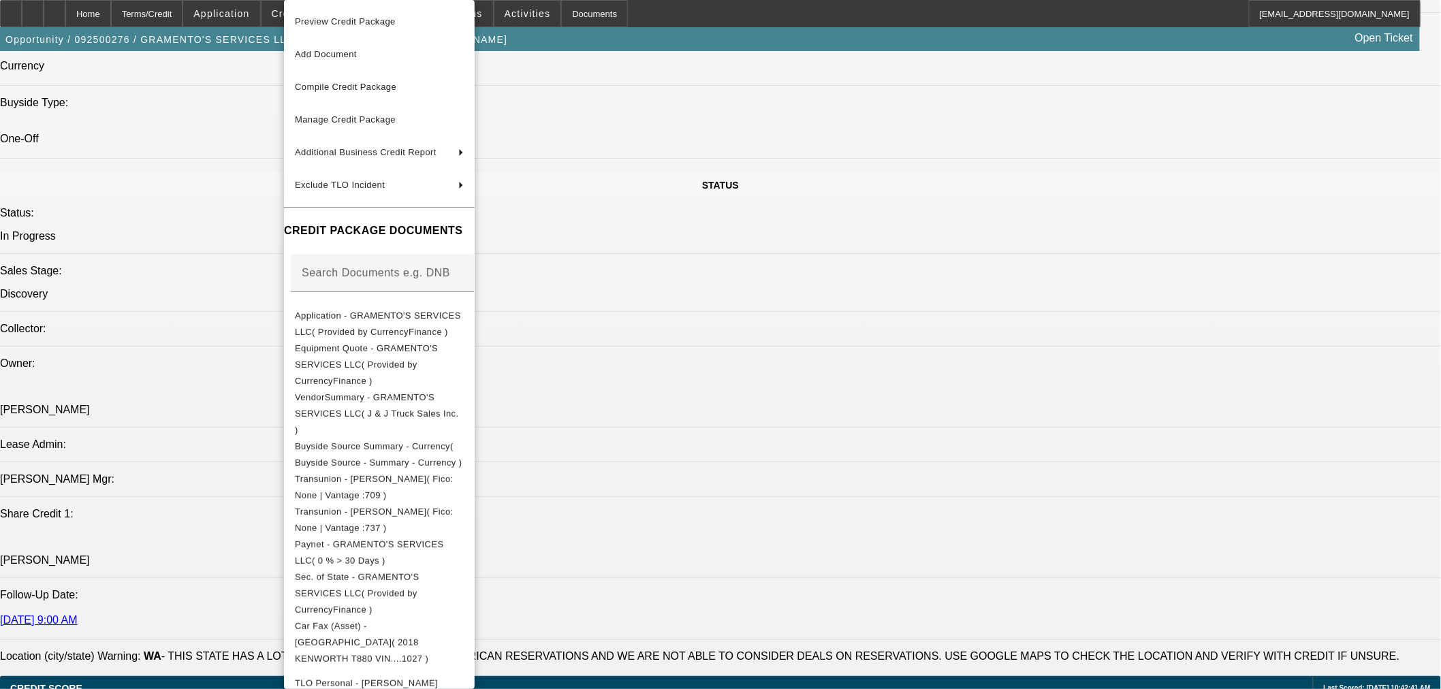
click at [1056, 631] on div at bounding box center [720, 344] width 1441 height 689
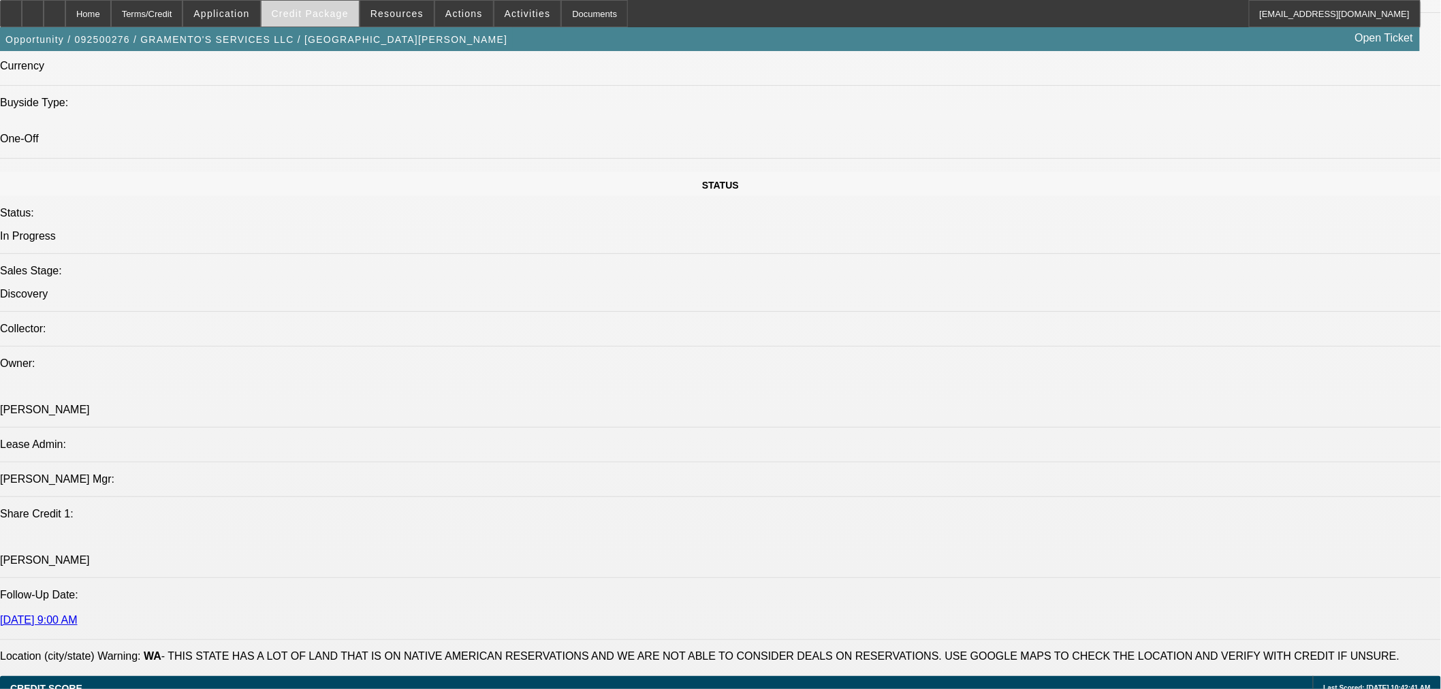
click at [330, 10] on span "Credit Package" at bounding box center [310, 13] width 77 height 11
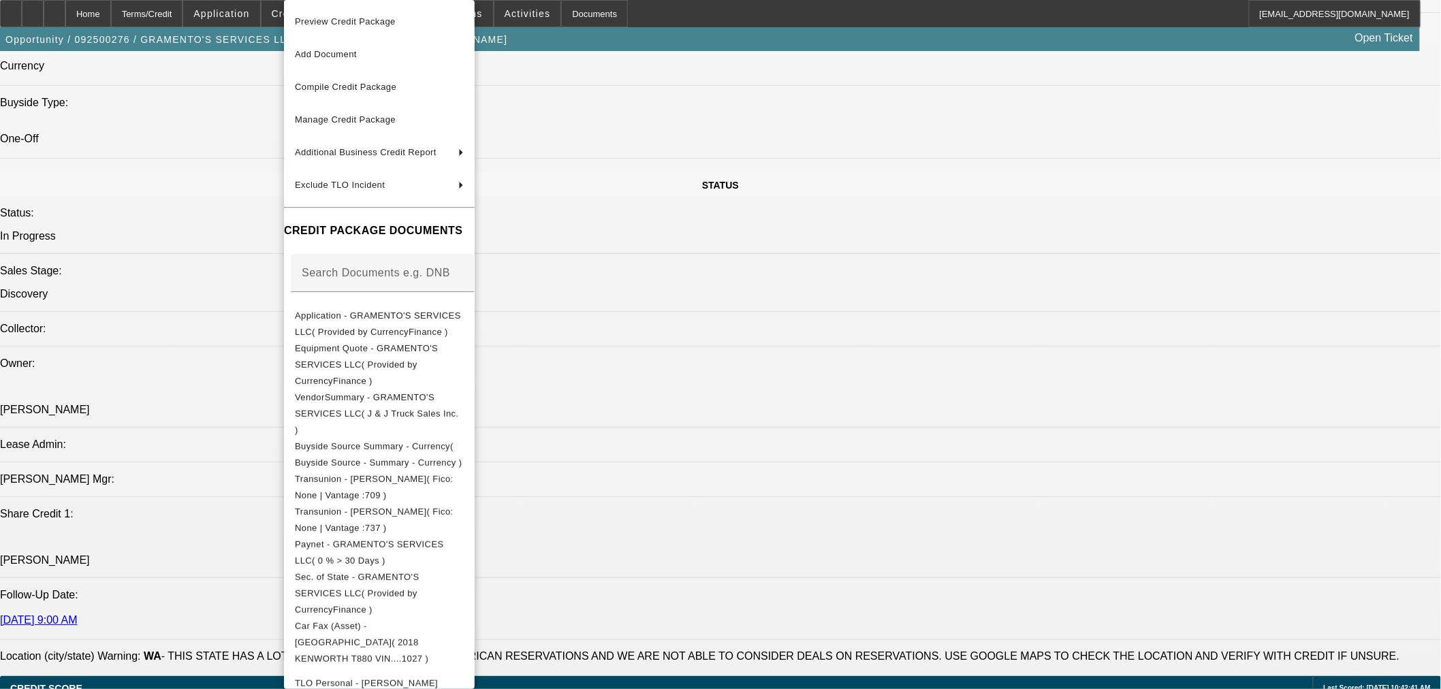
click at [1059, 603] on div at bounding box center [720, 344] width 1441 height 689
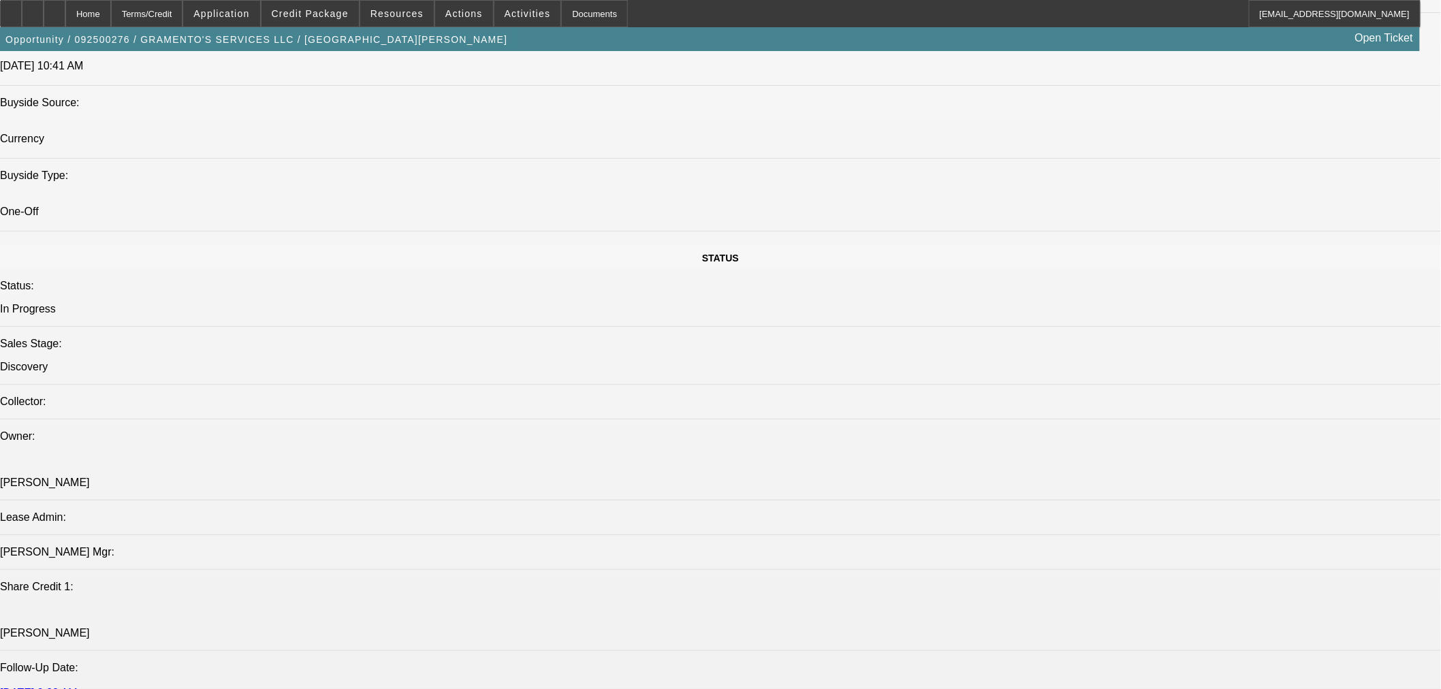
scroll to position [1282, 0]
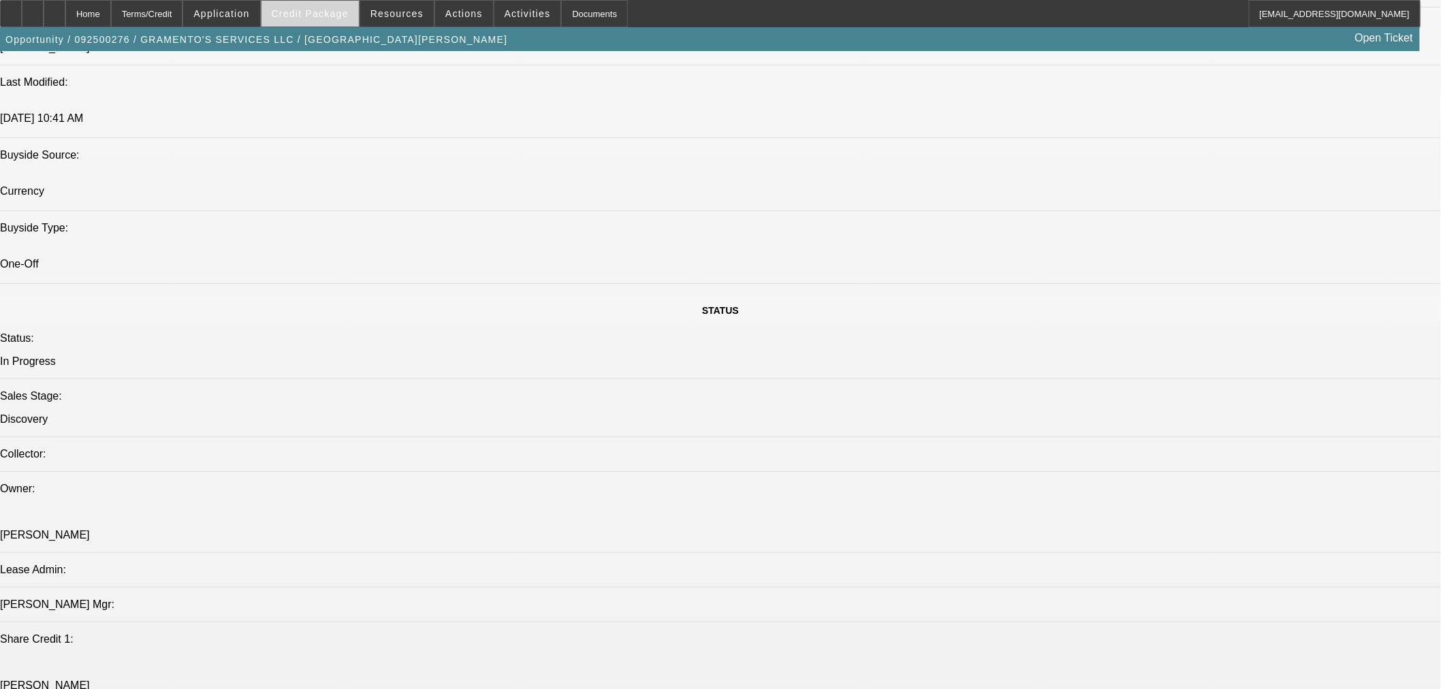
click at [323, 10] on span "Credit Package" at bounding box center [310, 13] width 77 height 11
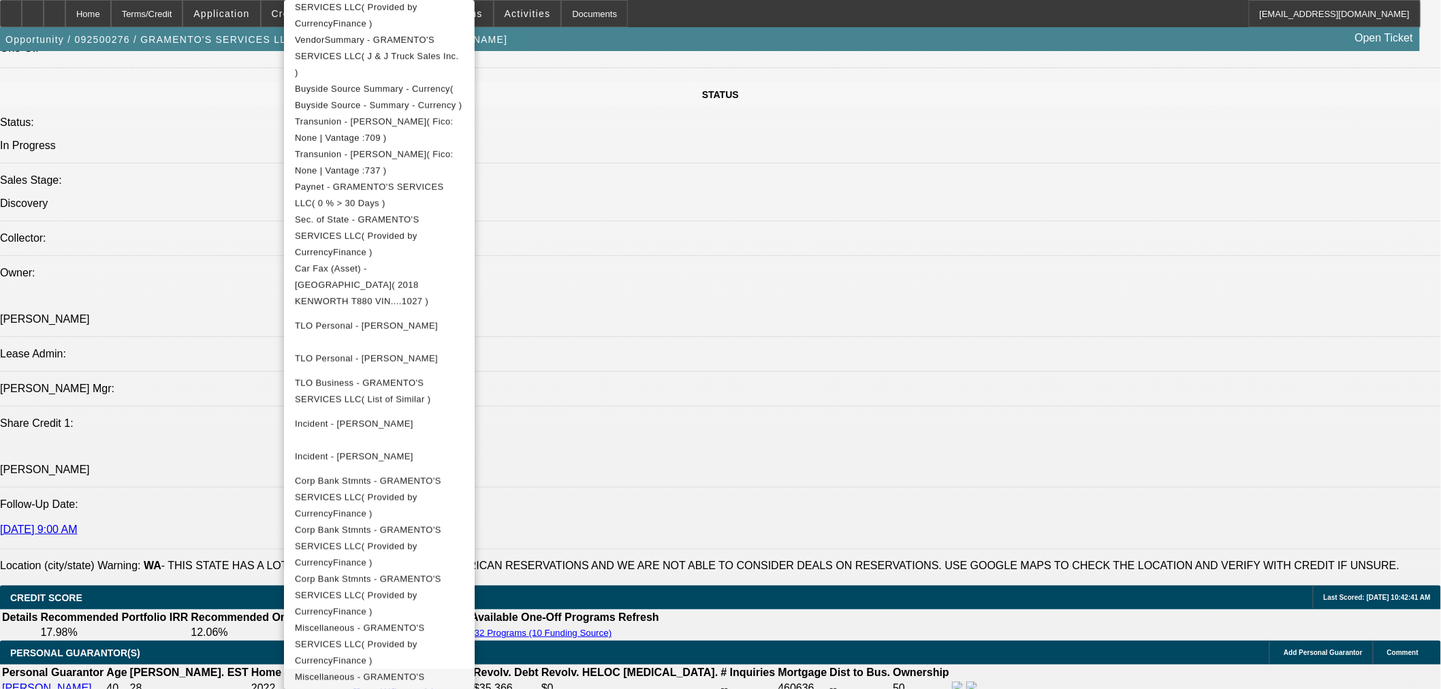
scroll to position [1534, 0]
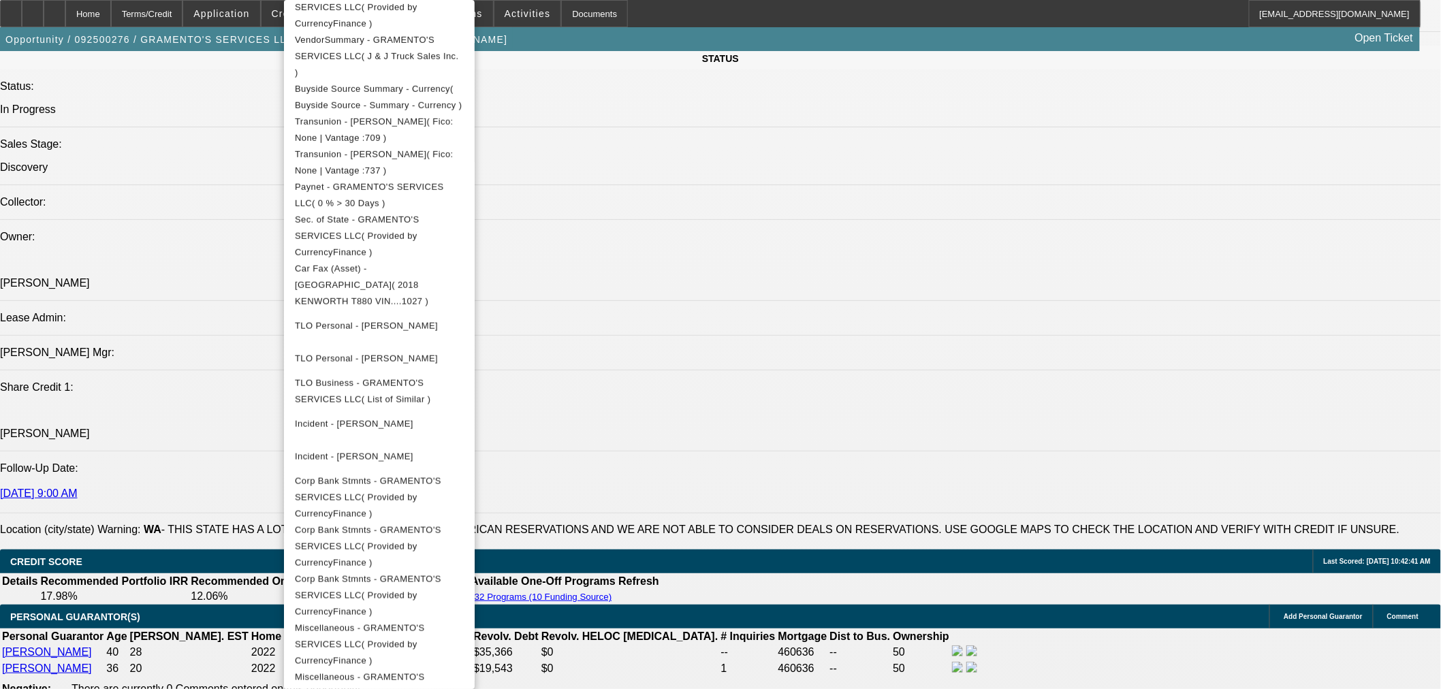
click at [1018, 602] on div at bounding box center [720, 344] width 1441 height 689
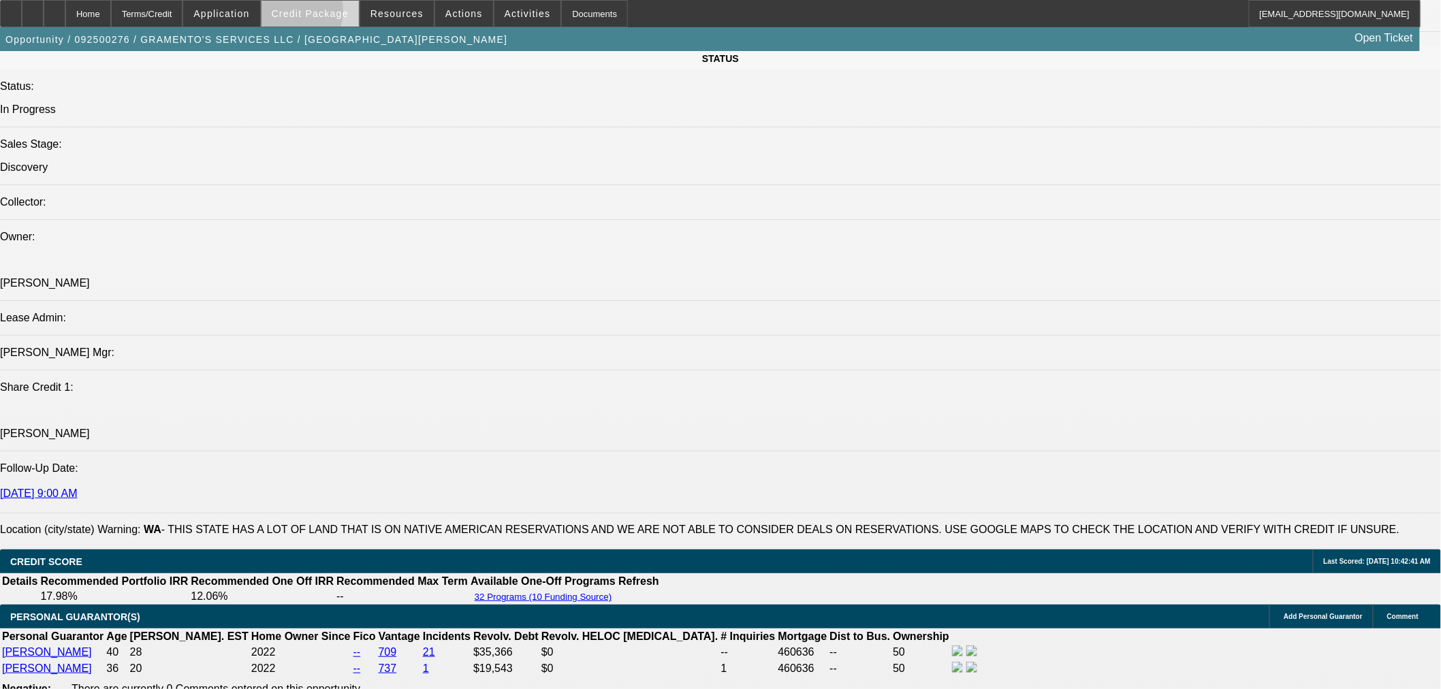
click at [312, 14] on span "Credit Package" at bounding box center [310, 13] width 77 height 11
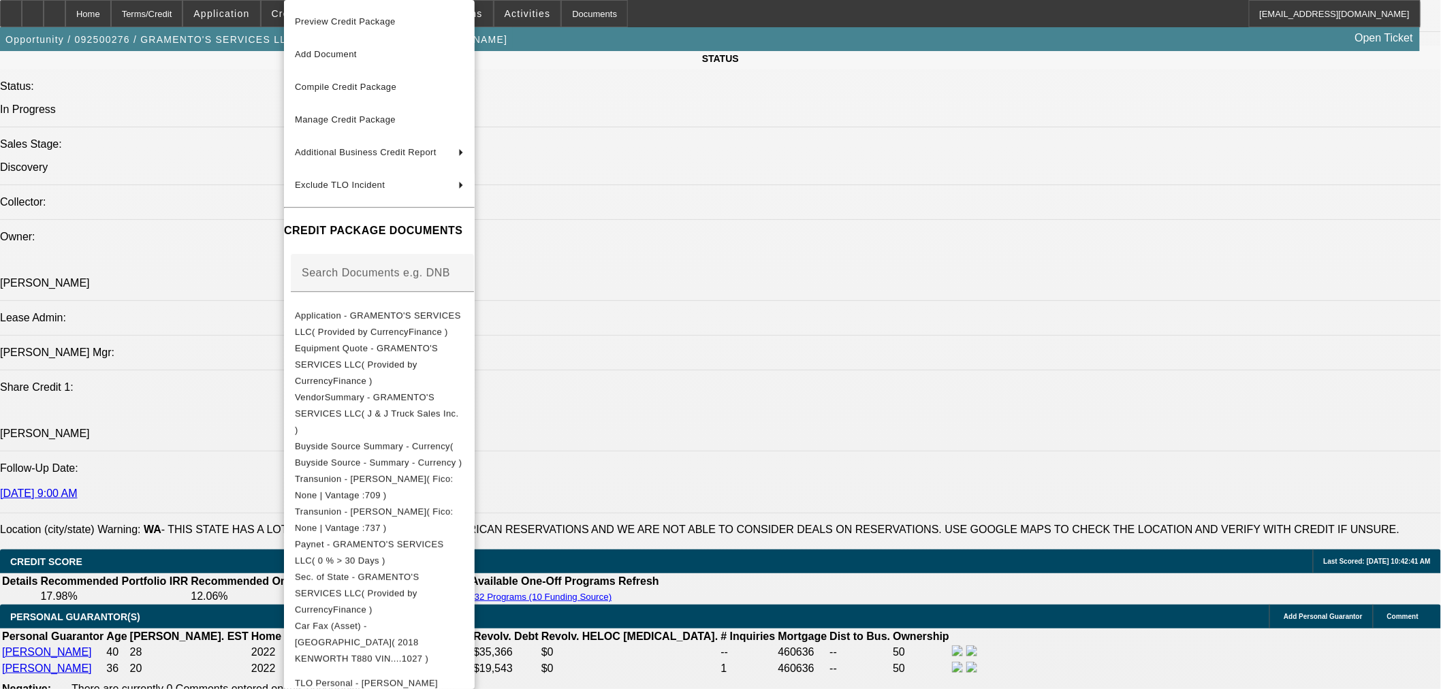
click at [215, 155] on div at bounding box center [720, 344] width 1441 height 689
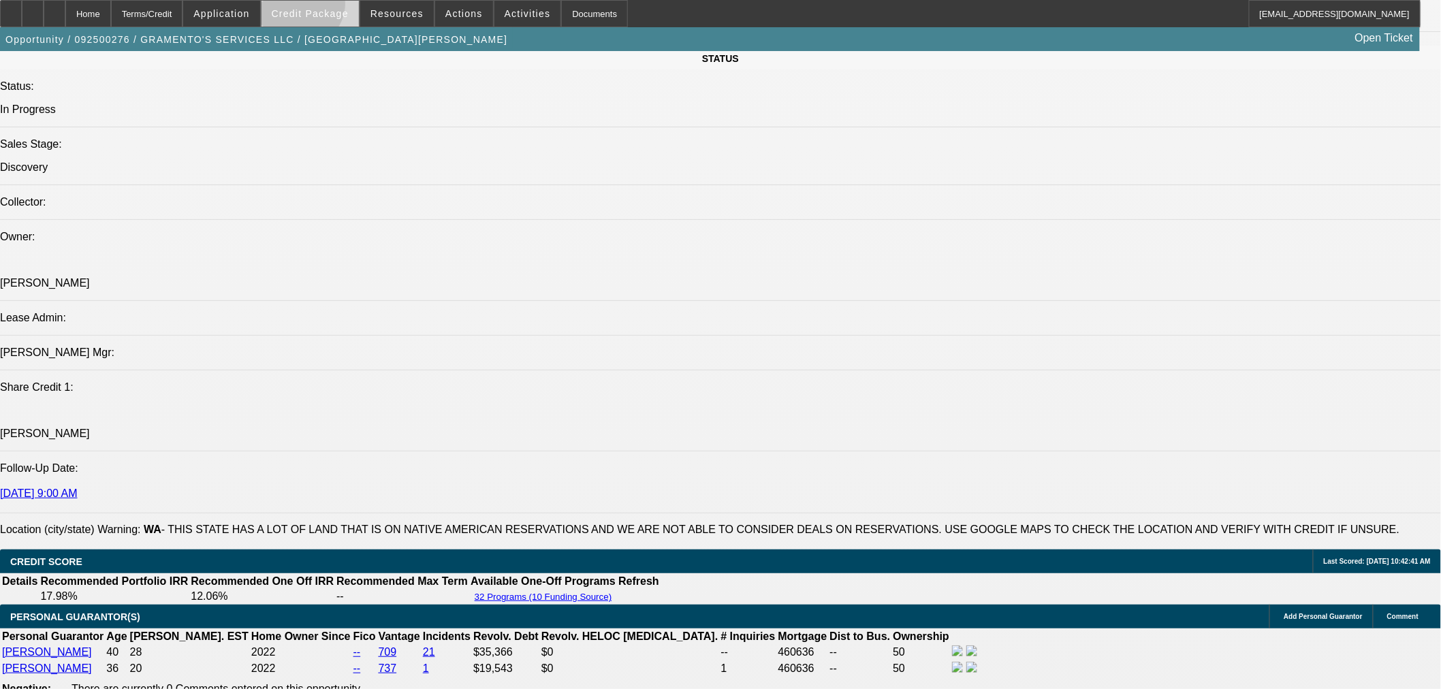
click at [323, 7] on span at bounding box center [309, 13] width 97 height 33
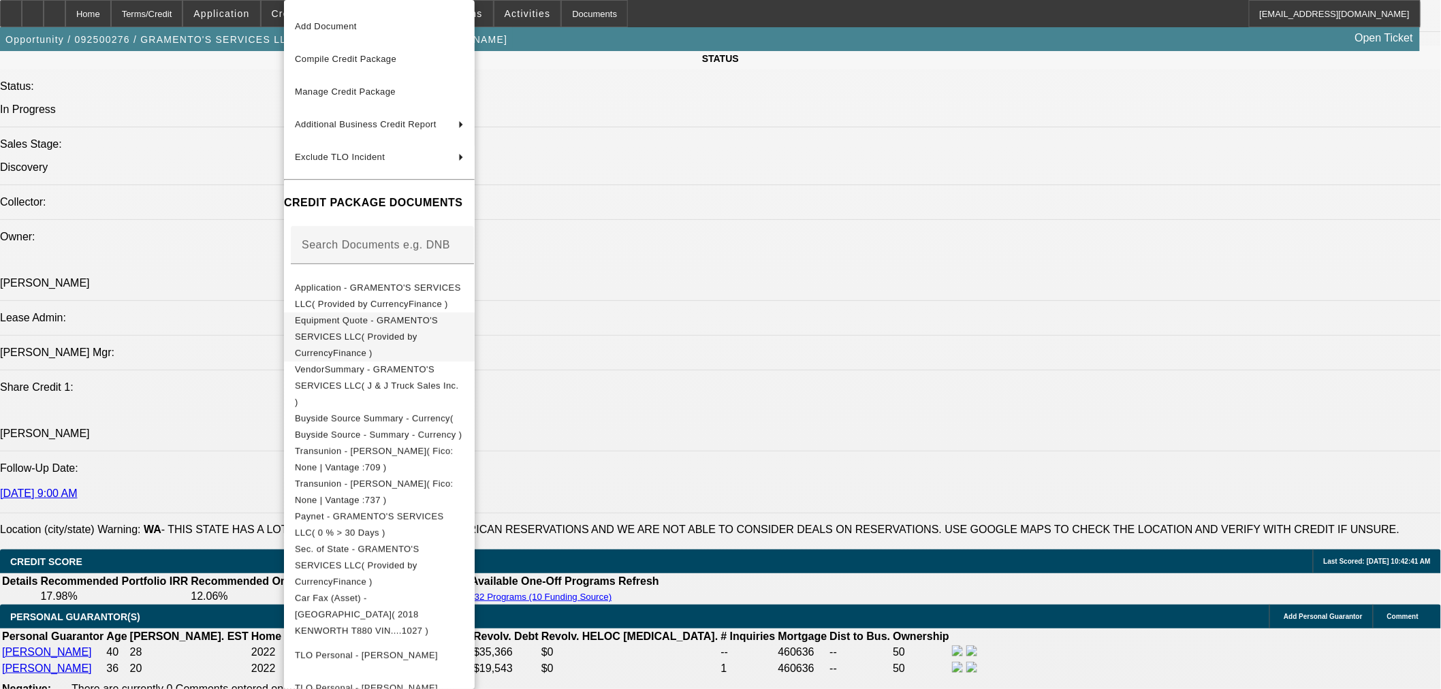
scroll to position [0, 0]
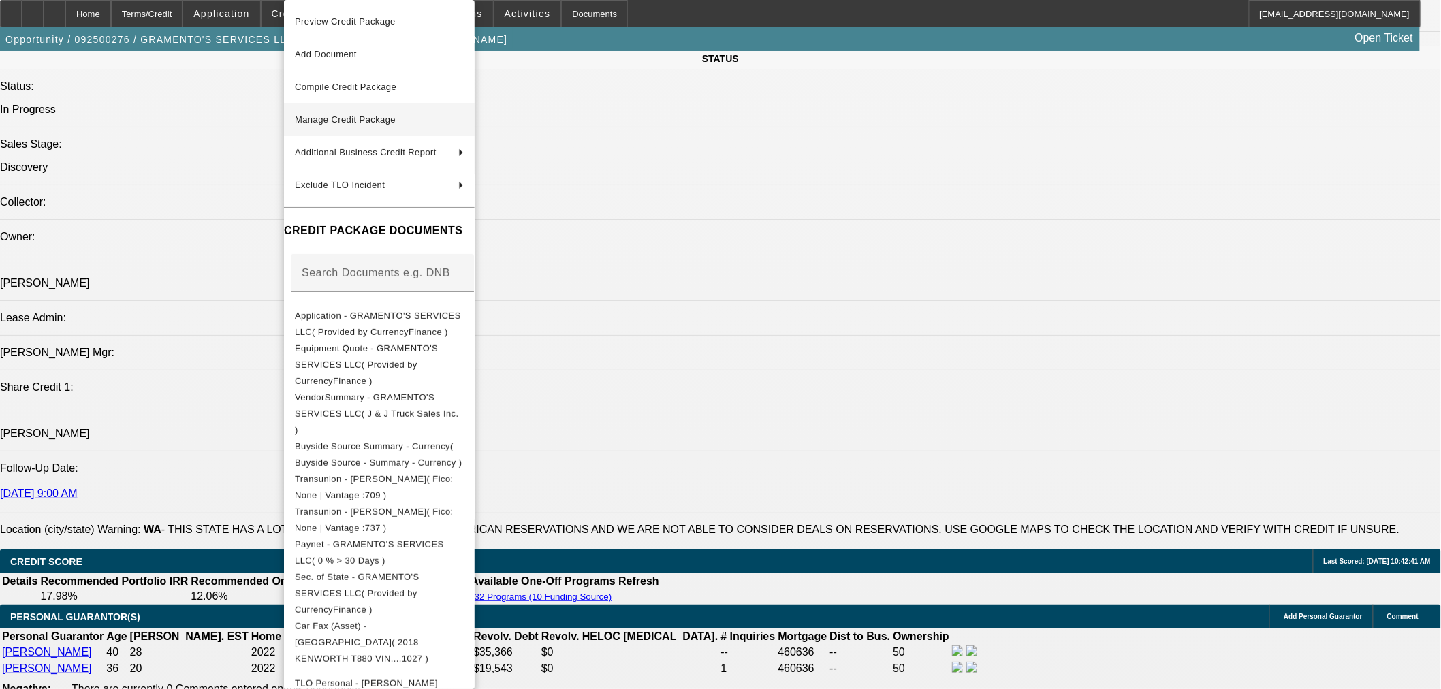
click at [372, 123] on span "Manage Credit Package" at bounding box center [345, 119] width 101 height 10
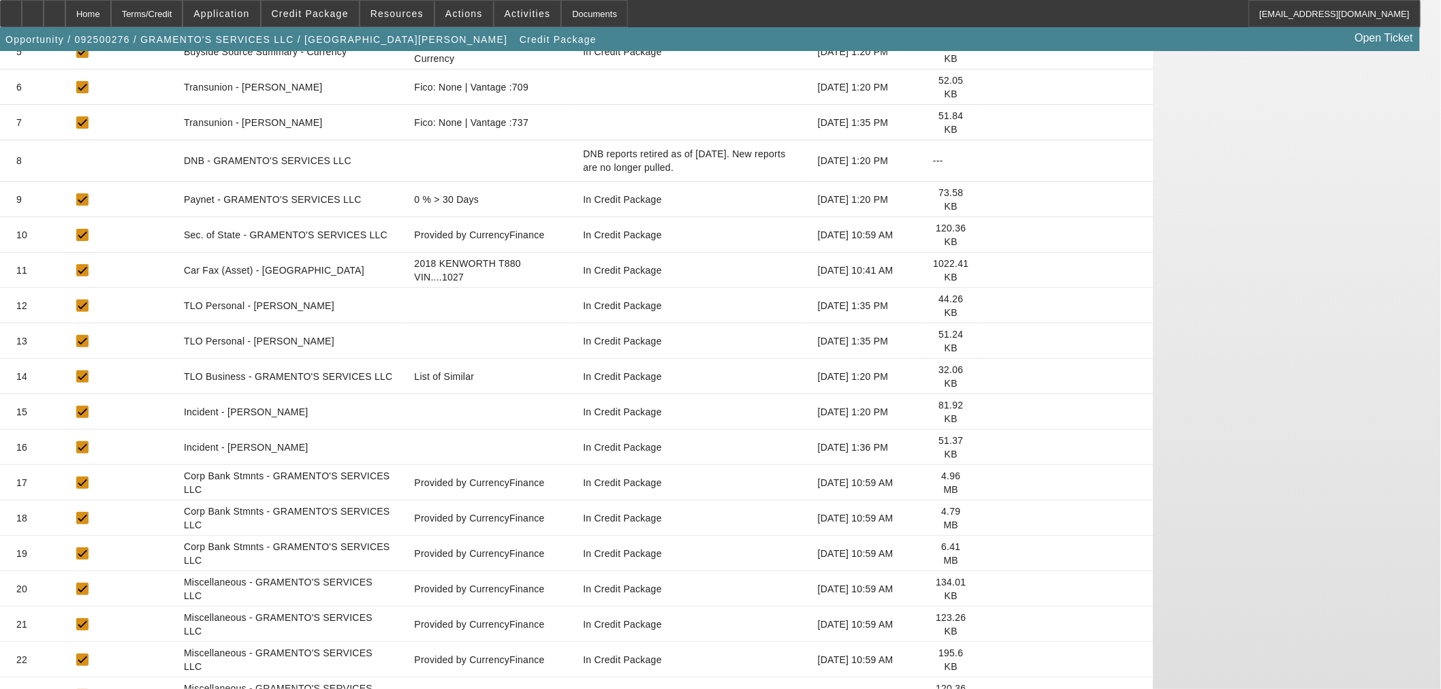
scroll to position [434, 0]
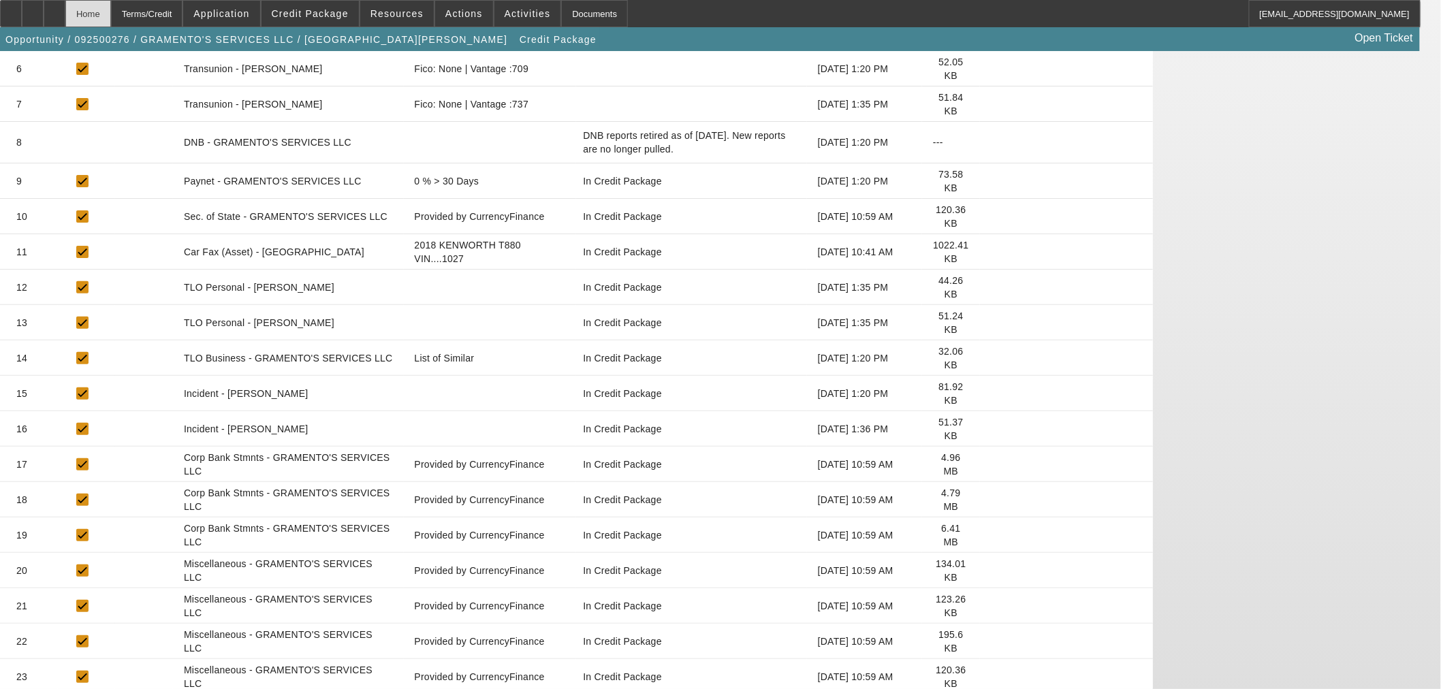
click at [111, 9] on div "Home" at bounding box center [88, 13] width 46 height 27
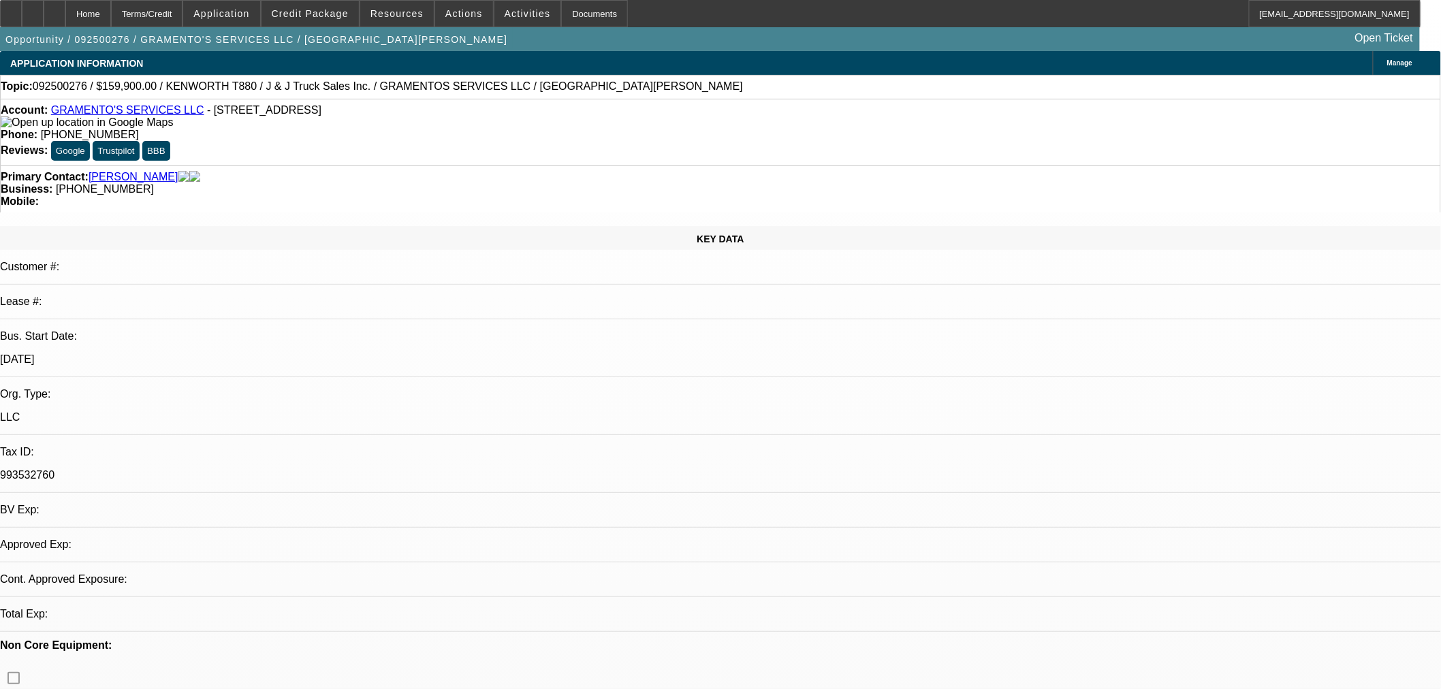
select select "0"
select select "2"
select select "0"
select select "6"
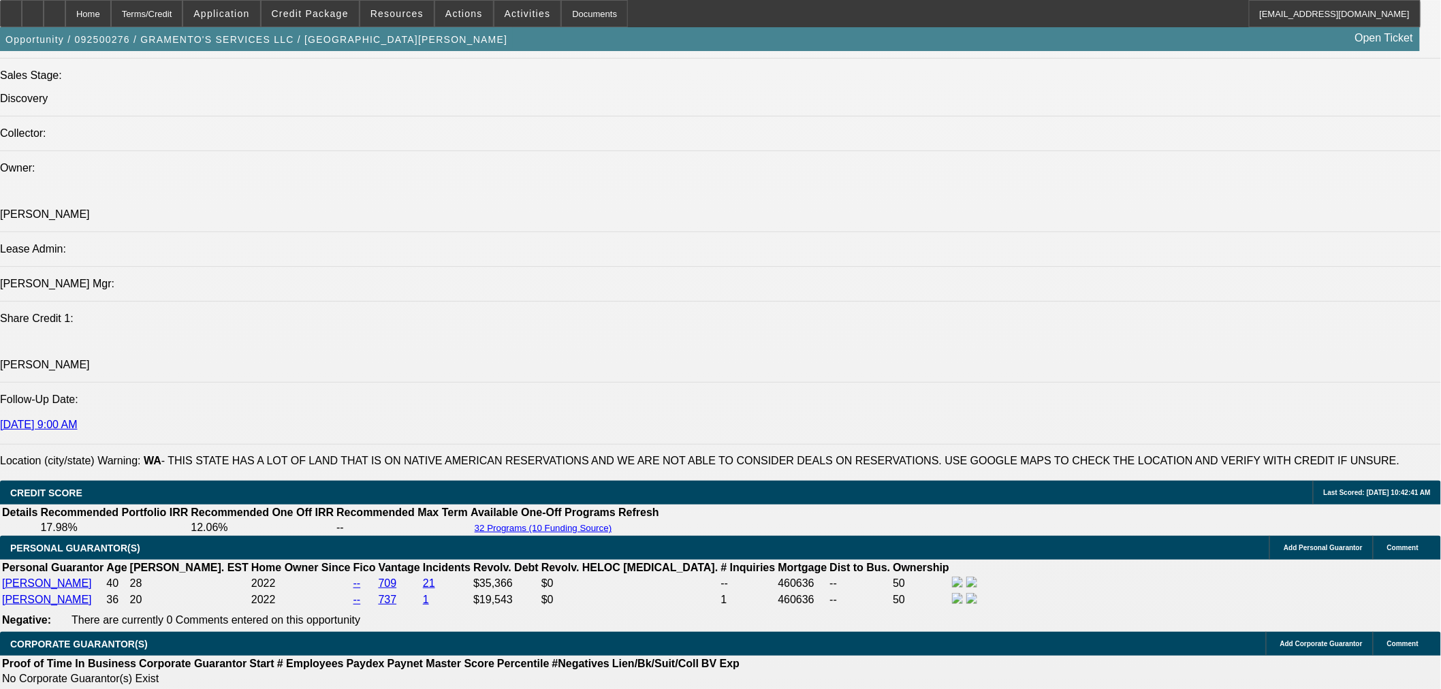
scroll to position [1639, 0]
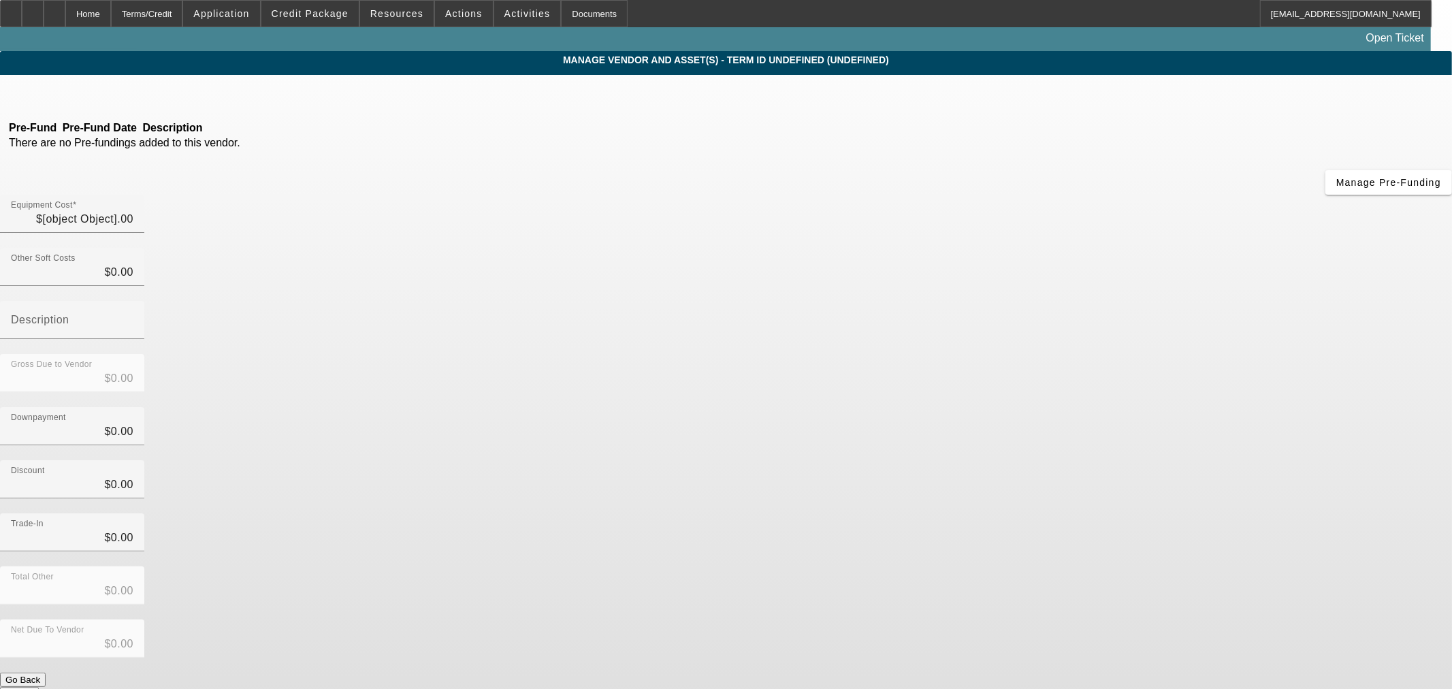
type input "$159,900.00"
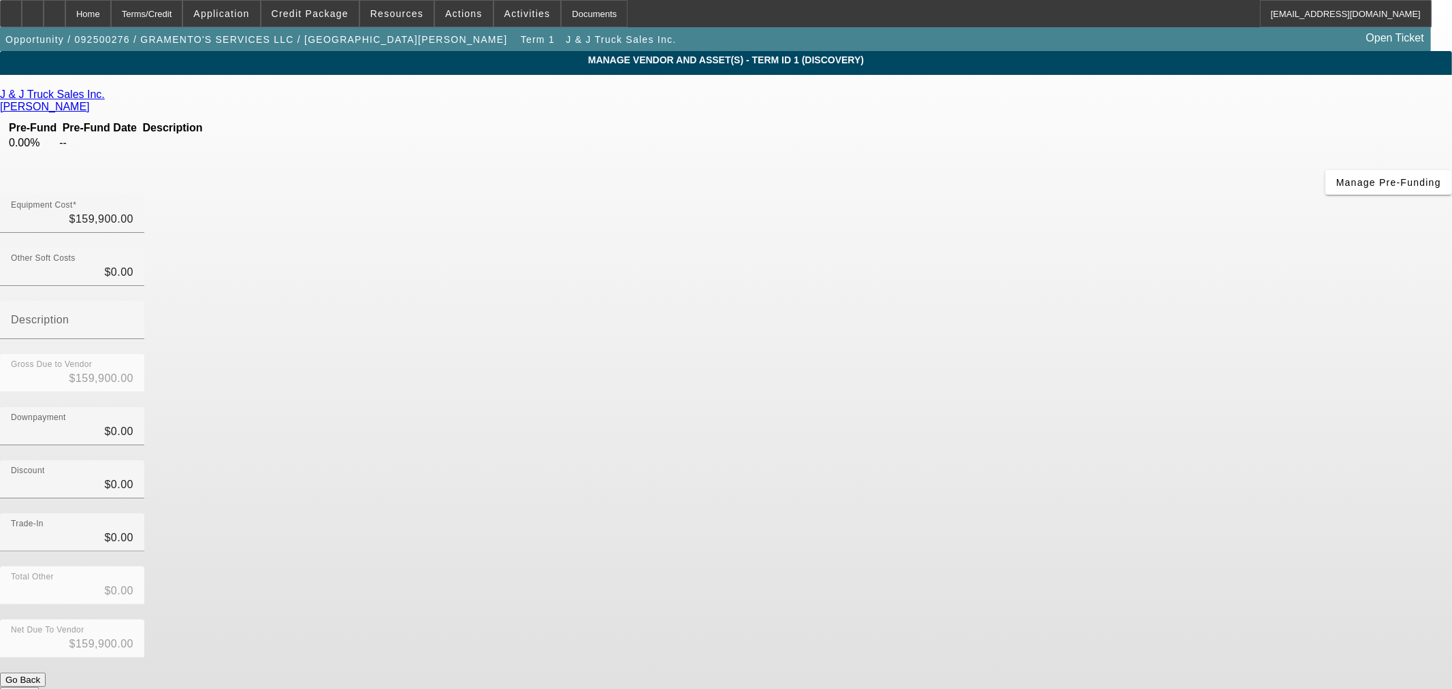
click at [105, 97] on link "J & J Truck Sales Inc." at bounding box center [52, 95] width 105 height 12
click at [316, 18] on span "Credit Package" at bounding box center [310, 13] width 77 height 11
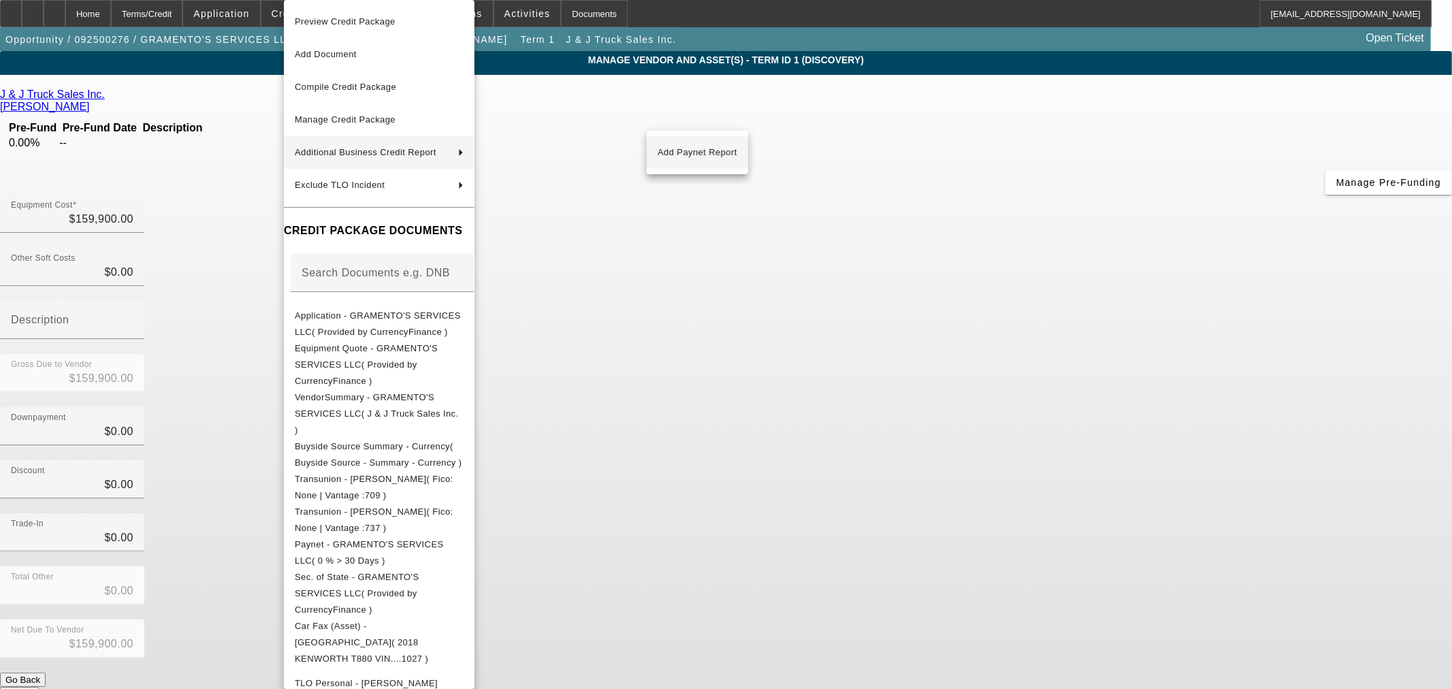
click at [709, 148] on span "Add Paynet Report" at bounding box center [698, 152] width 80 height 16
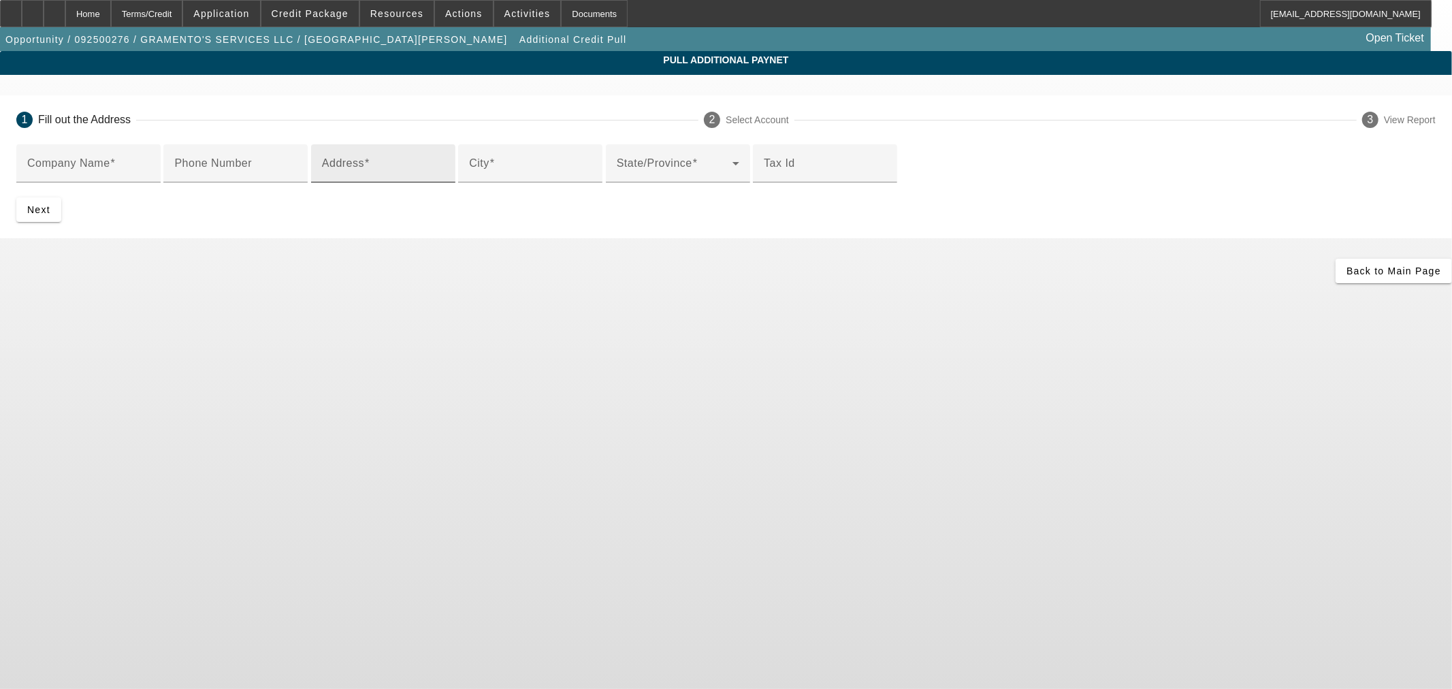
drag, startPoint x: 409, startPoint y: 274, endPoint x: 419, endPoint y: 270, distance: 11.3
click at [364, 169] on mat-label "Address" at bounding box center [343, 163] width 42 height 12
click at [410, 177] on input "Address" at bounding box center [383, 169] width 123 height 16
paste input "11453 US Highway 29"
type input "11453 US Highway 29"
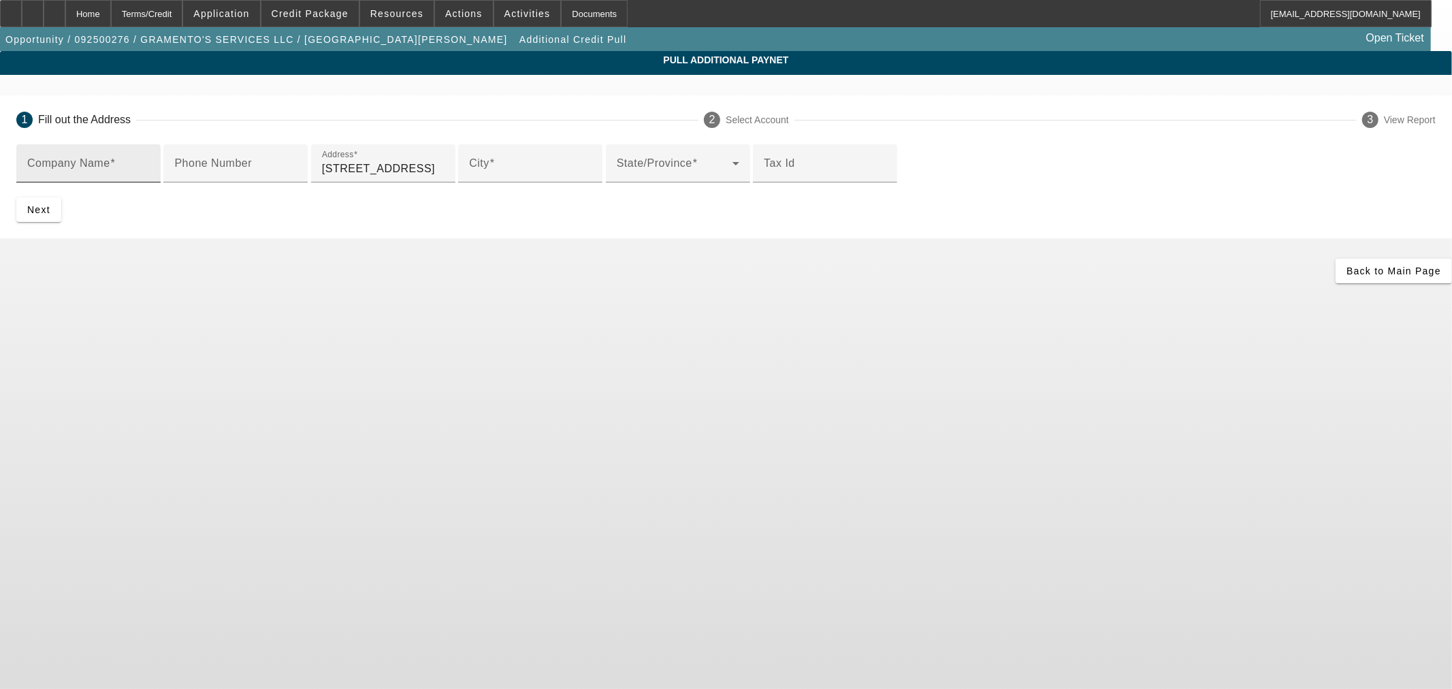
click at [150, 172] on input "Company Name" at bounding box center [88, 169] width 123 height 16
paste input "J & J Truck Sales Inc."
type input "J & J Truck Sales Inc."
click at [296, 14] on span "Credit Package" at bounding box center [310, 13] width 77 height 11
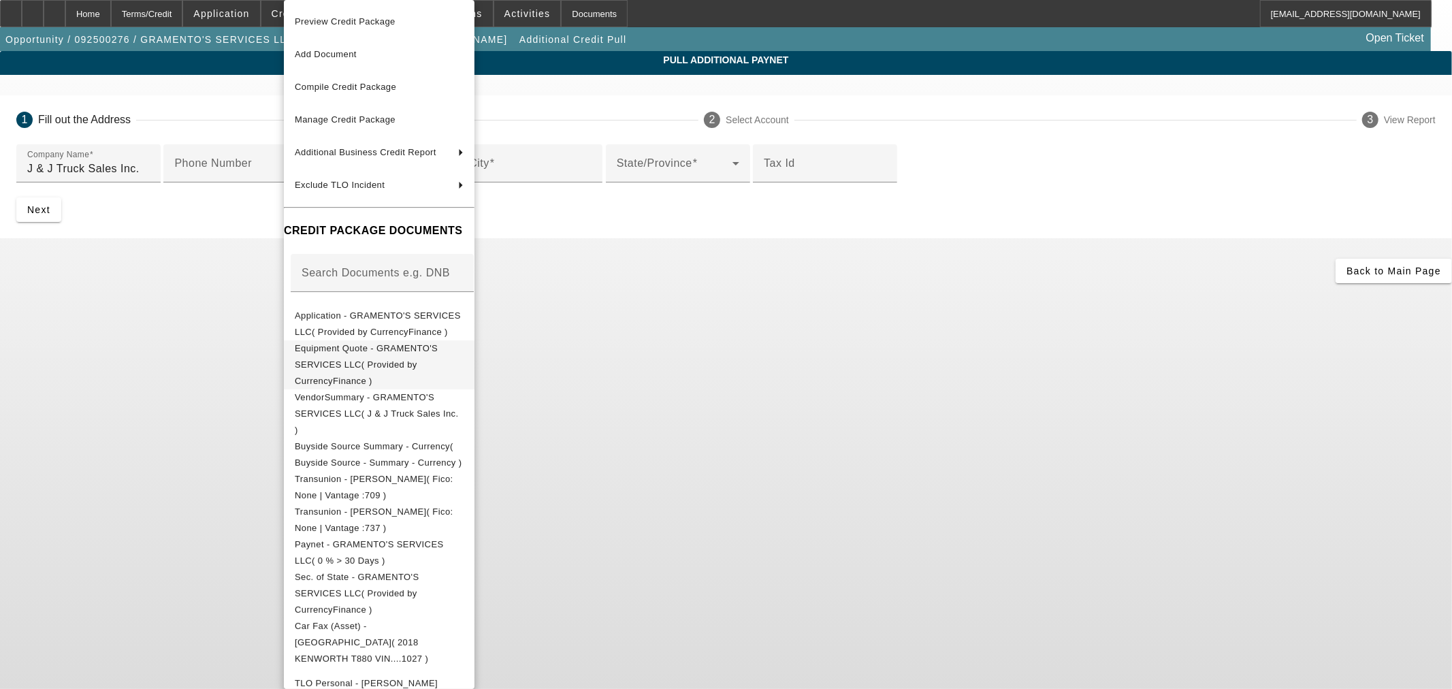
click at [368, 362] on button "Equipment Quote - GRAMENTO'S SERVICES LLC( Provided by CurrencyFinance )" at bounding box center [379, 364] width 191 height 49
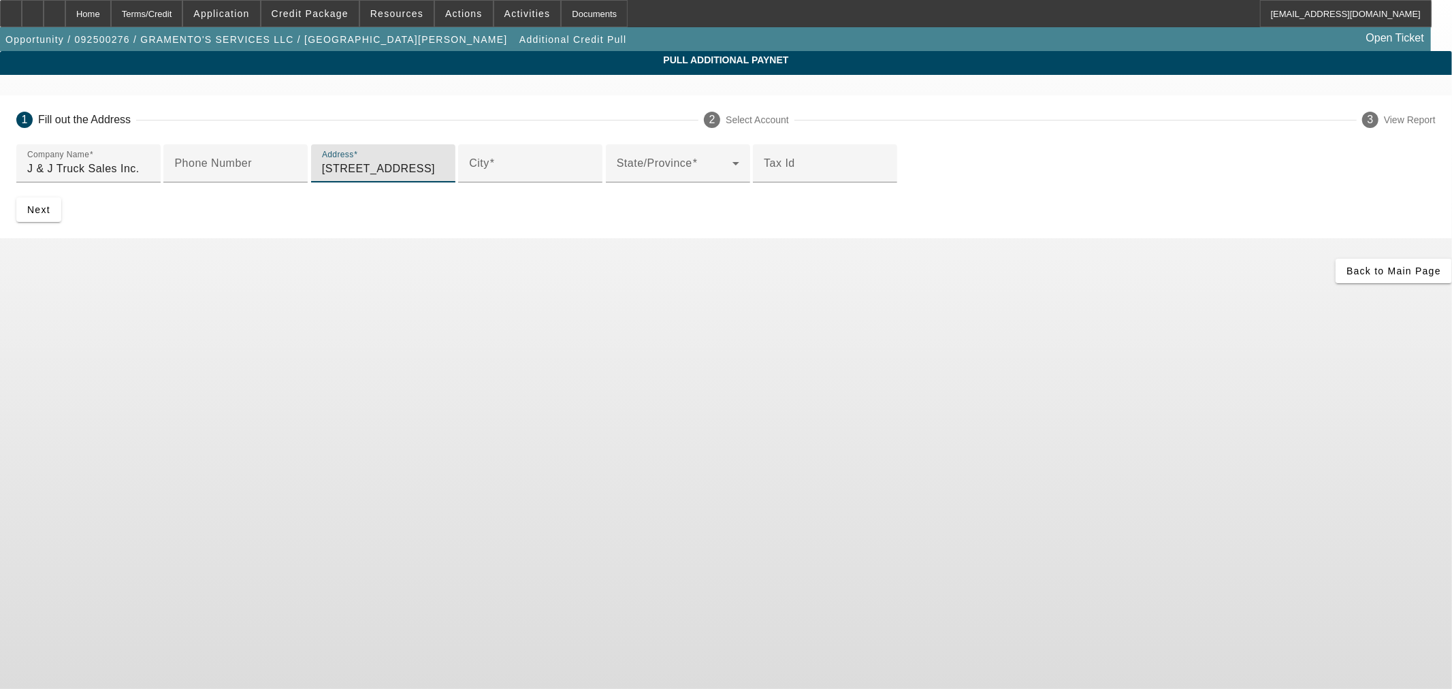
drag, startPoint x: 470, startPoint y: 275, endPoint x: 332, endPoint y: 274, distance: 137.6
click at [332, 274] on div "Pull Additional Paynet 1 Fill out the Address 2 Select Account 3 View Report Co…" at bounding box center [726, 167] width 1452 height 232
click at [469, 177] on input "City" at bounding box center [530, 169] width 123 height 16
paste input "Chatham"
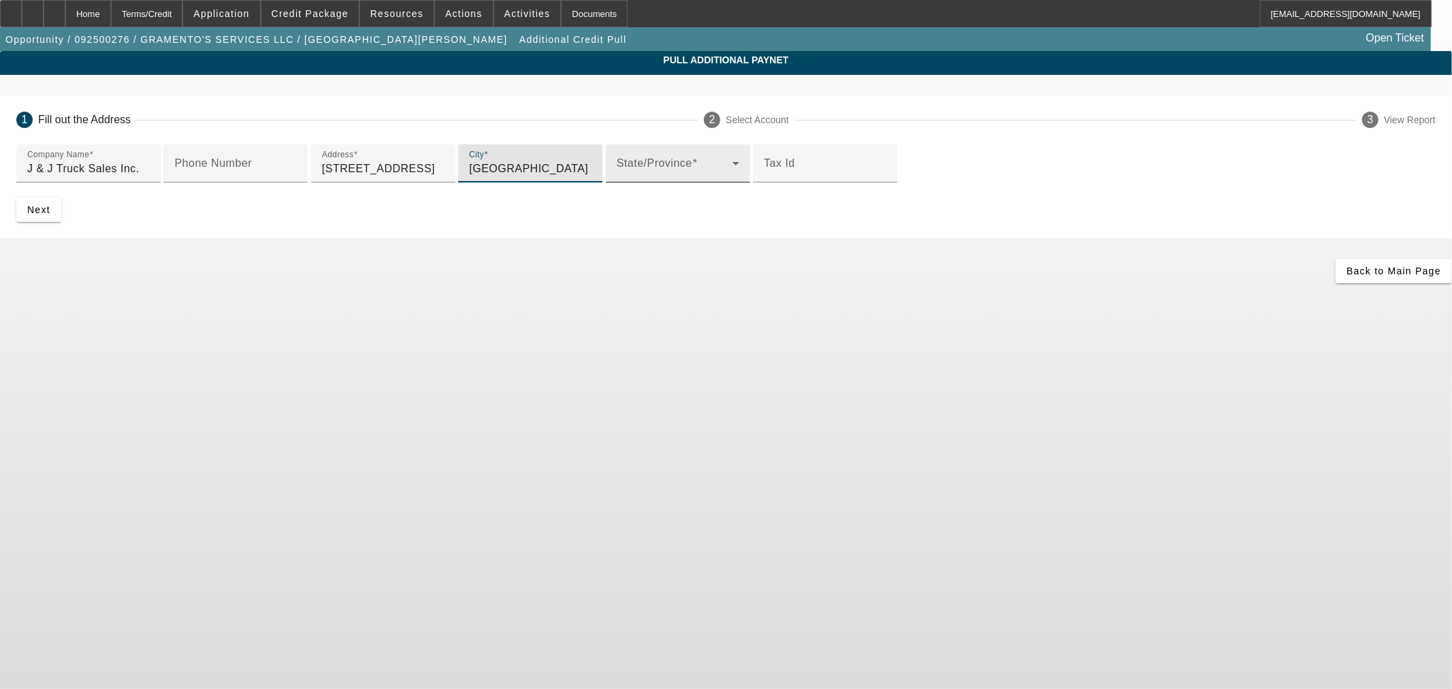
type input "Chatham"
click at [617, 177] on span at bounding box center [675, 169] width 116 height 16
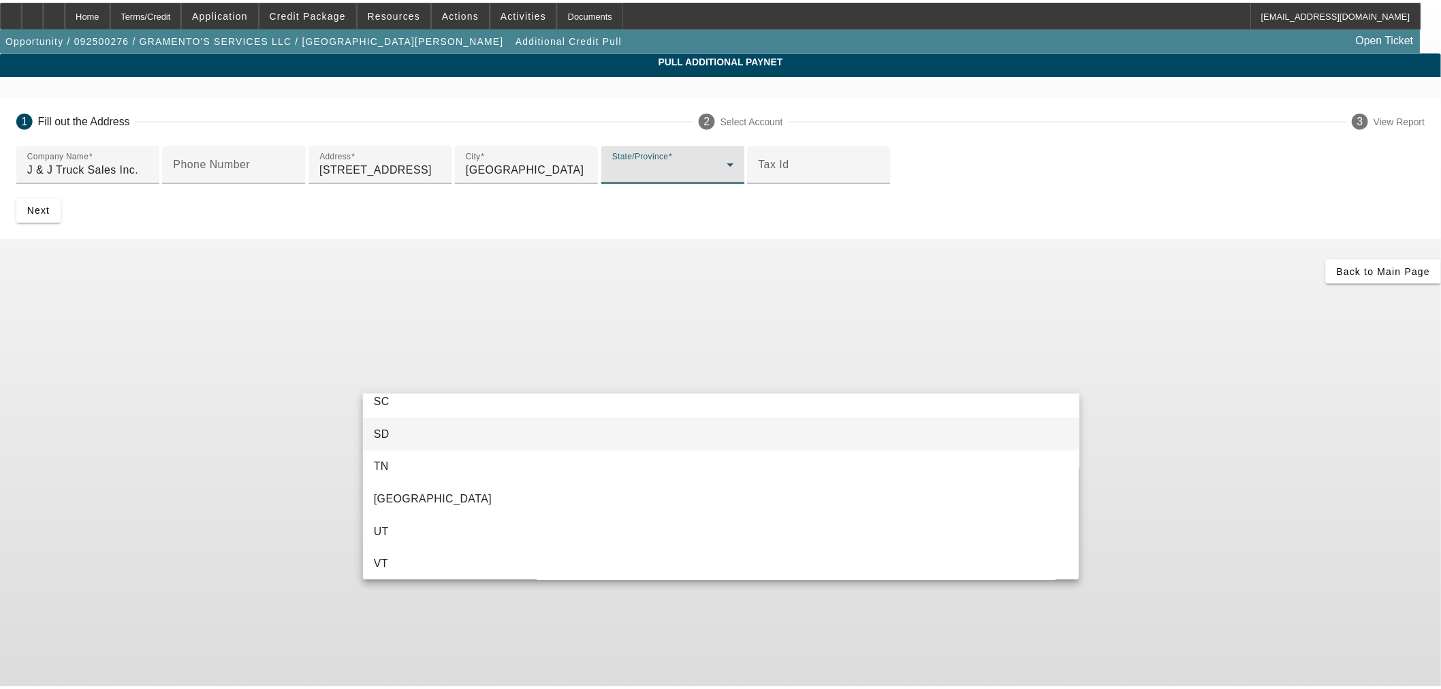
scroll to position [1353, 0]
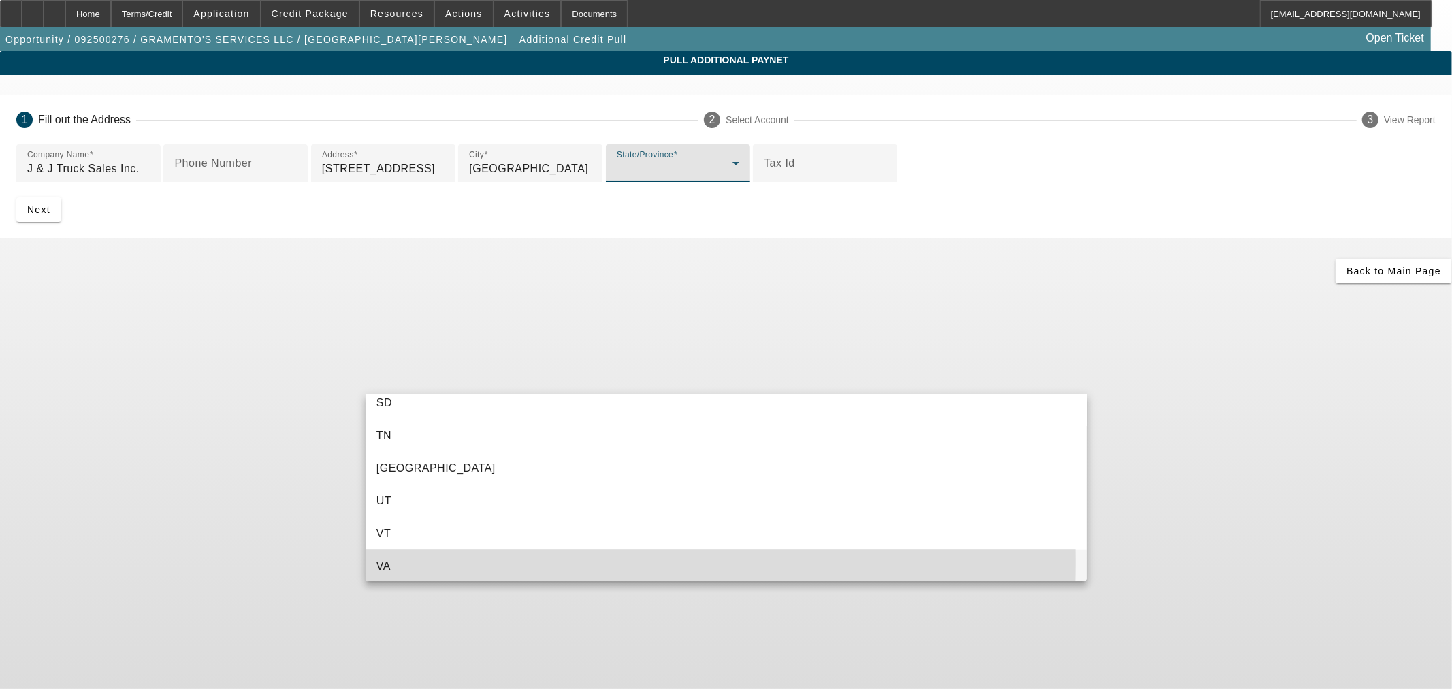
click at [441, 561] on mat-option "VA" at bounding box center [727, 566] width 722 height 33
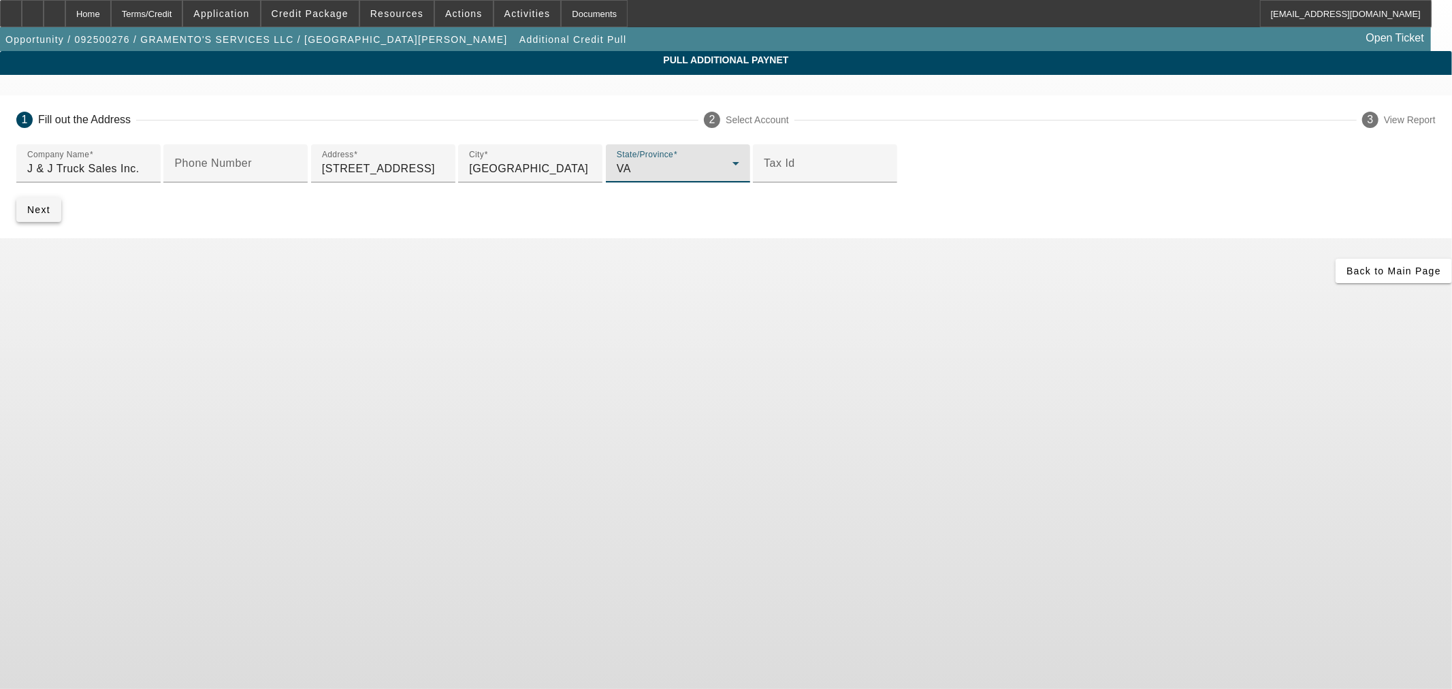
click at [61, 226] on span "submit" at bounding box center [38, 209] width 45 height 33
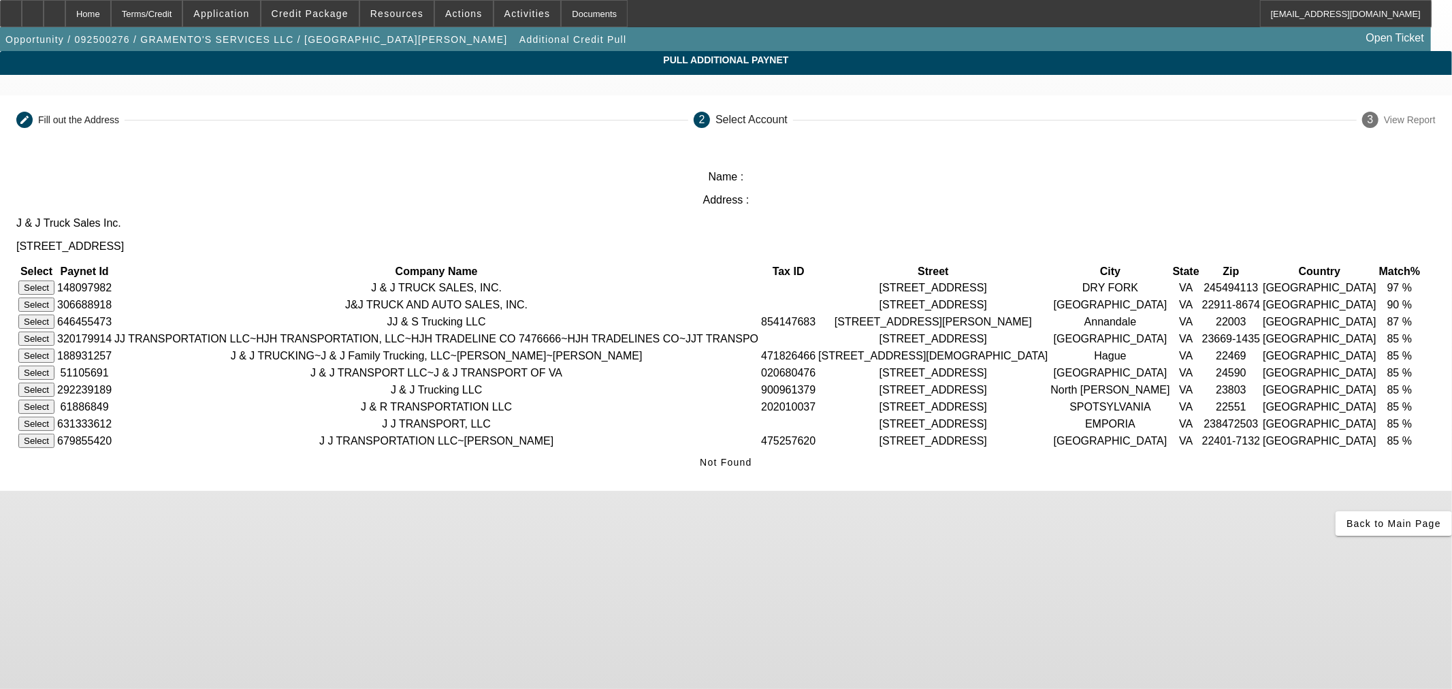
click at [54, 281] on button "Select" at bounding box center [36, 288] width 36 height 14
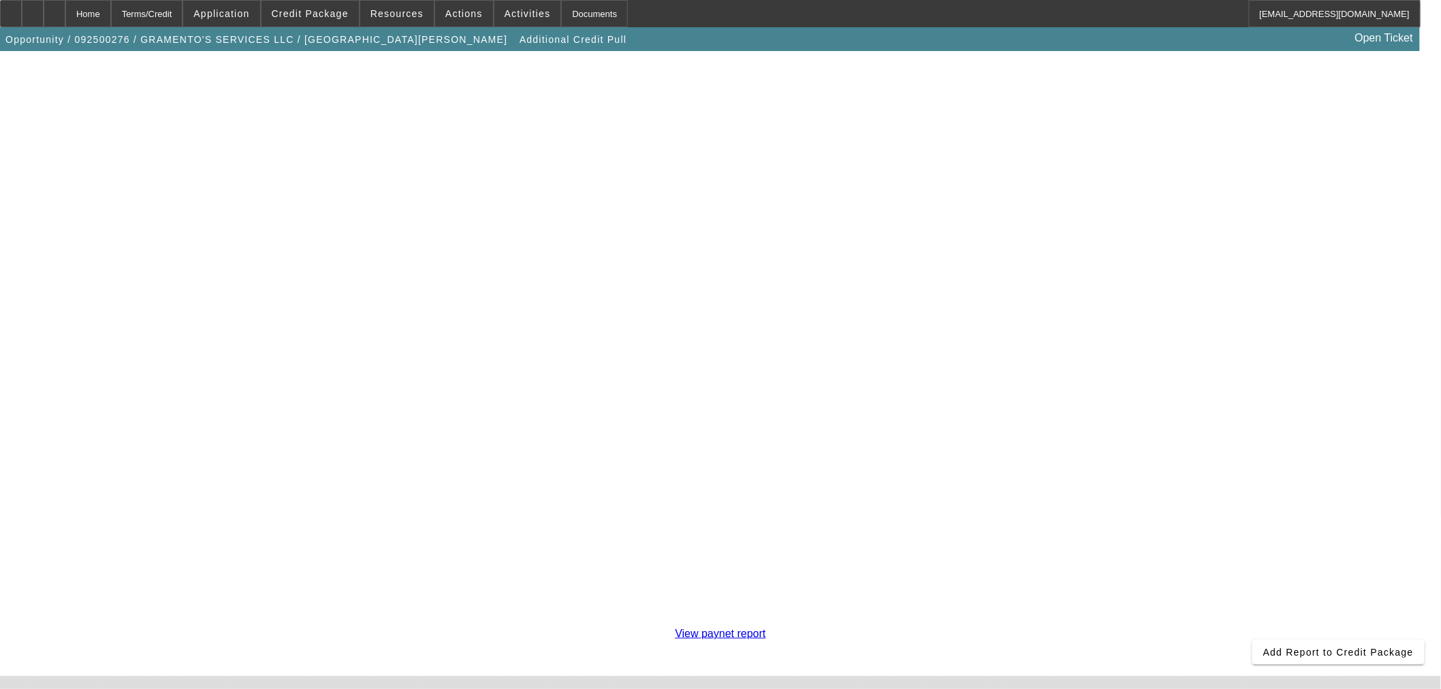
scroll to position [235, 0]
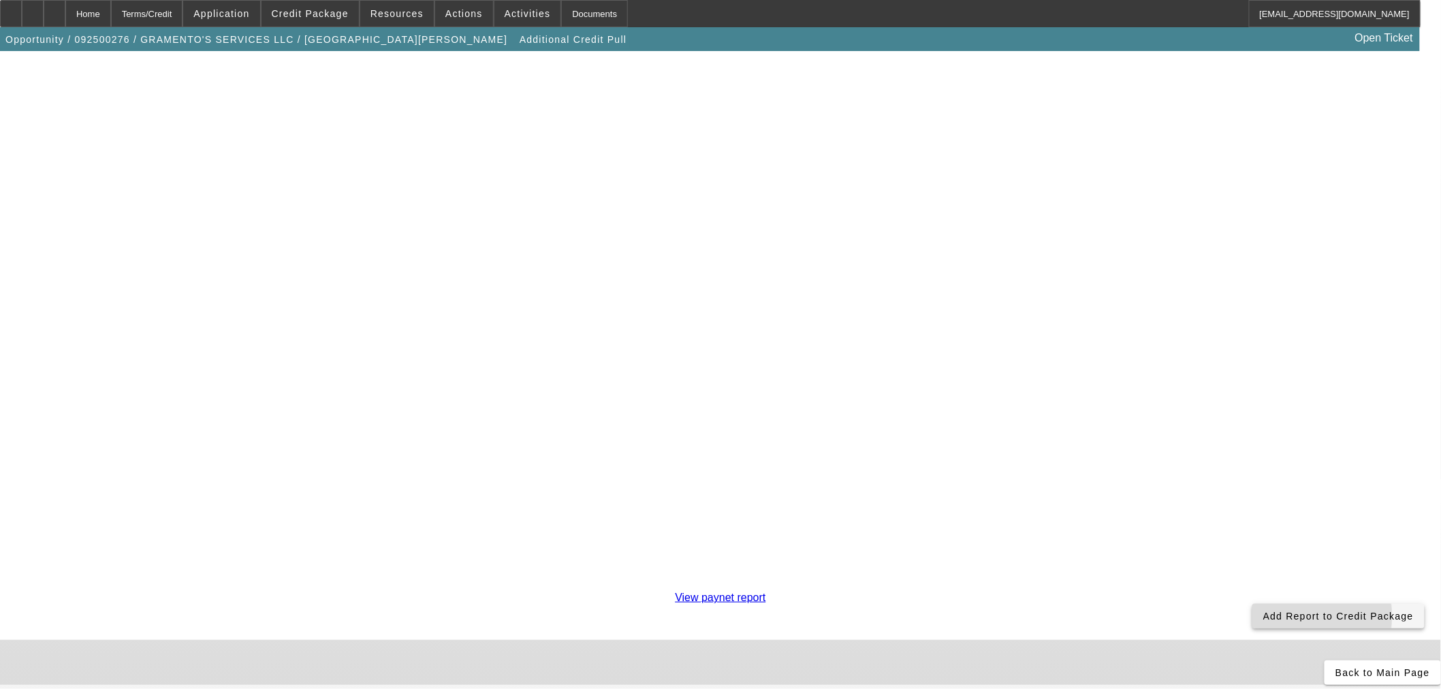
click at [1263, 611] on span "Add Report to Credit Package" at bounding box center [1338, 616] width 150 height 11
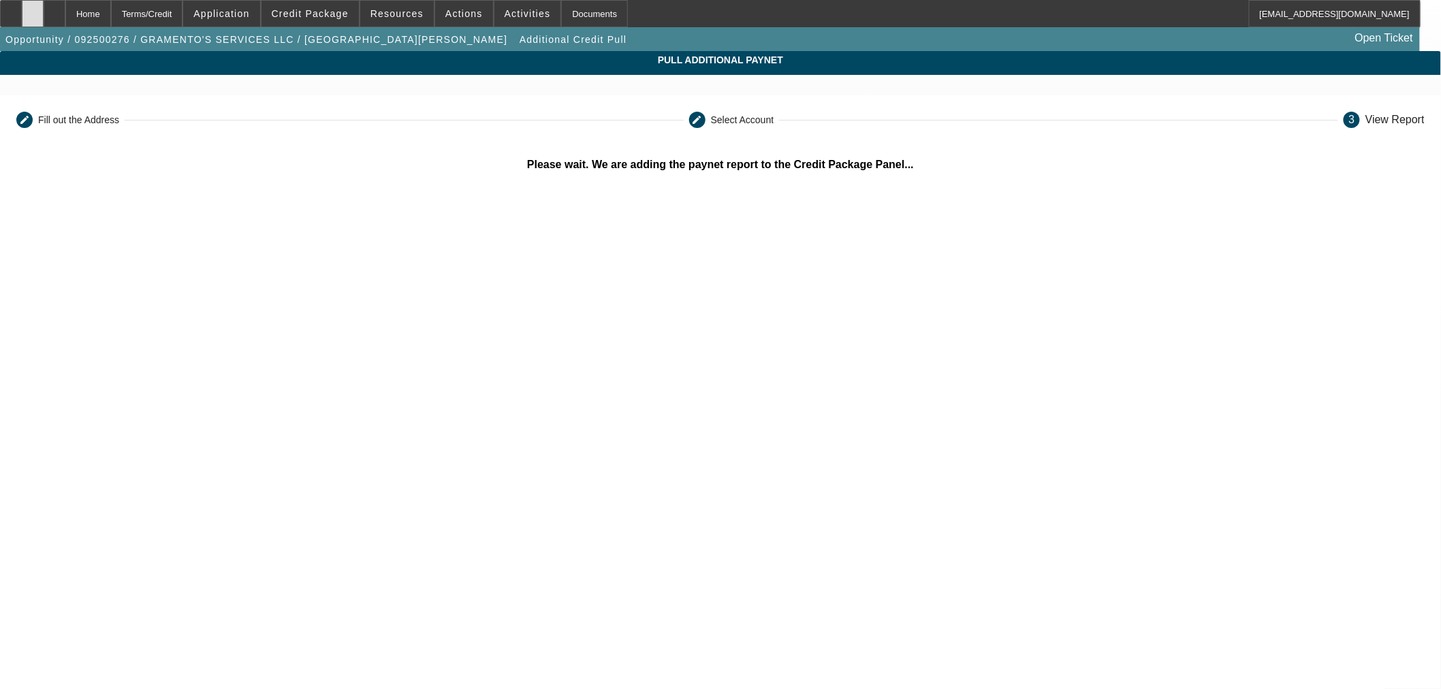
click at [33, 9] on icon at bounding box center [33, 9] width 0 height 0
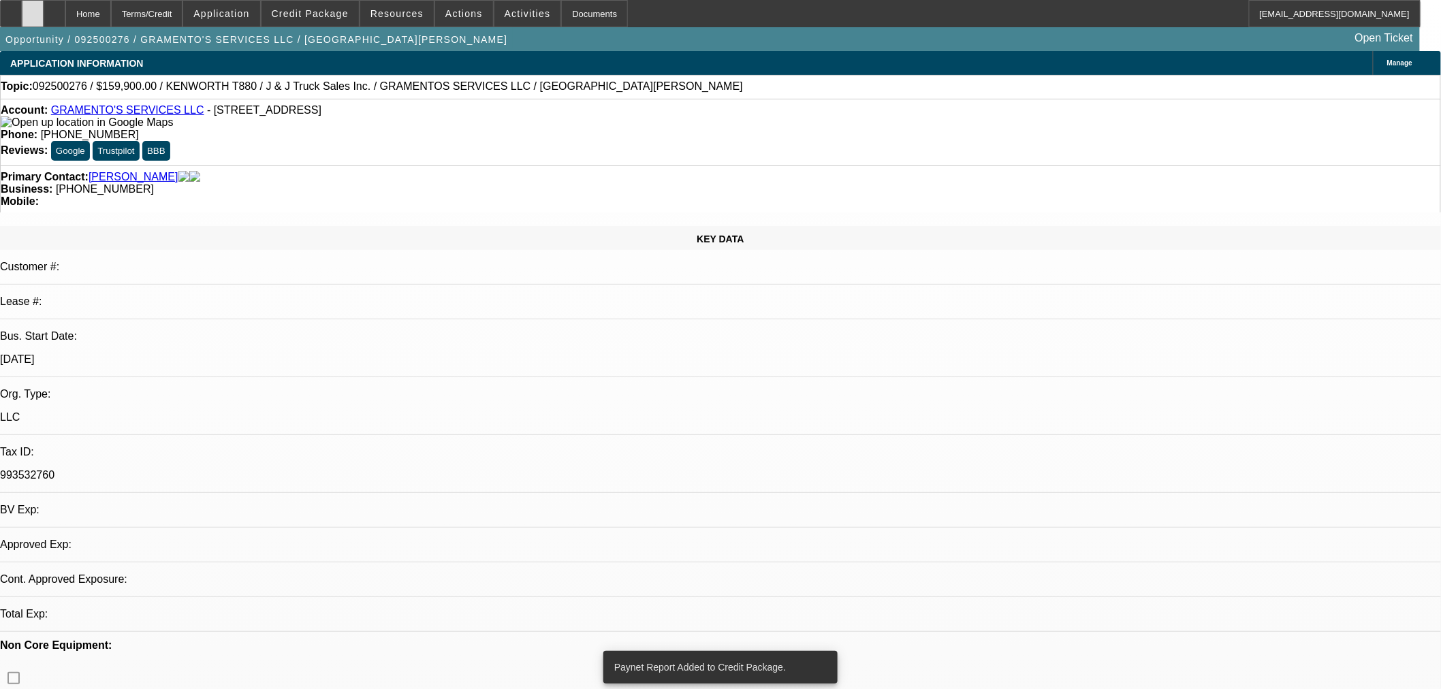
select select "0"
select select "2"
select select "0"
select select "6"
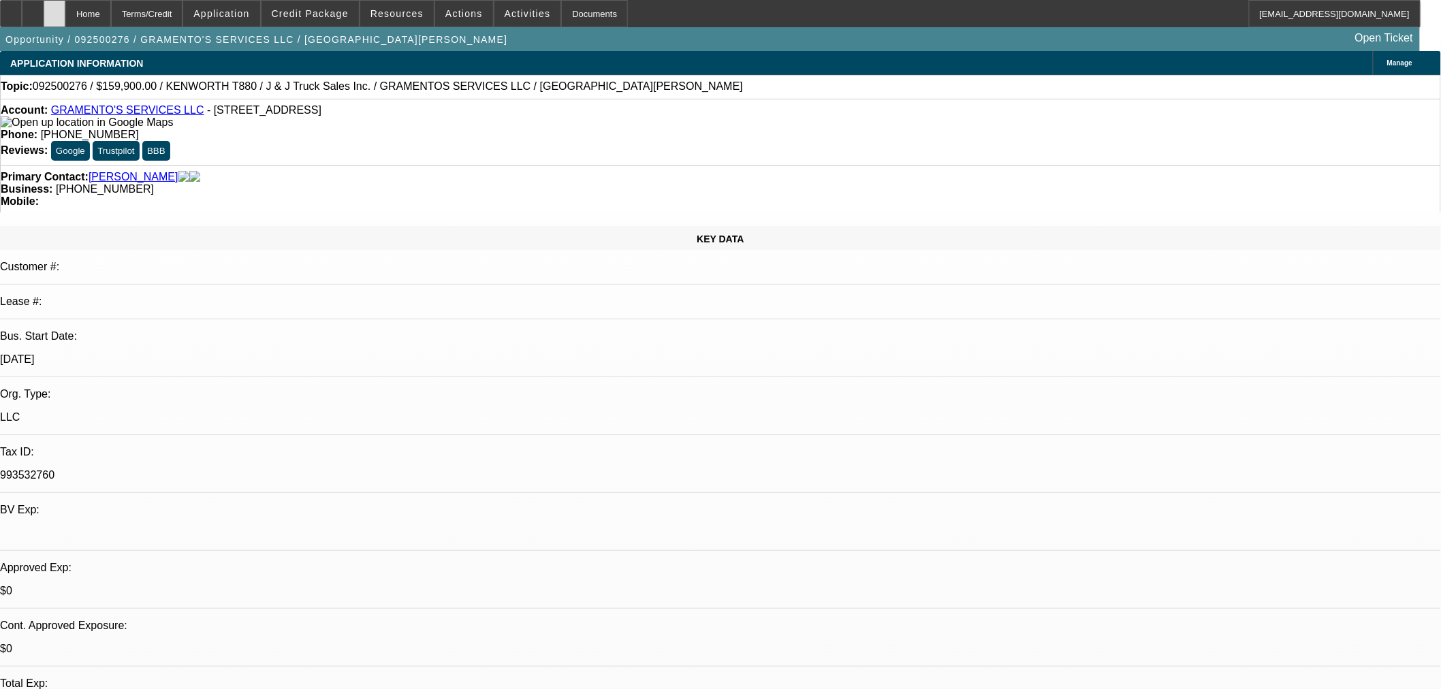
click at [65, 12] on div at bounding box center [55, 13] width 22 height 27
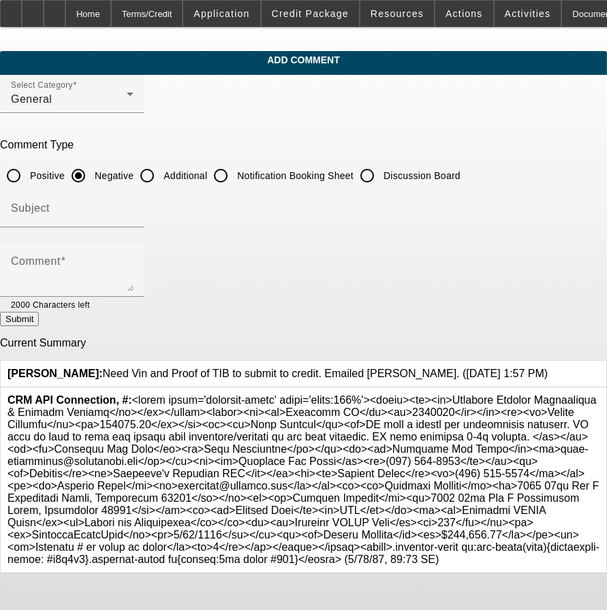
click at [161, 172] on input "Additional" at bounding box center [146, 175] width 27 height 27
radio input "true"
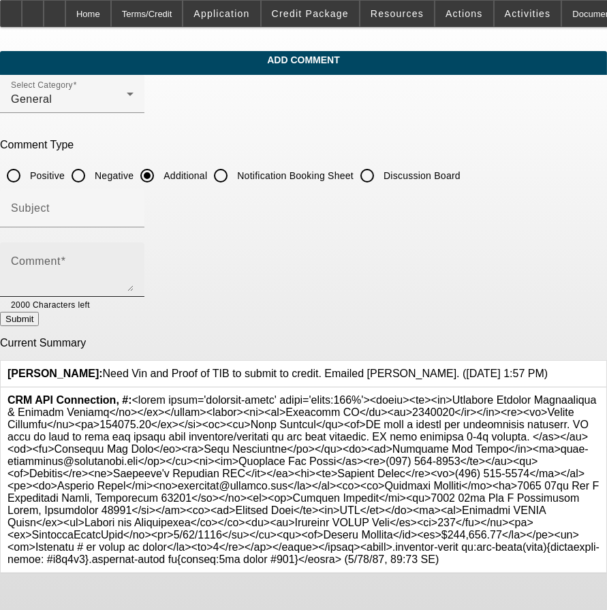
click at [133, 250] on div "Comment" at bounding box center [72, 269] width 123 height 54
paste textarea "PG runs a repair and maintenance business. EQ will be used to help get broken d…"
type textarea "PG runs a repair and maintenance business. EQ will be used to help get broken d…"
click at [39, 318] on button "Submit" at bounding box center [19, 319] width 39 height 14
radio input "true"
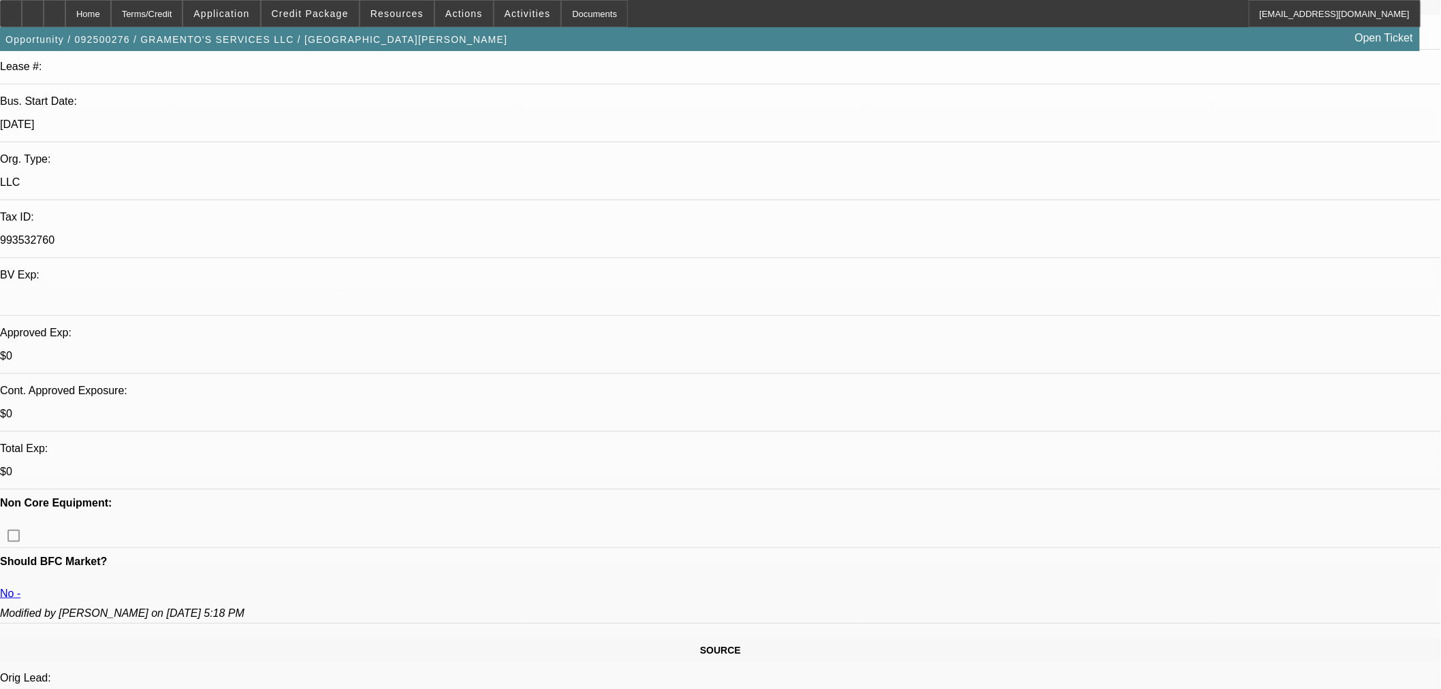
select select "0"
select select "2"
select select "0"
select select "6"
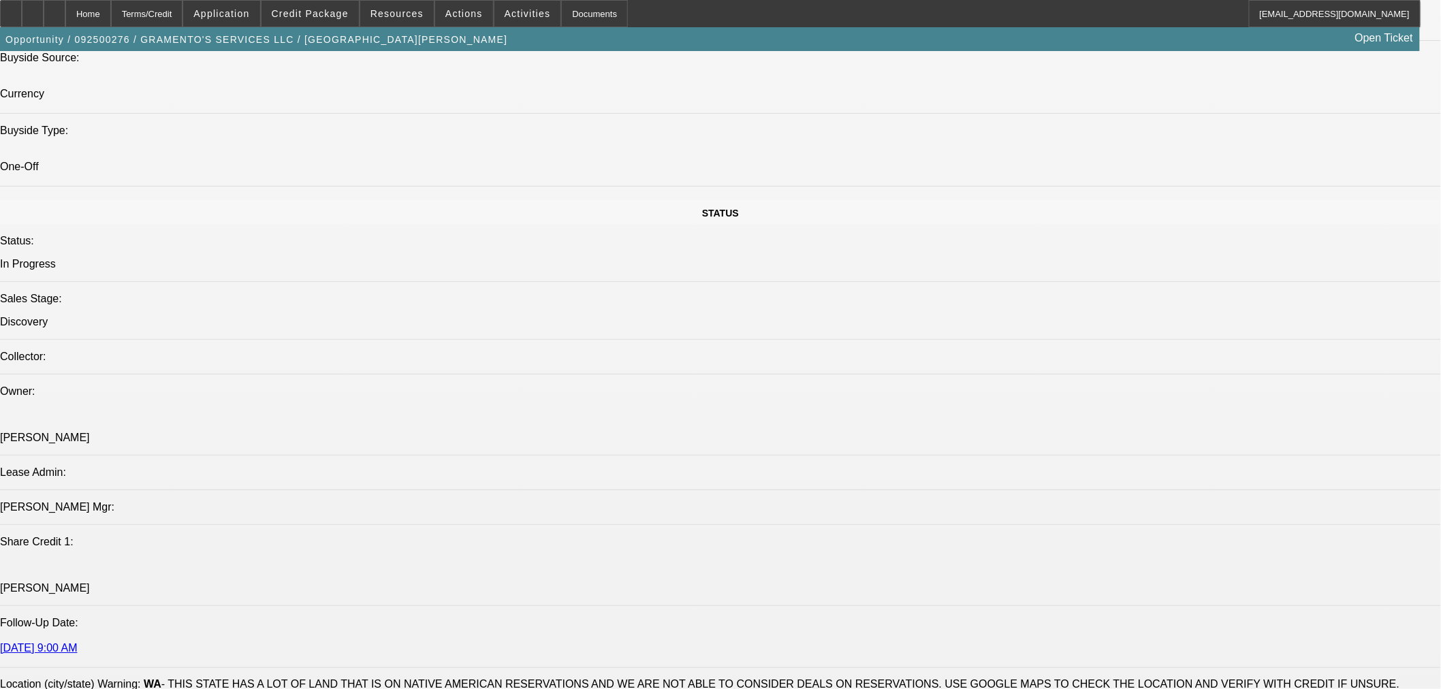
scroll to position [1381, 0]
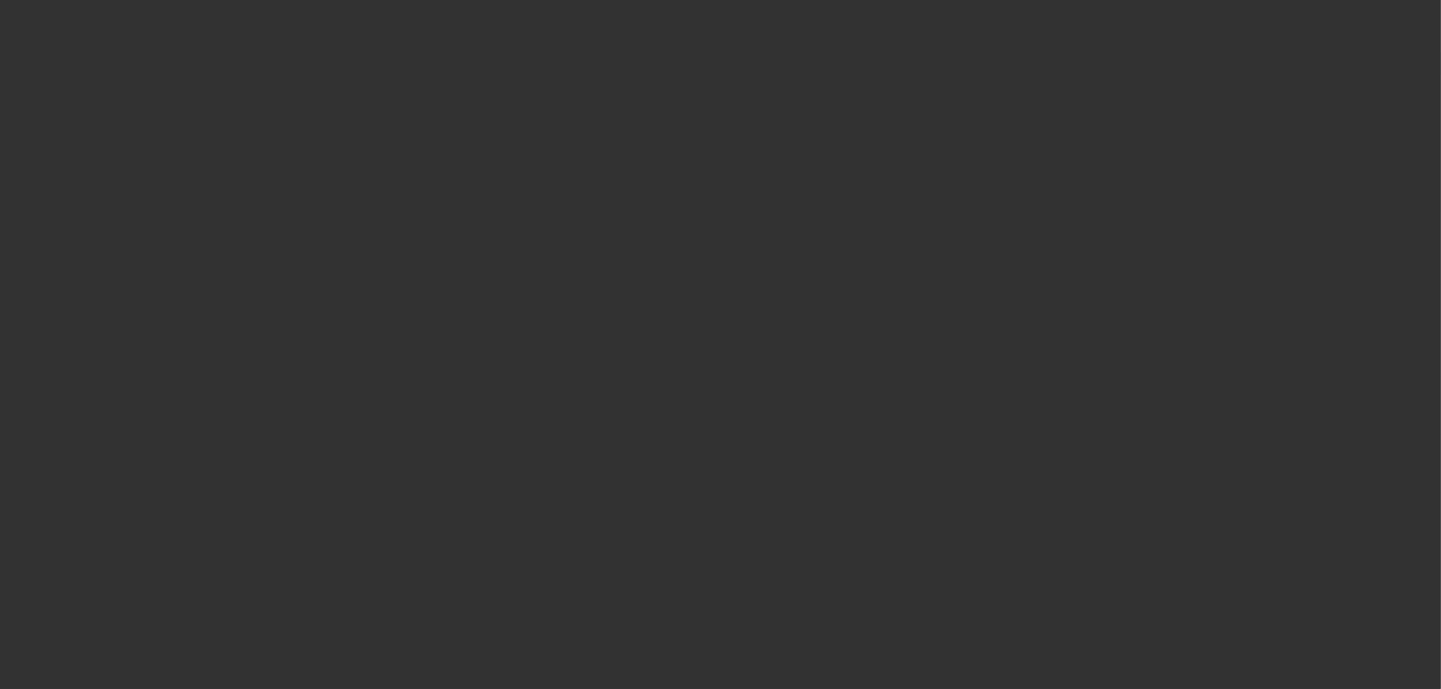
select select "0"
select select "2"
select select "0"
select select "6"
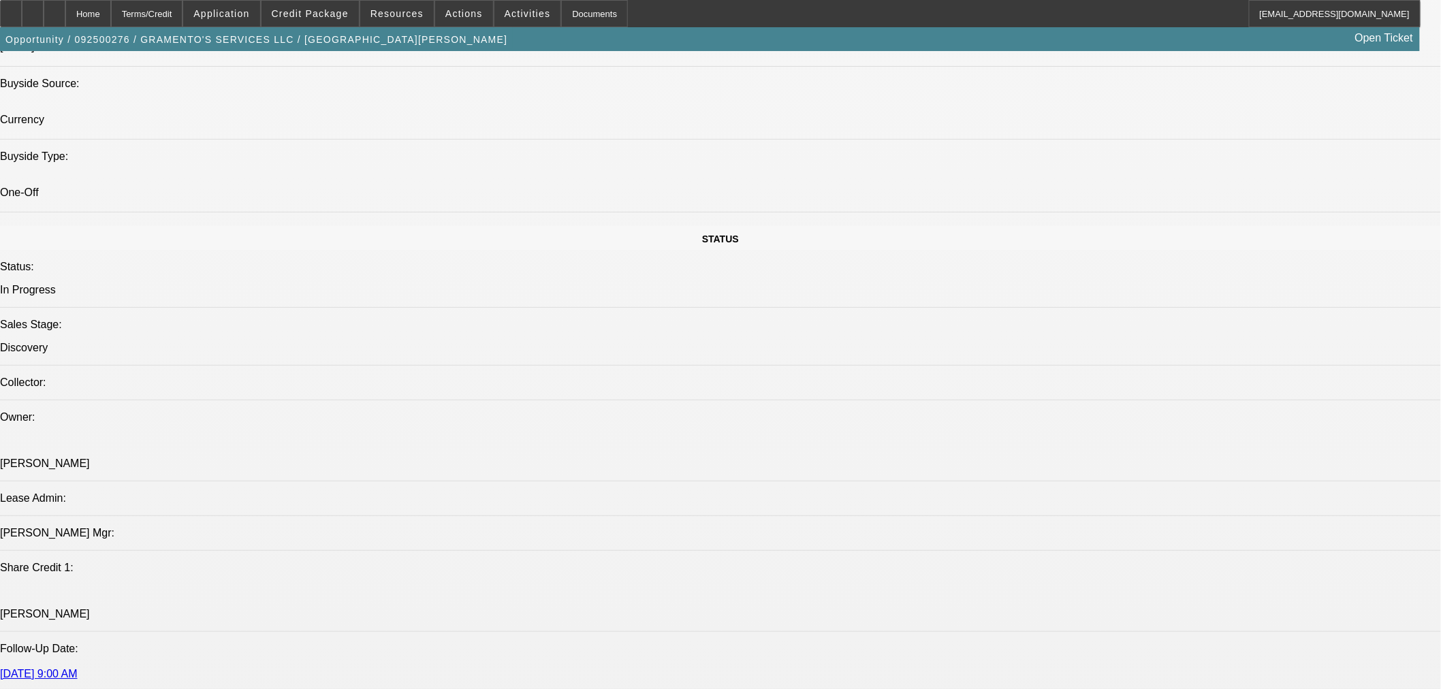
scroll to position [1341, 0]
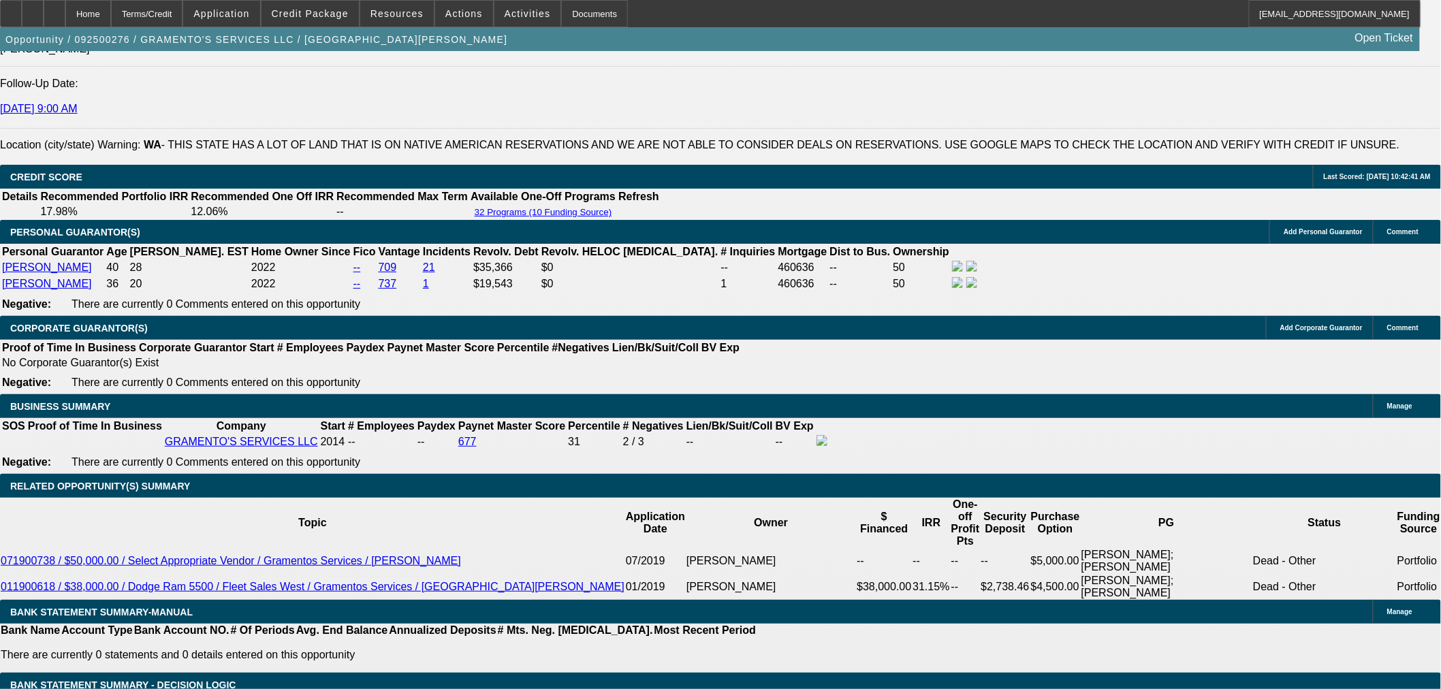
scroll to position [1971, 0]
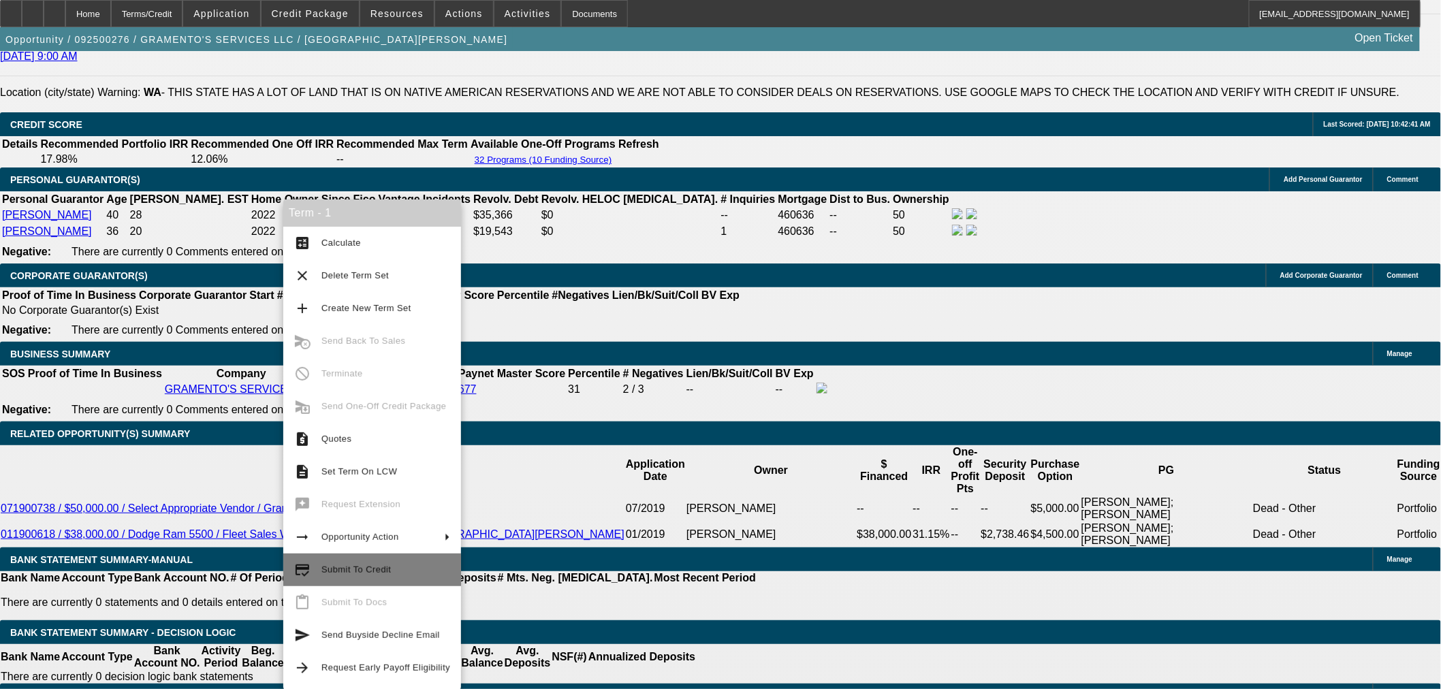
click at [412, 573] on span "Submit To Credit" at bounding box center [385, 570] width 129 height 16
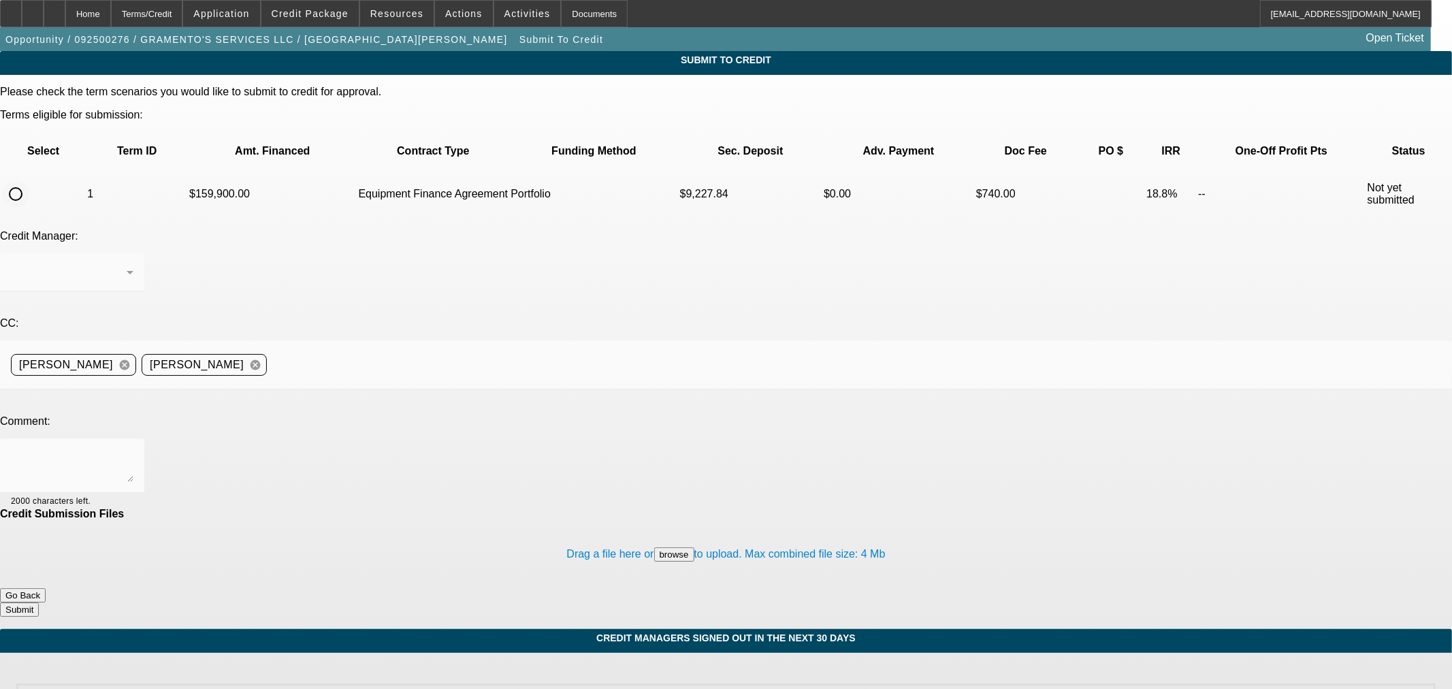
click at [29, 180] on input "radio" at bounding box center [15, 193] width 27 height 27
radio input "true"
click at [133, 253] on div "Arida, George" at bounding box center [72, 272] width 123 height 38
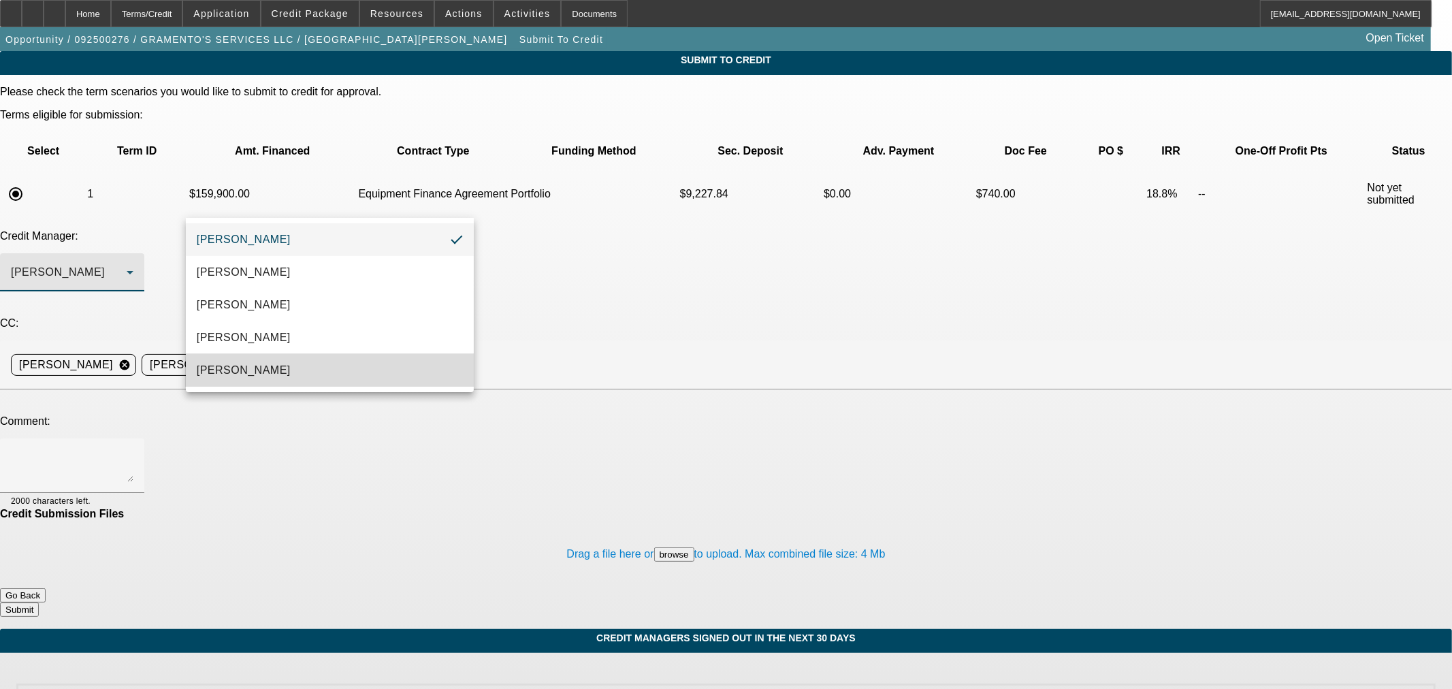
click at [332, 373] on mat-option "[PERSON_NAME]" at bounding box center [330, 370] width 288 height 33
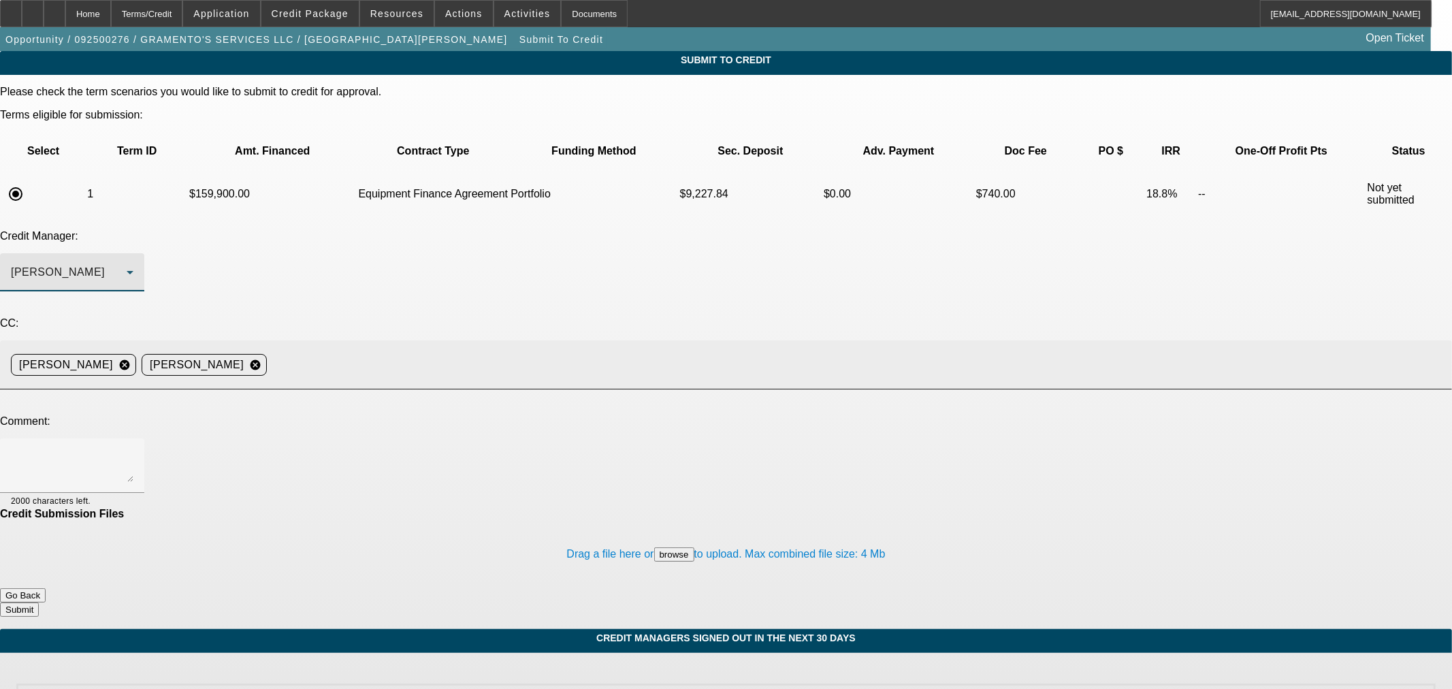
click at [496, 351] on input at bounding box center [854, 364] width 1164 height 27
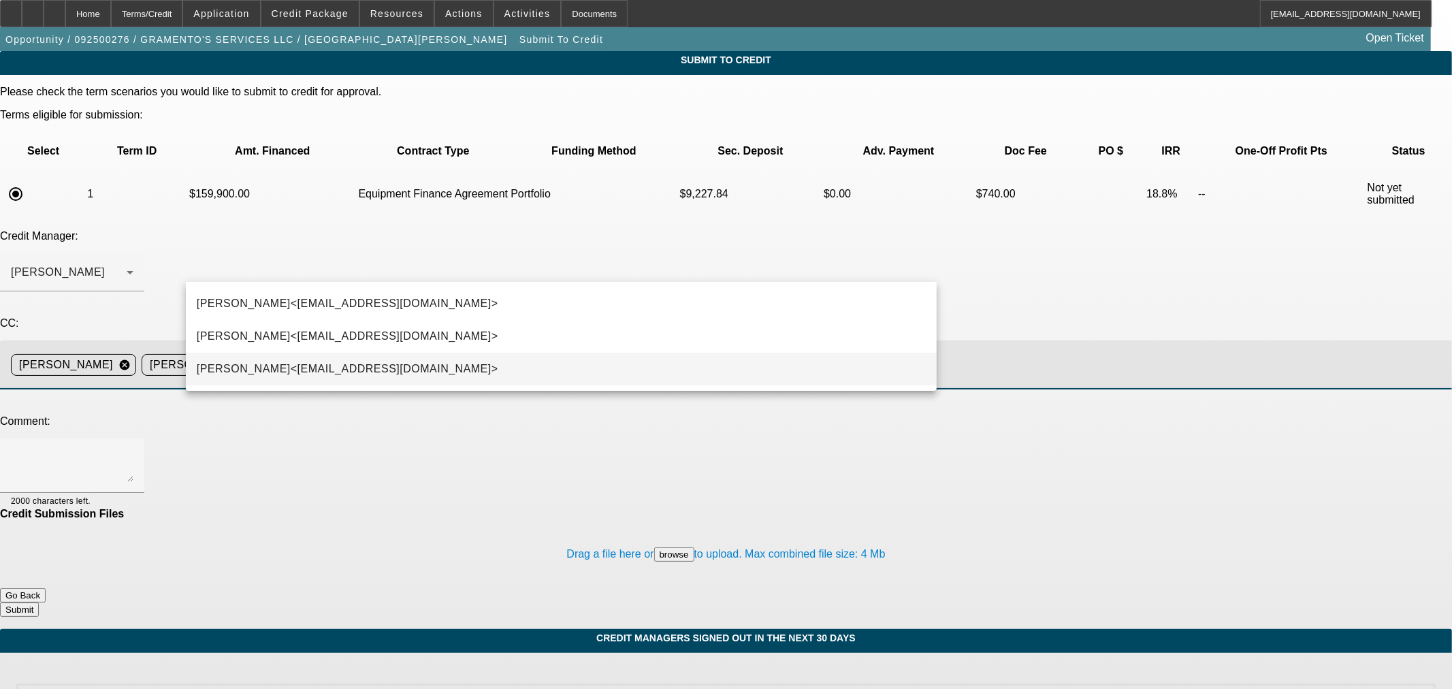
type input "kev"
click at [466, 362] on mat-option "Kevin O'Connor<koconnor@beaconfunding.com>" at bounding box center [561, 369] width 751 height 33
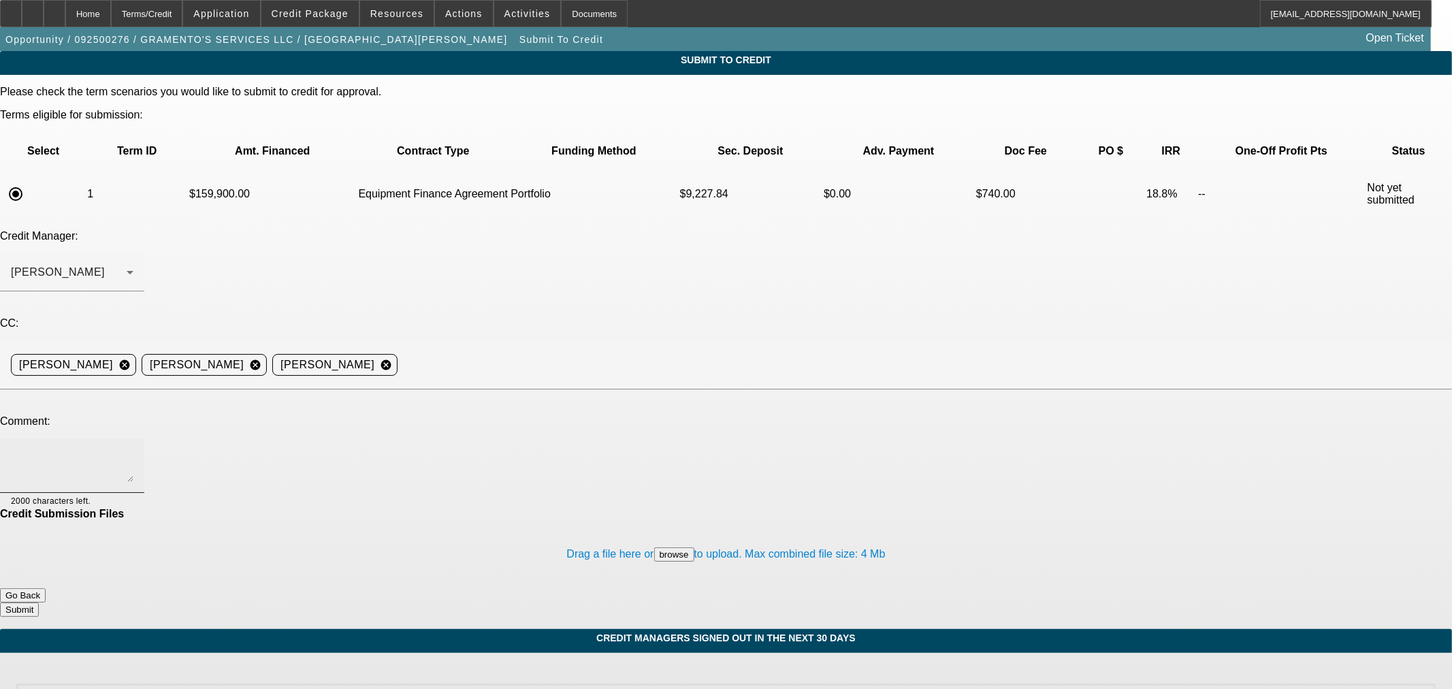
click at [133, 449] on textarea at bounding box center [72, 465] width 123 height 33
click at [335, 7] on span at bounding box center [309, 13] width 97 height 33
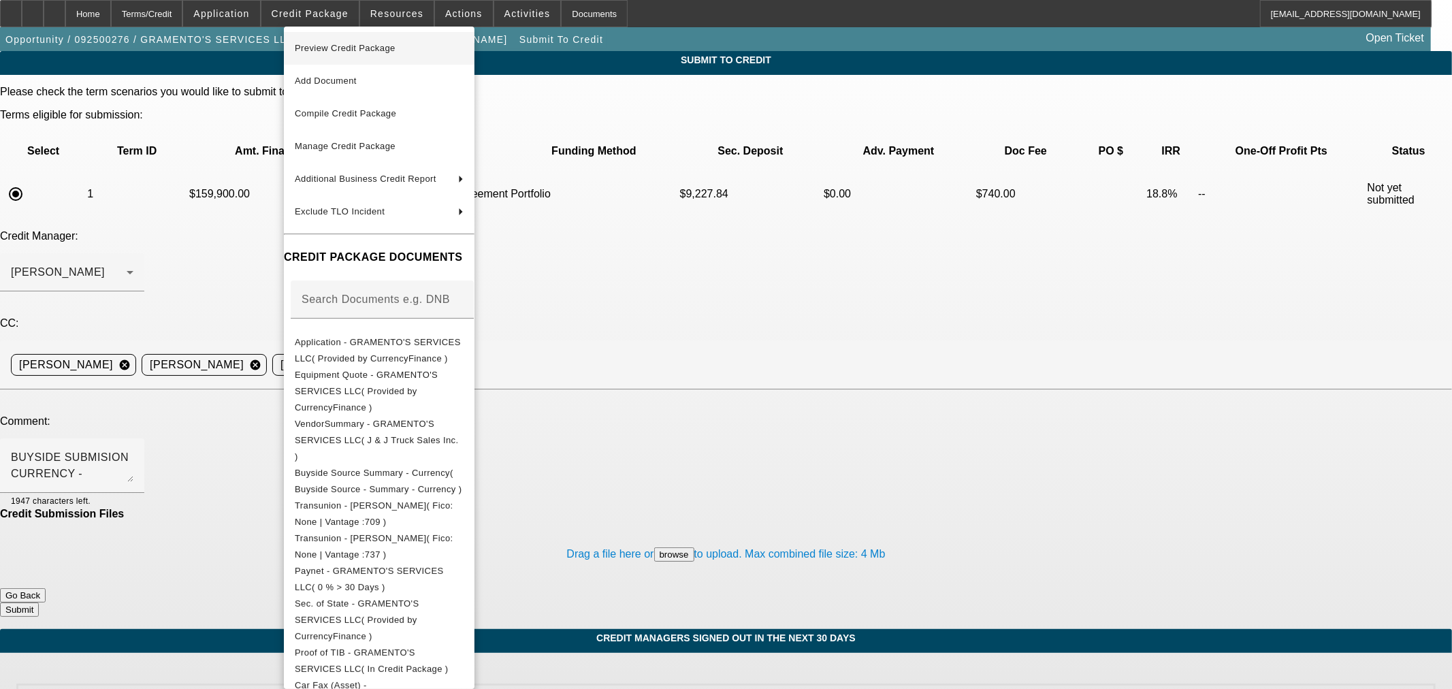
click at [355, 40] on span "Preview Credit Package" at bounding box center [379, 48] width 169 height 16
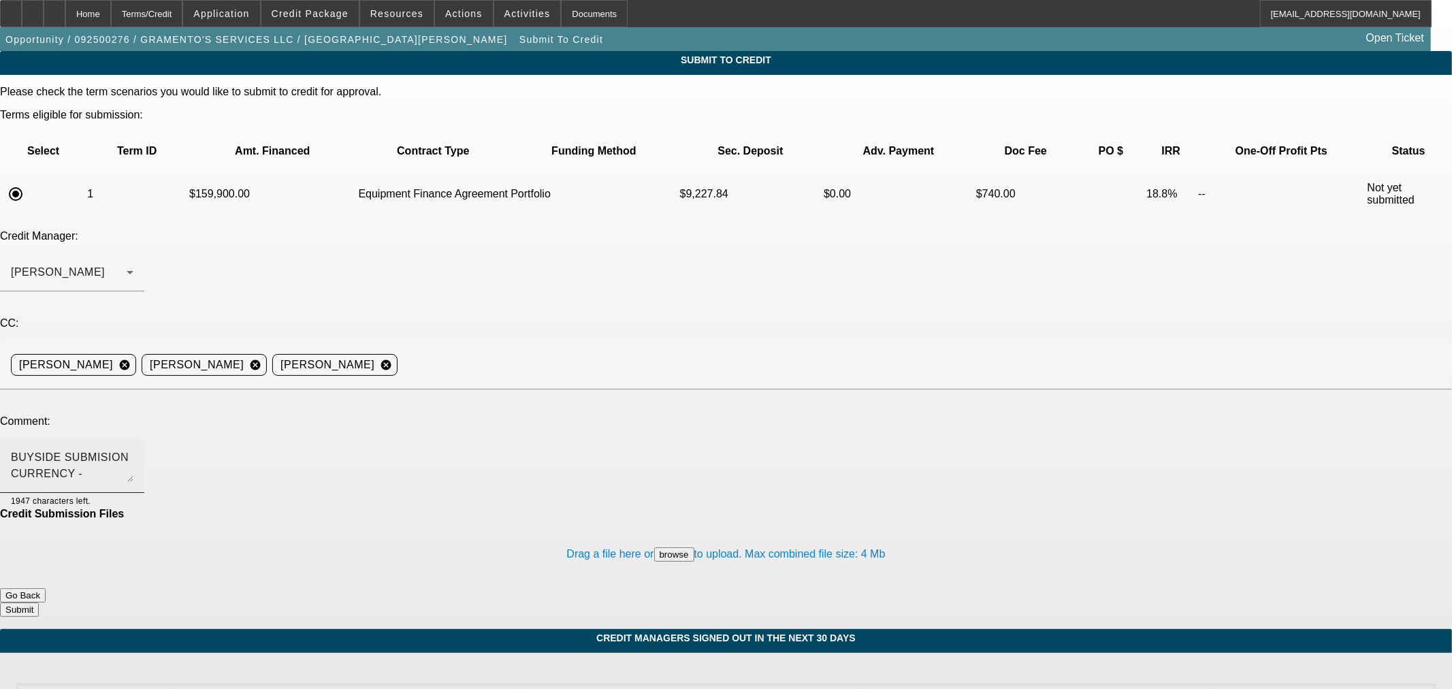
click at [133, 449] on textarea "BUYSIDE SUBMISION CURRENCY - Sam, please review this" at bounding box center [72, 465] width 123 height 33
type textarea "BUYSIDE SUBMISION CURRENCY - Sam, please review this tow truck purchase. See wr…"
click at [39, 603] on button "Submit" at bounding box center [19, 610] width 39 height 14
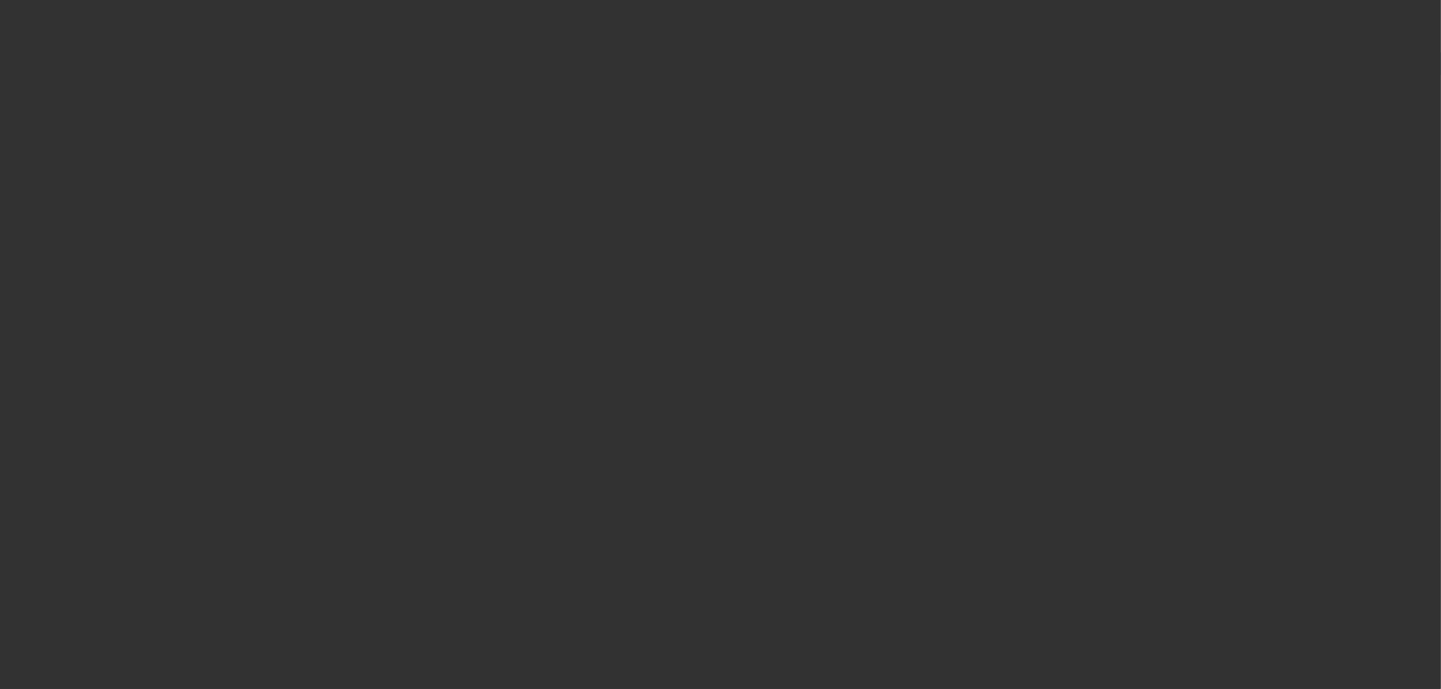
select select "0"
select select "2"
select select "0"
select select "6"
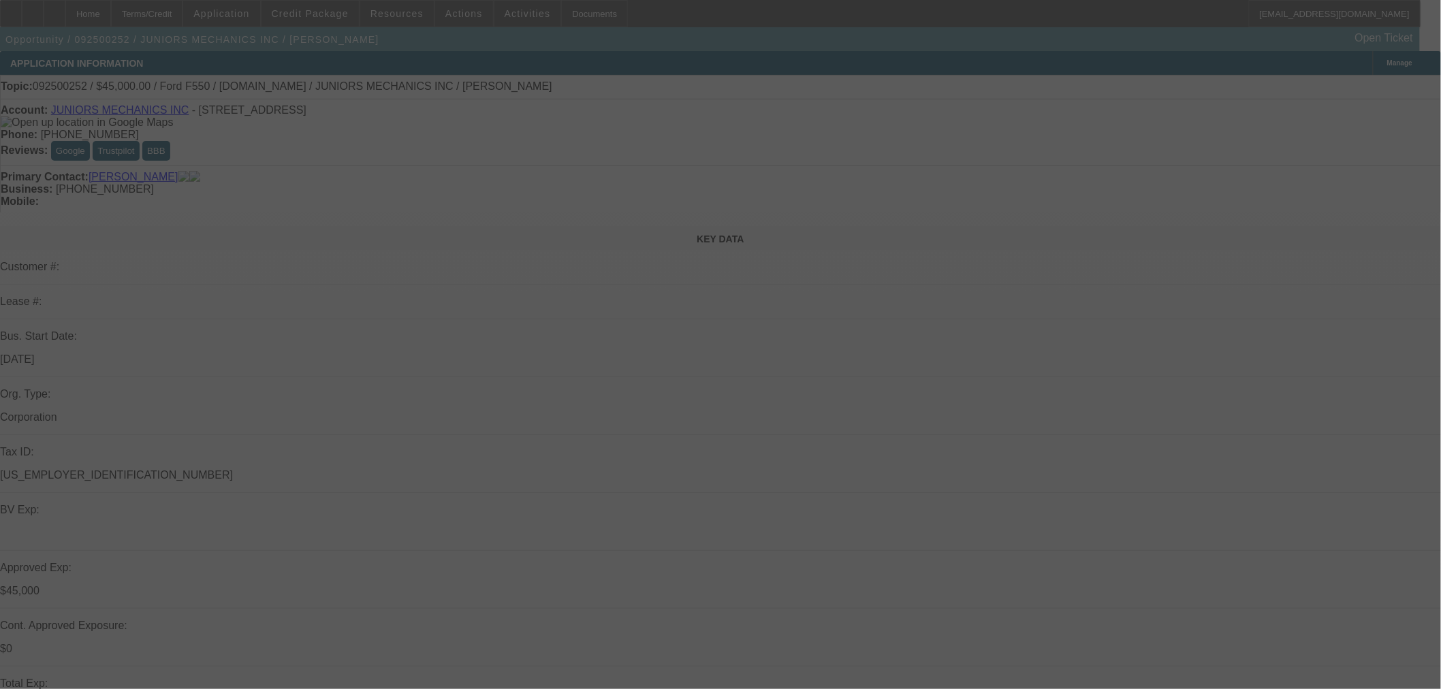
select select "0"
select select "2"
select select "0"
select select "2"
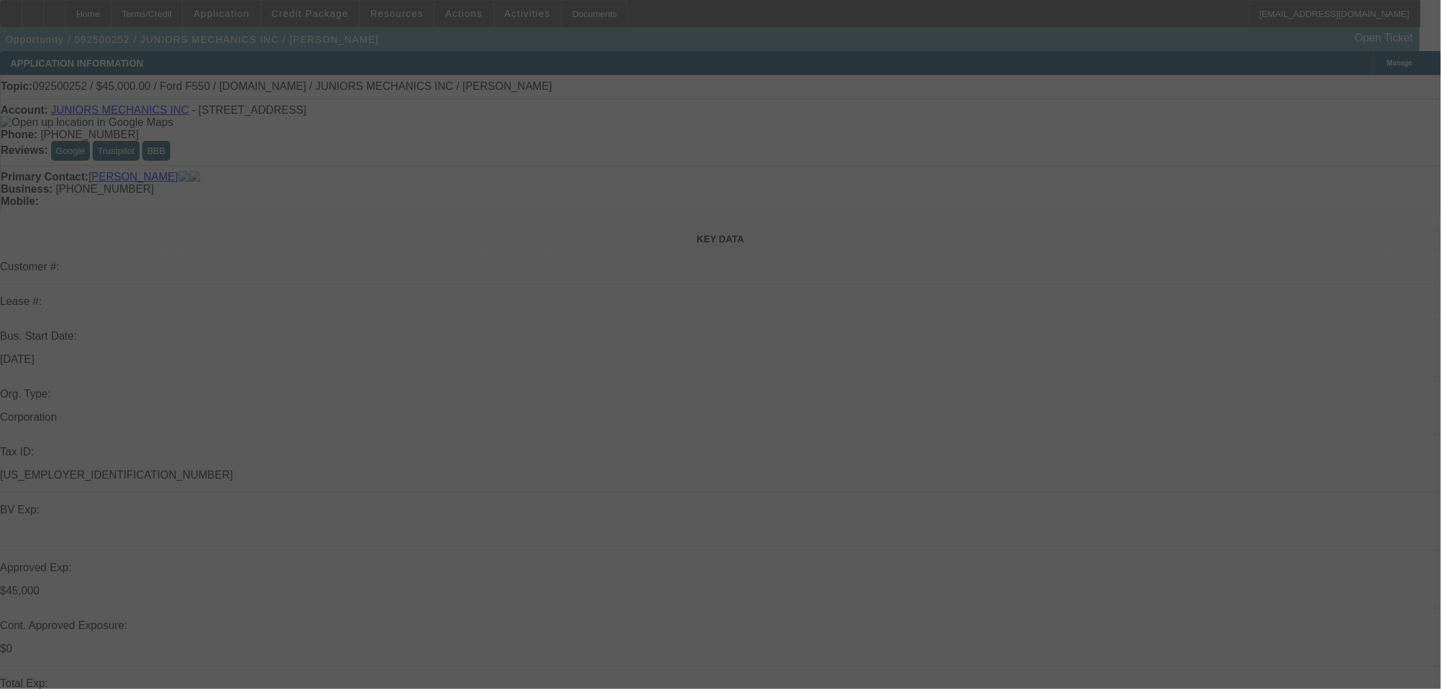
select select "0"
select select "2"
select select "0"
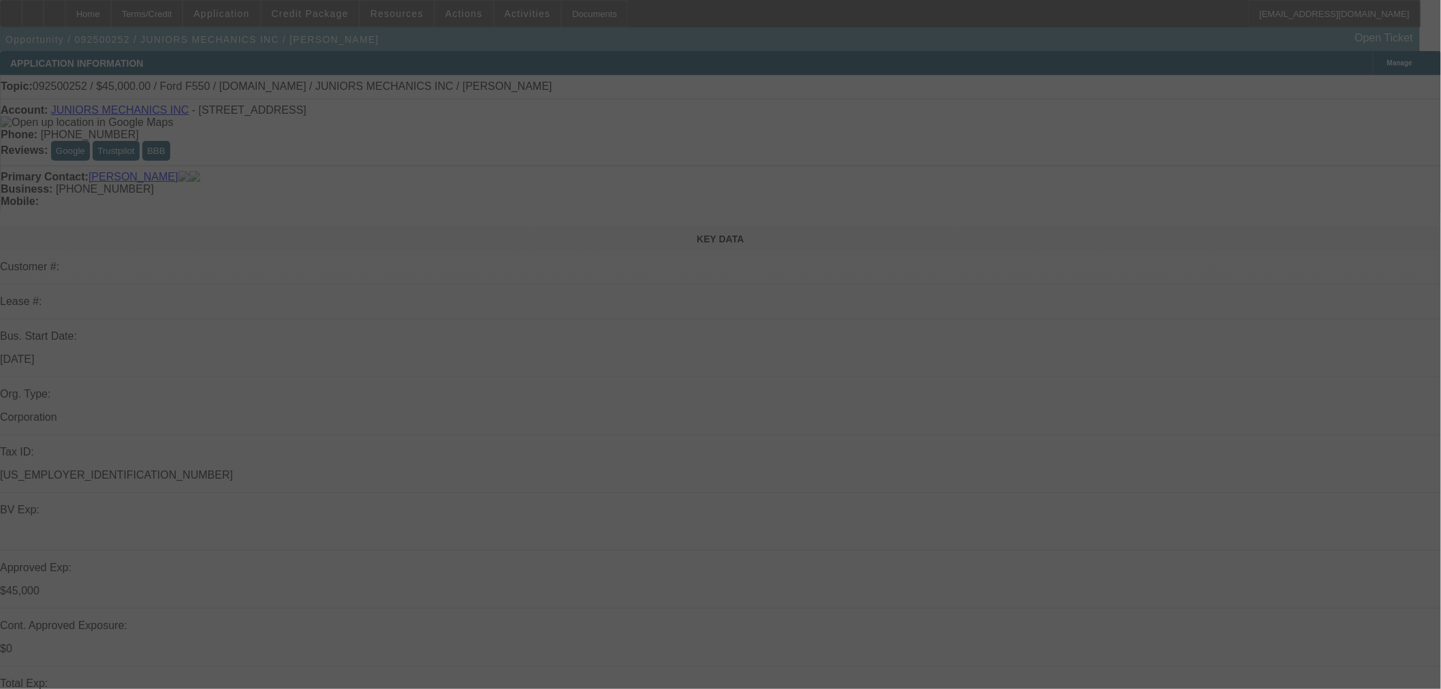
select select "2"
select select "0"
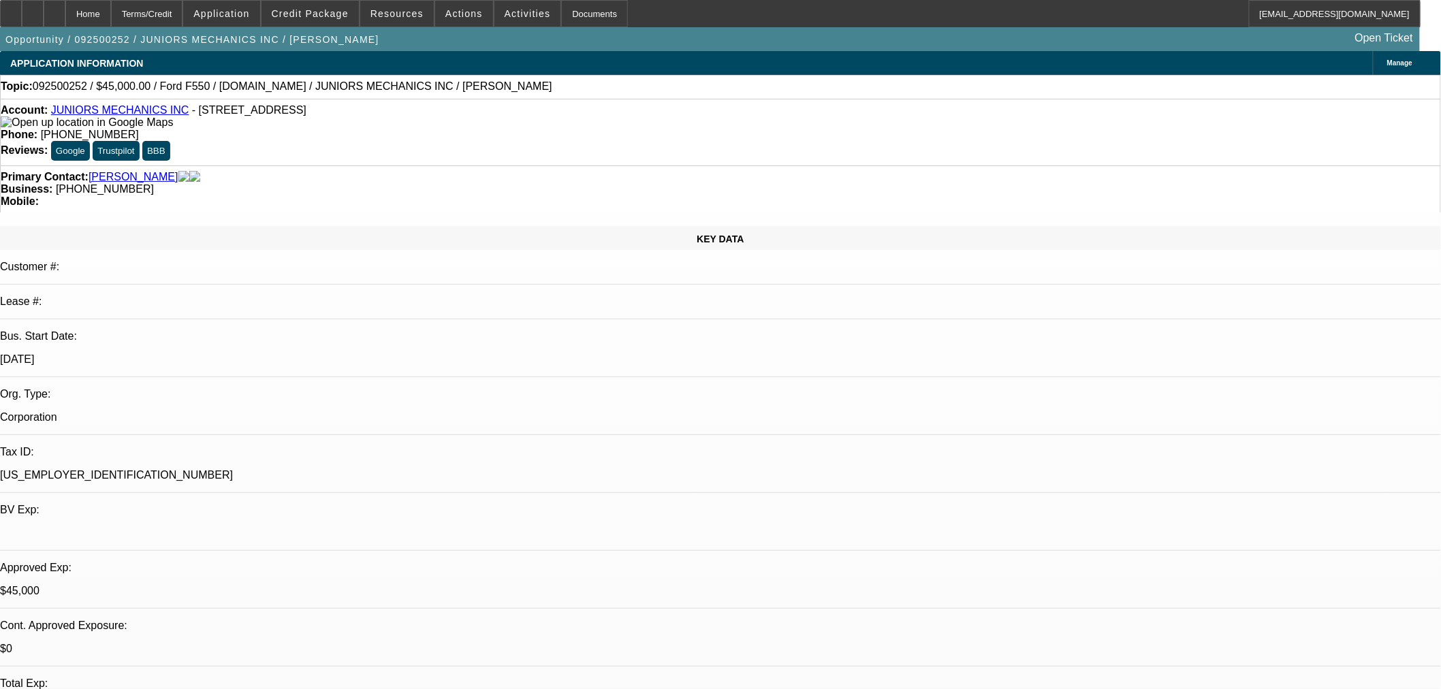
select select "1"
select select "2"
select select "6"
select select "1"
select select "2"
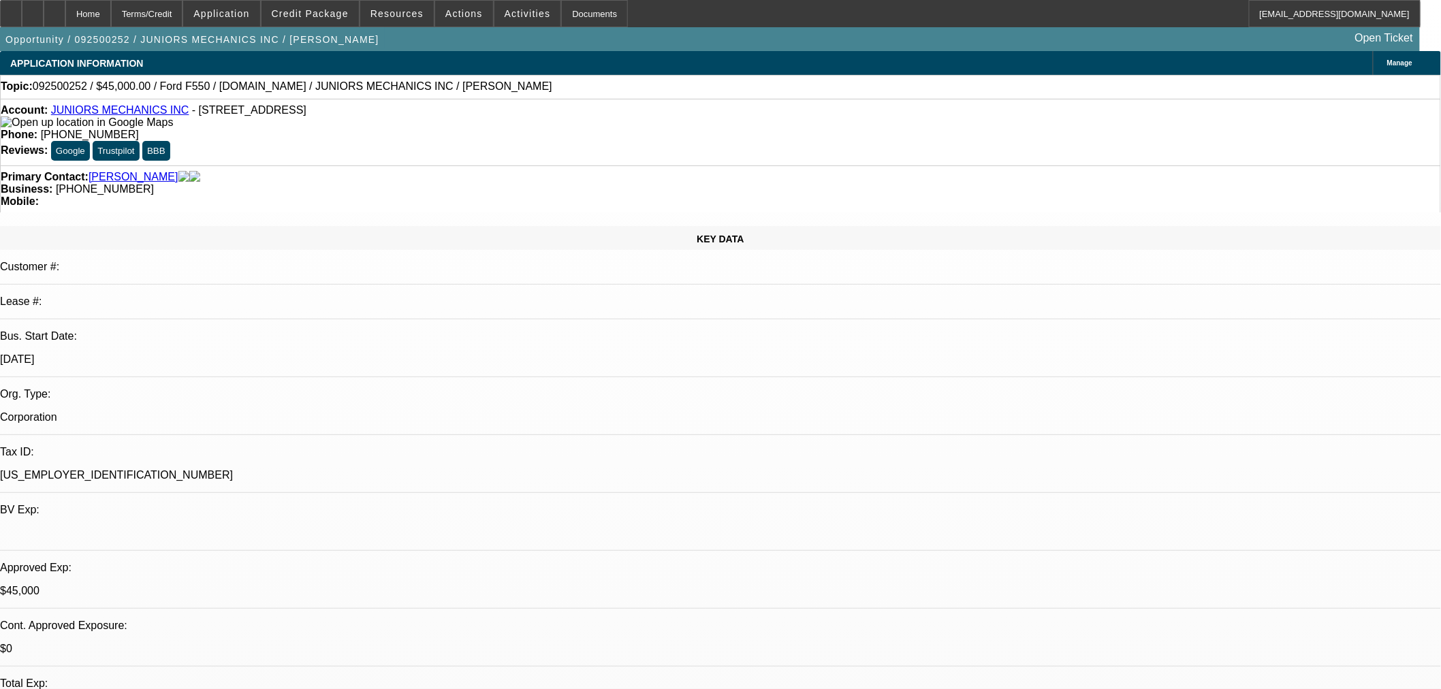
select select "6"
select select "1"
select select "2"
select select "6"
select select "1"
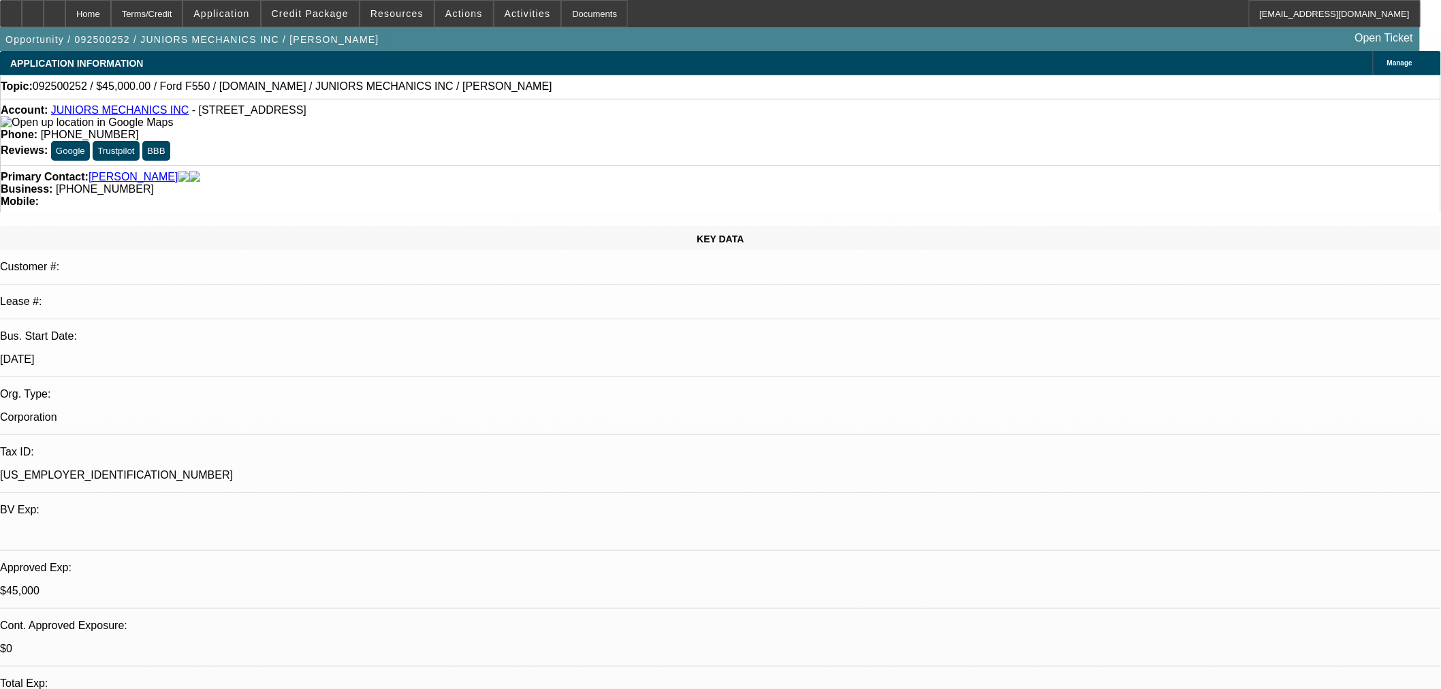
select select "2"
select select "6"
drag, startPoint x: 451, startPoint y: 83, endPoint x: 272, endPoint y: 97, distance: 179.0
click at [272, 97] on div "Topic: 092500252 / $45,000.00 / Ford F550 / [DOMAIN_NAME] / JUNIORS MECHANICS I…" at bounding box center [720, 87] width 1441 height 24
copy span "JUNIORS MECHANICS INC / [PERSON_NAME]"
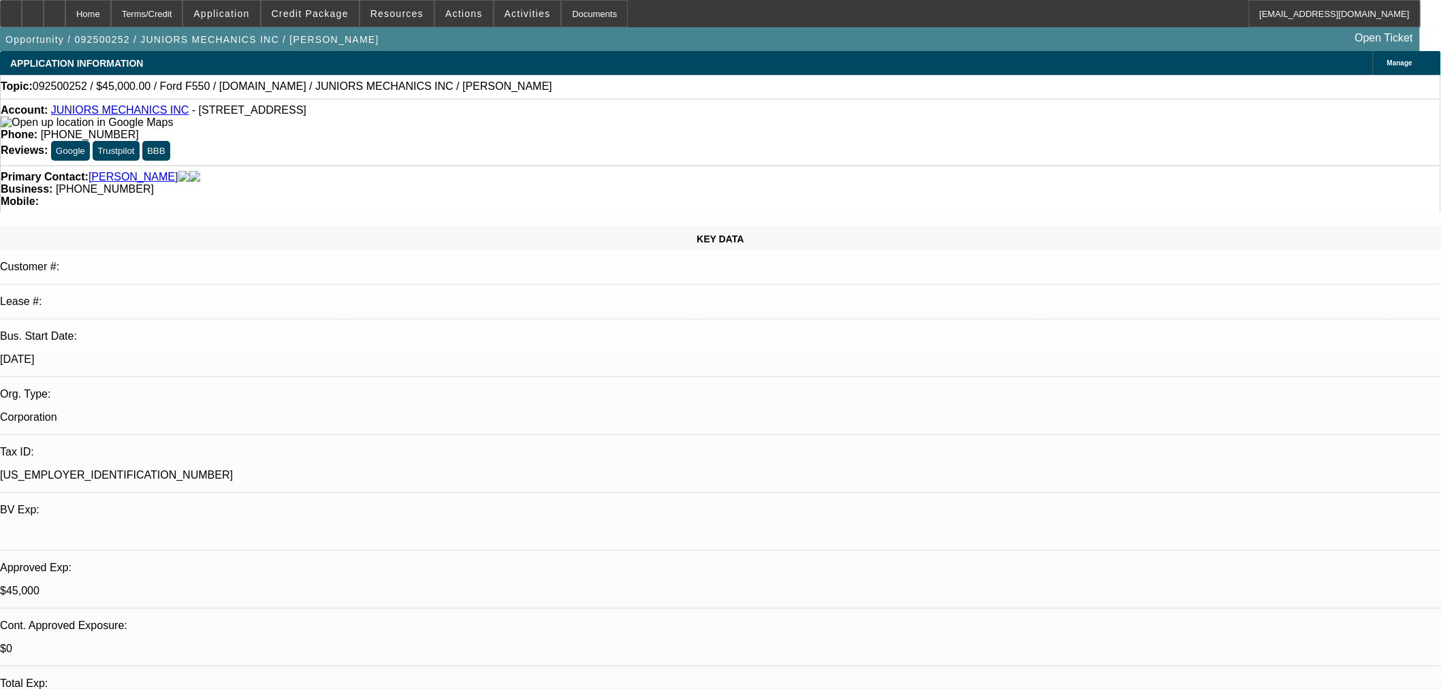
drag, startPoint x: 1162, startPoint y: 223, endPoint x: 1151, endPoint y: 257, distance: 35.7
radio input "true"
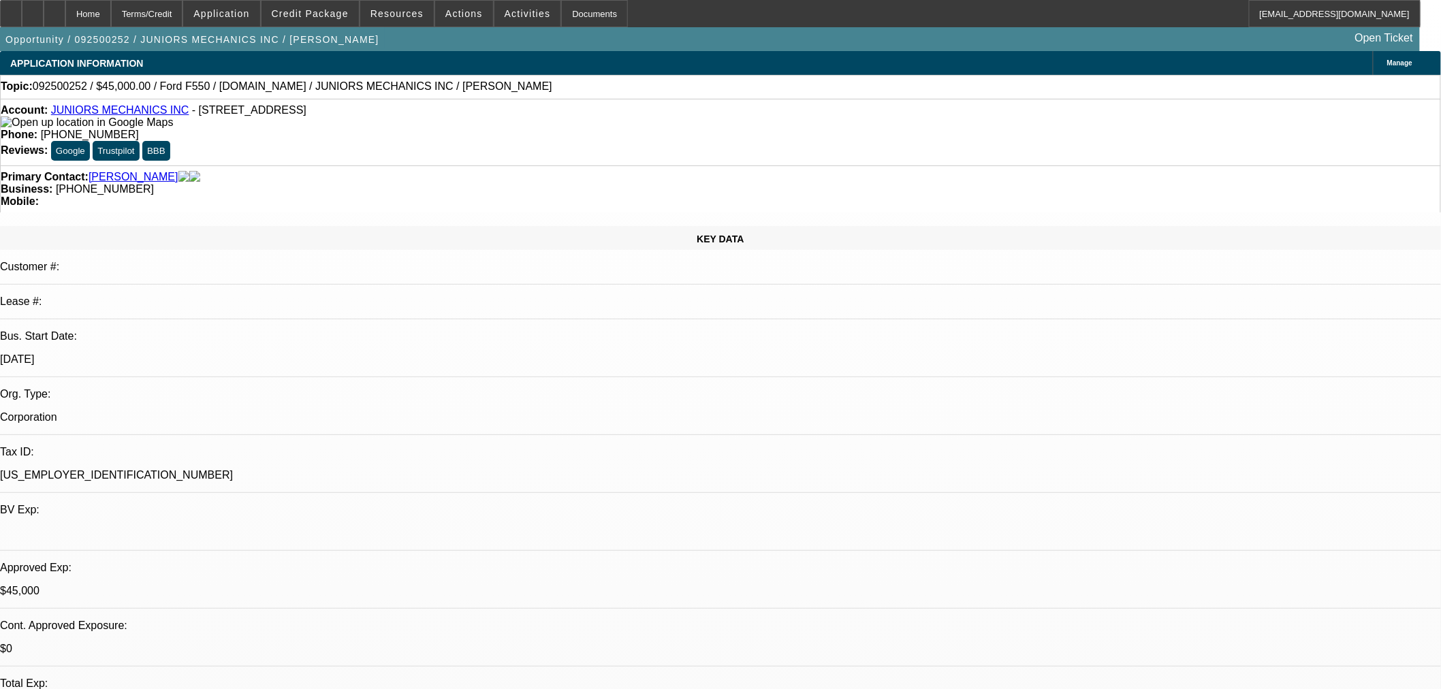
type textarea "Truck is sold. Reached out to [PERSON_NAME] on the other 2 equip used trucks."
radio input "true"
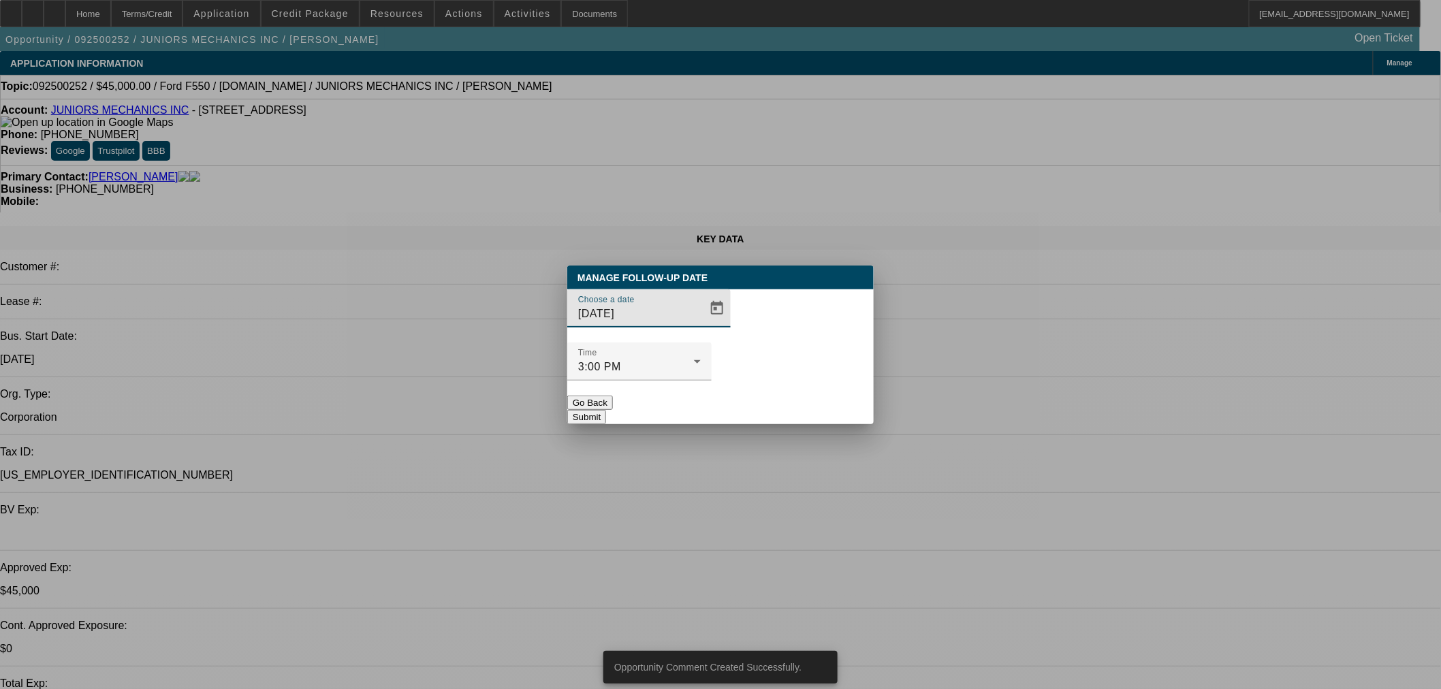
click at [701, 325] on span "Open calendar" at bounding box center [717, 308] width 33 height 33
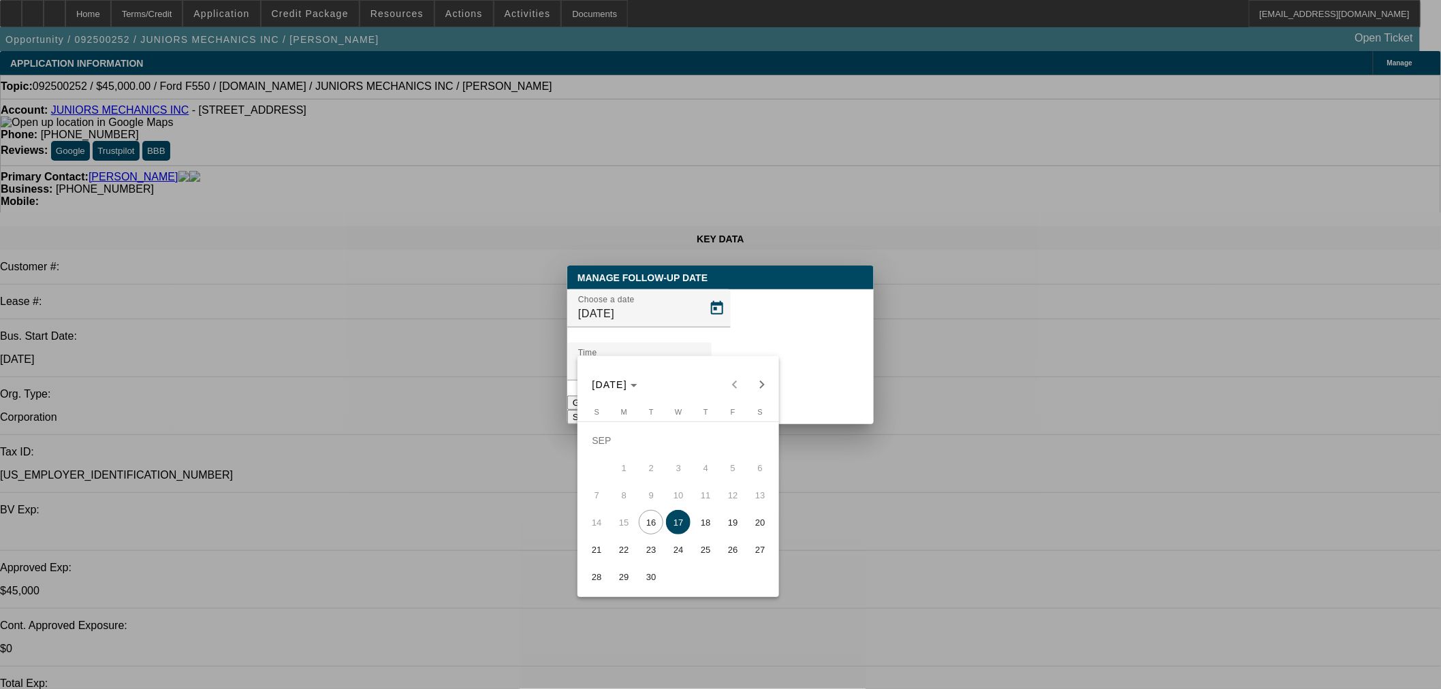
drag, startPoint x: 731, startPoint y: 532, endPoint x: 754, endPoint y: 501, distance: 39.4
click at [731, 532] on span "19" at bounding box center [732, 522] width 25 height 25
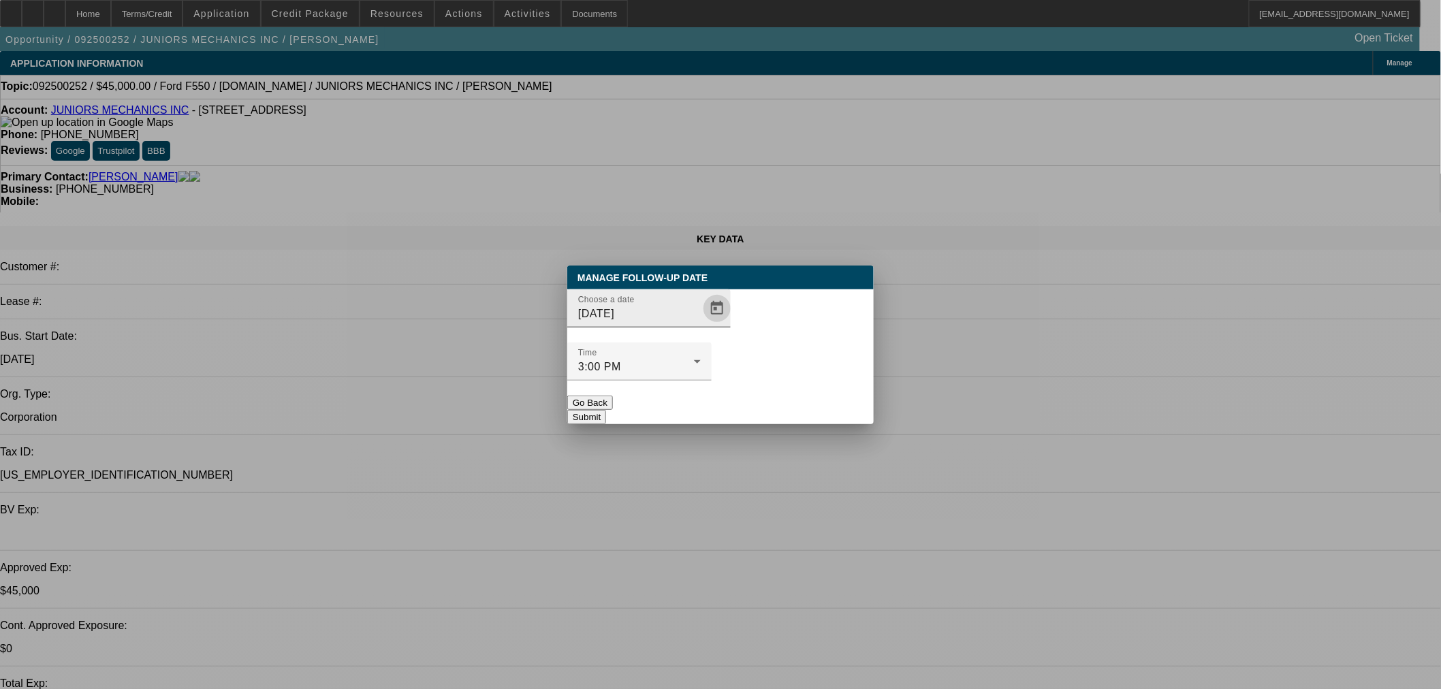
click at [701, 325] on span "Open calendar" at bounding box center [717, 308] width 33 height 33
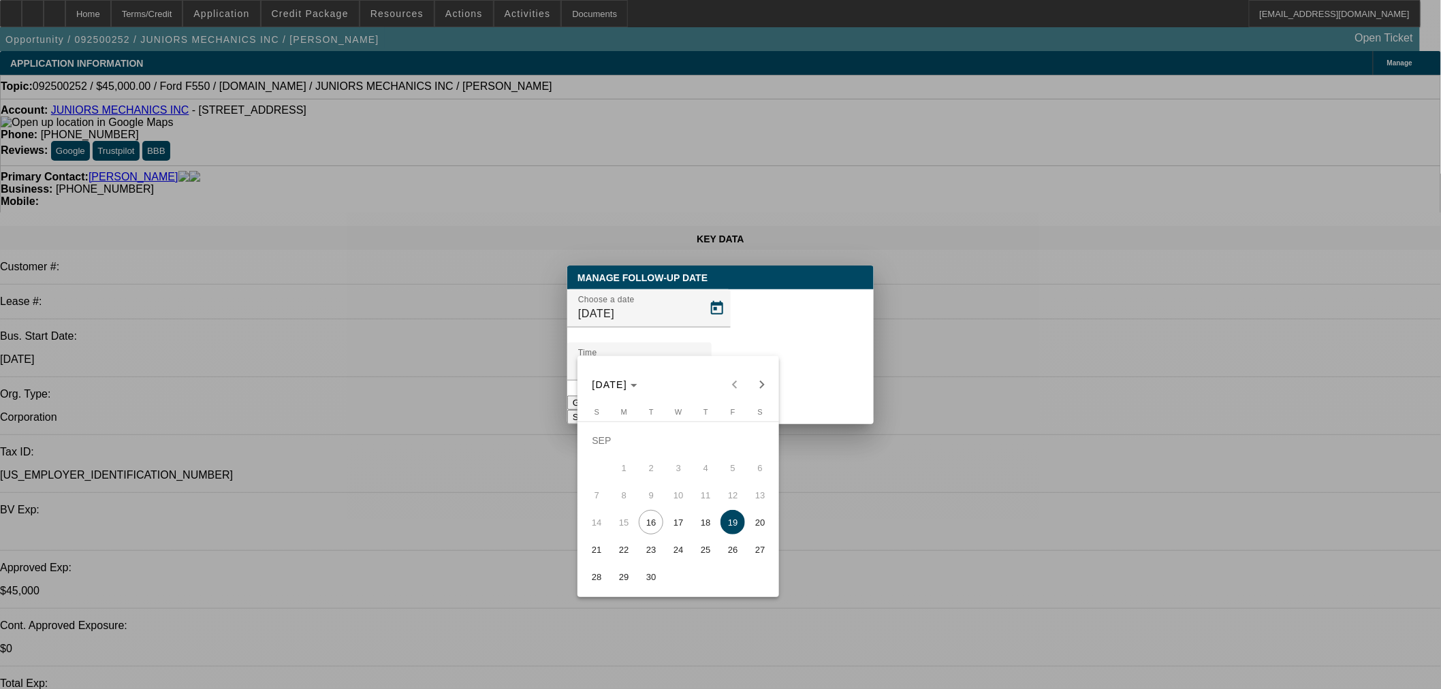
click at [708, 523] on span "18" at bounding box center [705, 522] width 25 height 25
type input "9/18/2025"
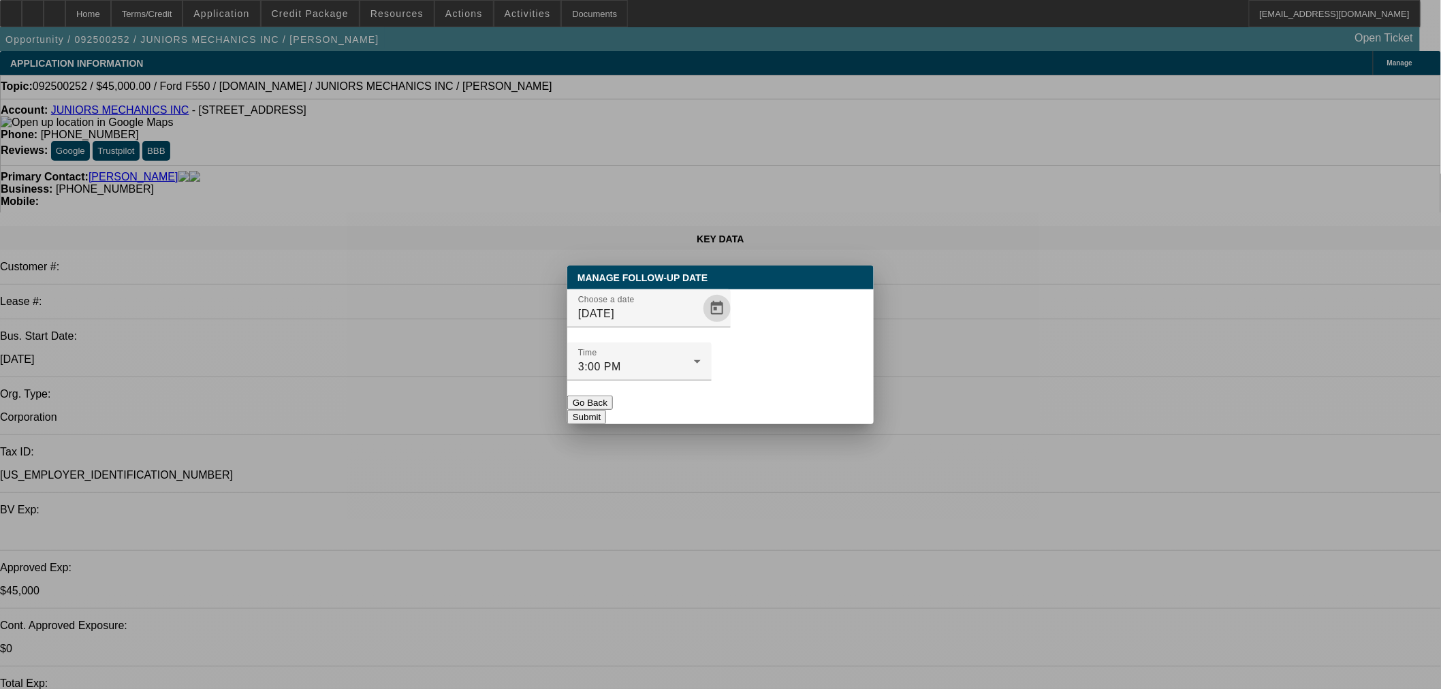
drag, startPoint x: 780, startPoint y: 381, endPoint x: 1442, endPoint y: 395, distance: 662.0
click at [606, 410] on button "Submit" at bounding box center [586, 417] width 39 height 14
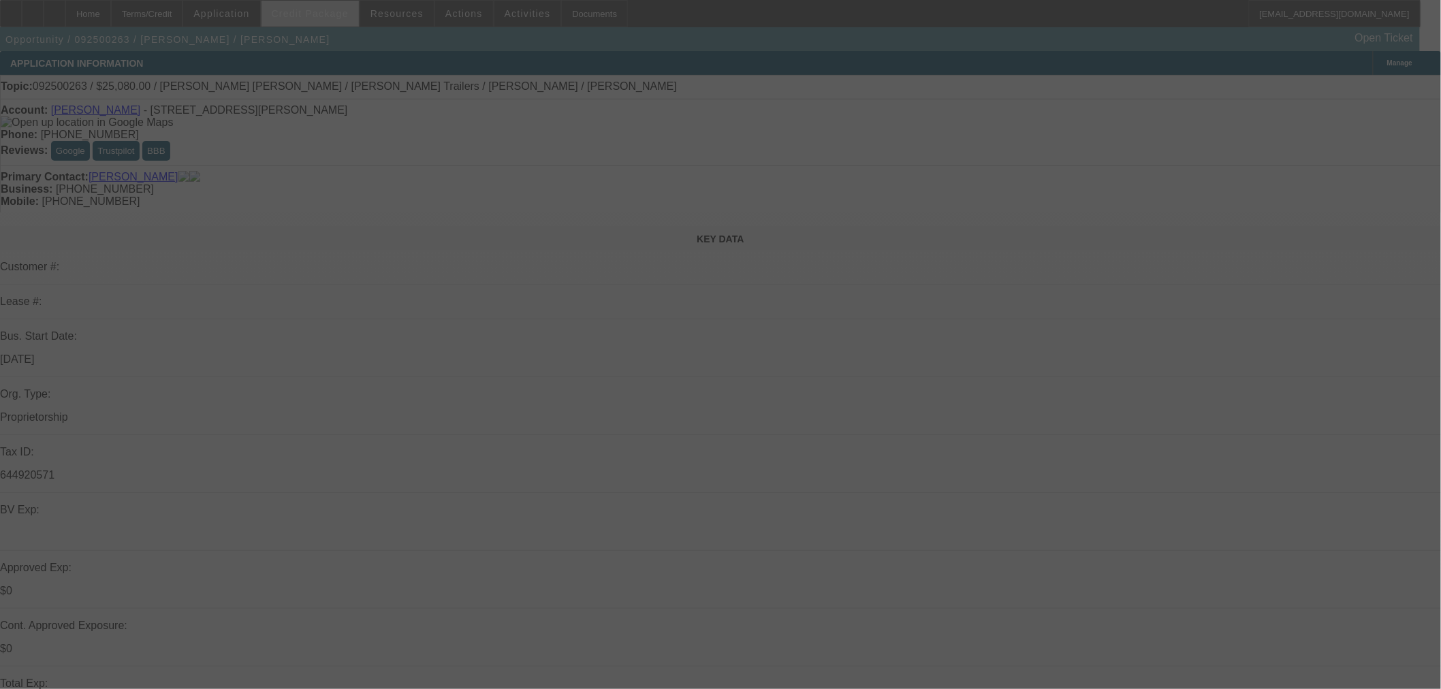
select select "0"
select select "2"
select select "0"
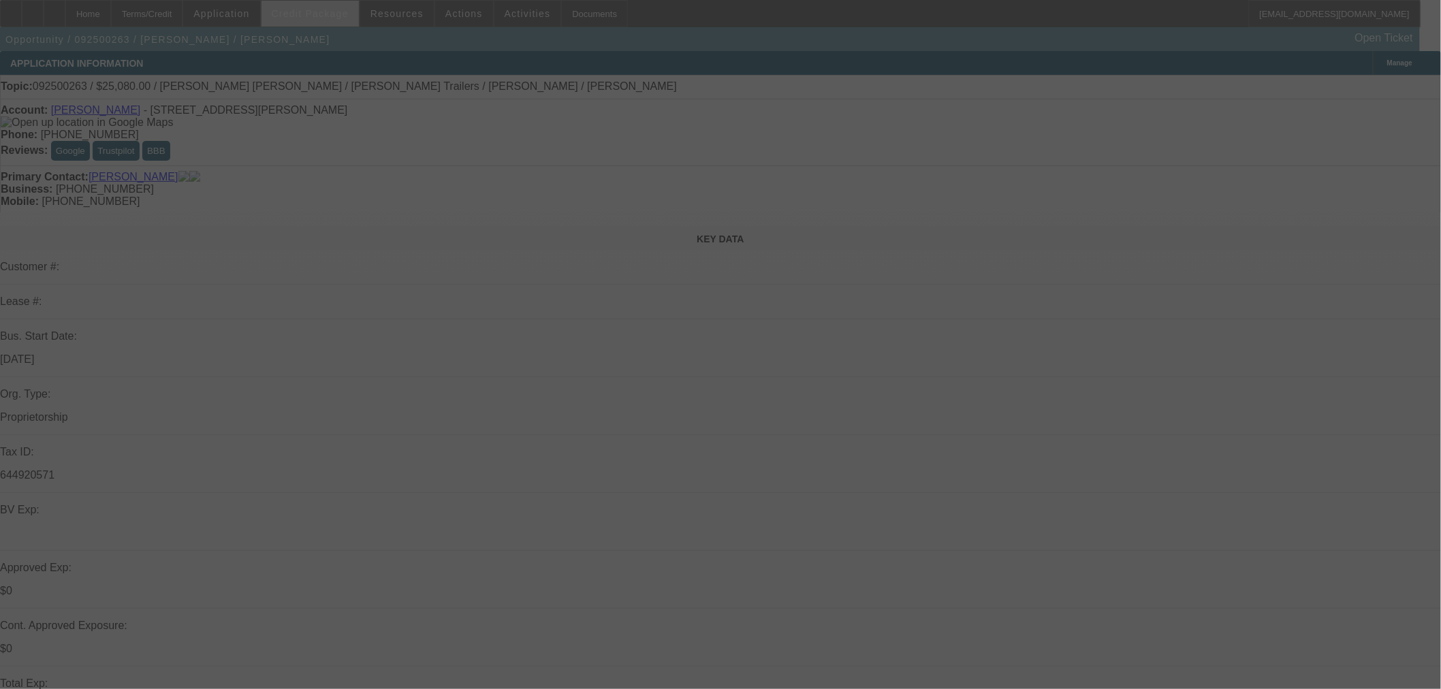
select select "2"
select select "0"
select select "0.15"
select select "2"
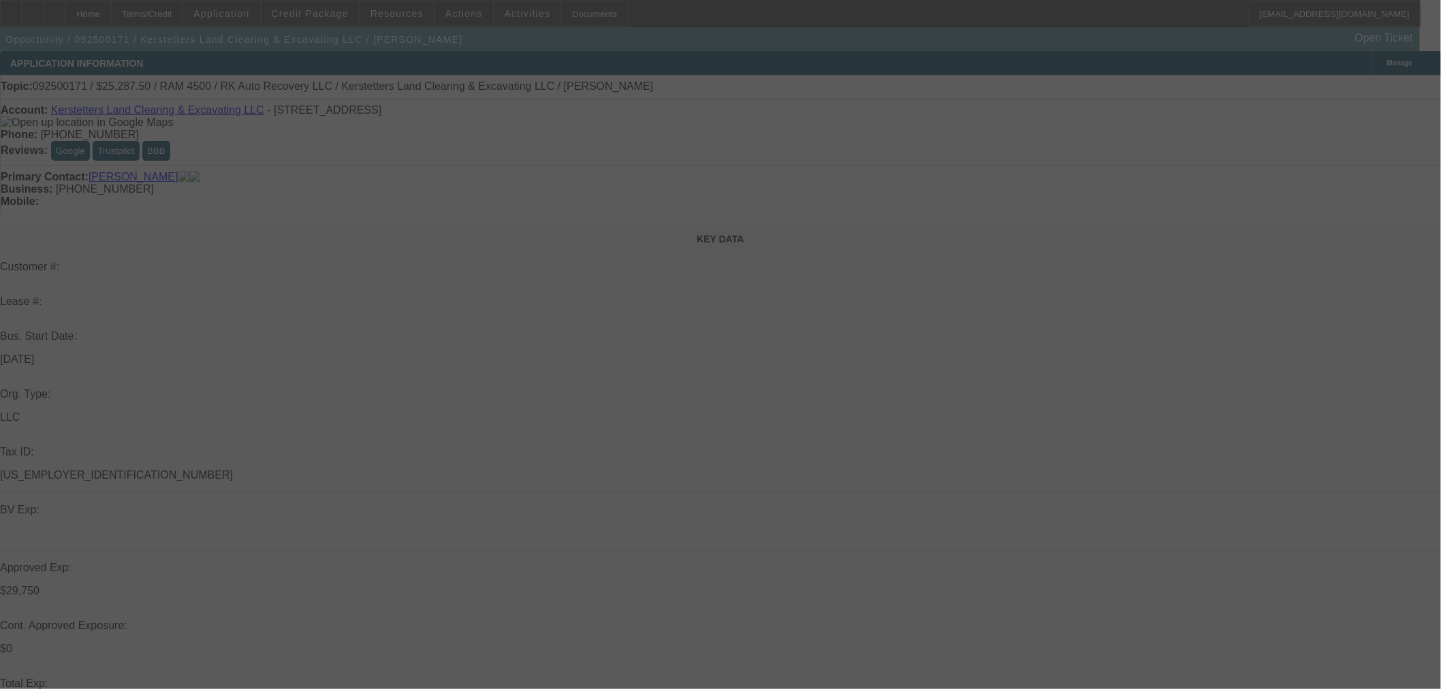
select select "2"
select select "0"
select select "6"
select select "0.15"
select select "2"
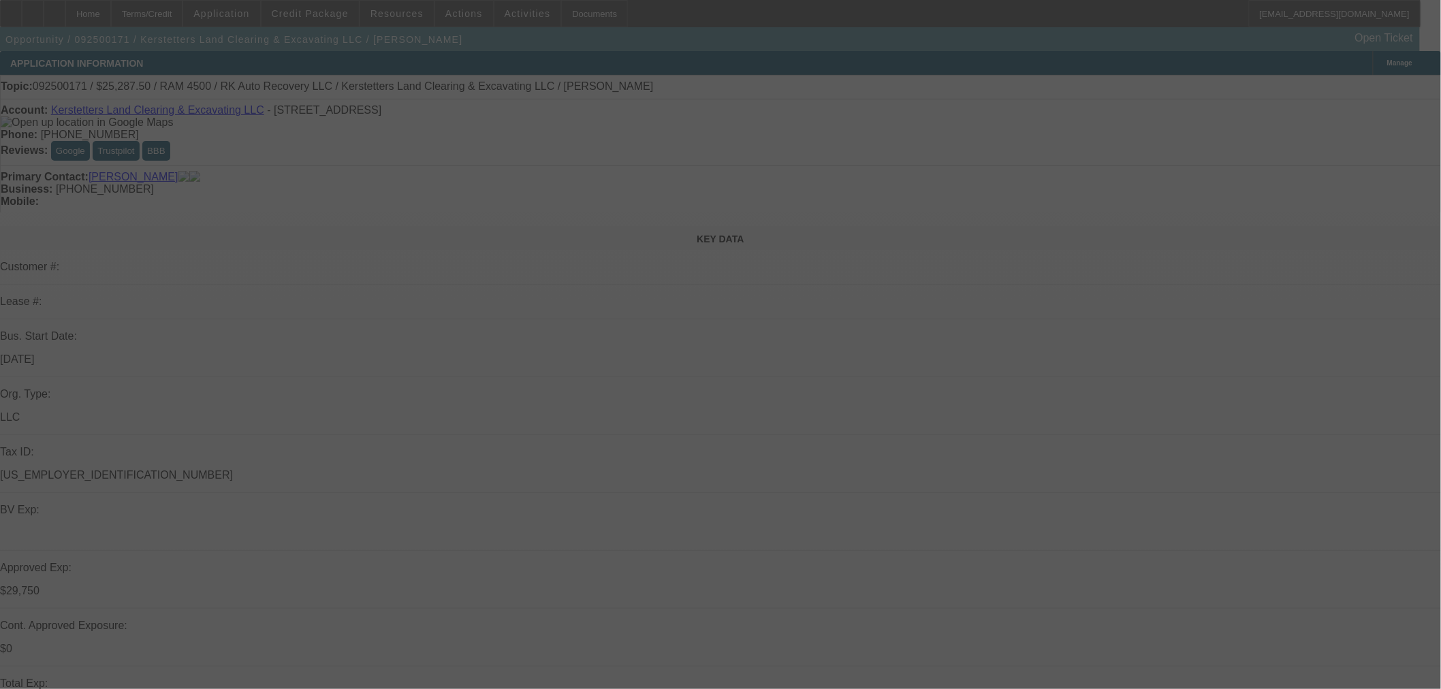
select select "2"
select select "0"
select select "6"
select select "0.15"
select select "2"
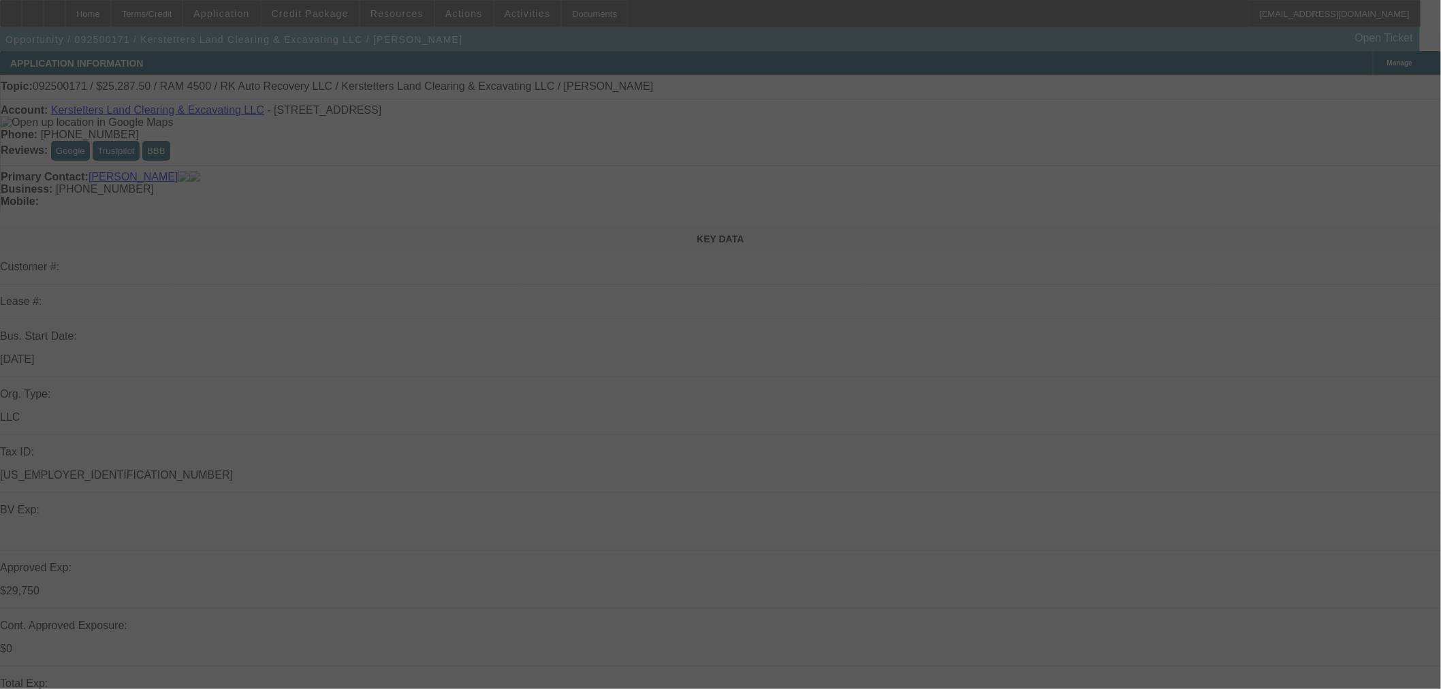
select select "2"
select select "0"
select select "6"
select select "0.15"
select select "2"
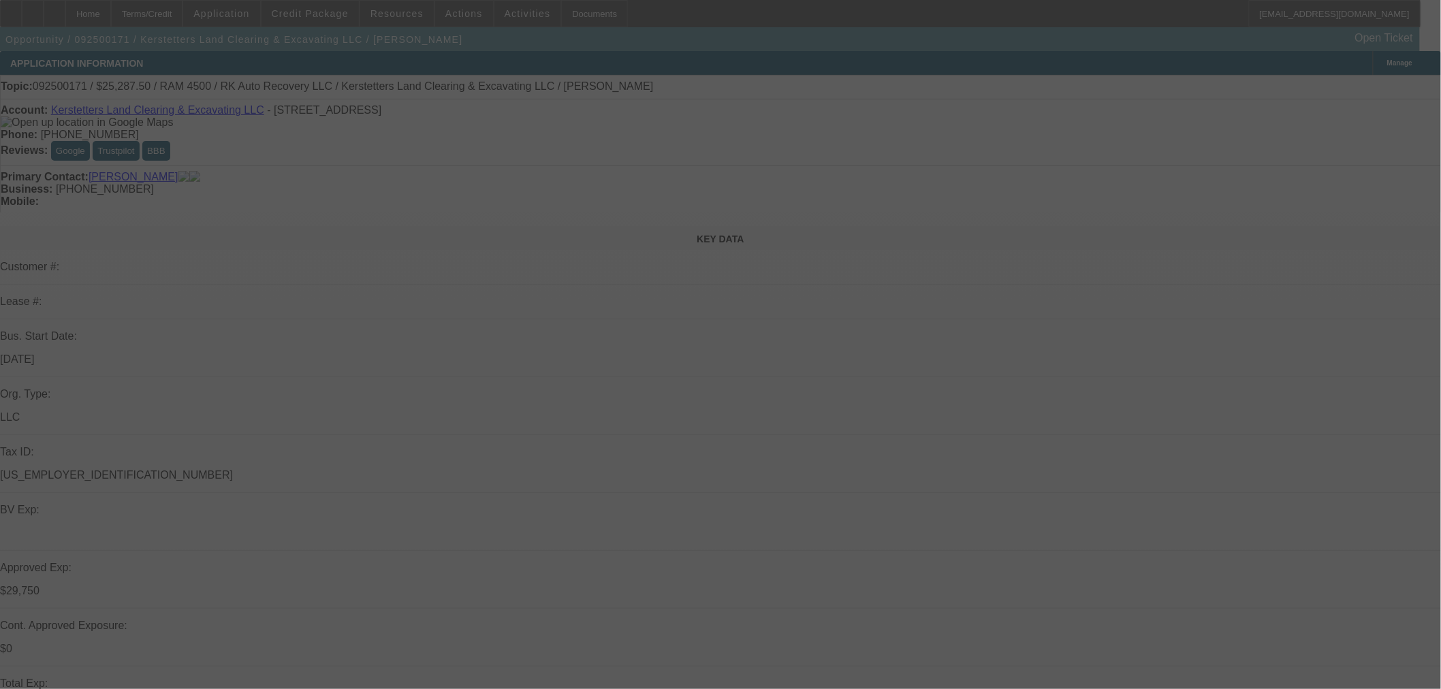
select select "2"
select select "0"
select select "6"
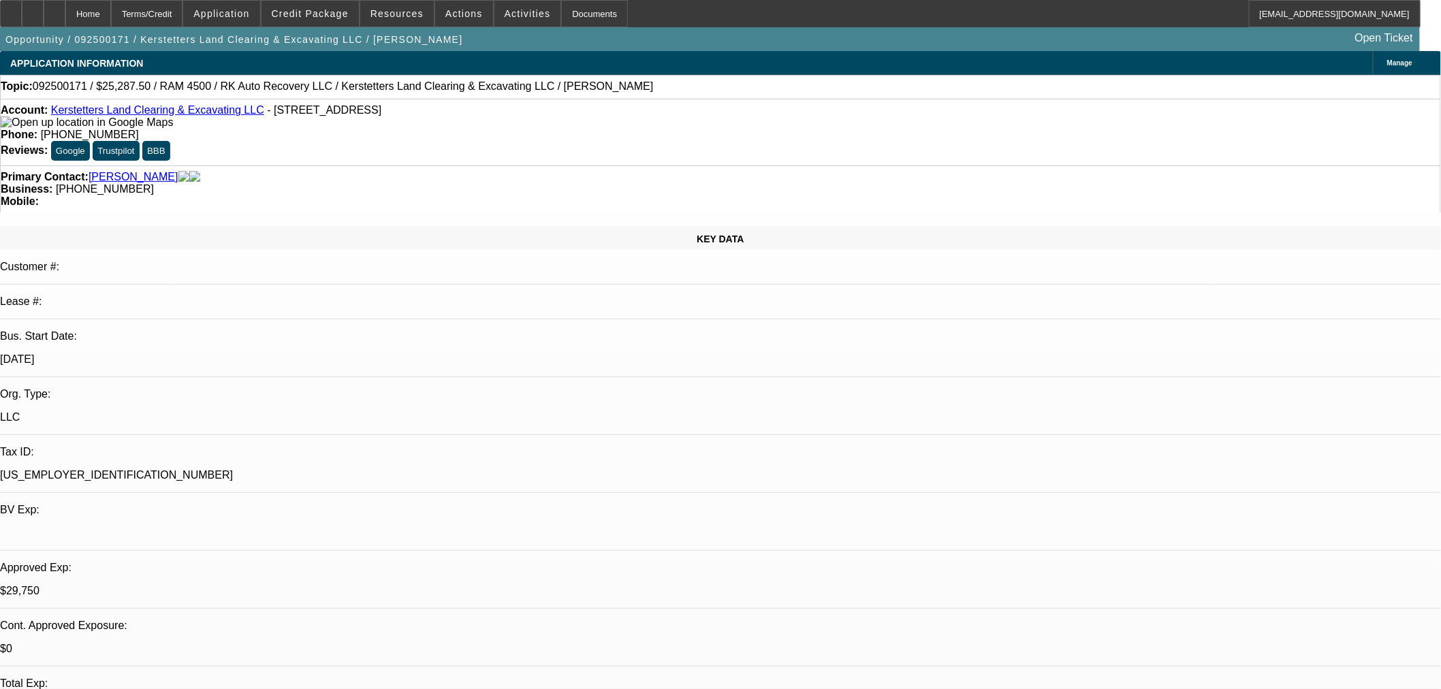
scroll to position [752, 0]
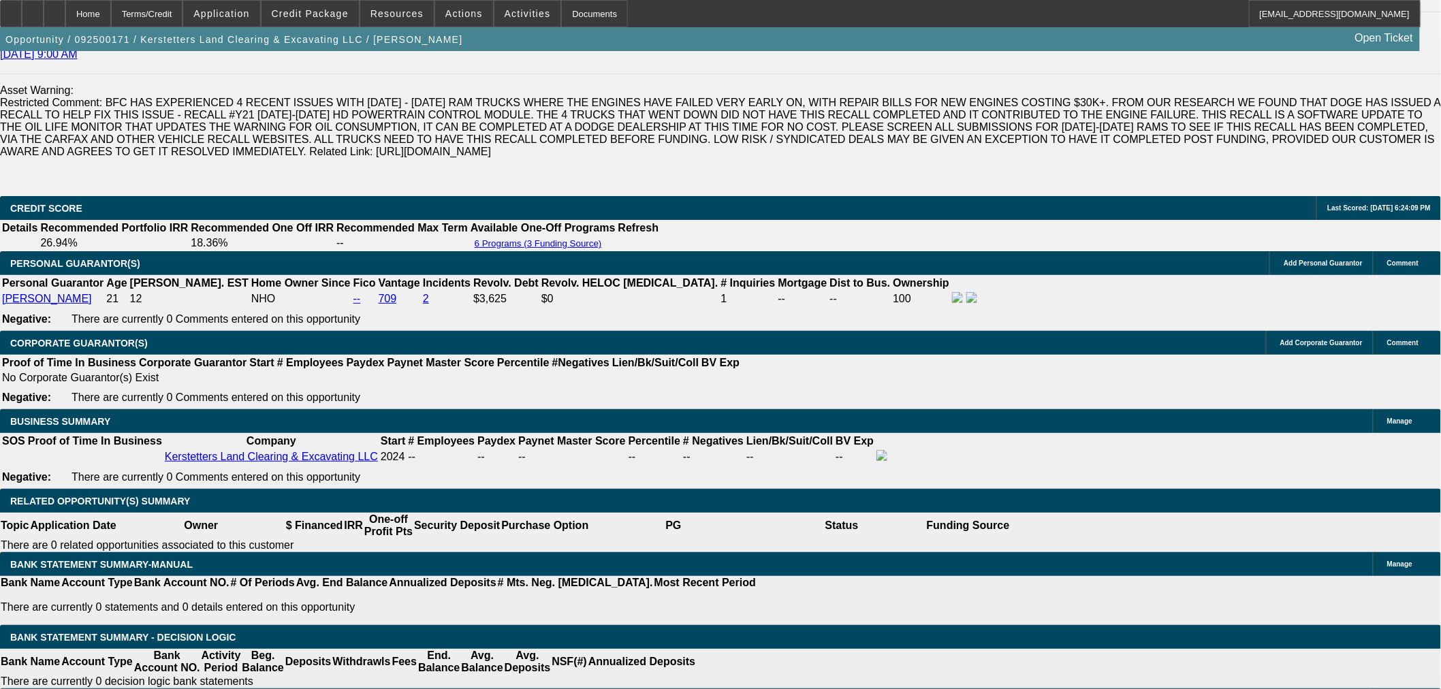
scroll to position [2018, 0]
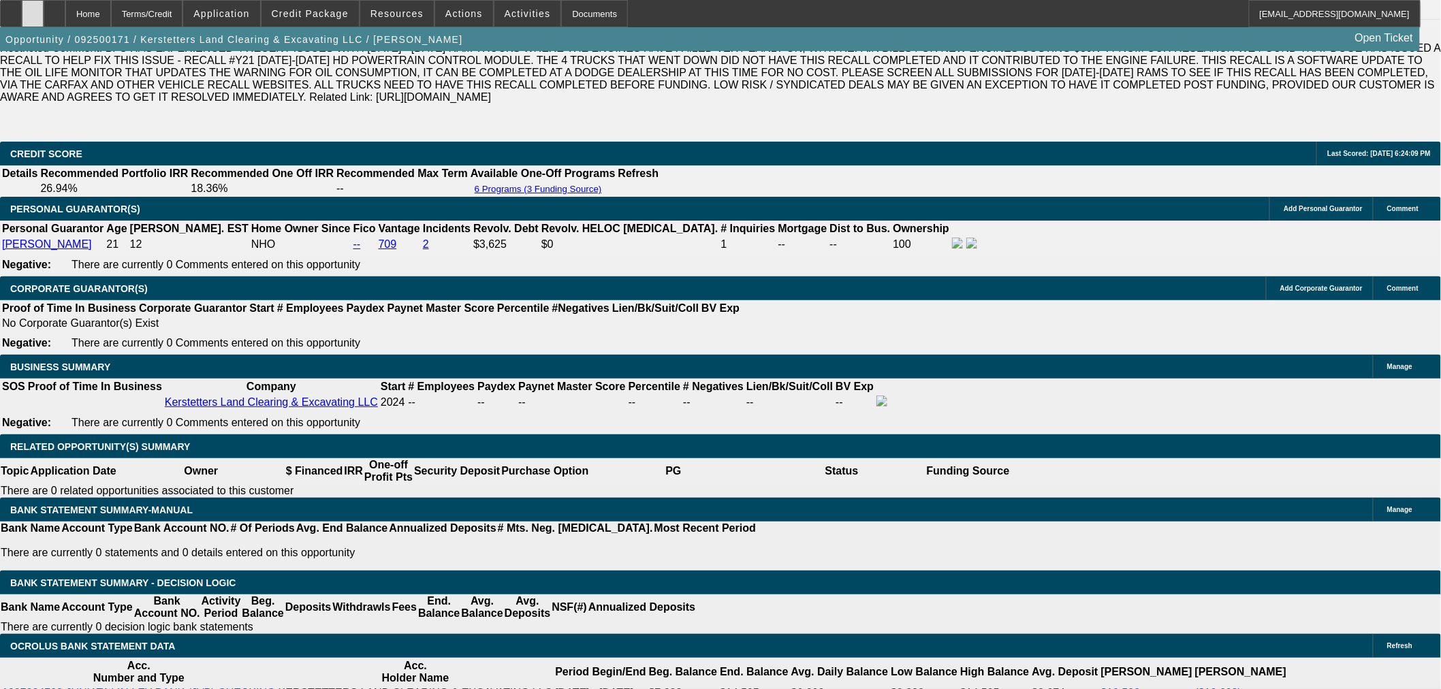
click at [44, 16] on div at bounding box center [33, 13] width 22 height 27
radio input "true"
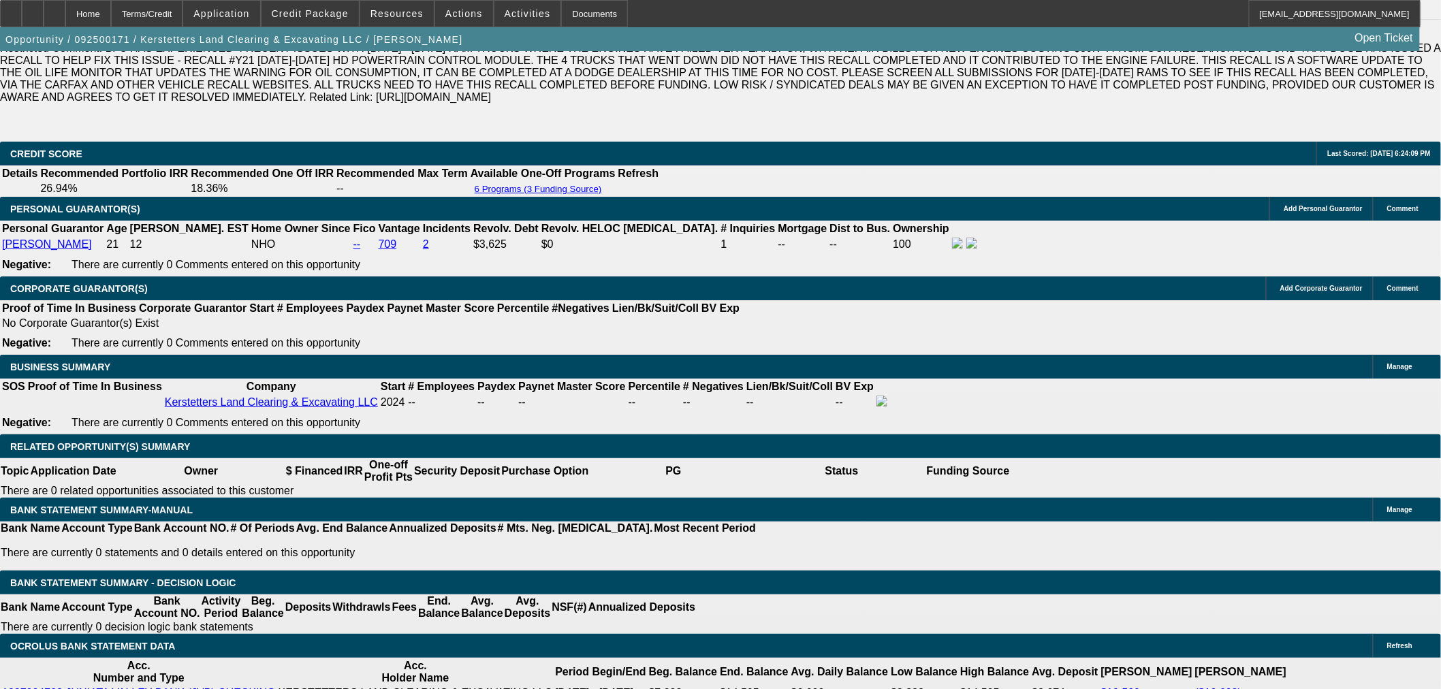
type textarea "CC auth form in file. - - 8 points - - Order GPS right away."
radio input "true"
